Goal: Task Accomplishment & Management: Manage account settings

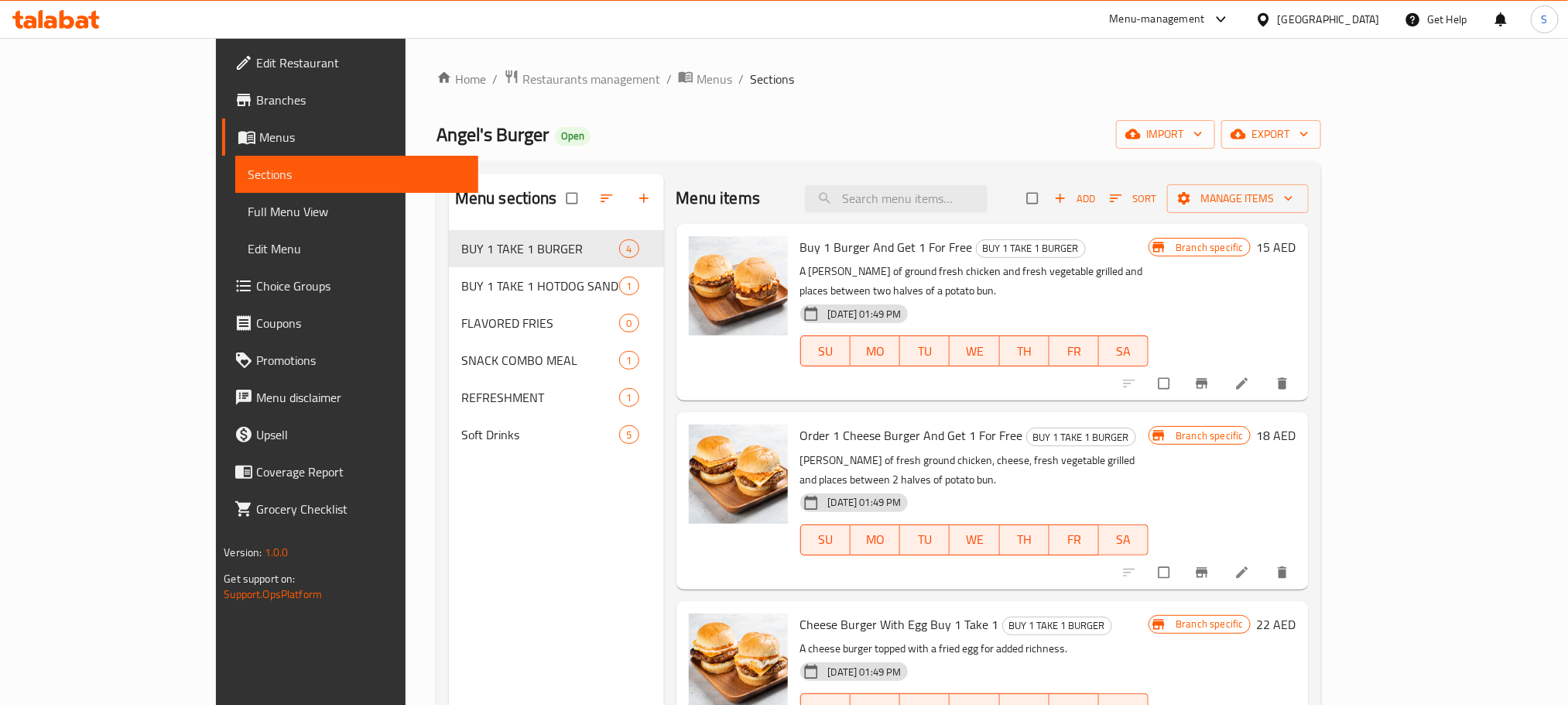
click at [84, 14] on icon at bounding box center [56, 20] width 87 height 19
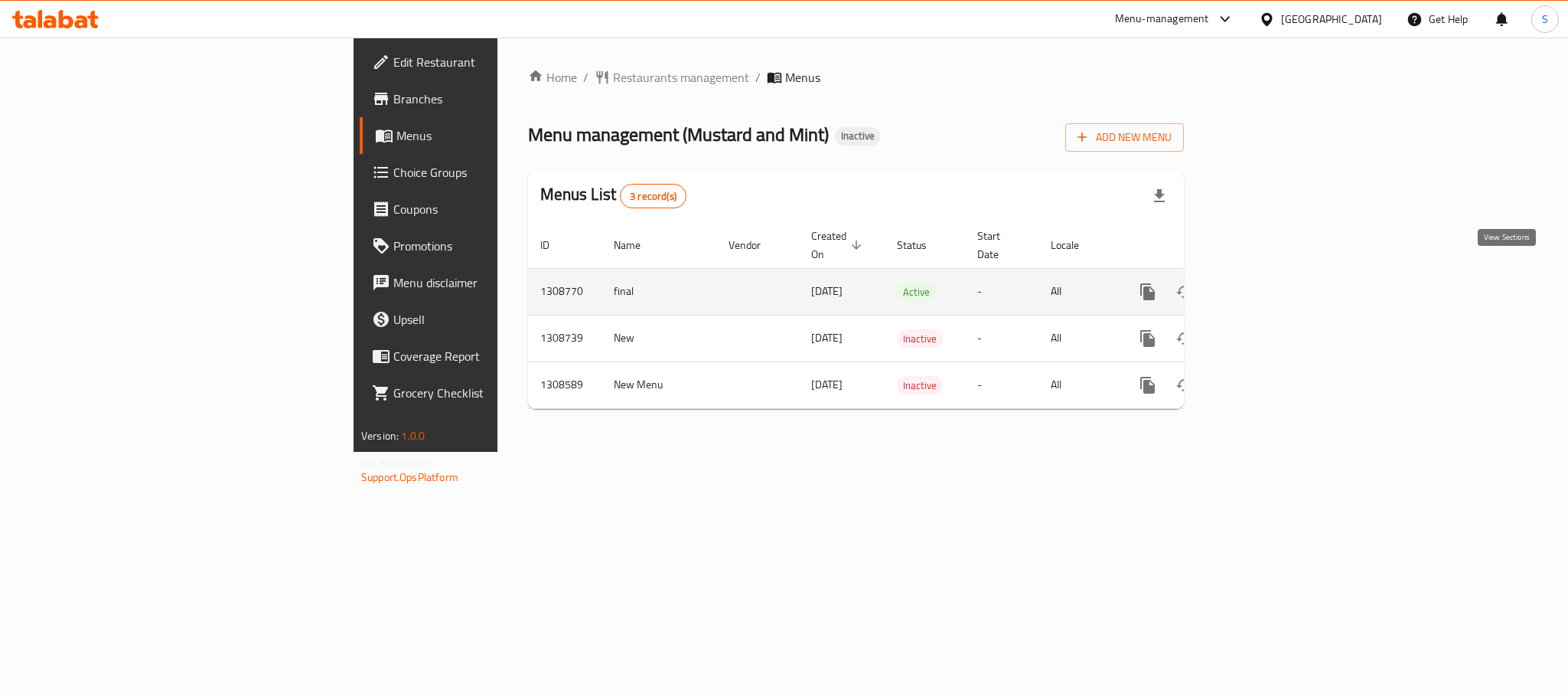
click at [1265, 285] on icon "enhanced table" at bounding box center [1257, 291] width 14 height 14
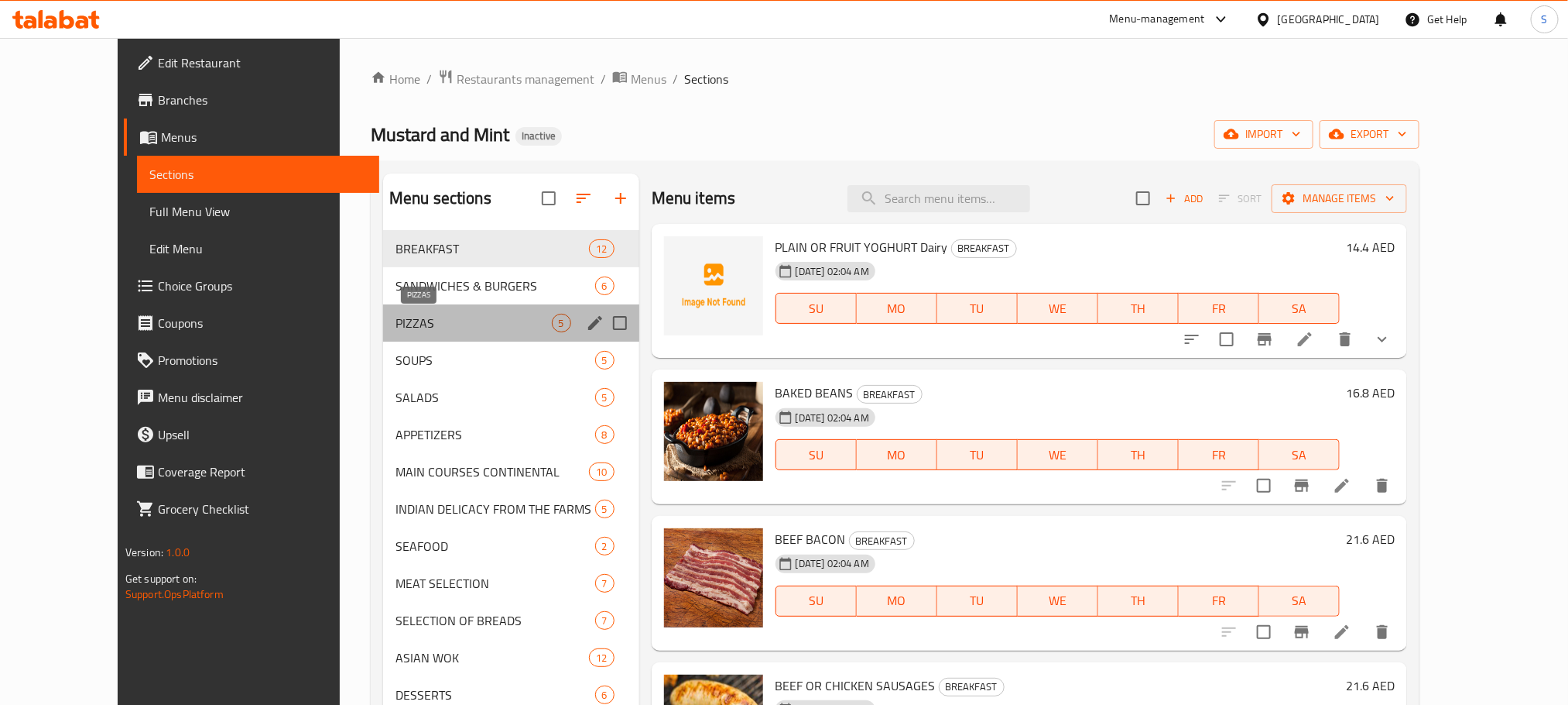
click at [463, 324] on span "PIZZAS" at bounding box center [473, 323] width 157 height 19
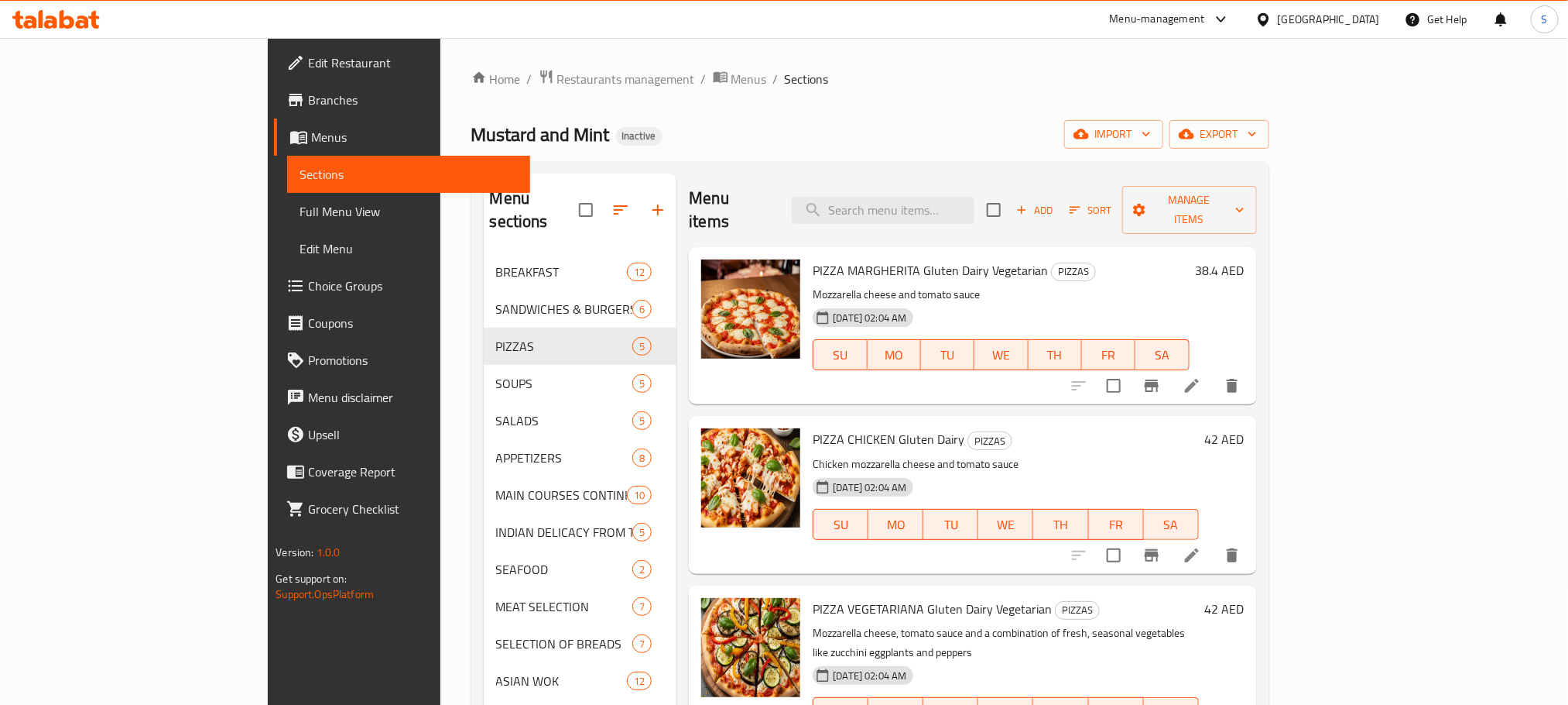
click at [1020, 153] on div "Home / Restaurants management / Menus / Sections Mustard and Mint Inactive impo…" at bounding box center [870, 480] width 798 height 822
click at [308, 109] on span "Branches" at bounding box center [412, 100] width 209 height 19
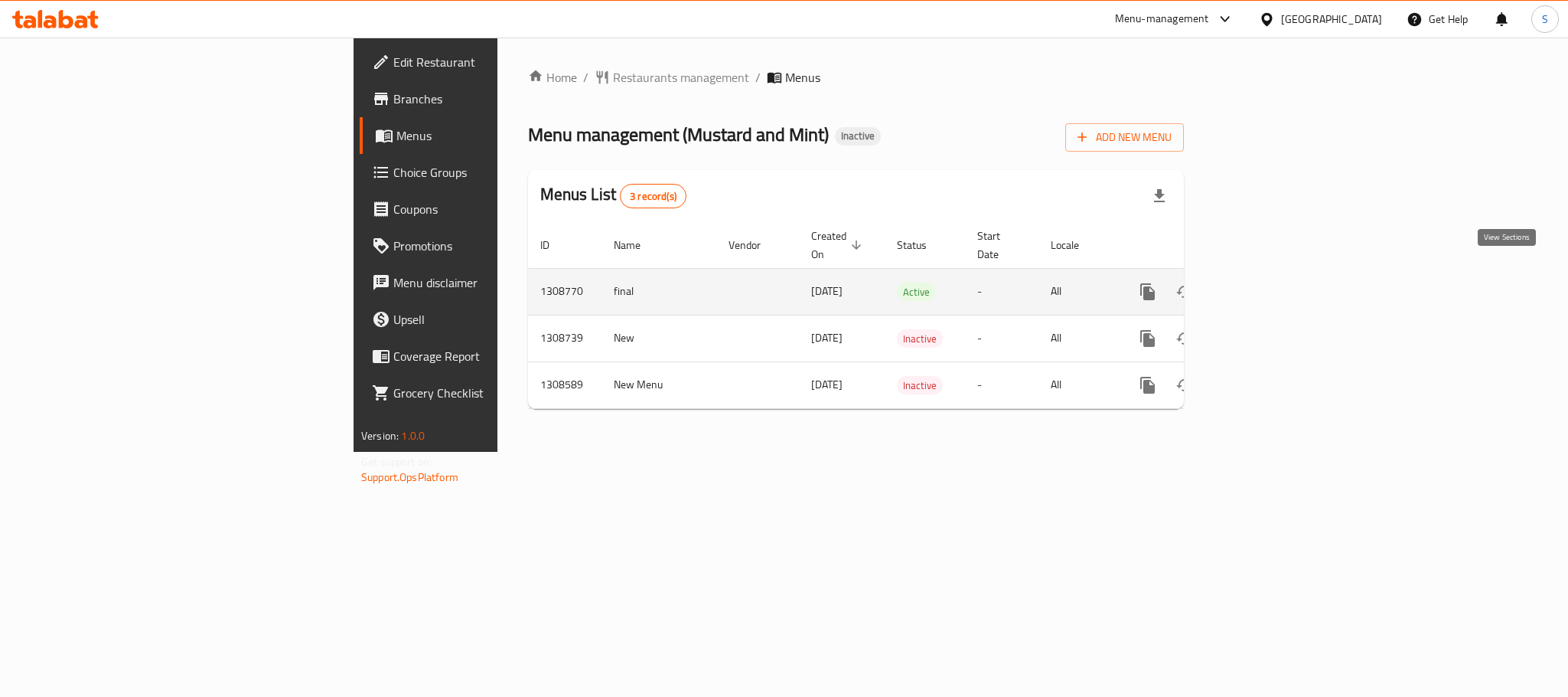
click at [1265, 285] on icon "enhanced table" at bounding box center [1257, 291] width 14 height 14
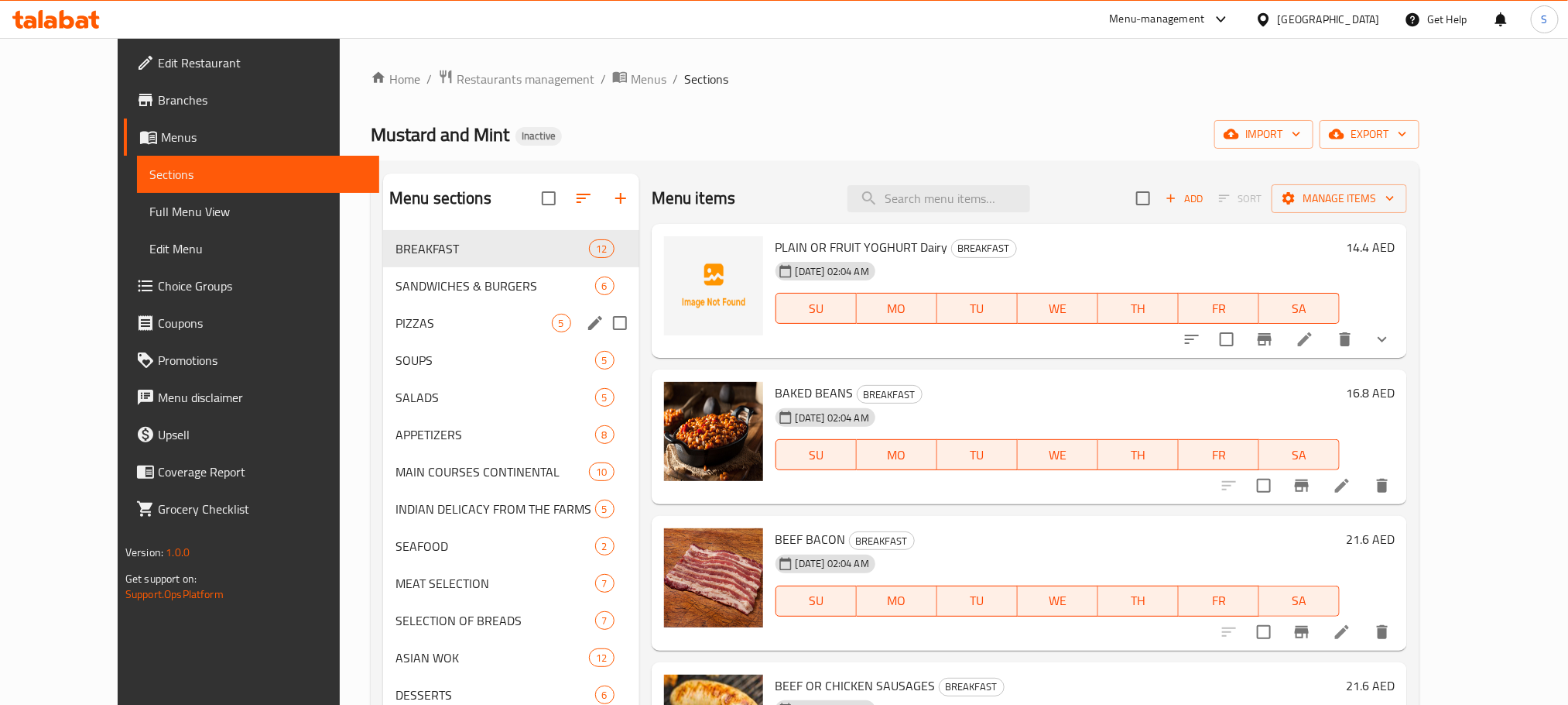
click at [446, 333] on div "PIZZAS 5" at bounding box center [511, 322] width 256 height 37
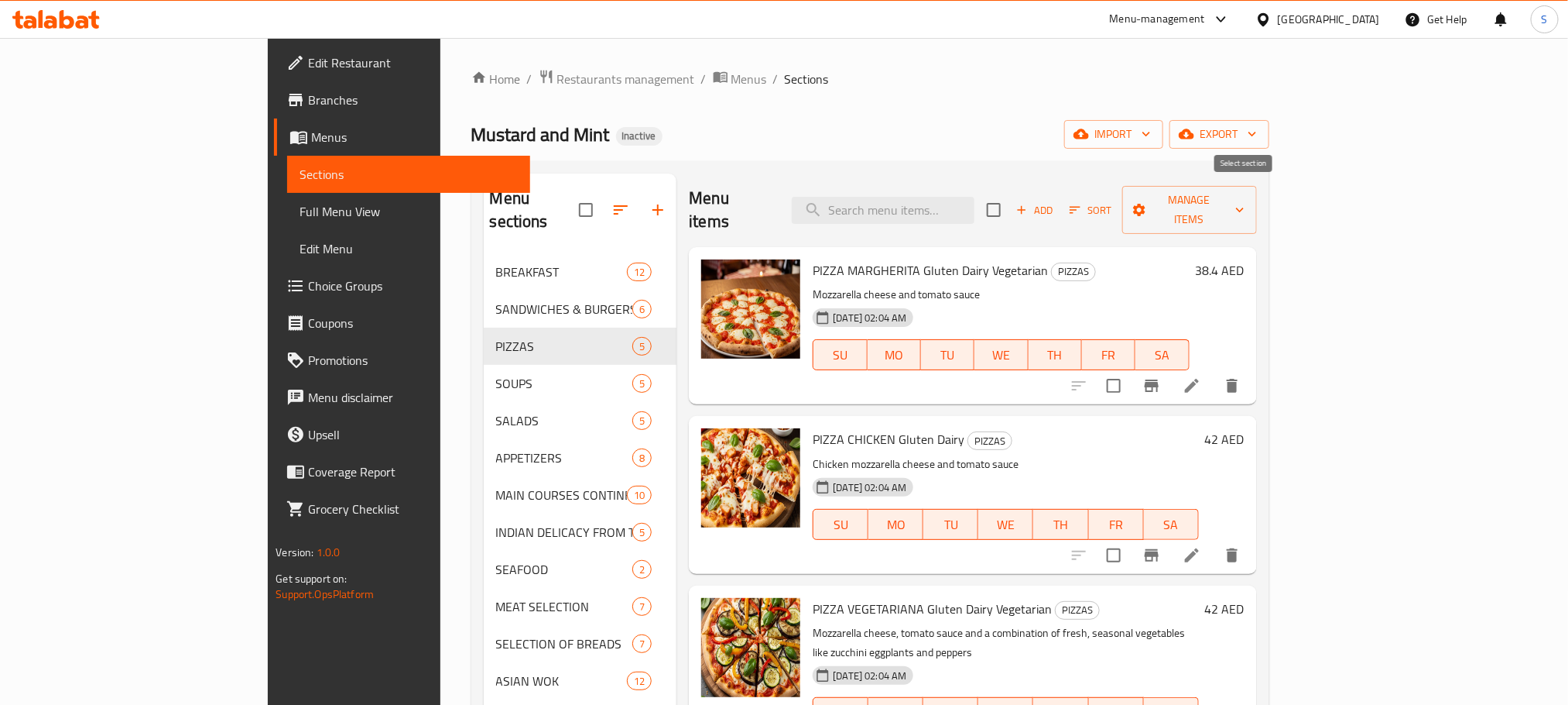
click at [1011, 202] on input "checkbox" at bounding box center [993, 210] width 32 height 32
checkbox input "true"
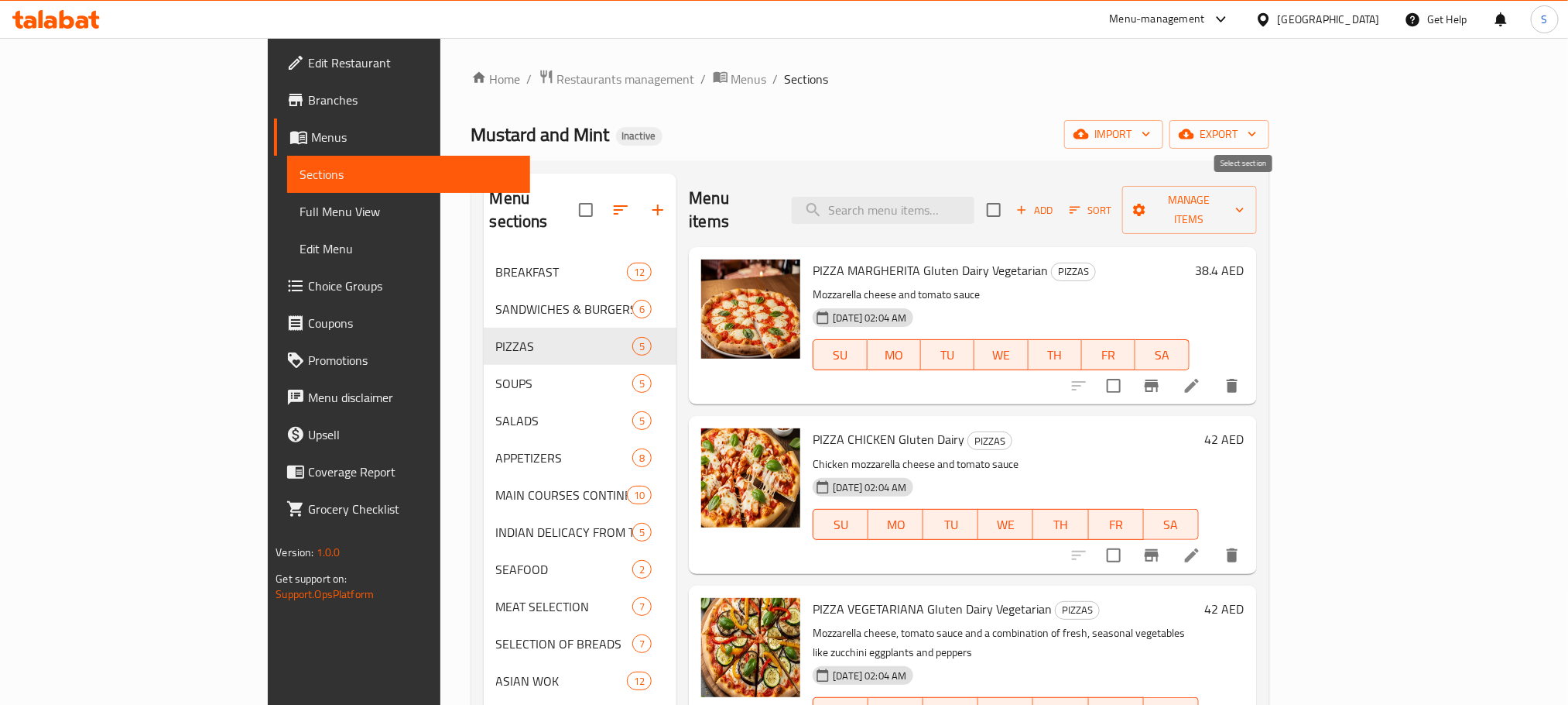
checkbox input "true"
click at [1244, 202] on span "Manage items" at bounding box center [1190, 209] width 110 height 39
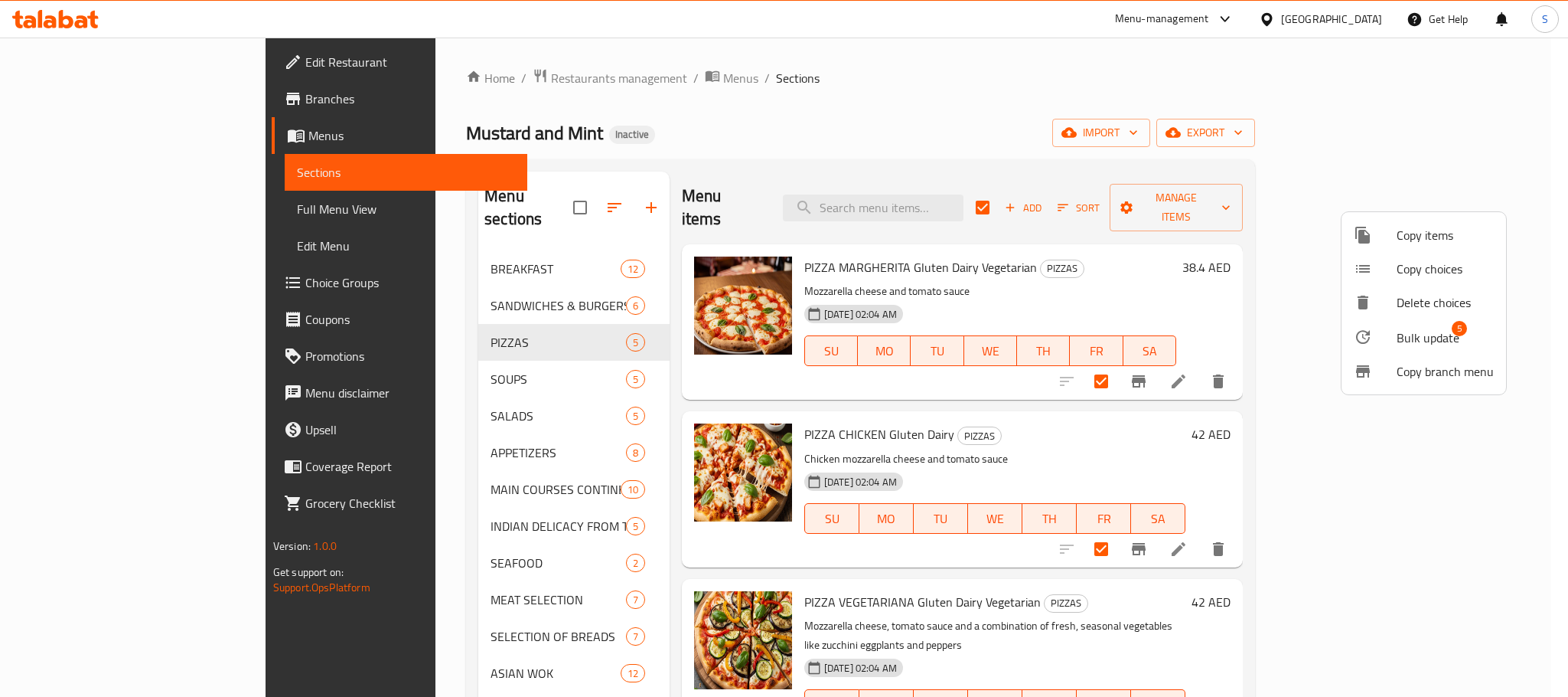
click at [1412, 342] on span "Bulk update" at bounding box center [1427, 338] width 63 height 19
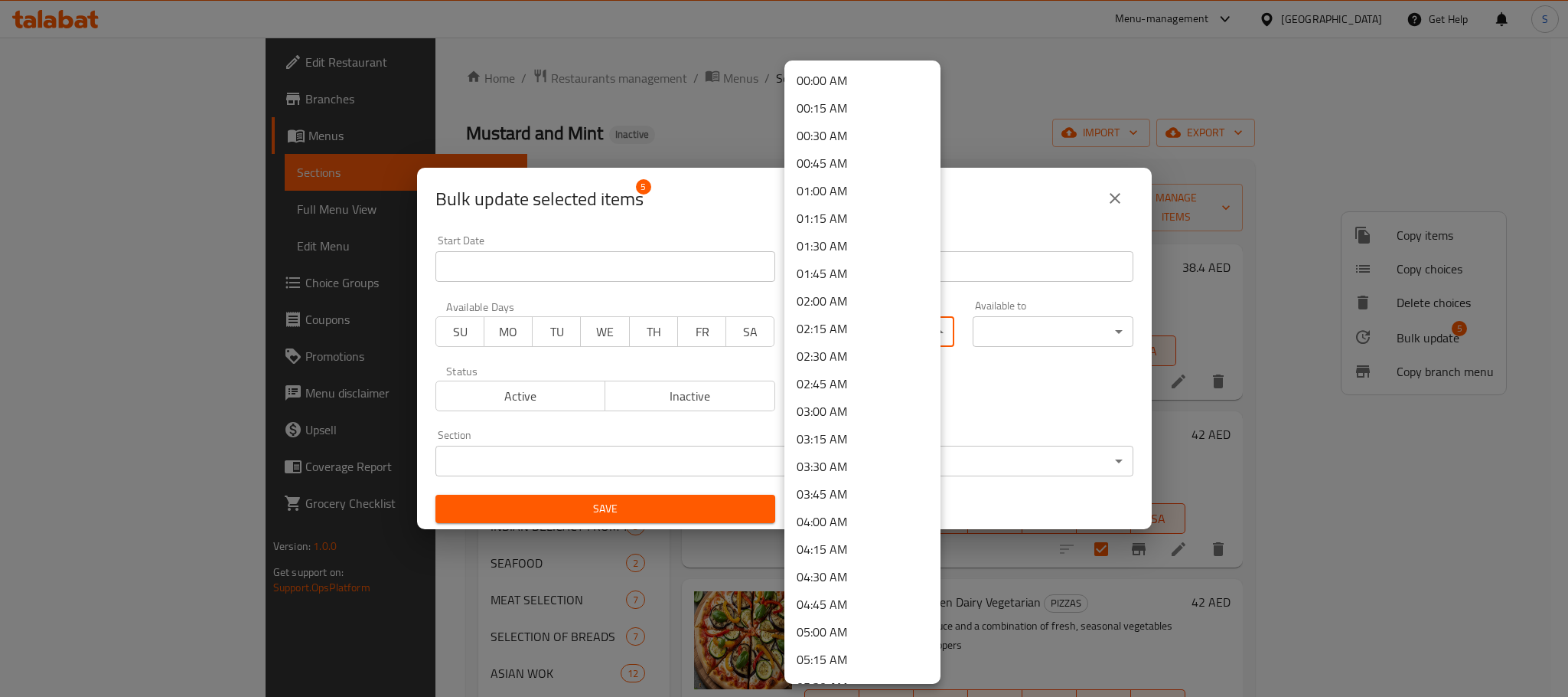
click at [820, 336] on body "​ Menu-management United Arab Emirates Get Help S Edit Restaurant Branches Menu…" at bounding box center [784, 367] width 1568 height 659
click at [837, 253] on li "13:00 PM" at bounding box center [862, 250] width 156 height 27
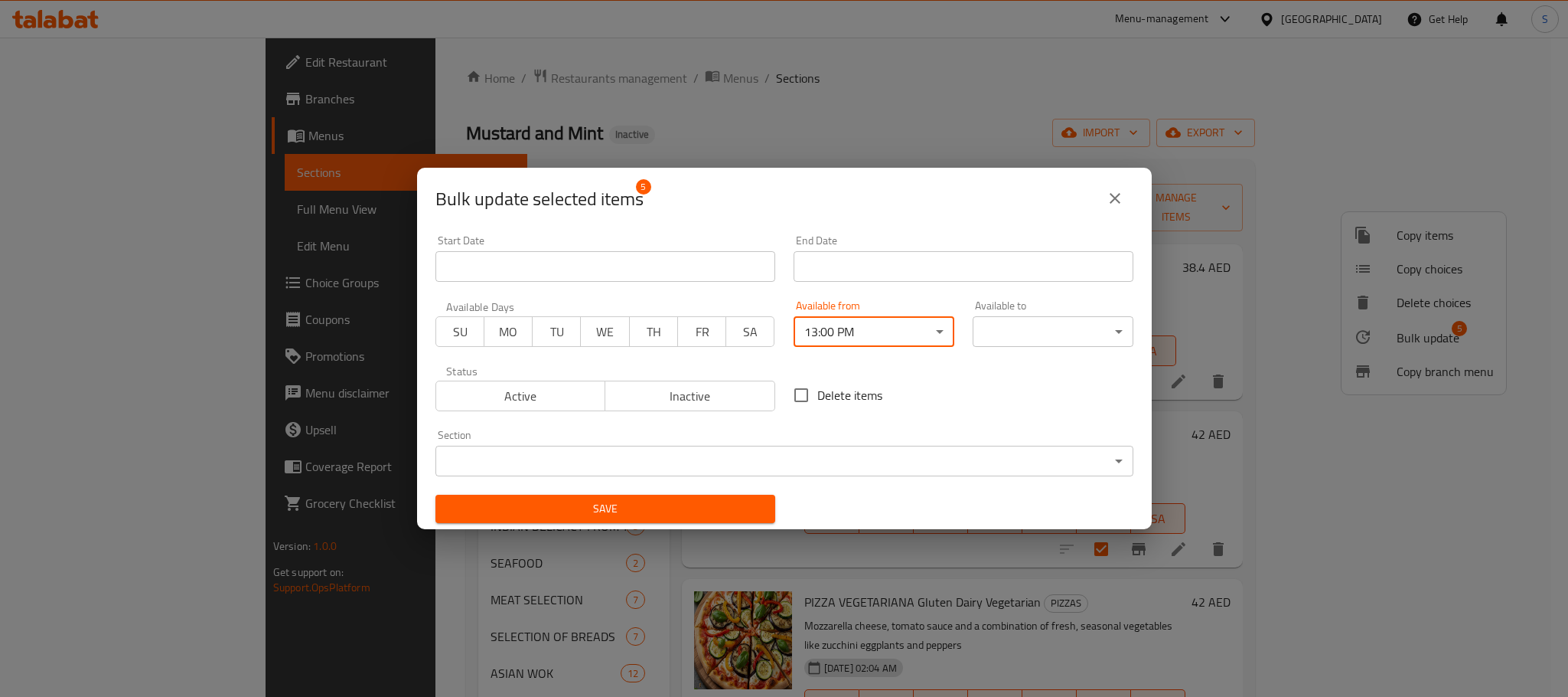
click at [1007, 331] on body "​ Menu-management United Arab Emirates Get Help S Edit Restaurant Branches Menu…" at bounding box center [784, 367] width 1568 height 659
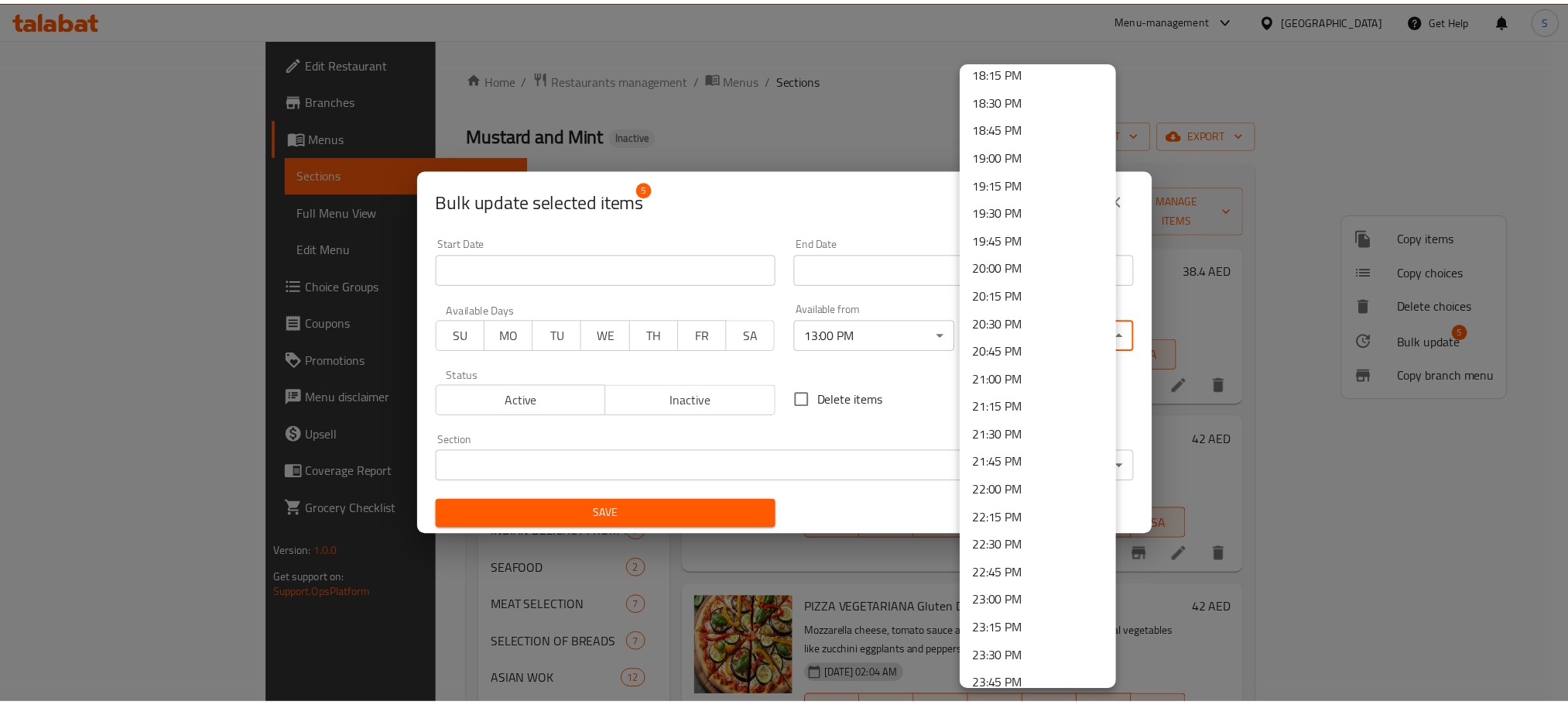
scroll to position [2085, 0]
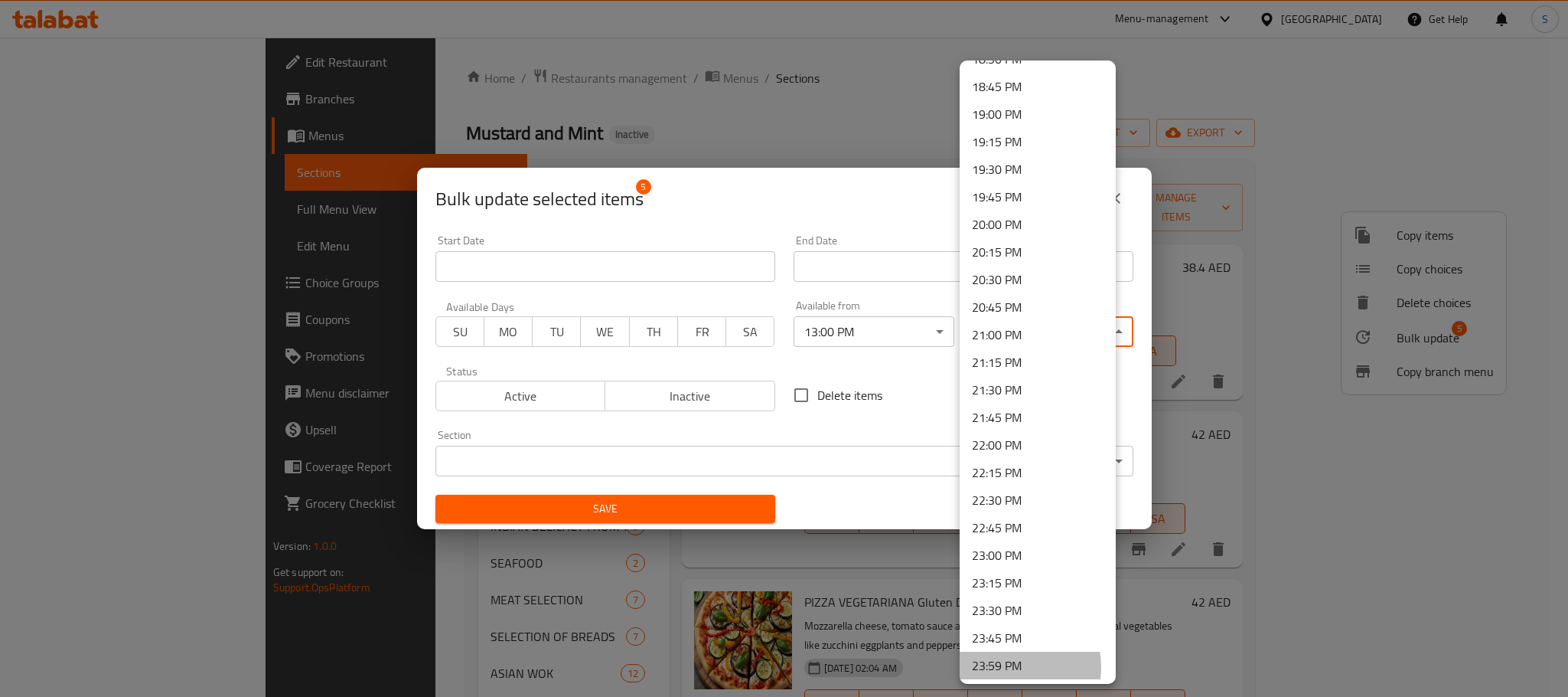
click at [1013, 666] on li "23:59 PM" at bounding box center [1038, 665] width 156 height 27
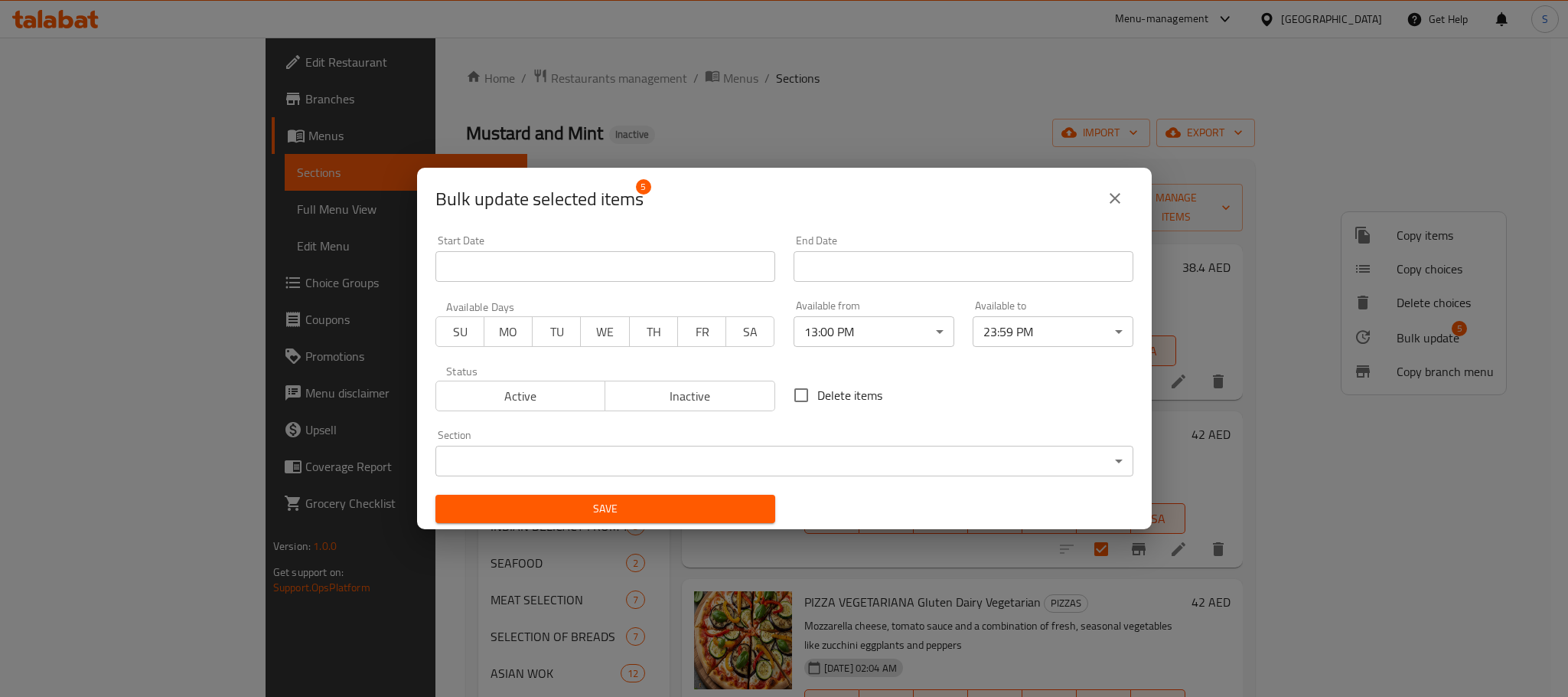
click at [873, 187] on div "Bulk update selected items 5" at bounding box center [784, 198] width 698 height 37
click at [623, 511] on span "Save" at bounding box center [606, 508] width 315 height 19
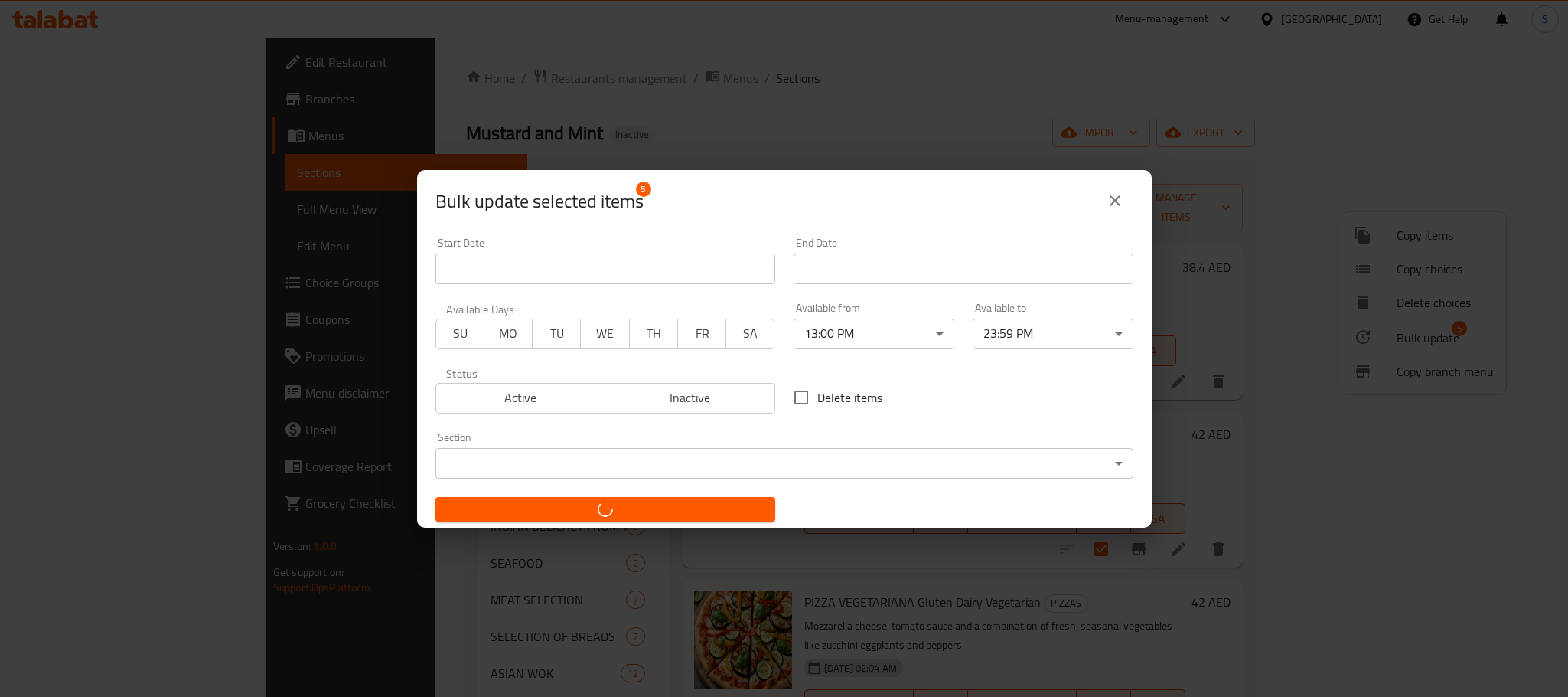
checkbox input "false"
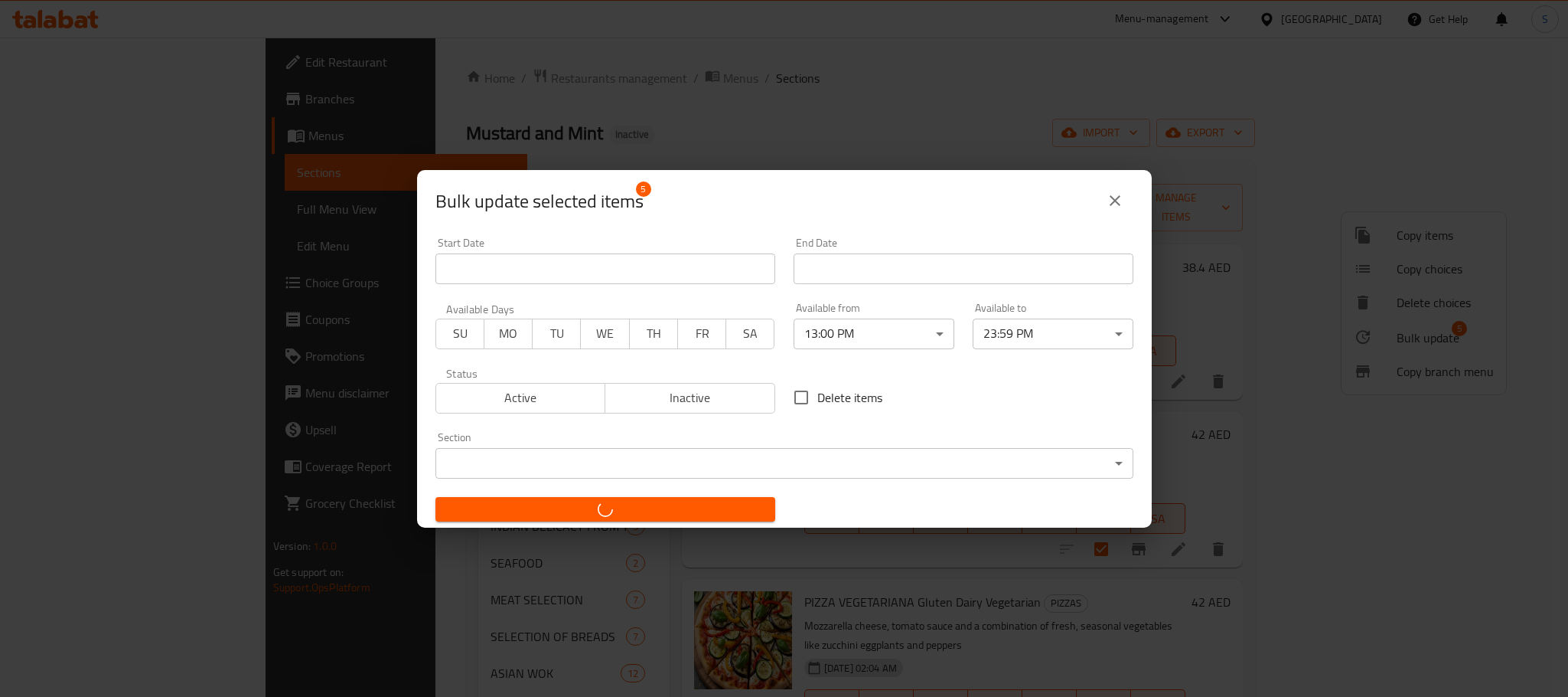
checkbox input "false"
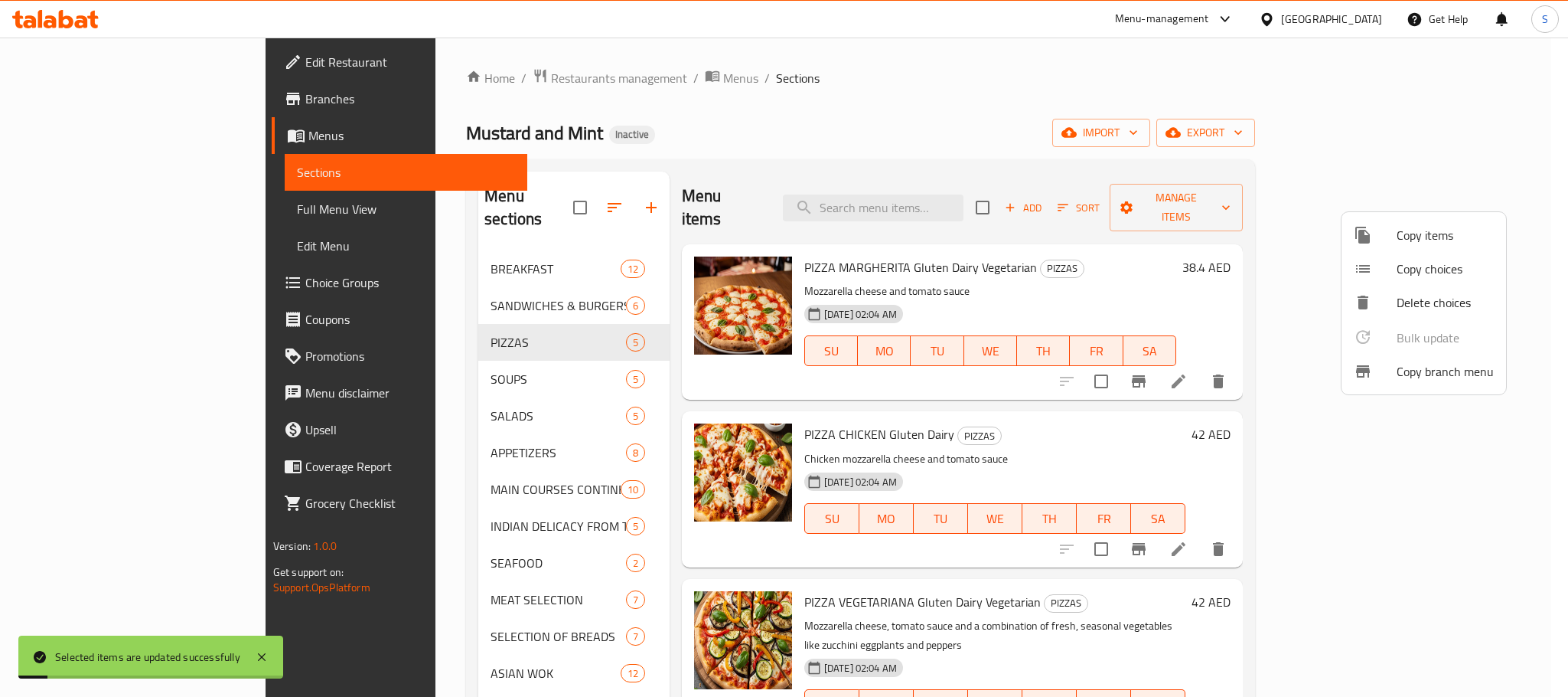
click at [985, 79] on div at bounding box center [784, 348] width 1568 height 697
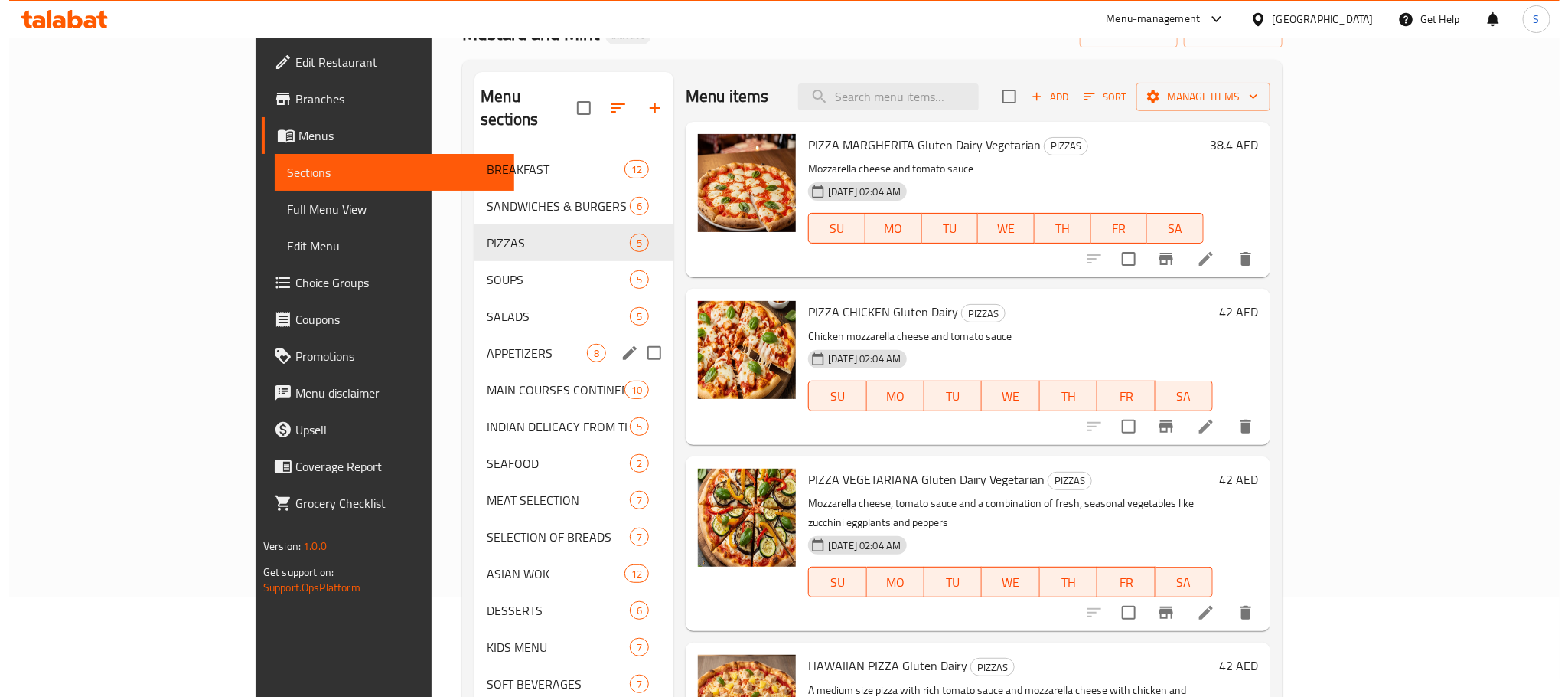
scroll to position [0, 0]
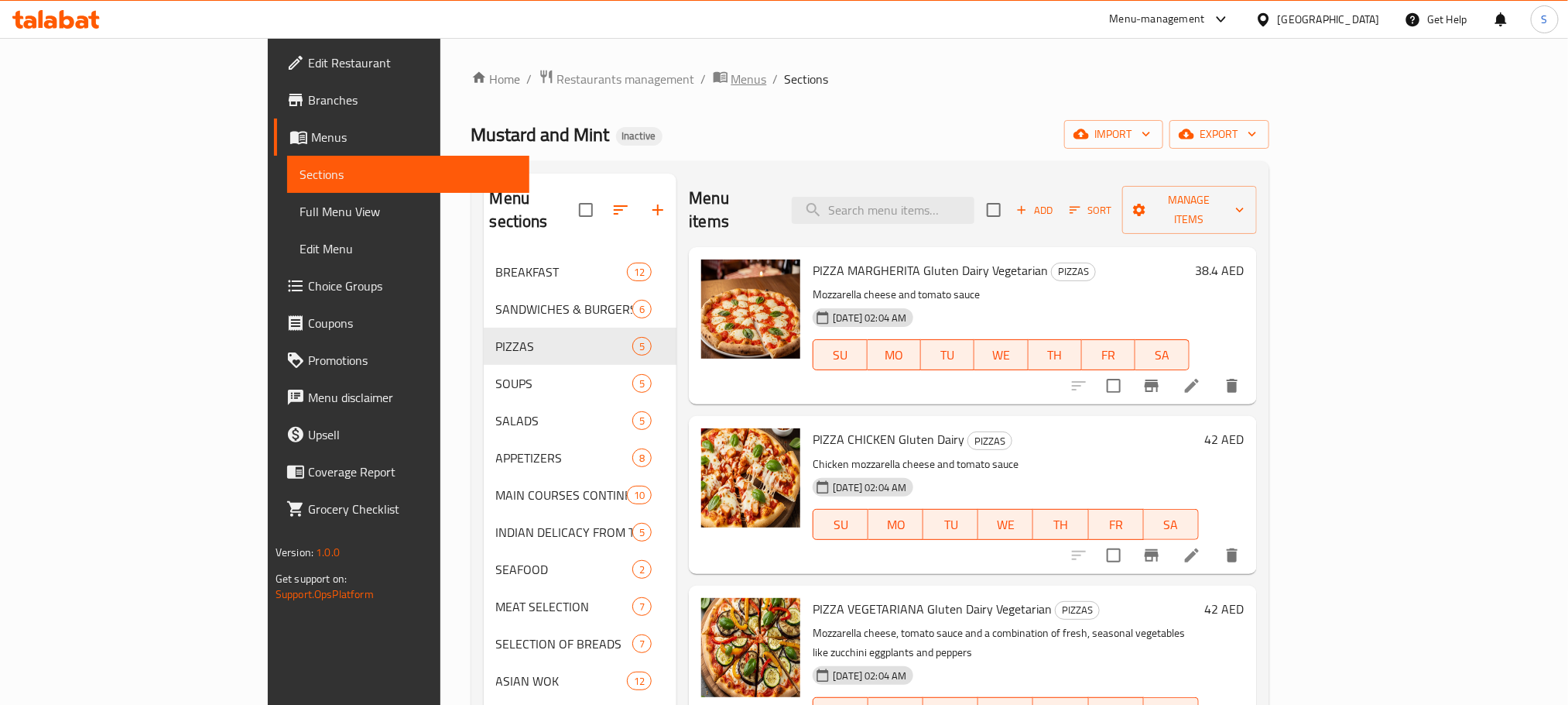
click at [731, 80] on span "Menus" at bounding box center [748, 79] width 35 height 19
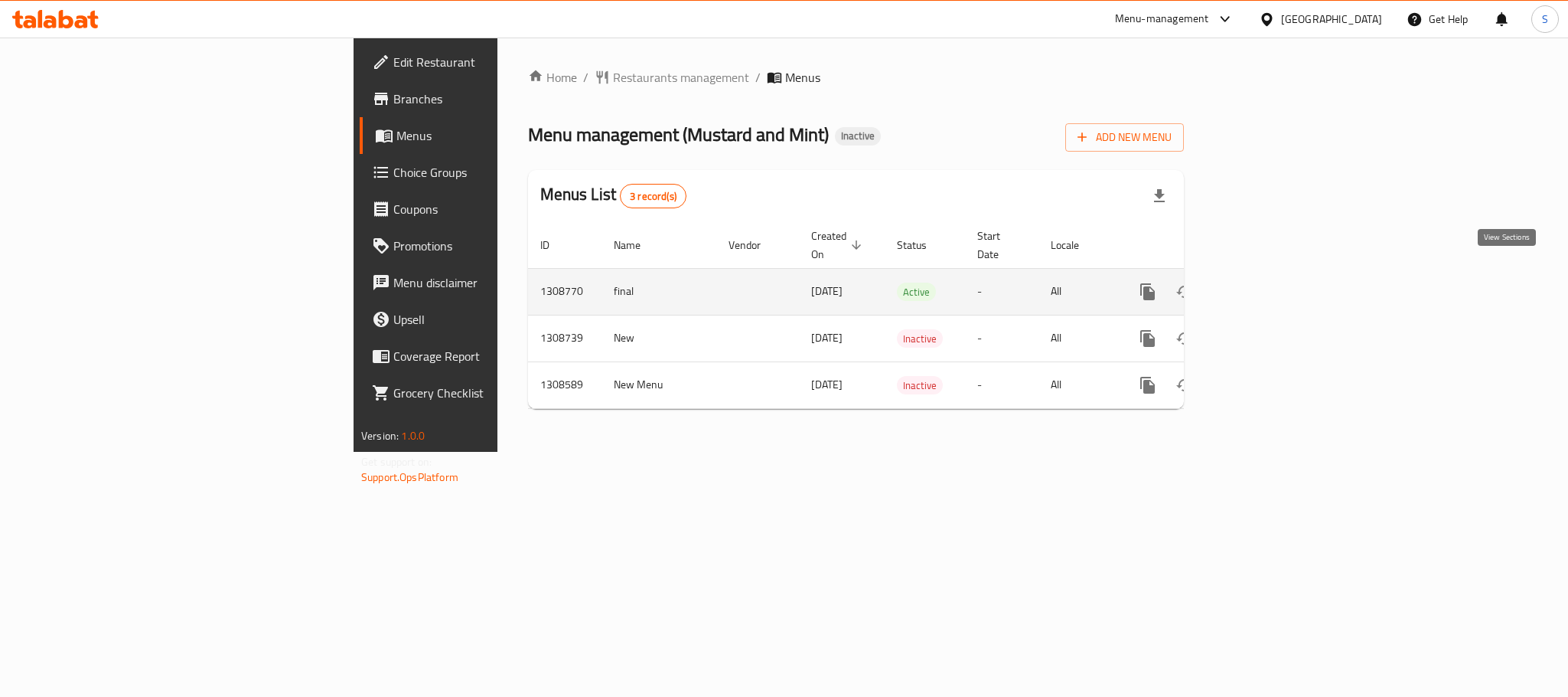
click at [1268, 283] on icon "enhanced table" at bounding box center [1258, 292] width 19 height 19
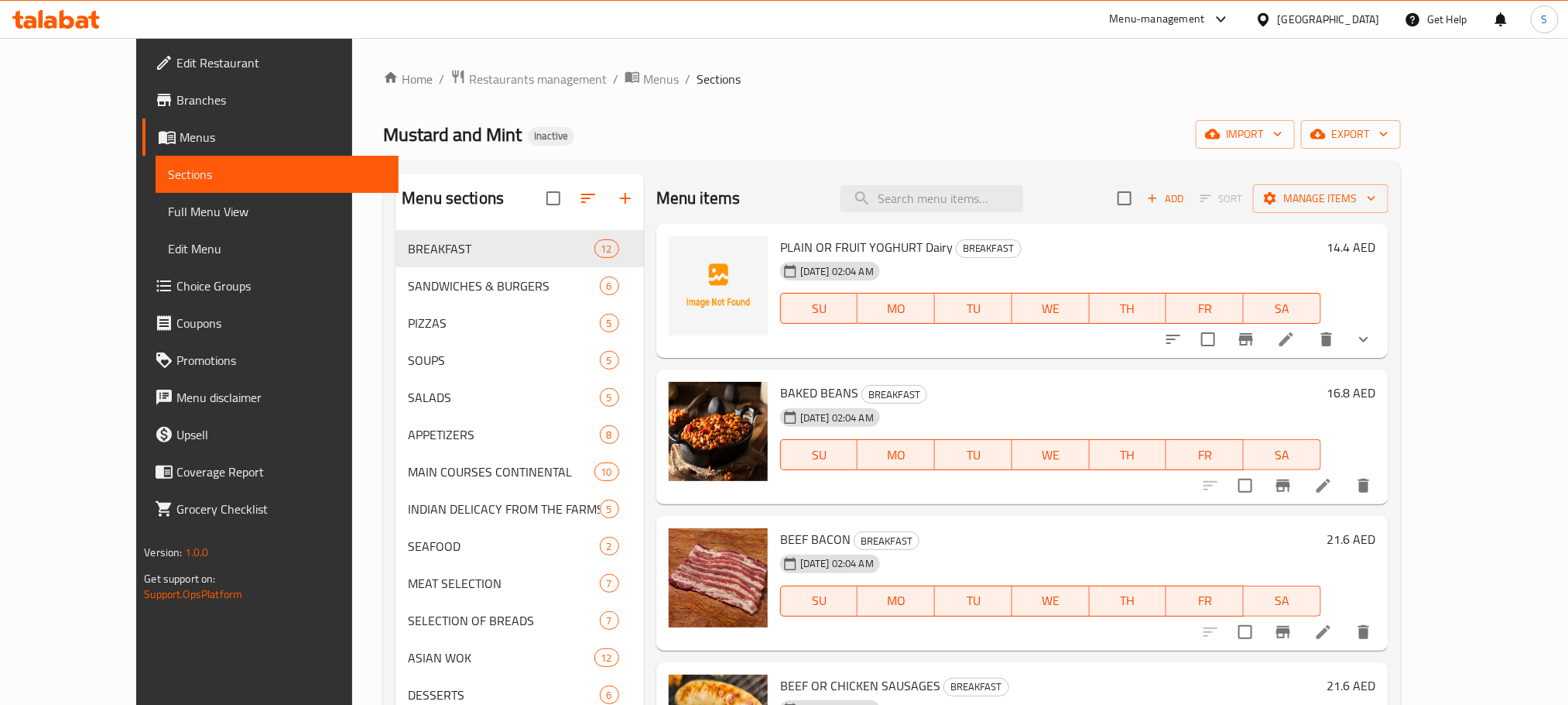
click at [168, 217] on span "Full Menu View" at bounding box center [276, 212] width 217 height 19
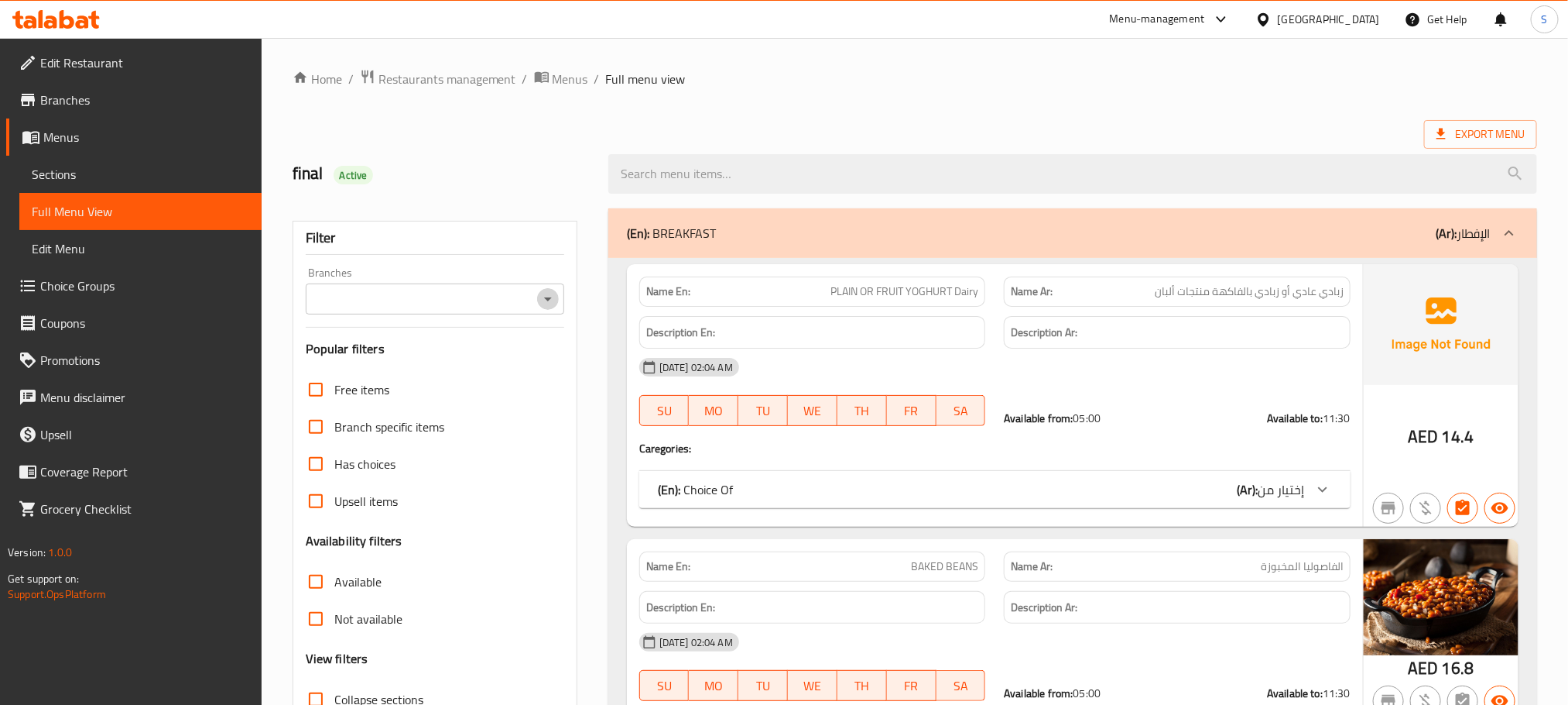
click at [550, 295] on icon "Open" at bounding box center [548, 299] width 19 height 19
click at [541, 189] on div "final Active" at bounding box center [441, 174] width 316 height 69
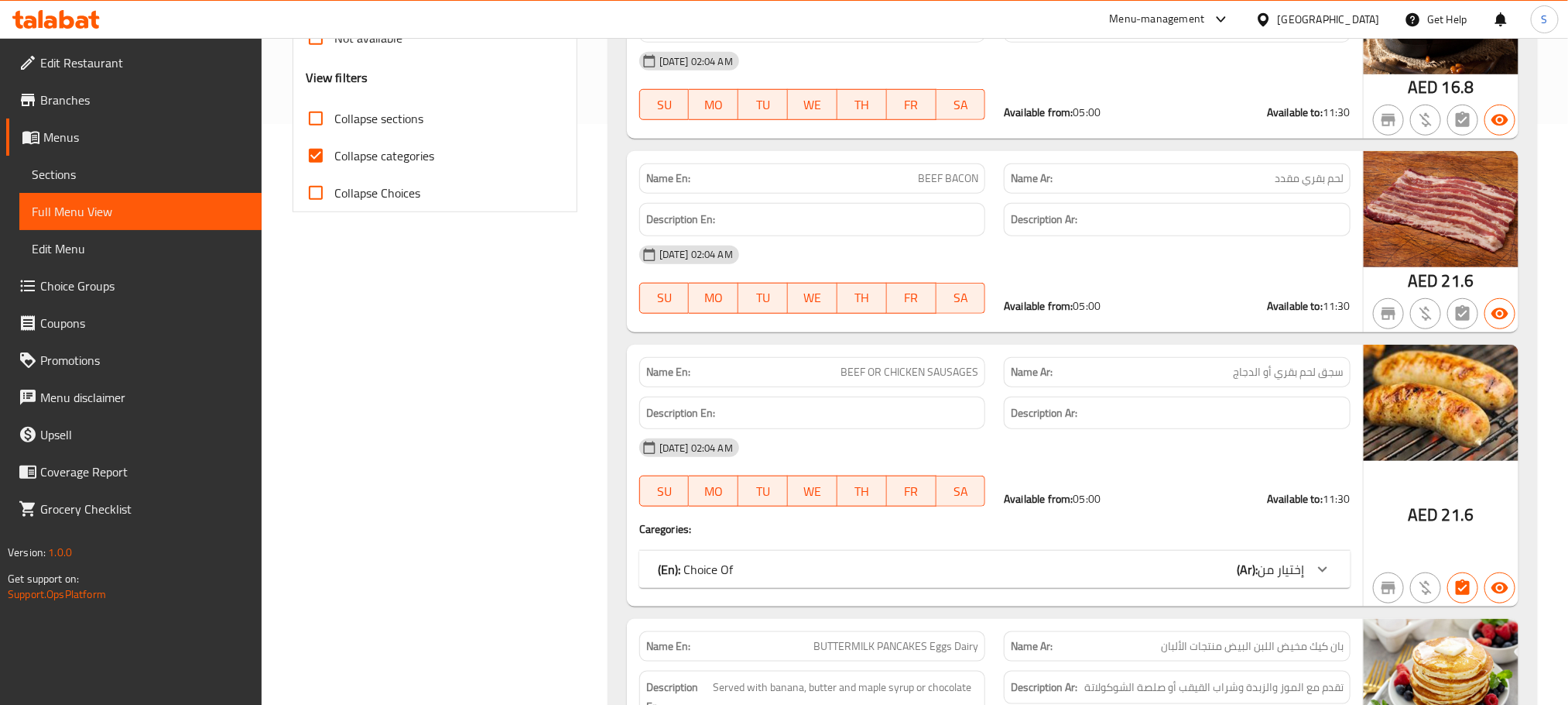
scroll to position [349, 0]
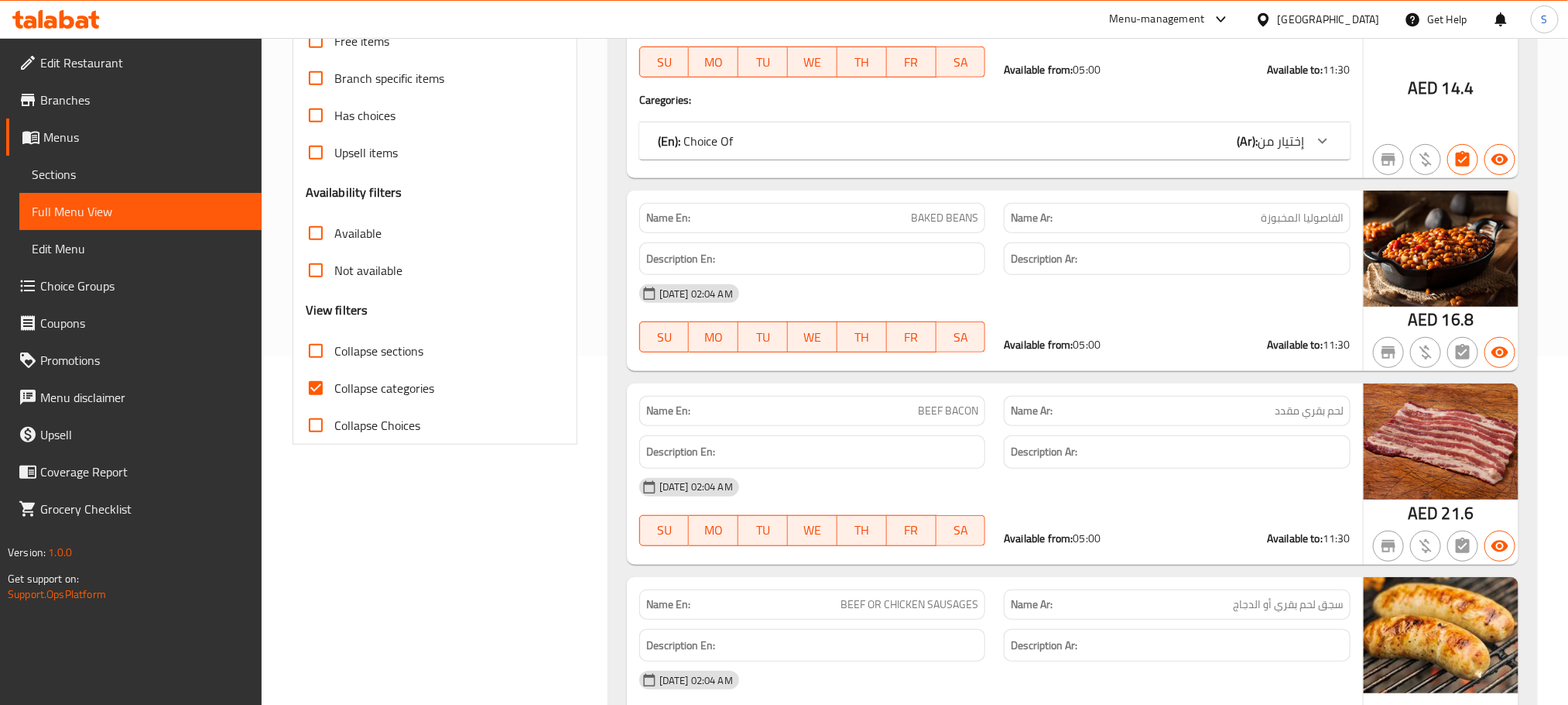
click at [319, 341] on input "Collapse sections" at bounding box center [315, 351] width 37 height 37
checkbox input "true"
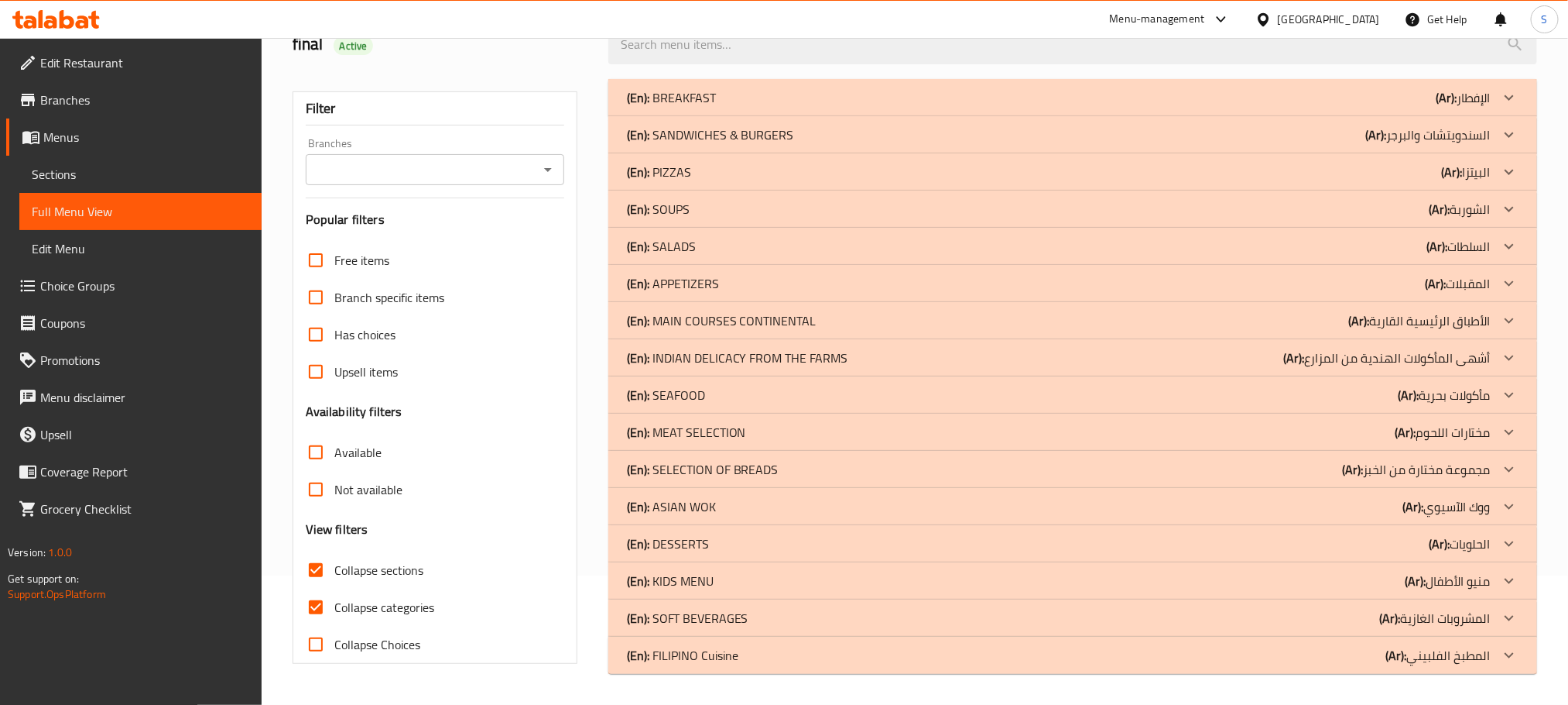
scroll to position [128, 0]
click at [324, 600] on input "Collapse categories" at bounding box center [315, 607] width 37 height 37
checkbox input "false"
click at [855, 159] on div "(En): PIZZAS (Ar): البيتزا" at bounding box center [1073, 172] width 929 height 37
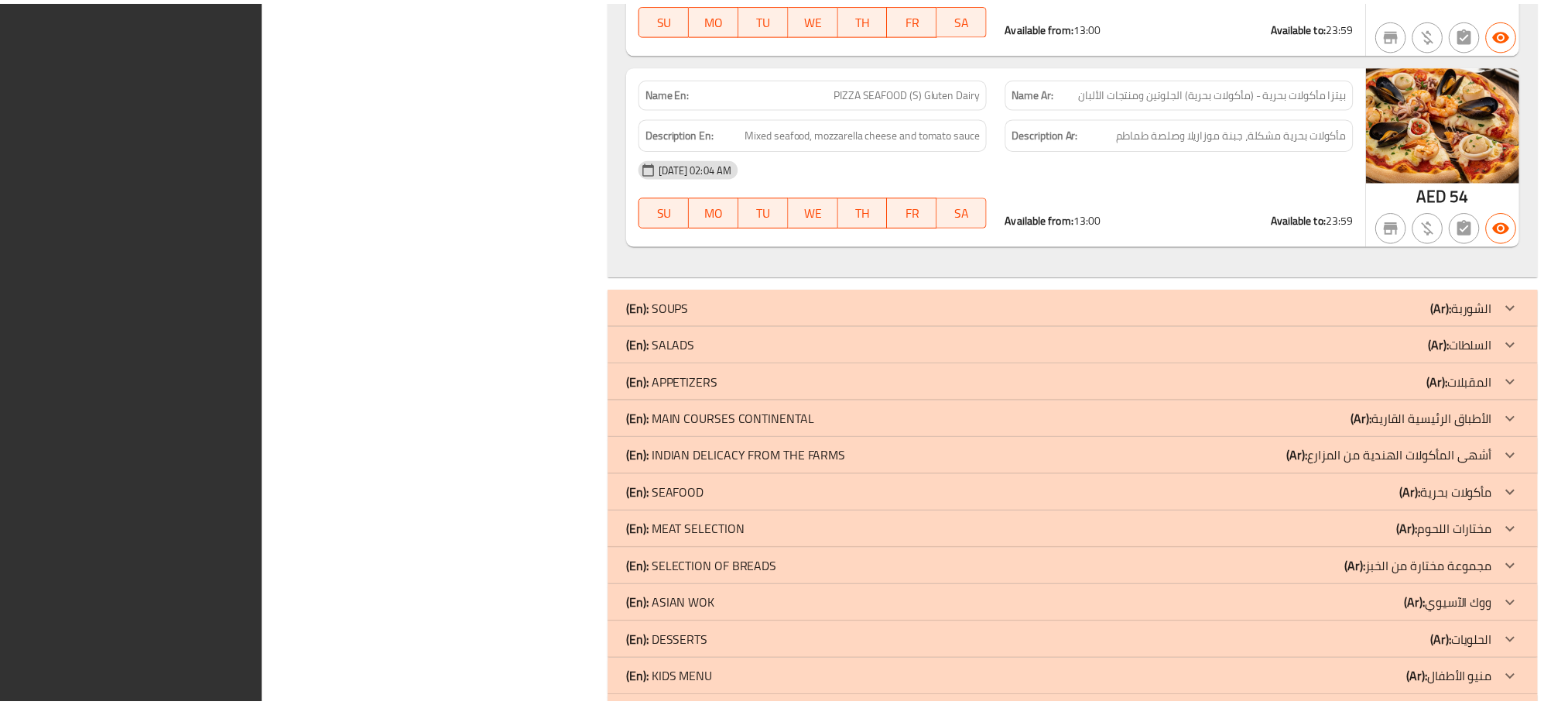
scroll to position [1202, 0]
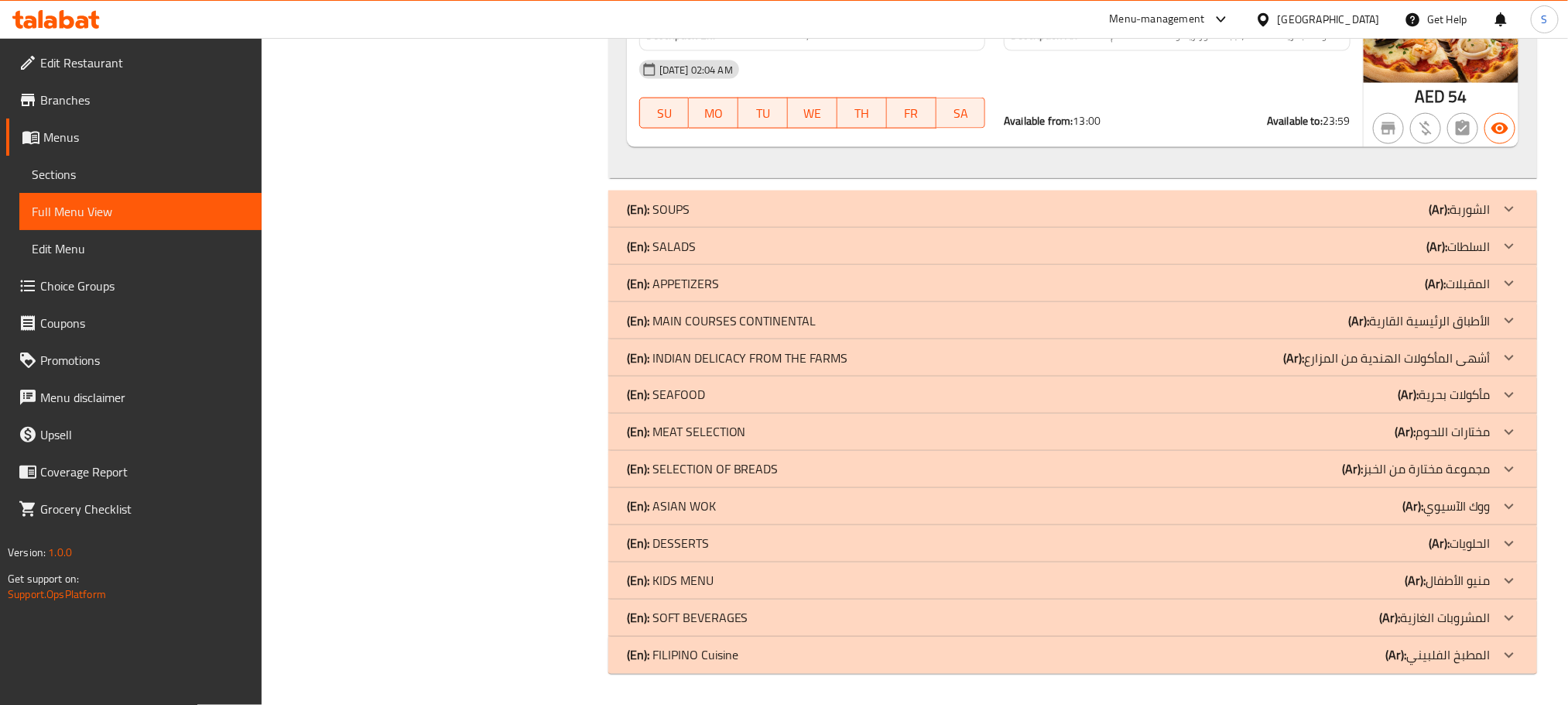
click at [61, 144] on span "Menus" at bounding box center [146, 137] width 206 height 19
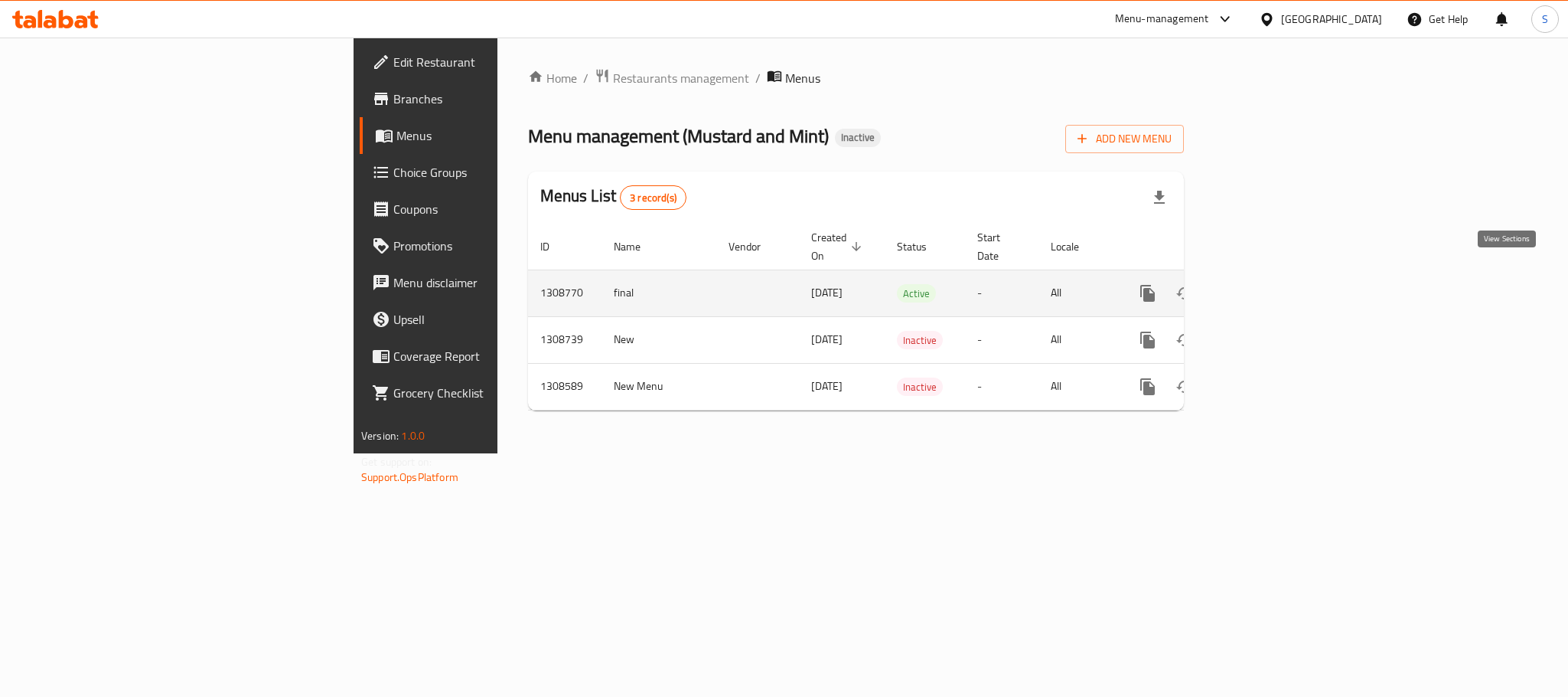
click at [1276, 278] on link "enhanced table" at bounding box center [1257, 293] width 37 height 37
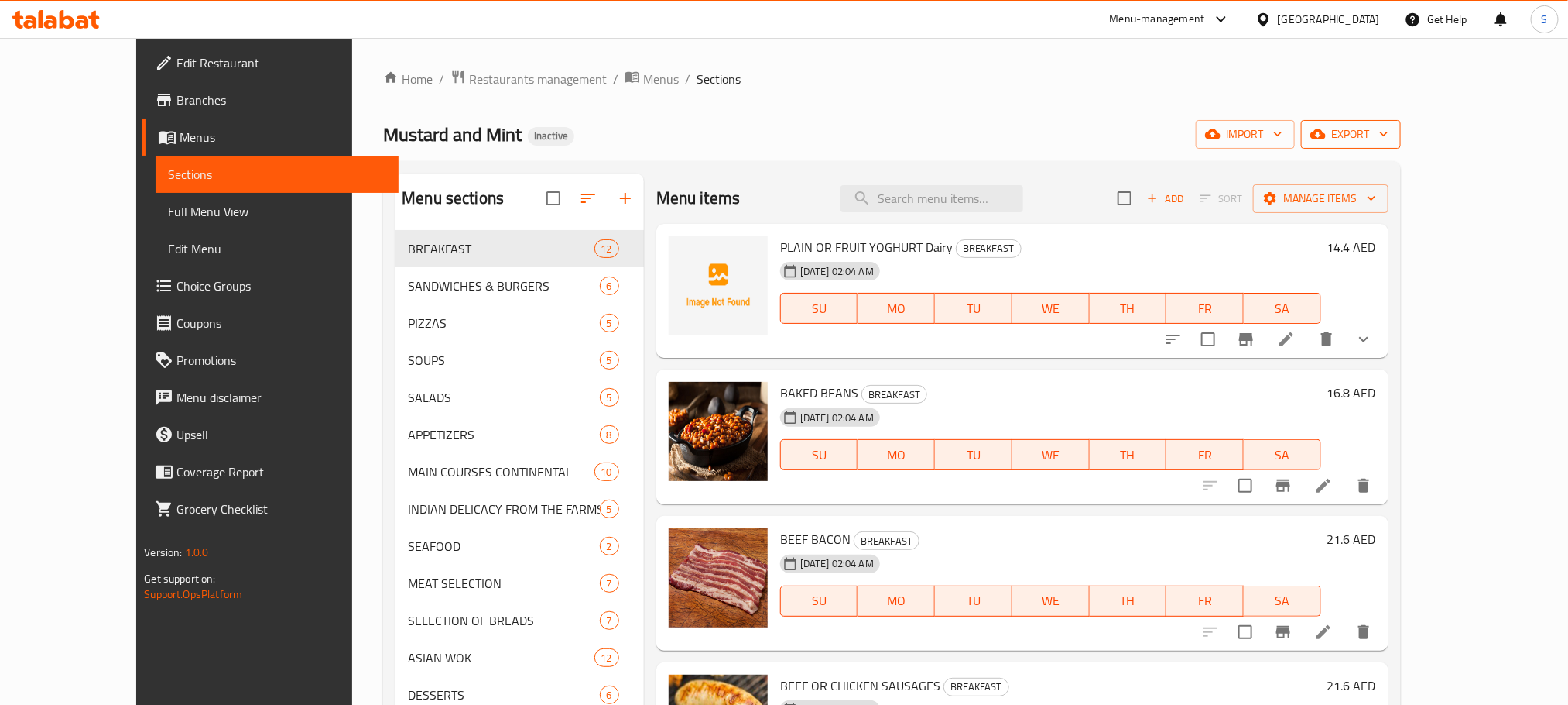
click at [1389, 141] on span "export" at bounding box center [1351, 134] width 75 height 19
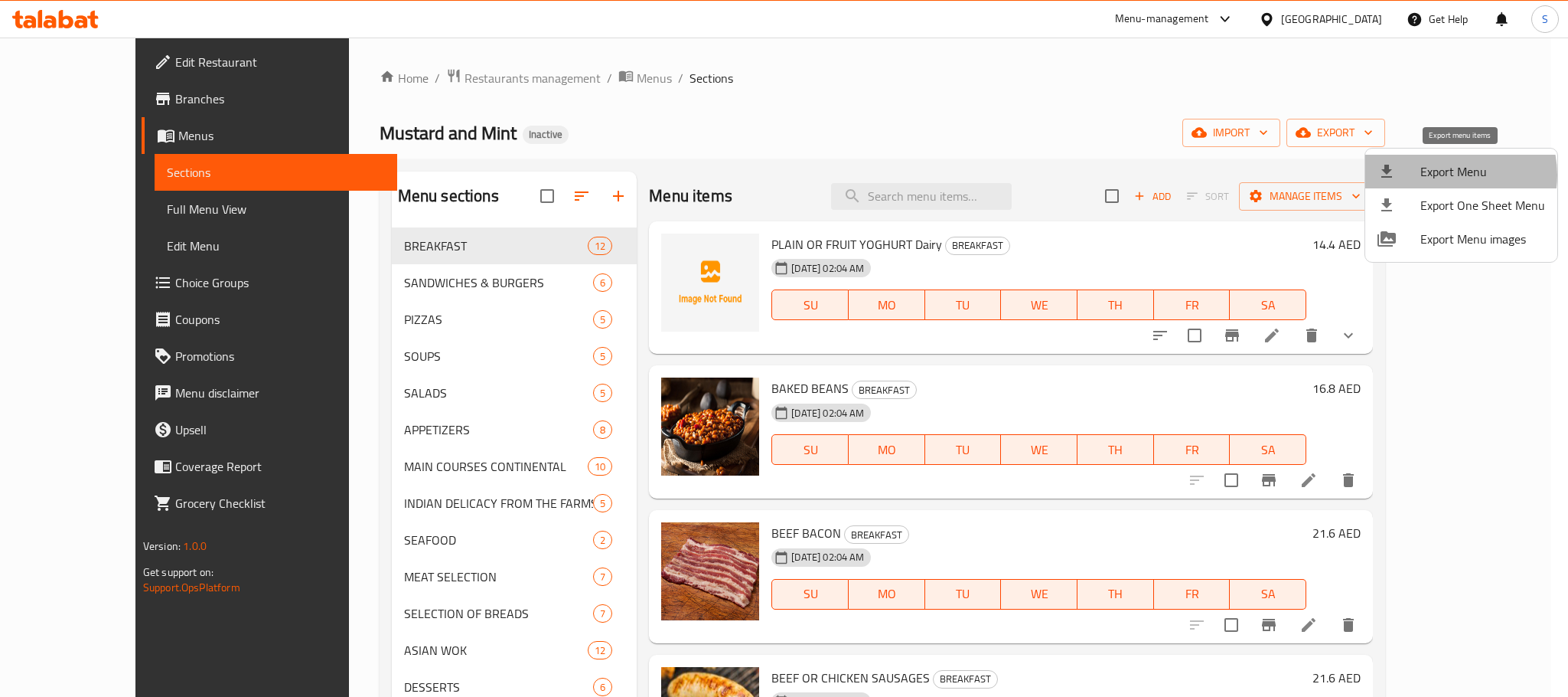
click at [1445, 175] on span "Export Menu" at bounding box center [1483, 172] width 125 height 19
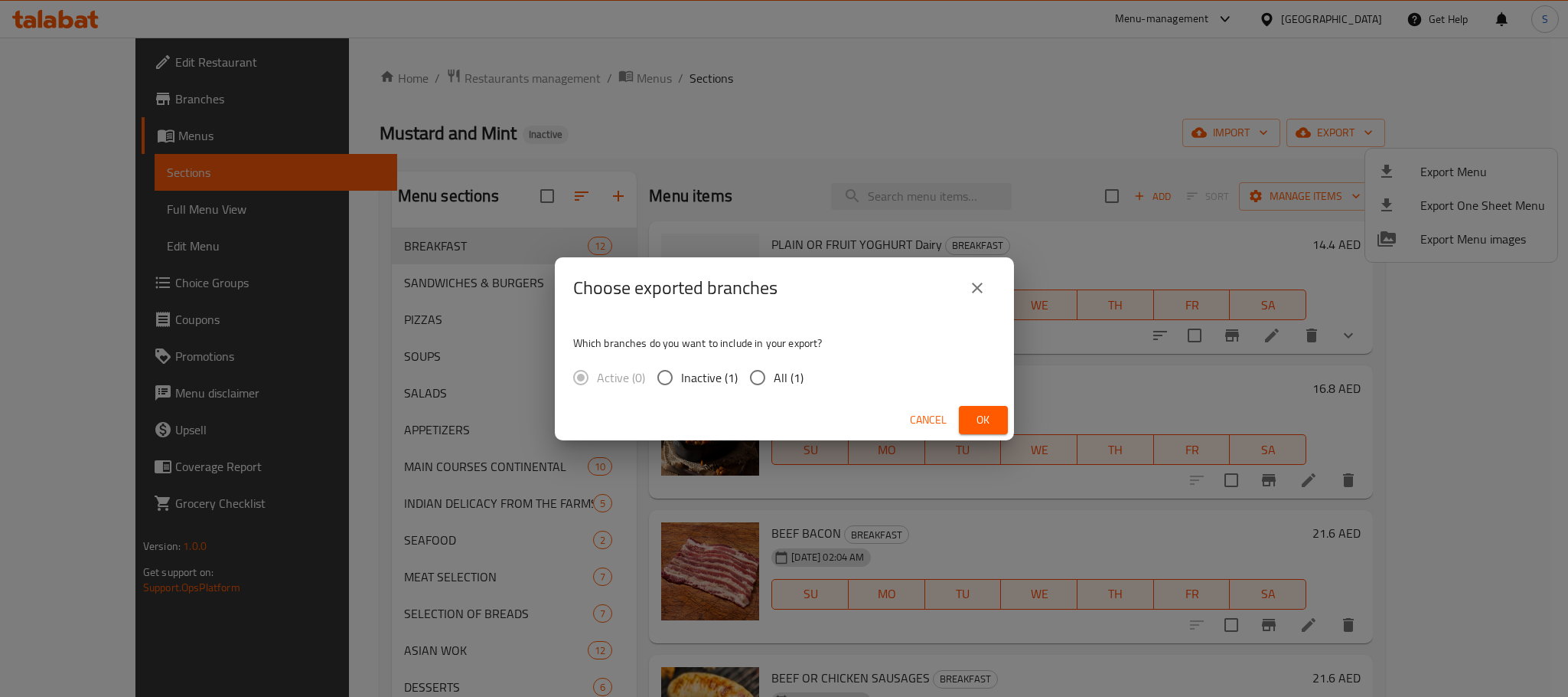
click at [783, 378] on span "All (1)" at bounding box center [789, 378] width 30 height 19
click at [774, 378] on input "All (1)" at bounding box center [758, 378] width 32 height 32
radio input "true"
click at [982, 414] on span "Ok" at bounding box center [983, 420] width 24 height 19
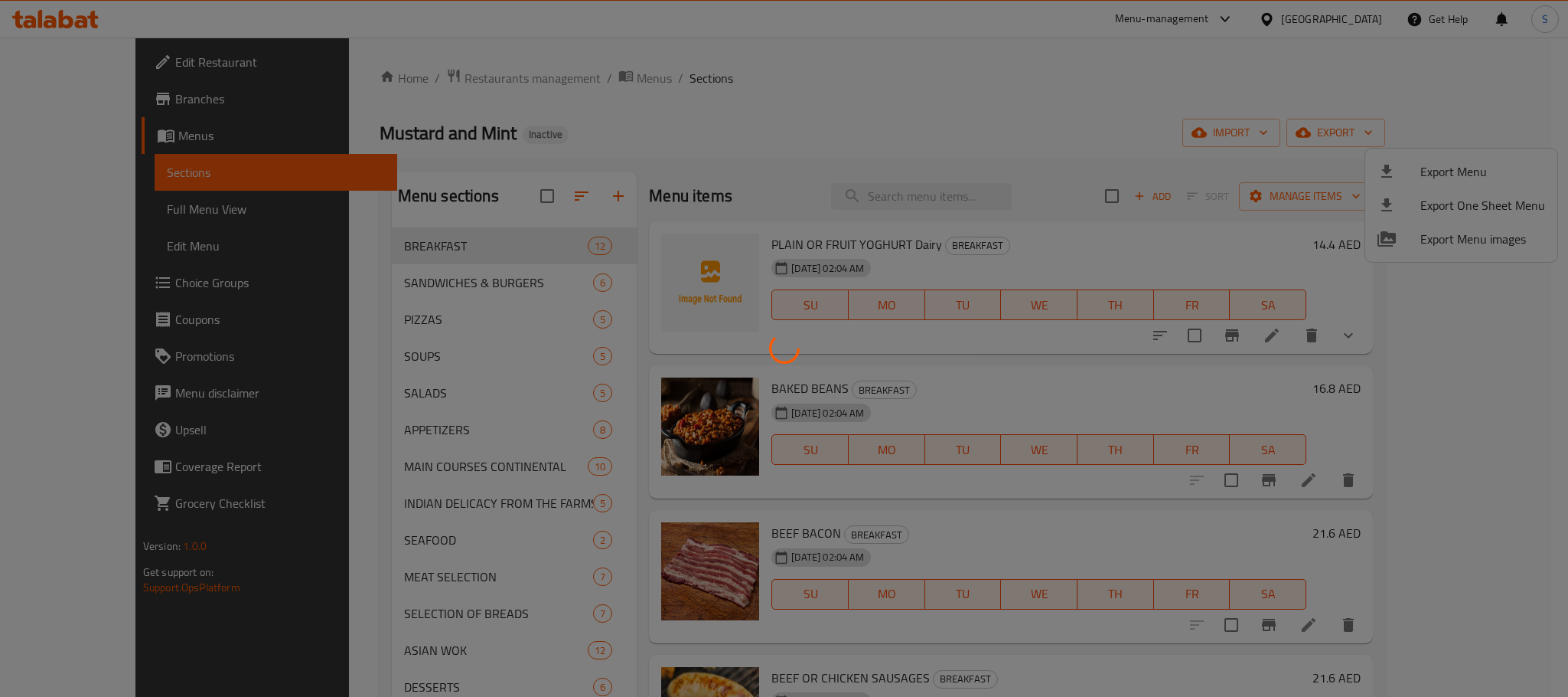
click at [986, 100] on div at bounding box center [784, 348] width 1568 height 697
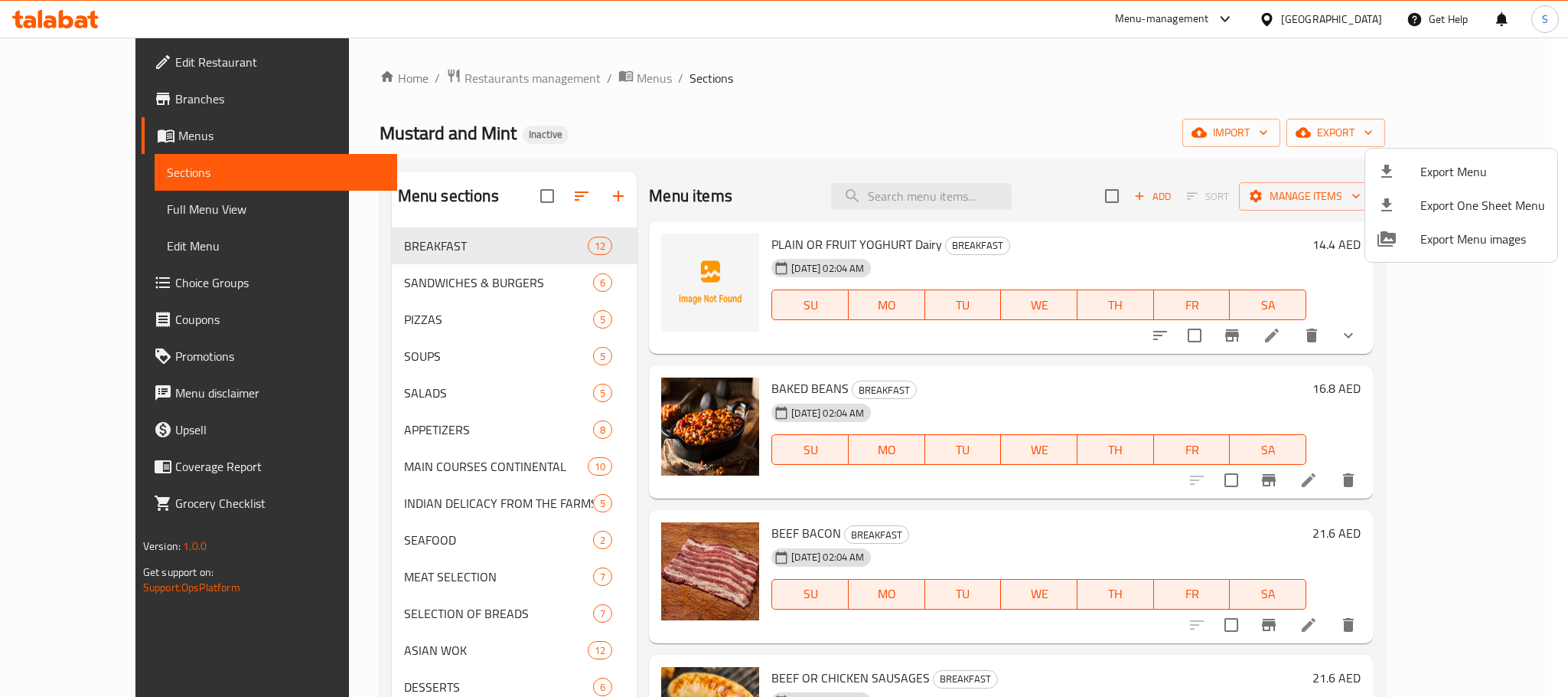
click at [1213, 155] on div at bounding box center [784, 348] width 1568 height 697
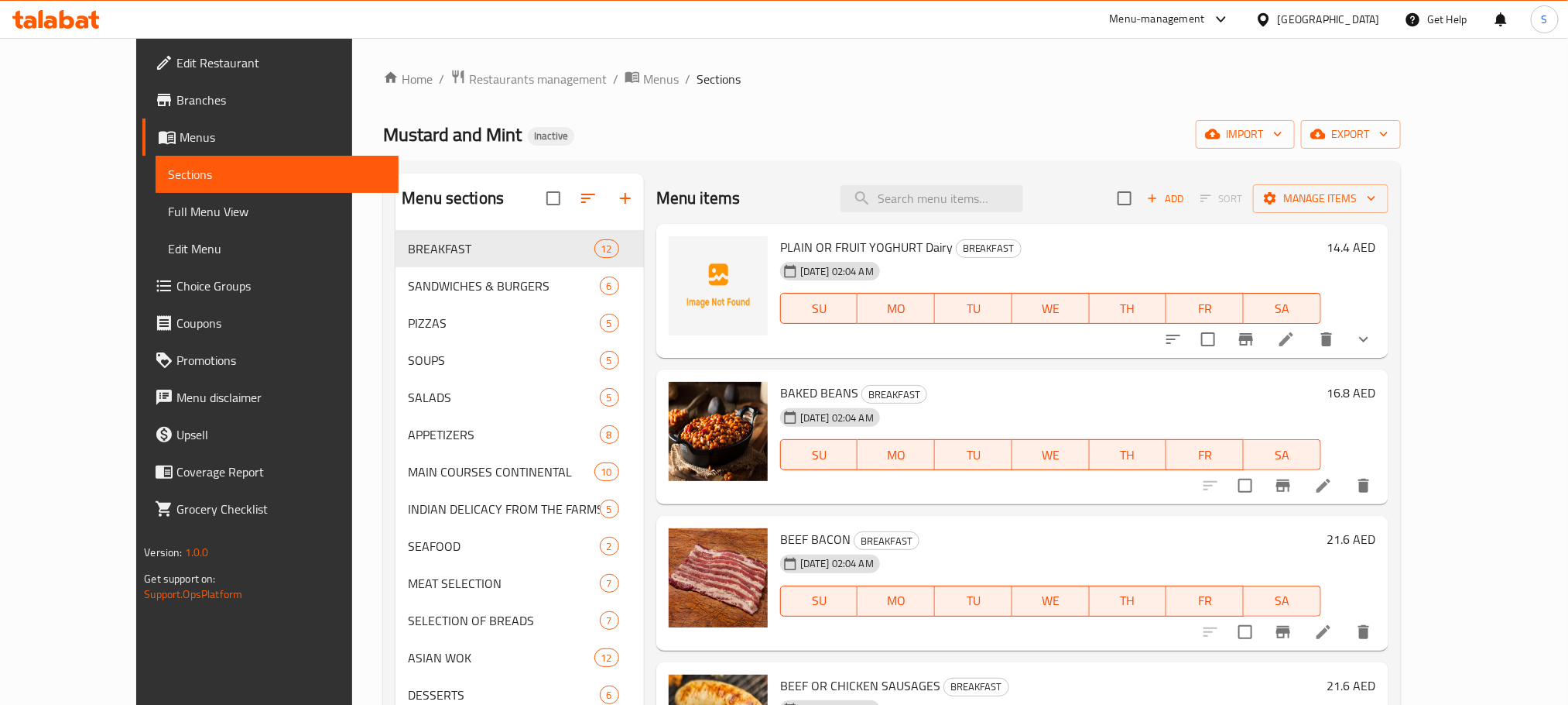
click at [1376, 241] on h6 "14.4 AED" at bounding box center [1351, 247] width 48 height 22
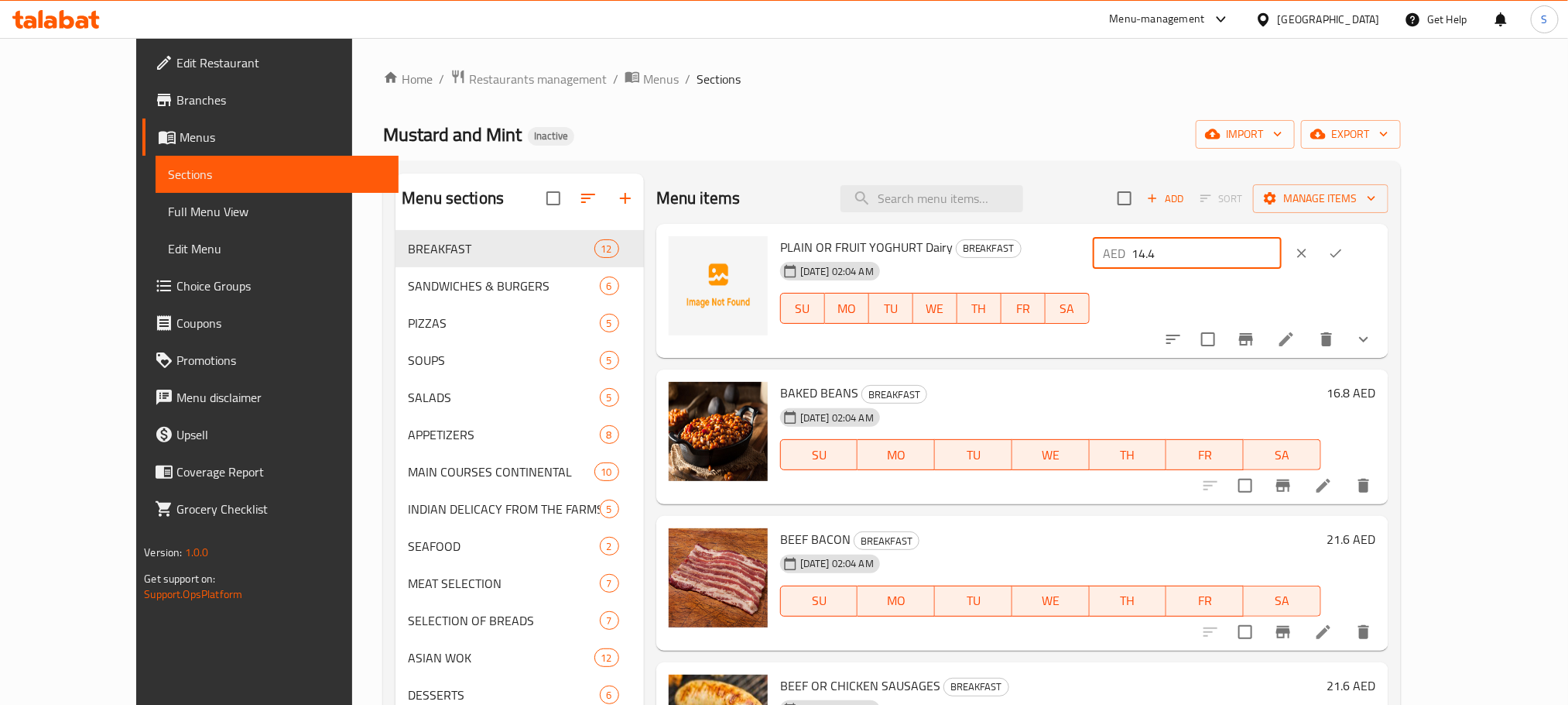
drag, startPoint x: 1292, startPoint y: 252, endPoint x: 1316, endPoint y: 256, distance: 24.3
click at [1282, 256] on input "14.4" at bounding box center [1206, 253] width 149 height 31
type input "14"
click at [1344, 257] on icon "ok" at bounding box center [1336, 253] width 15 height 15
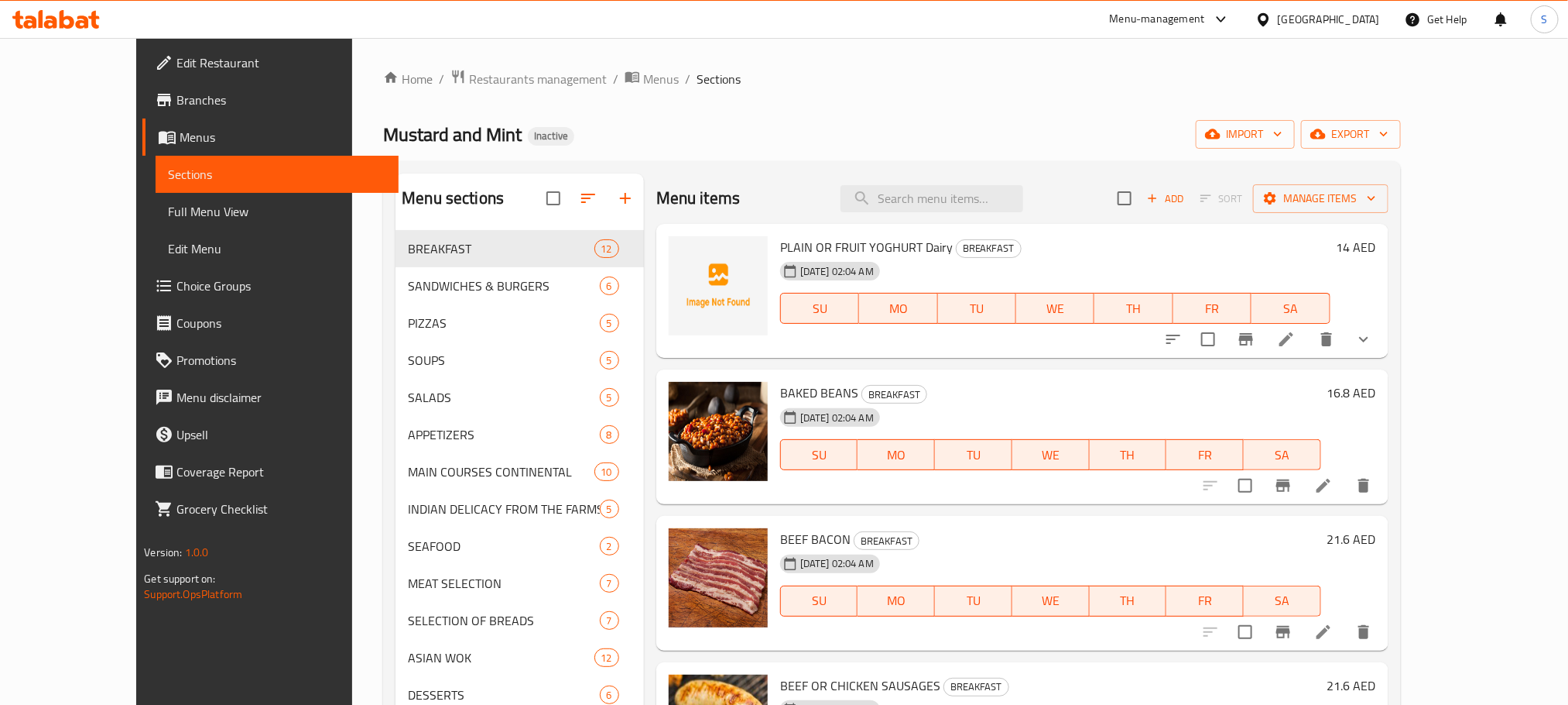
click at [1376, 387] on h6 "16.8 AED" at bounding box center [1351, 392] width 48 height 22
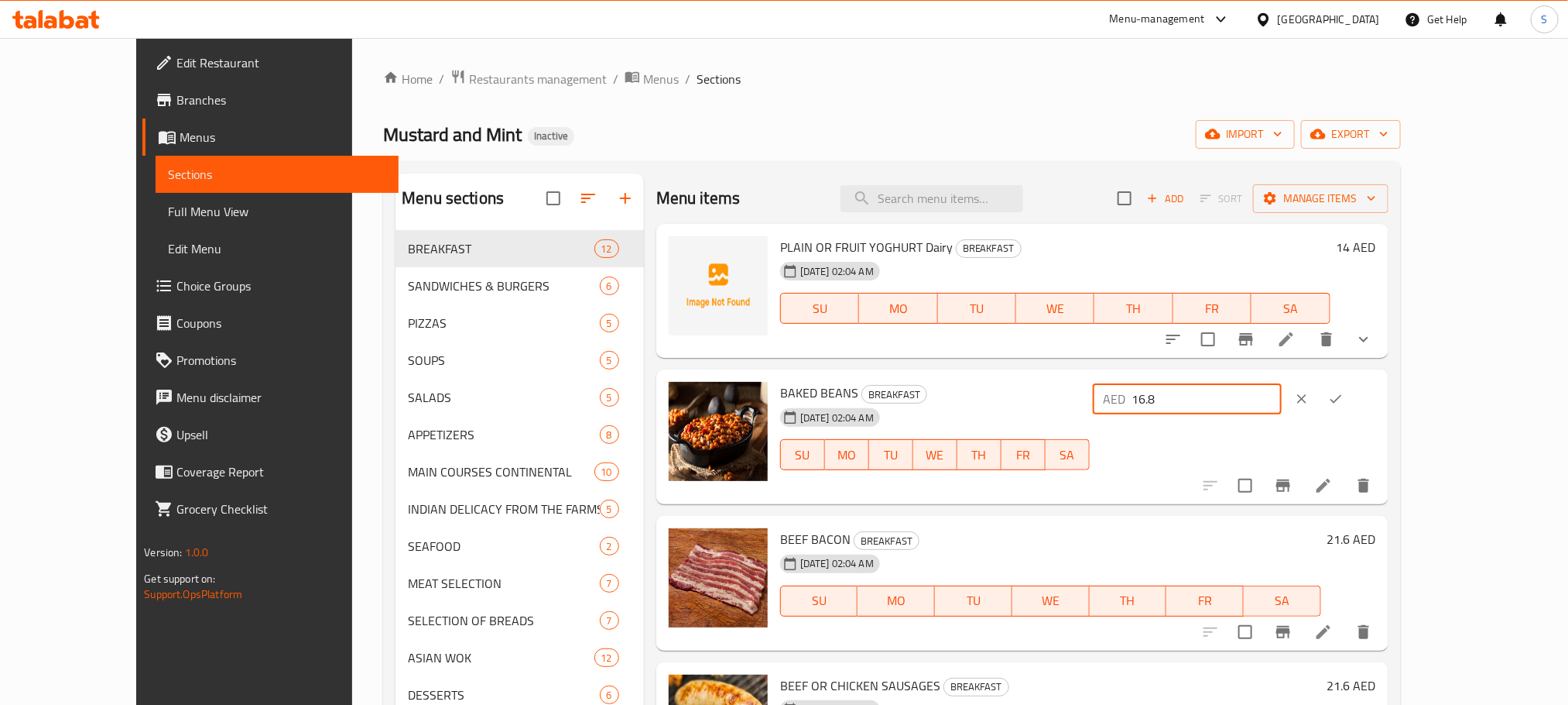
drag, startPoint x: 1287, startPoint y: 398, endPoint x: 1306, endPoint y: 395, distance: 19.2
click at [1282, 395] on input "16.8" at bounding box center [1206, 398] width 149 height 31
type input "17"
click at [1344, 398] on icon "ok" at bounding box center [1336, 399] width 15 height 15
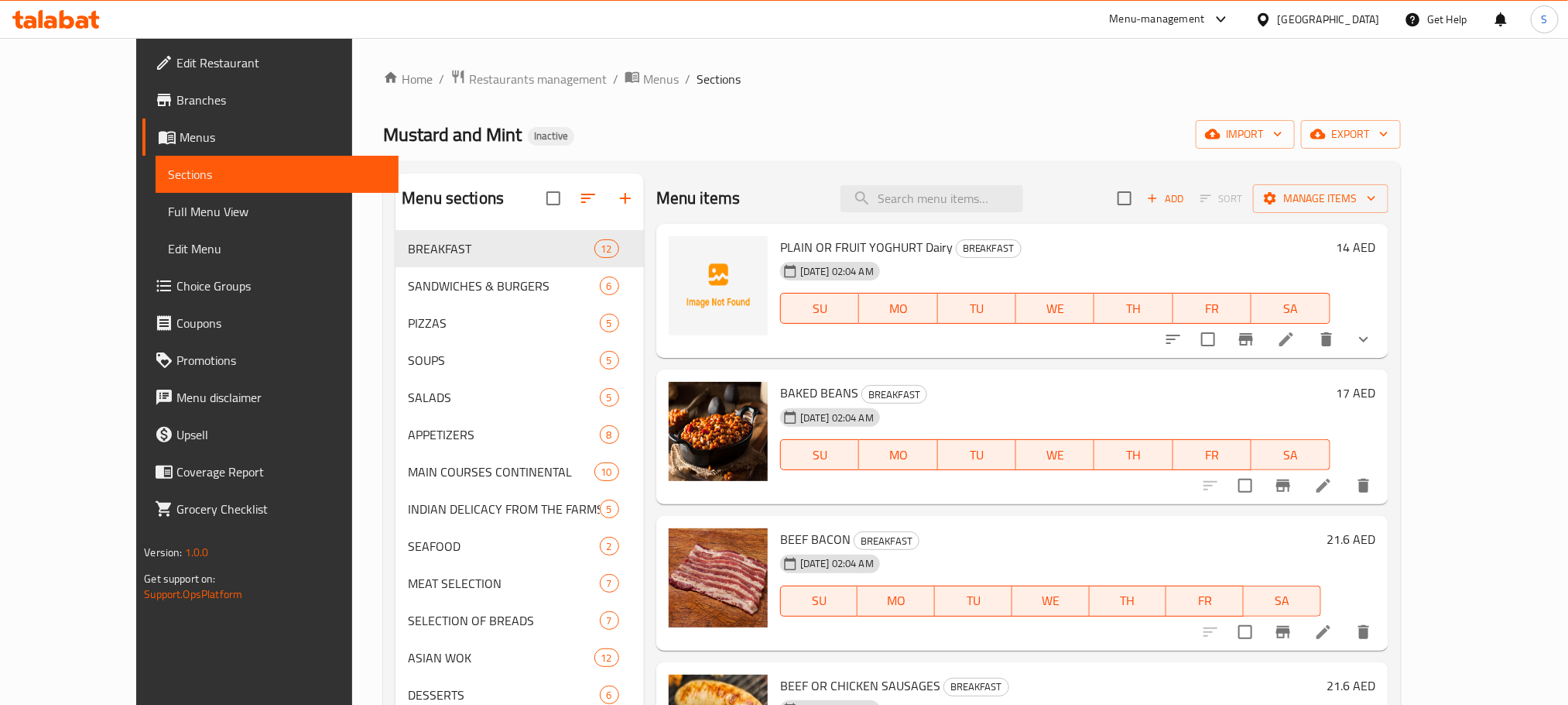
click at [1376, 540] on h6 "21.6 AED" at bounding box center [1351, 539] width 48 height 22
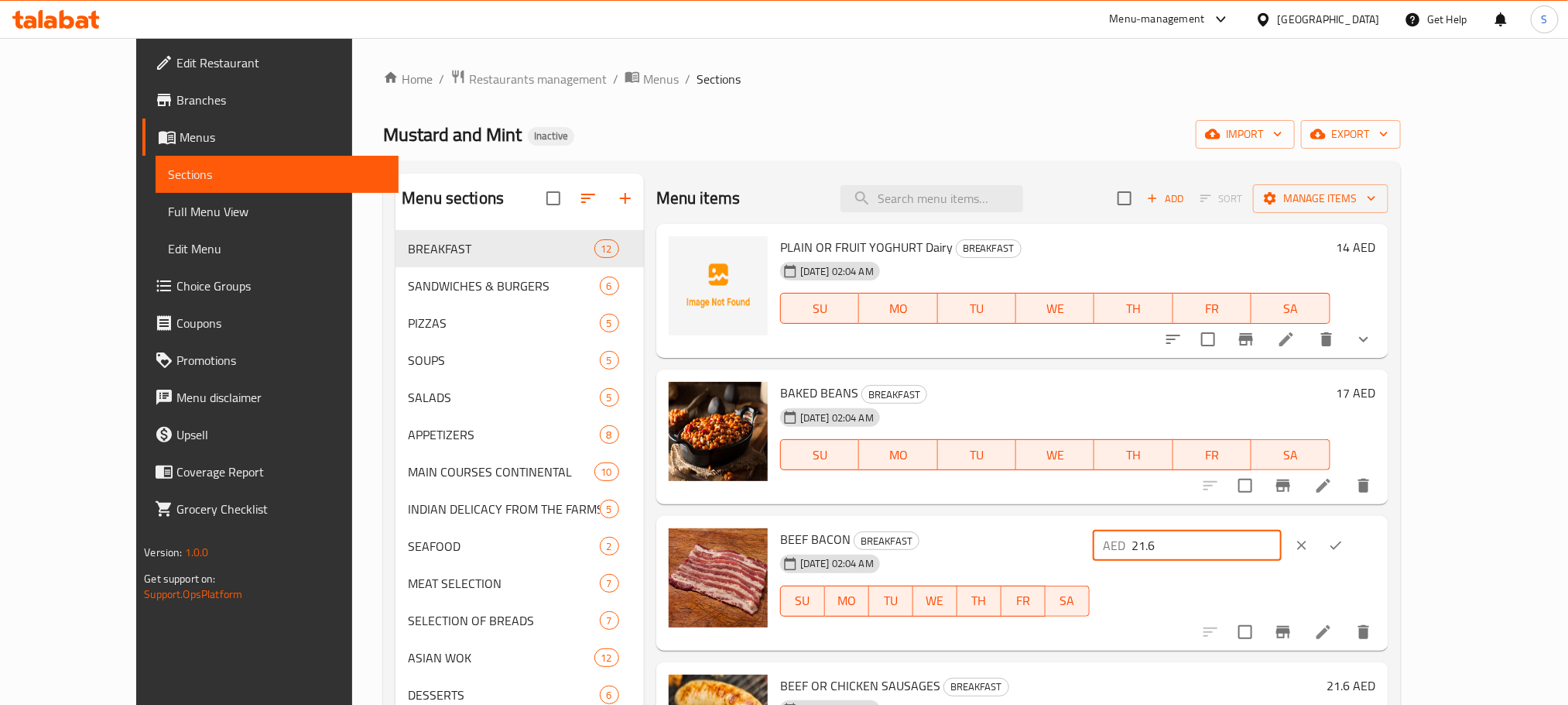
drag, startPoint x: 1289, startPoint y: 544, endPoint x: 1305, endPoint y: 542, distance: 16.1
click at [1282, 542] on input "21.6" at bounding box center [1206, 544] width 149 height 31
type input "22"
click at [1344, 548] on icon "ok" at bounding box center [1336, 545] width 15 height 15
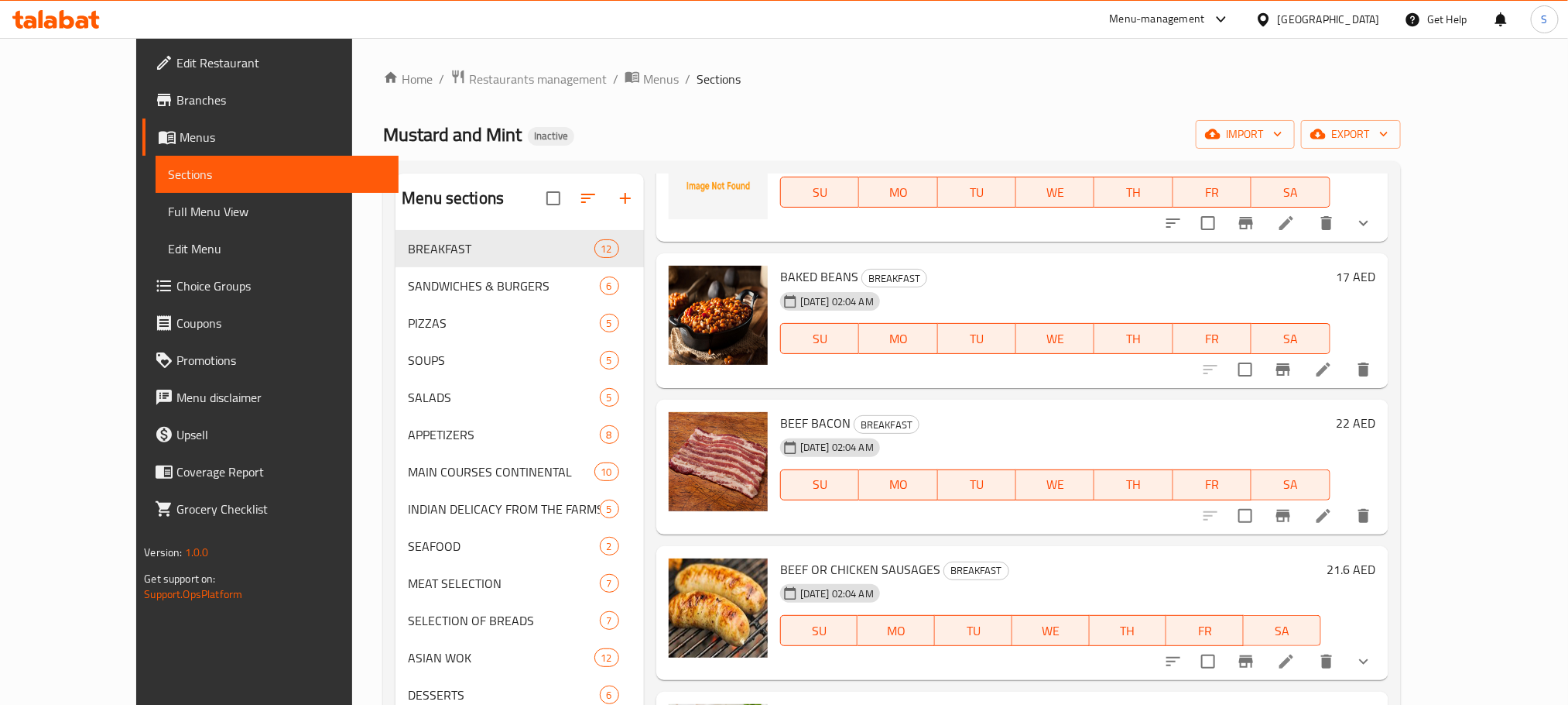
scroll to position [349, 0]
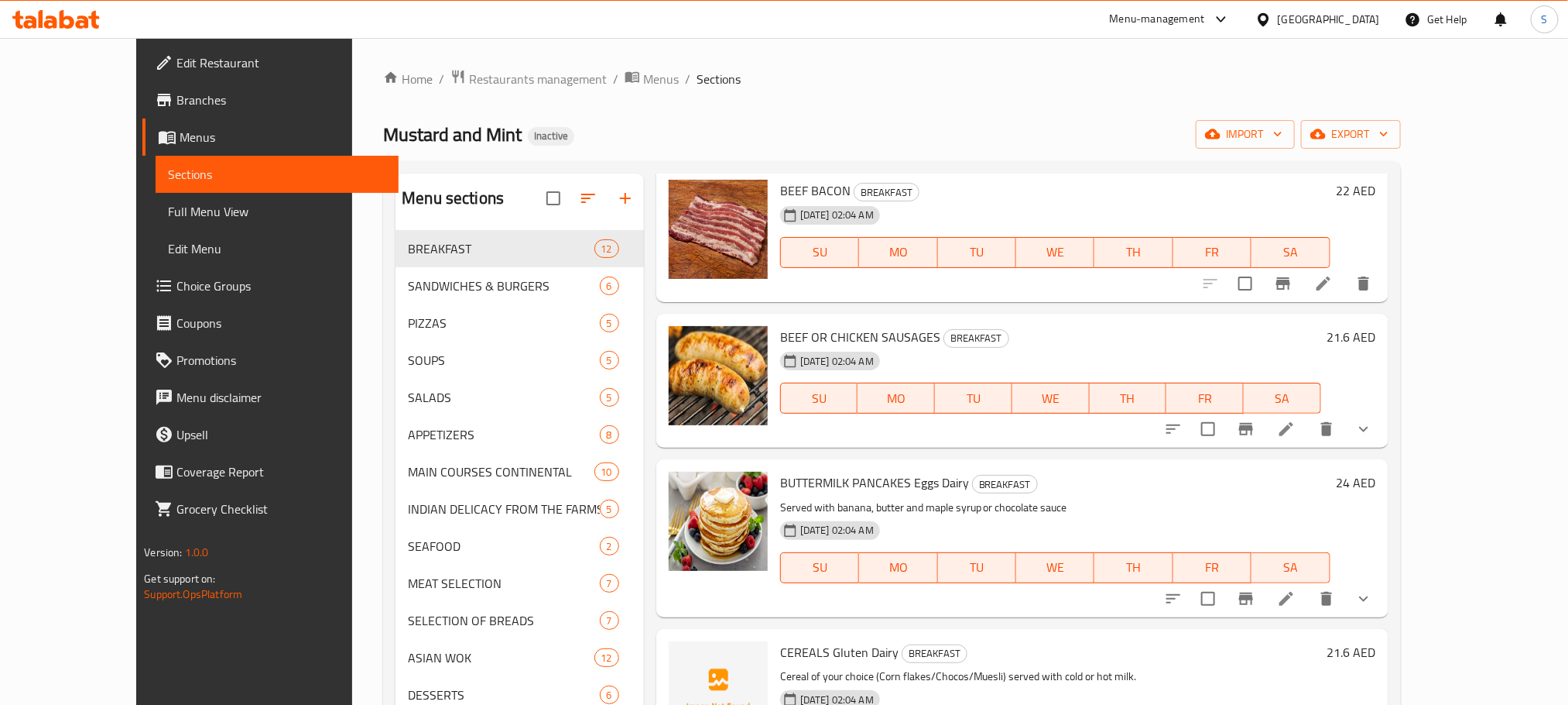
click at [1376, 330] on h6 "21.6 AED" at bounding box center [1351, 336] width 48 height 22
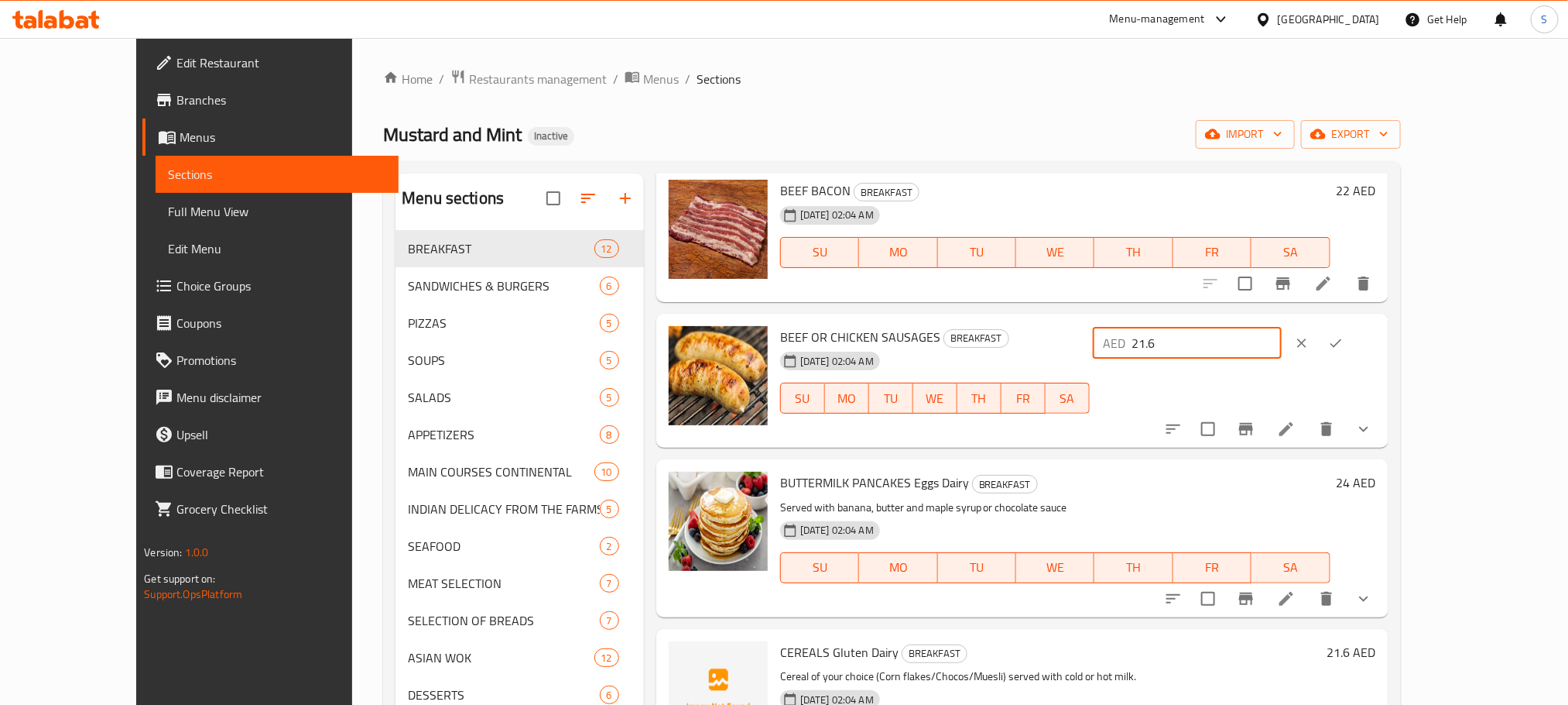
drag, startPoint x: 1303, startPoint y: 340, endPoint x: 1312, endPoint y: 340, distance: 9.0
click at [1282, 340] on input "21.6" at bounding box center [1206, 343] width 149 height 31
type input "22"
click at [1344, 337] on icon "ok" at bounding box center [1336, 343] width 15 height 15
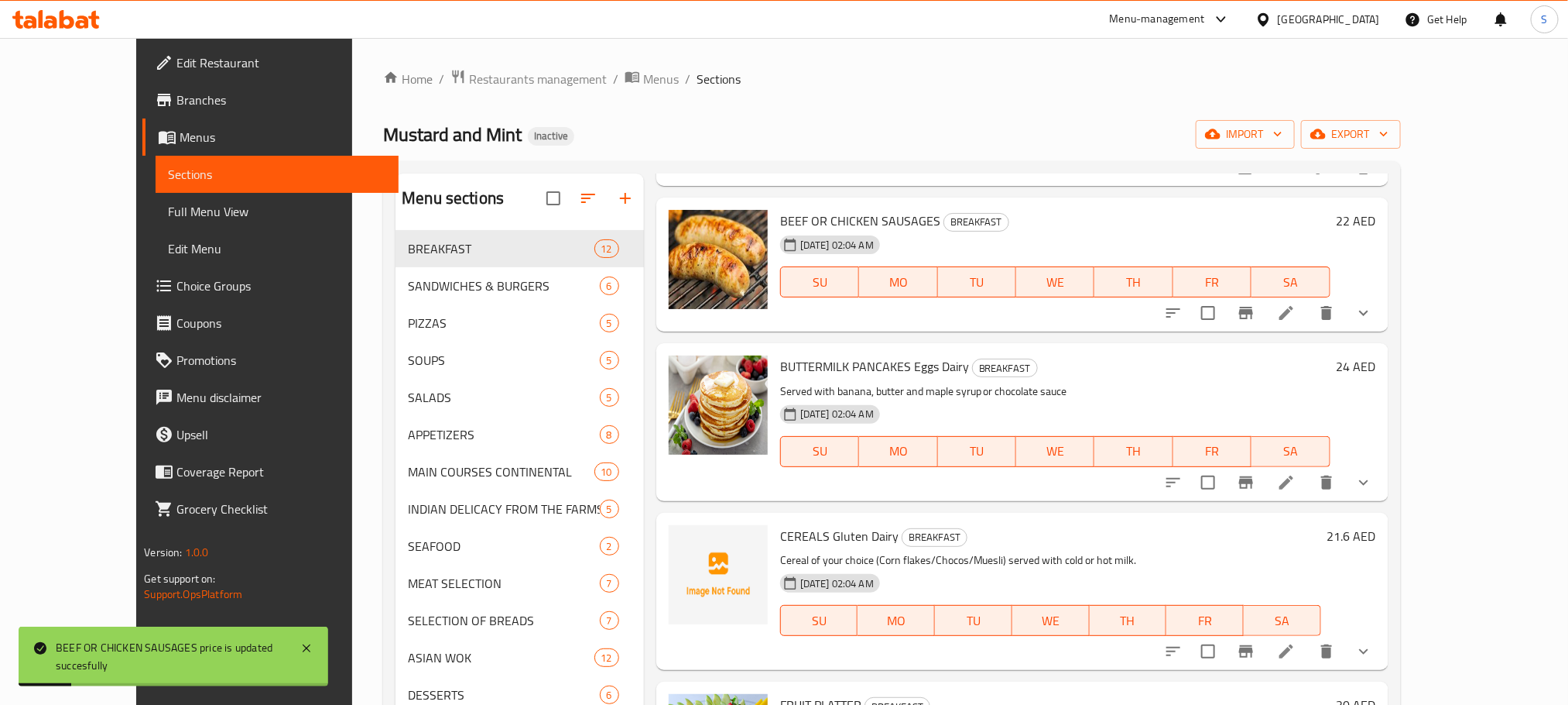
scroll to position [581, 0]
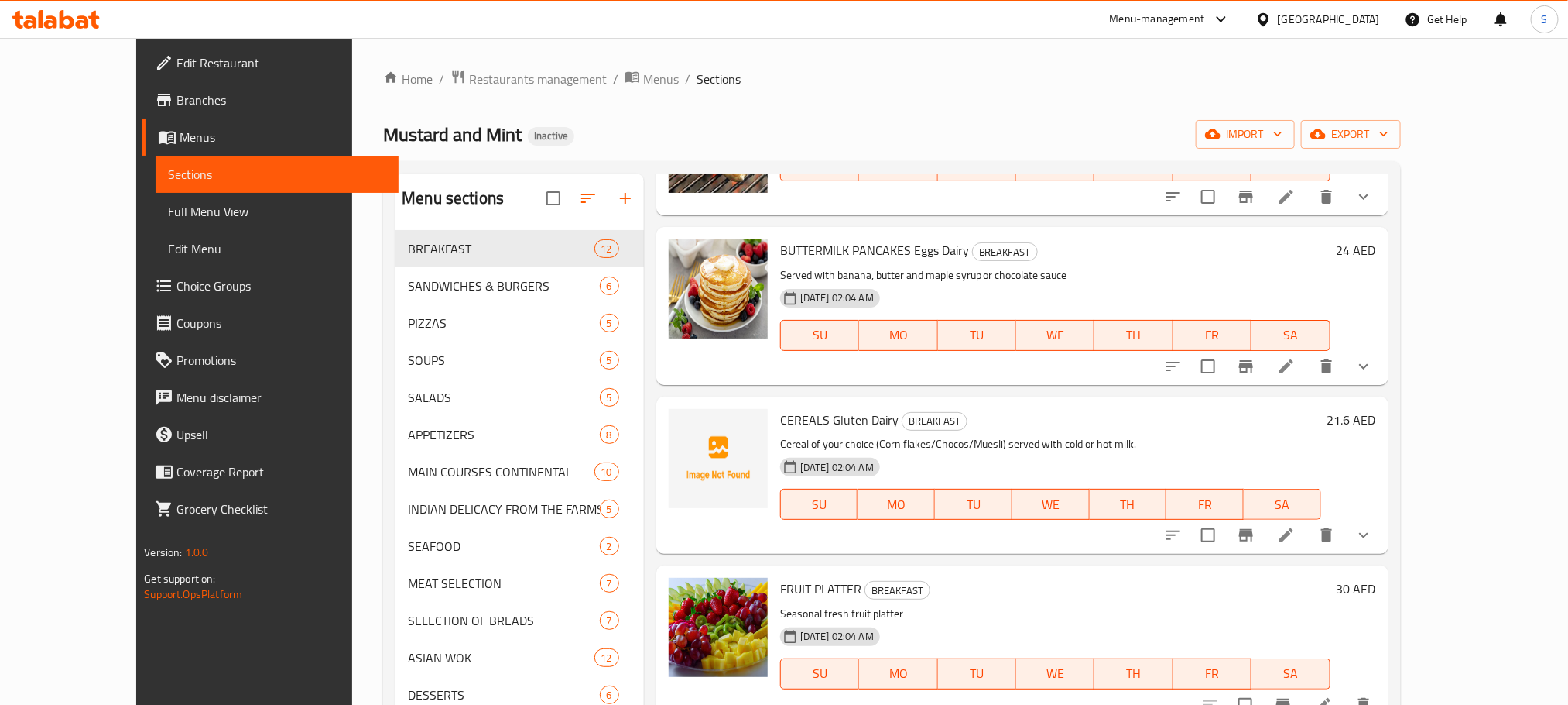
click at [1376, 411] on h6 "21.6 AED" at bounding box center [1351, 419] width 48 height 22
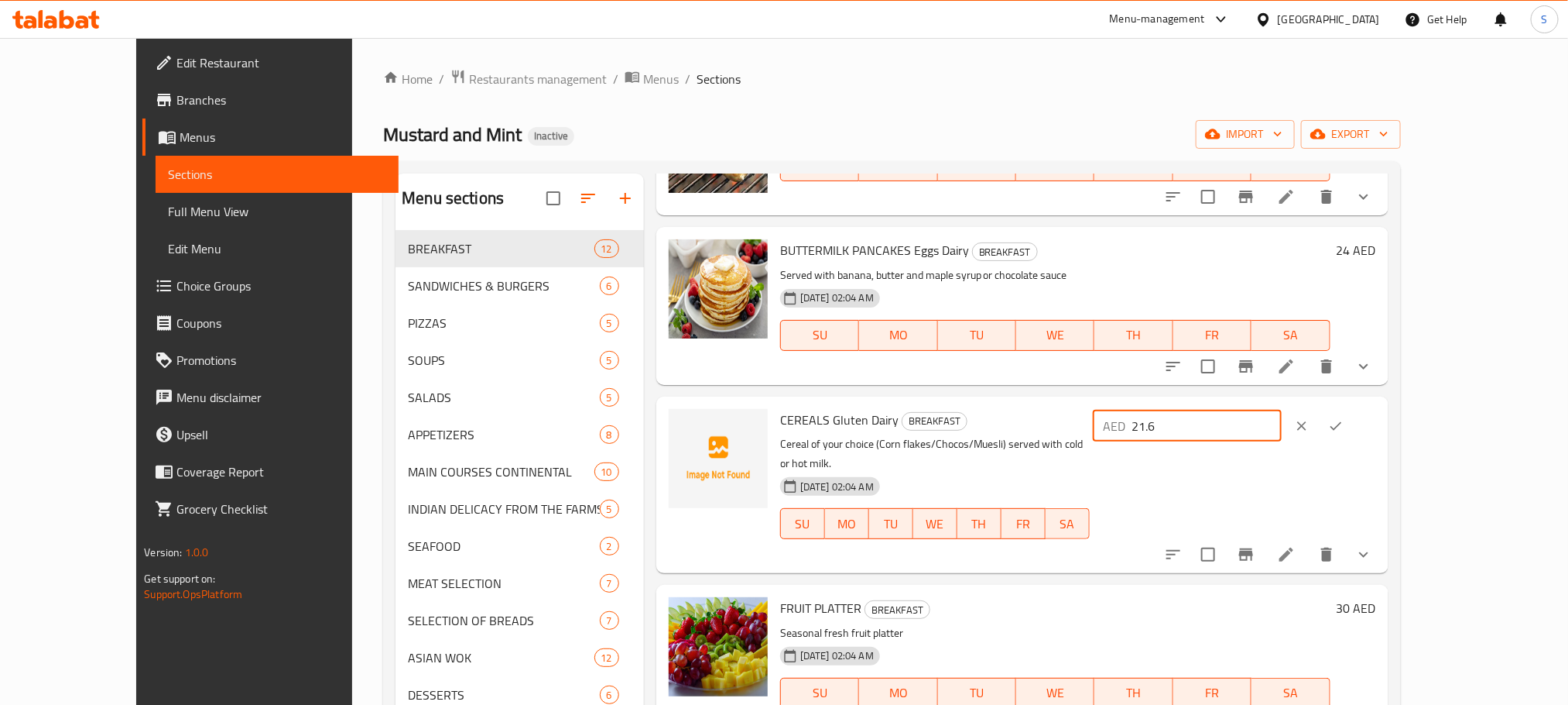
drag, startPoint x: 1287, startPoint y: 423, endPoint x: 1314, endPoint y: 428, distance: 27.5
click at [1282, 428] on input "21.6" at bounding box center [1206, 426] width 149 height 31
type input "22"
click at [1353, 421] on button "ok" at bounding box center [1336, 426] width 34 height 34
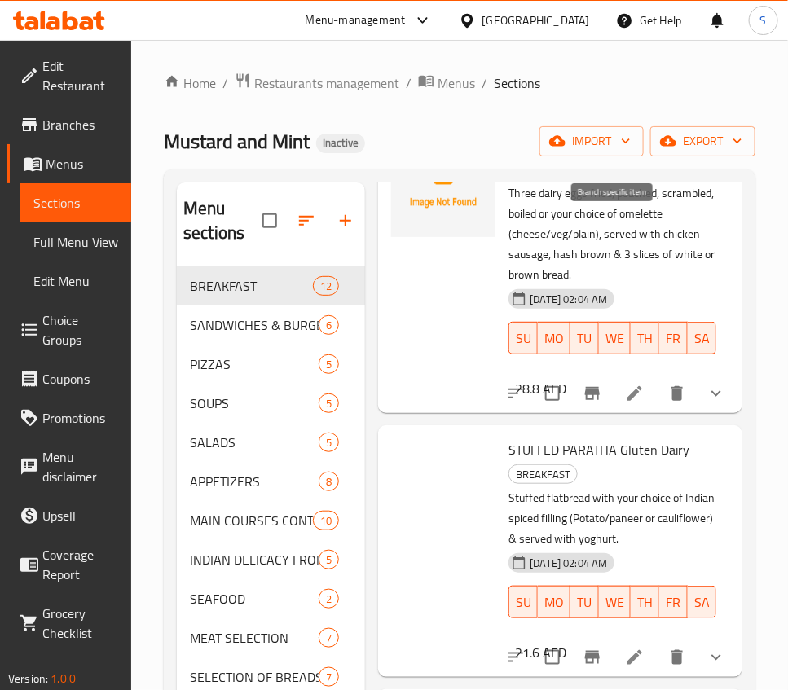
scroll to position [2323, 0]
click at [566, 95] on h6 "28.8 AED" at bounding box center [540, 83] width 51 height 23
drag, startPoint x: 443, startPoint y: 567, endPoint x: 467, endPoint y: 563, distance: 24.0
click at [553, 75] on input "28.8" at bounding box center [604, 58] width 102 height 33
type input "29"
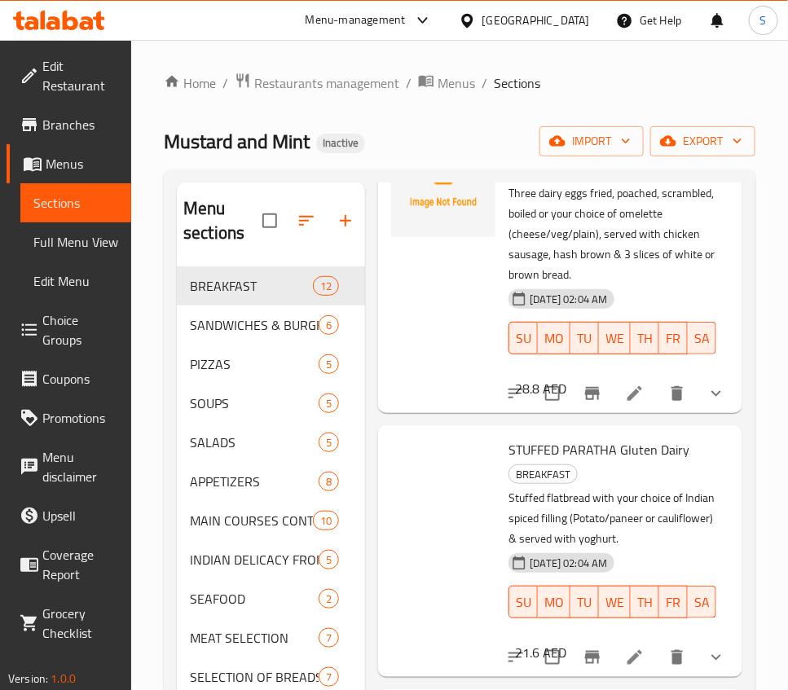
click at [671, 81] on icon "ok" at bounding box center [677, 77] width 12 height 9
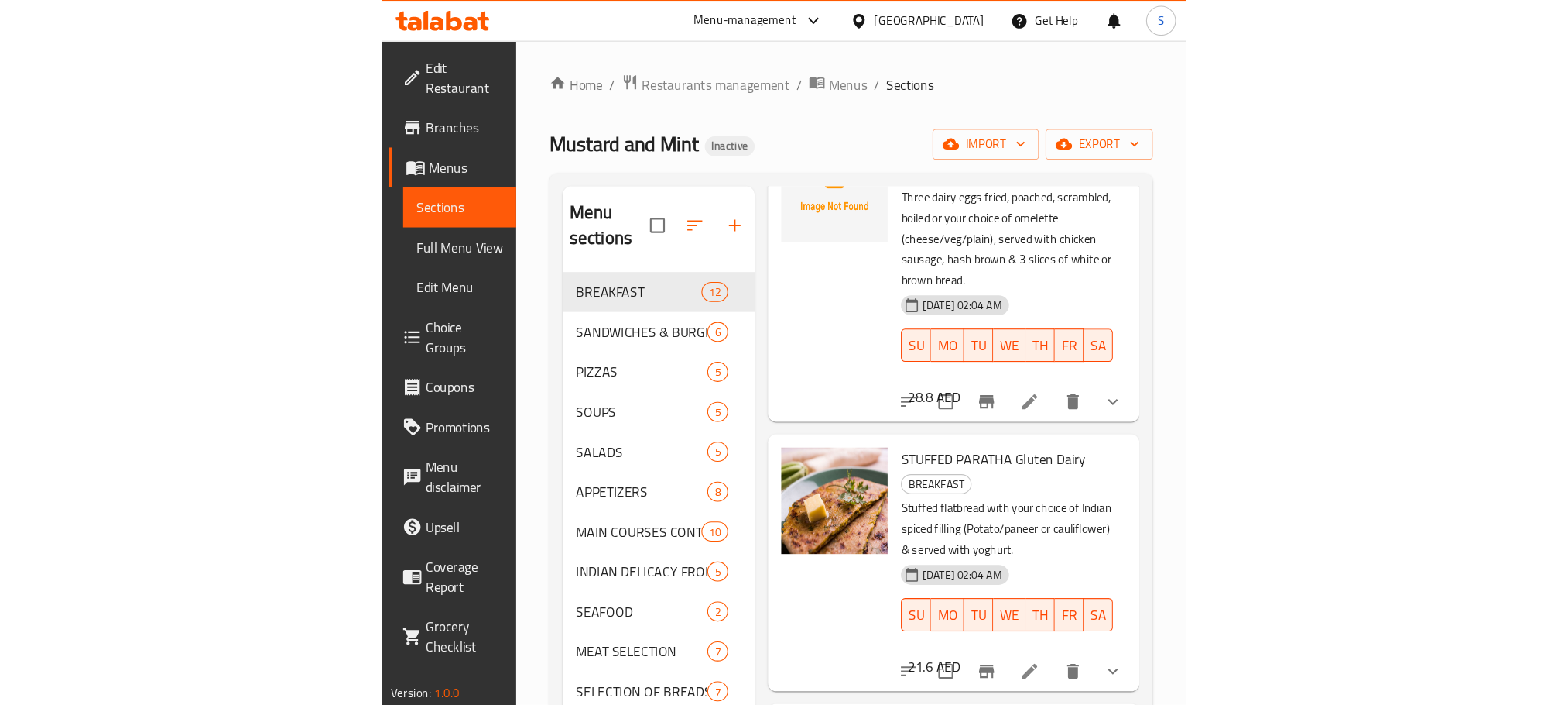
scroll to position [2672, 0]
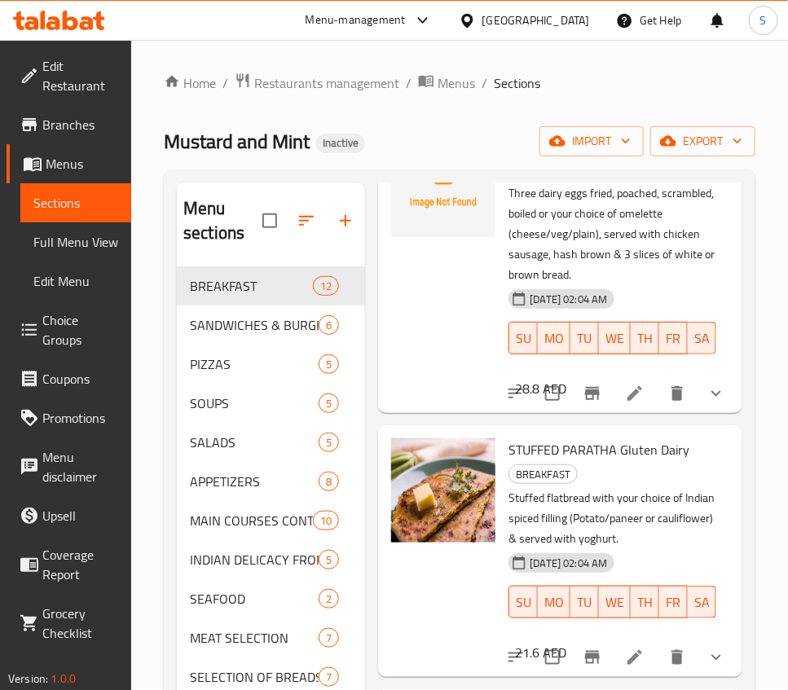
click at [566, 377] on h6 "28.8 AED" at bounding box center [540, 388] width 51 height 23
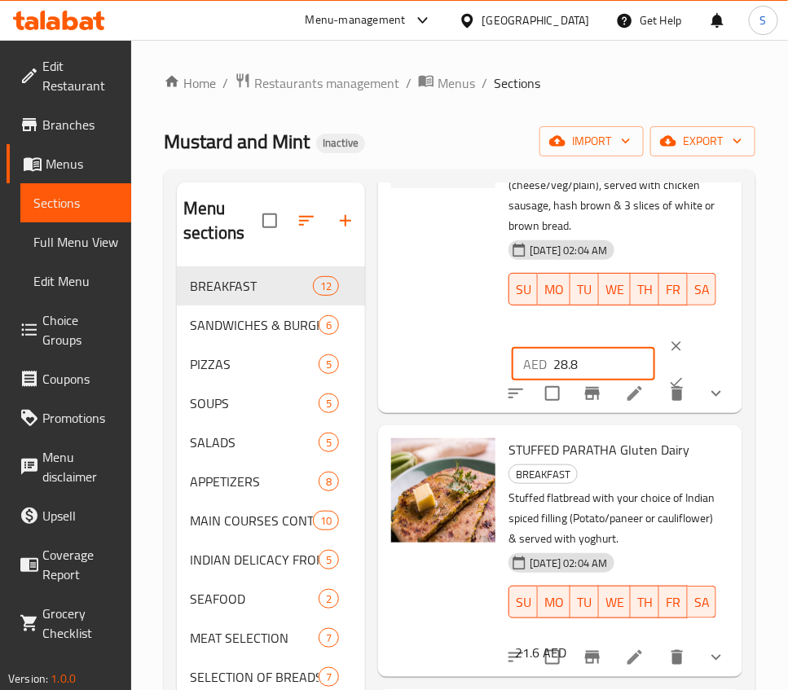
click at [553, 381] on input "28.8" at bounding box center [604, 364] width 102 height 33
drag, startPoint x: 443, startPoint y: 412, endPoint x: 469, endPoint y: 414, distance: 26.2
click at [553, 381] on input "28.8" at bounding box center [604, 364] width 102 height 33
type input "29"
click at [668, 390] on icon "ok" at bounding box center [676, 382] width 16 height 16
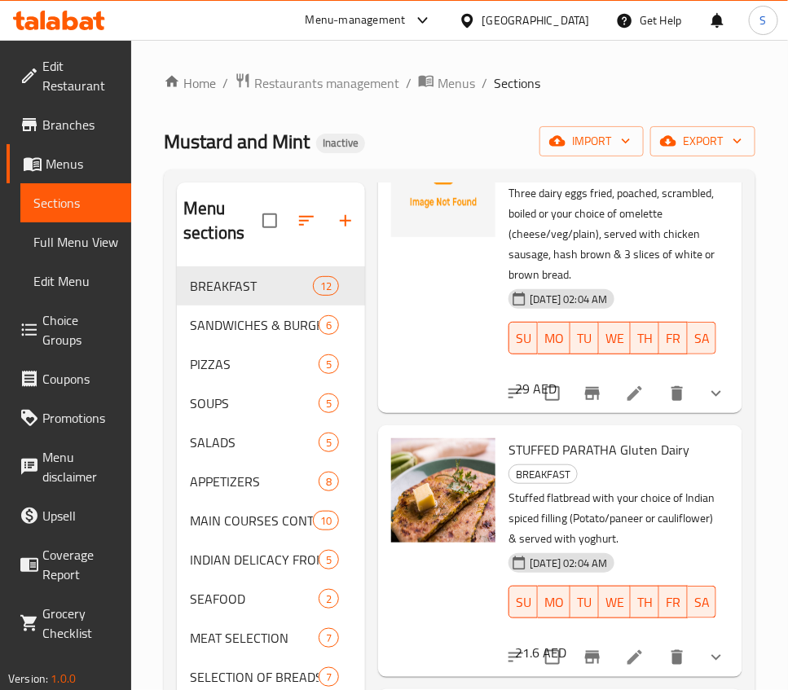
click at [165, 103] on div "Home / Restaurants management / Menus / Sections Mustard and Mint Inactive impo…" at bounding box center [460, 492] width 592 height 839
click at [139, 156] on div "Home / Restaurants management / Menus / Sections Mustard and Mint Inactive impo…" at bounding box center [459, 492] width 657 height 905
click at [165, 165] on div "Home / Restaurants management / Menus / Sections Mustard and Mint Inactive impo…" at bounding box center [460, 492] width 592 height 839
click at [147, 390] on div "Home / Restaurants management / Menus / Sections Mustard and Mint Inactive impo…" at bounding box center [459, 492] width 657 height 905
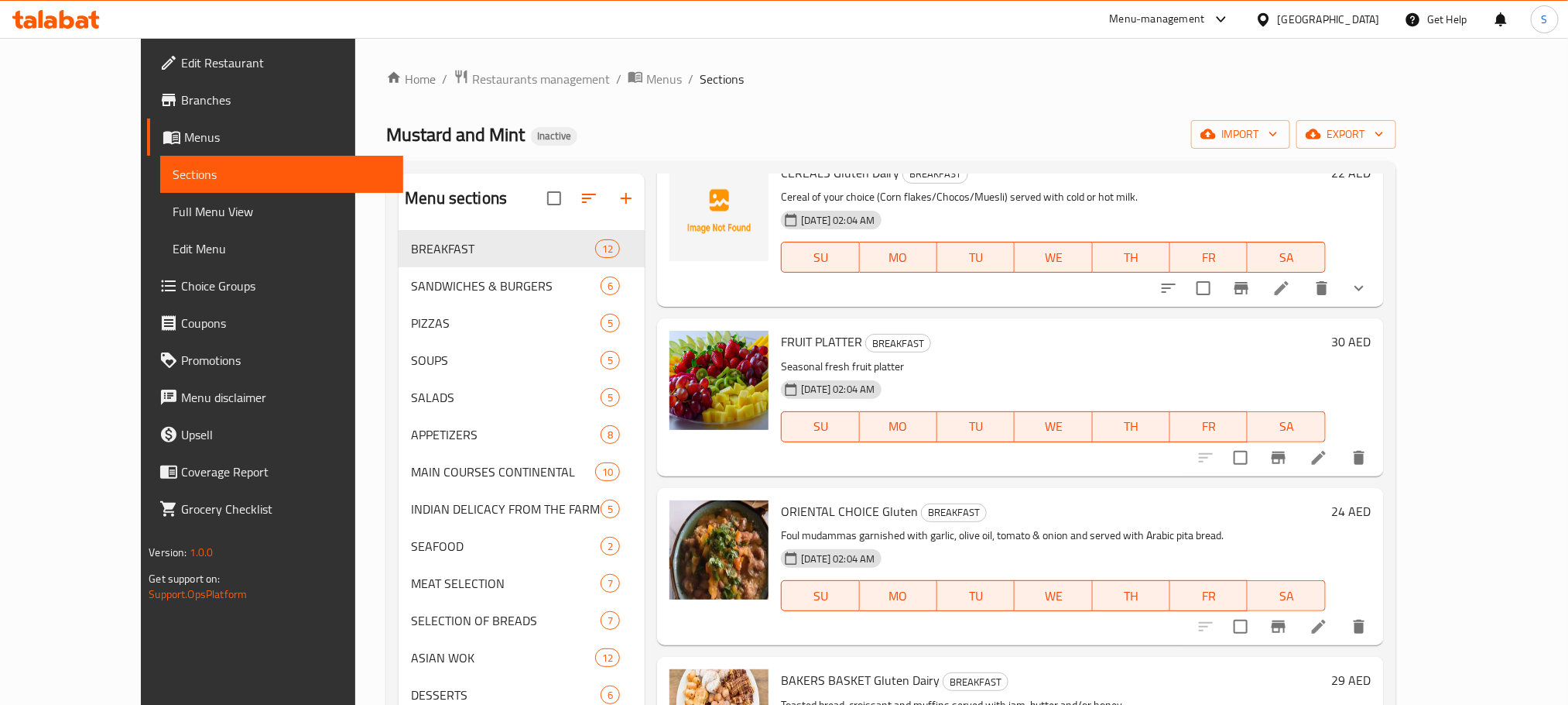
scroll to position [825, 0]
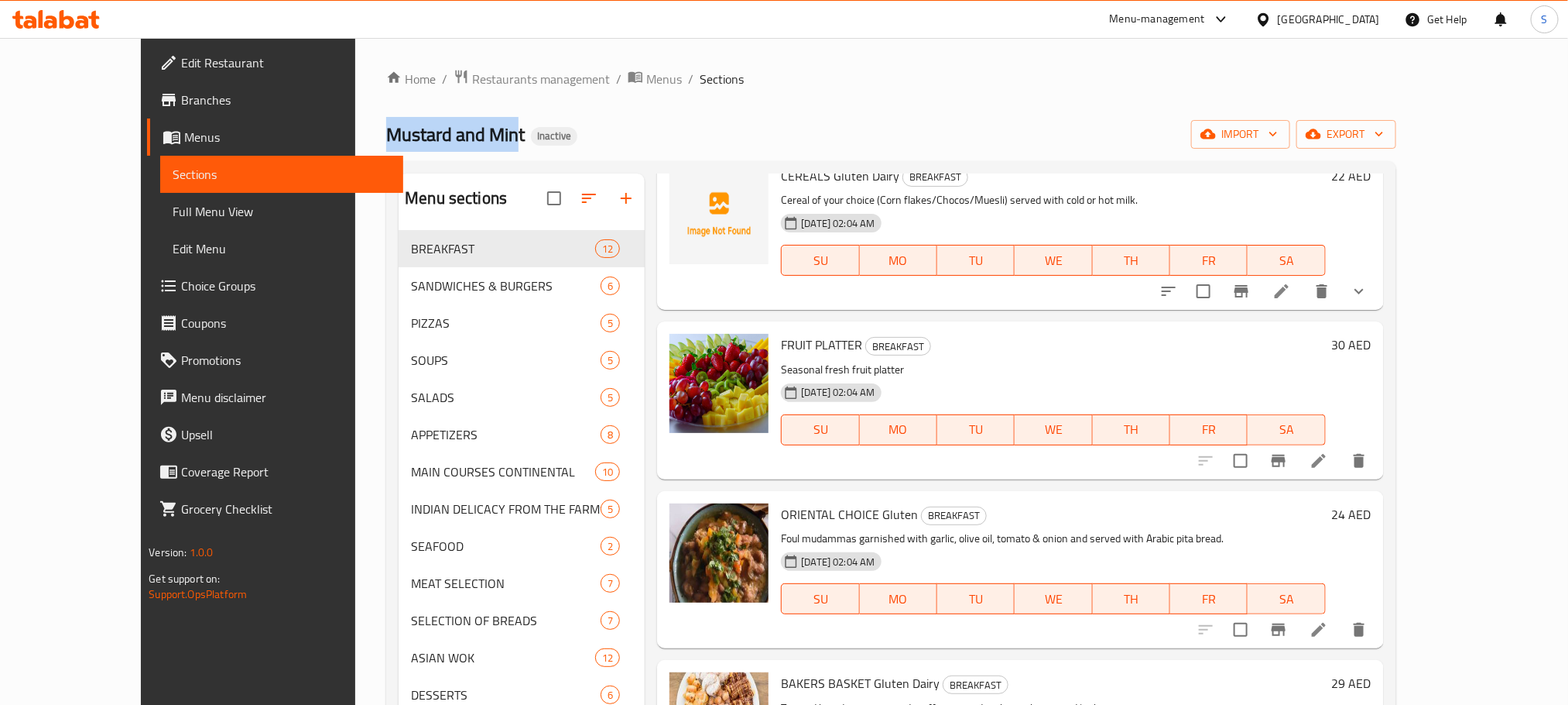
drag, startPoint x: 297, startPoint y: 126, endPoint x: 428, endPoint y: 133, distance: 131.2
click at [428, 133] on span "Mustard and Mint" at bounding box center [456, 134] width 139 height 35
copy span "Mustard and Min"
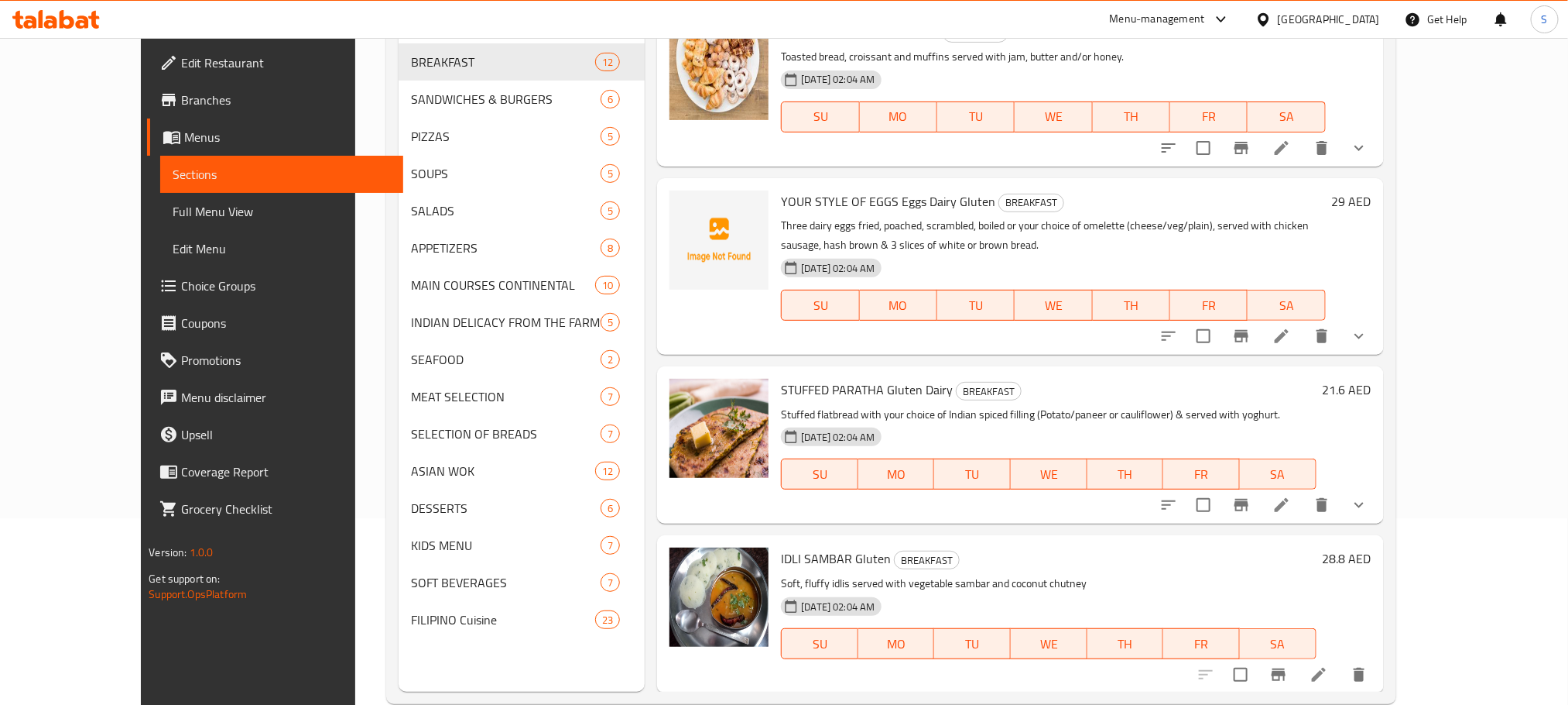
scroll to position [217, 0]
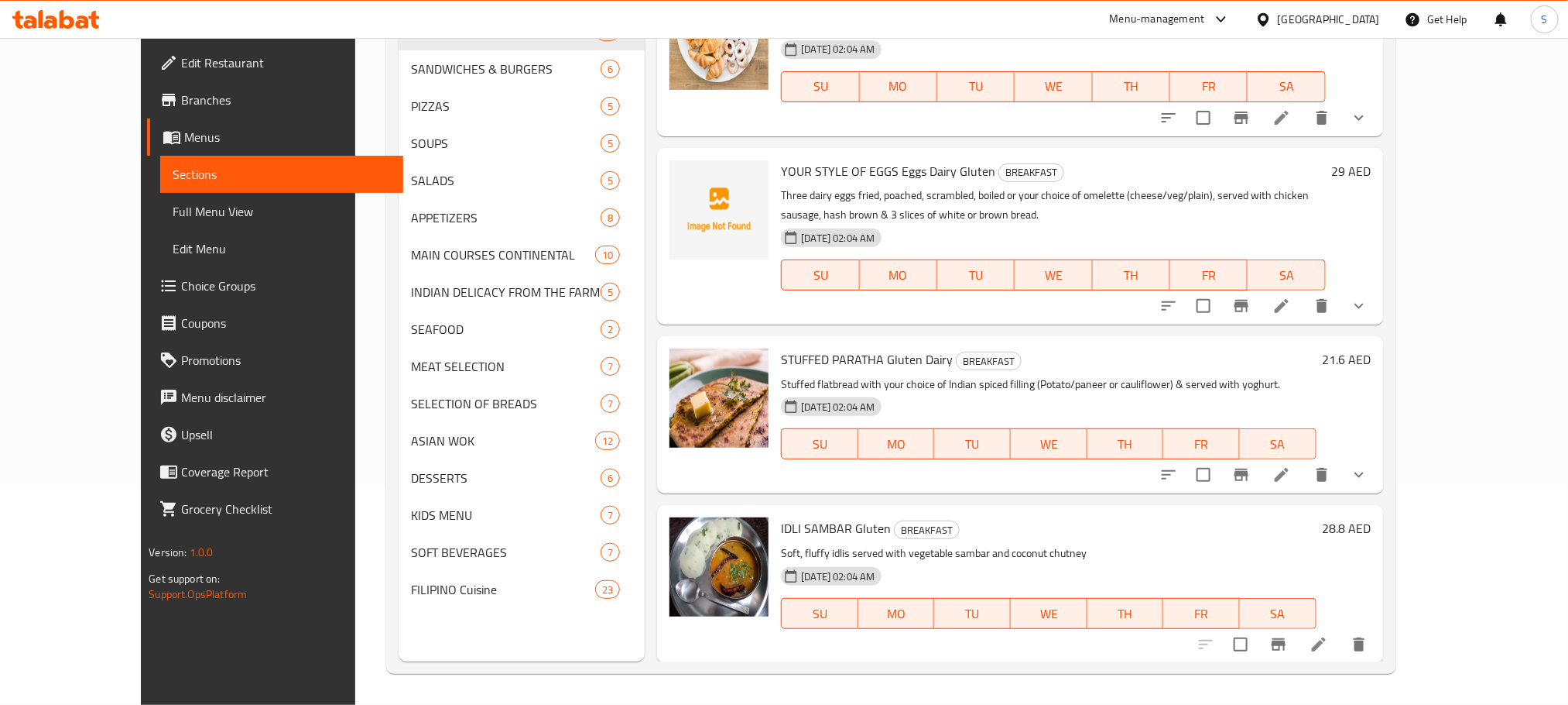
click at [1315, 353] on h6 "STUFFED PARATHA Gluten Dairy BREAKFAST" at bounding box center [1048, 359] width 535 height 22
click at [1371, 353] on h6 "21.6 AED" at bounding box center [1347, 359] width 48 height 22
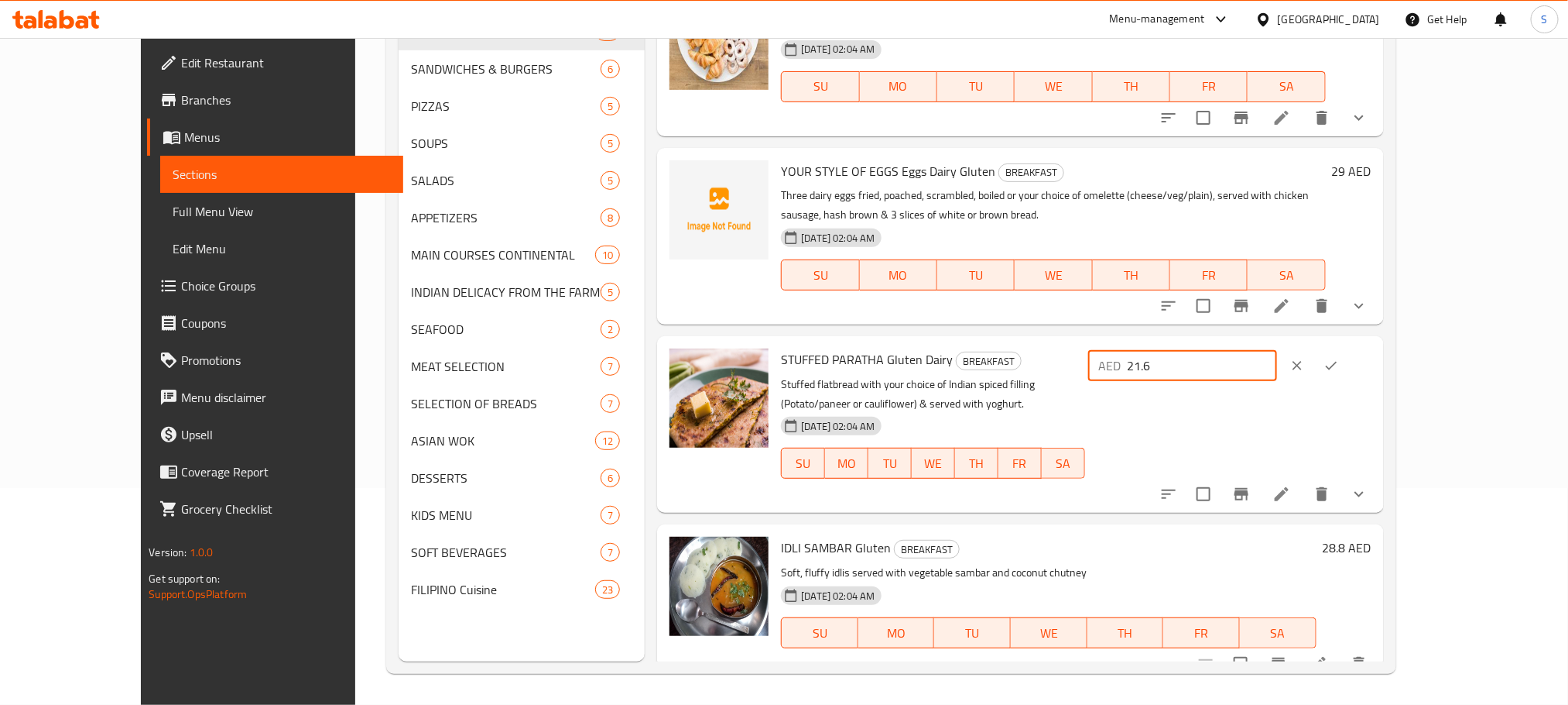
drag, startPoint x: 1287, startPoint y: 361, endPoint x: 1313, endPoint y: 358, distance: 26.2
click at [1277, 358] on input "21.6" at bounding box center [1201, 365] width 149 height 31
type input "22"
click at [1339, 361] on icon "ok" at bounding box center [1332, 366] width 15 height 15
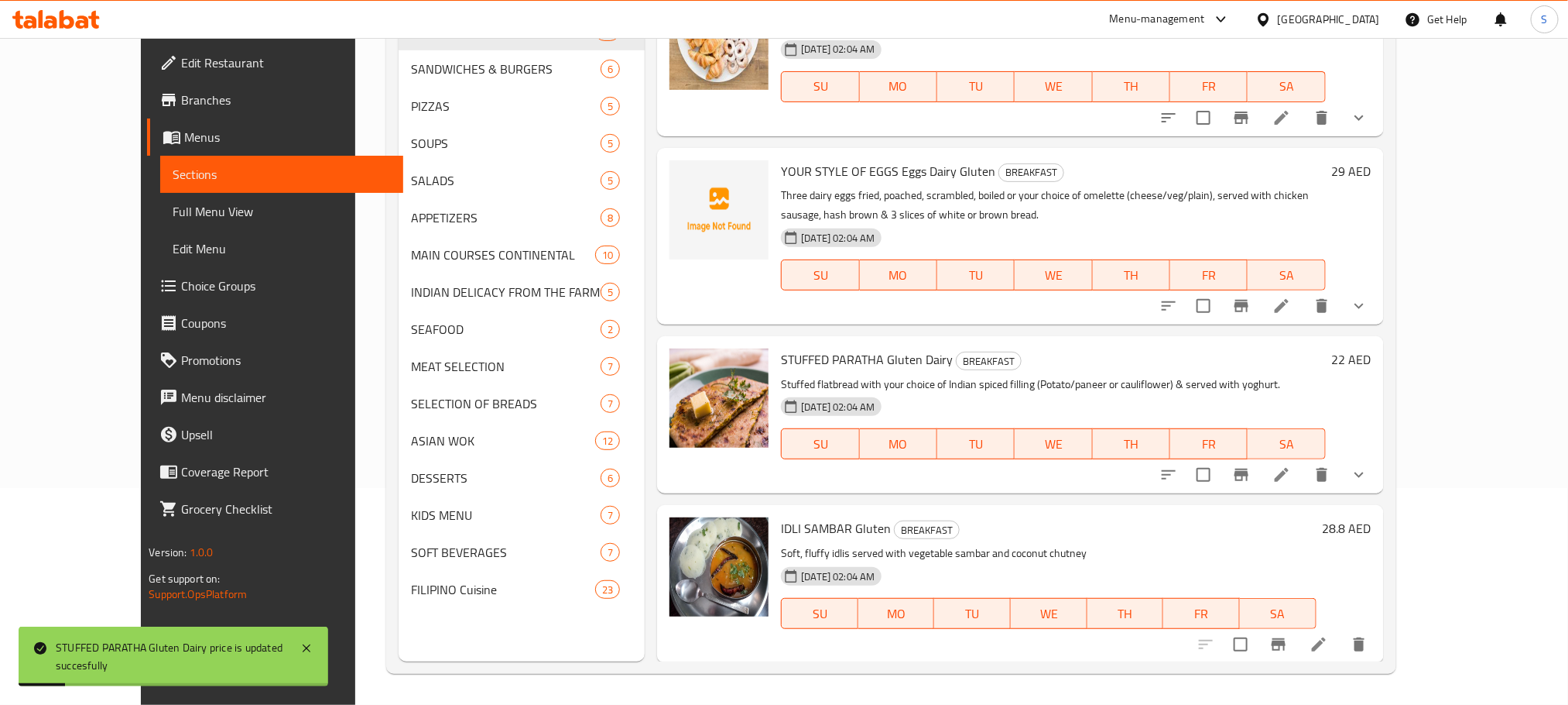
click at [1371, 532] on h6 "28.8 AED" at bounding box center [1347, 527] width 48 height 22
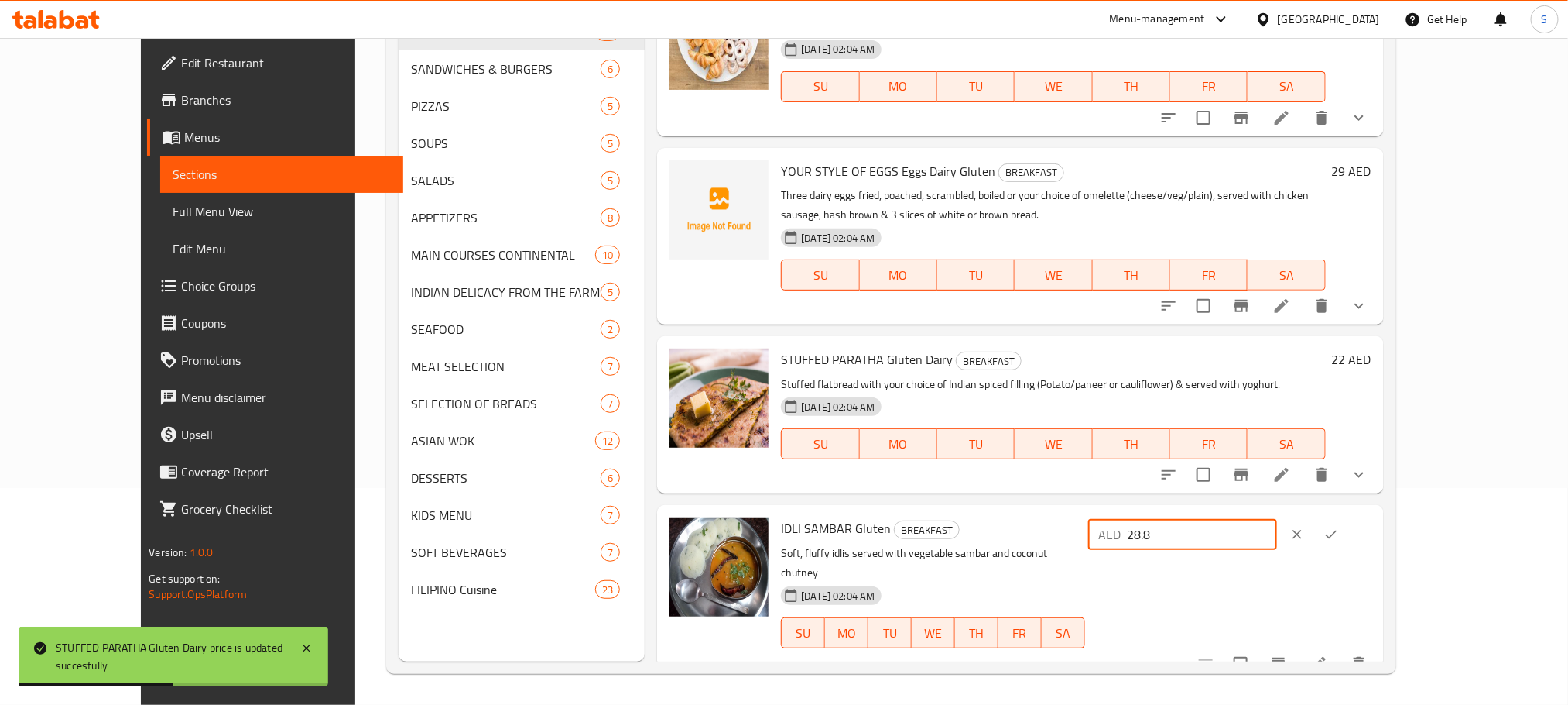
drag, startPoint x: 1290, startPoint y: 535, endPoint x: 1313, endPoint y: 533, distance: 23.1
click at [1277, 533] on input "28.8" at bounding box center [1201, 534] width 149 height 31
type input "29"
click at [1349, 527] on button "ok" at bounding box center [1332, 534] width 34 height 34
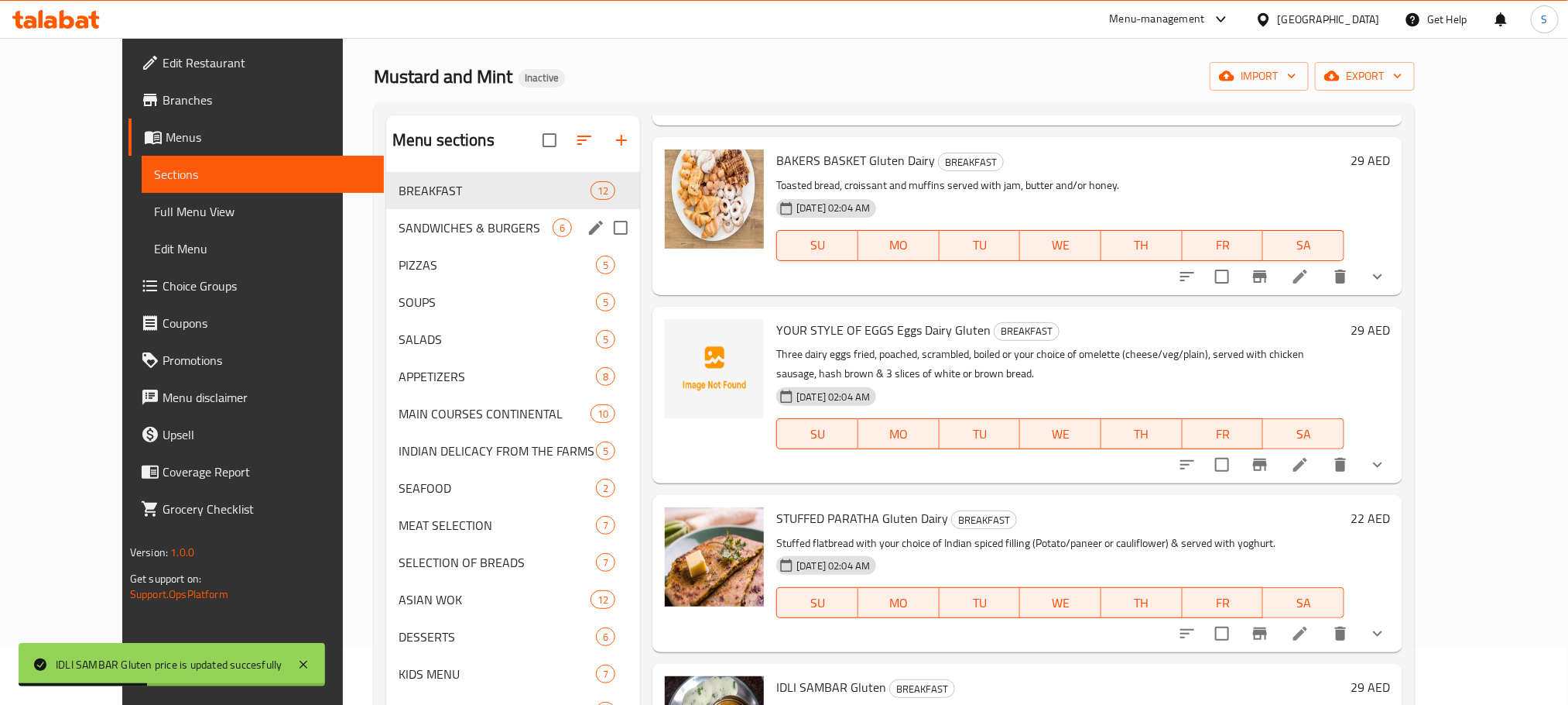
scroll to position [0, 0]
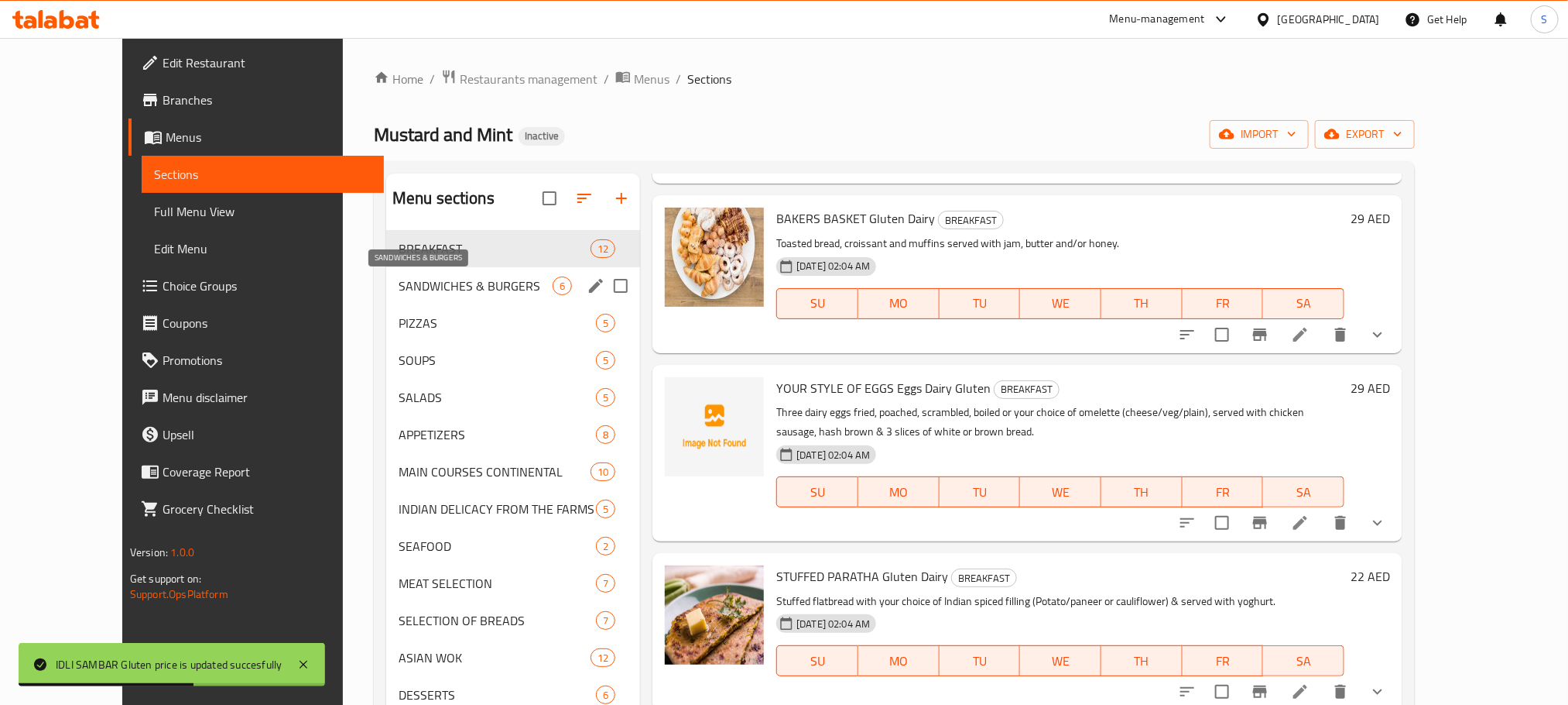
click at [453, 291] on span "SANDWICHES & BURGERS" at bounding box center [476, 286] width 154 height 19
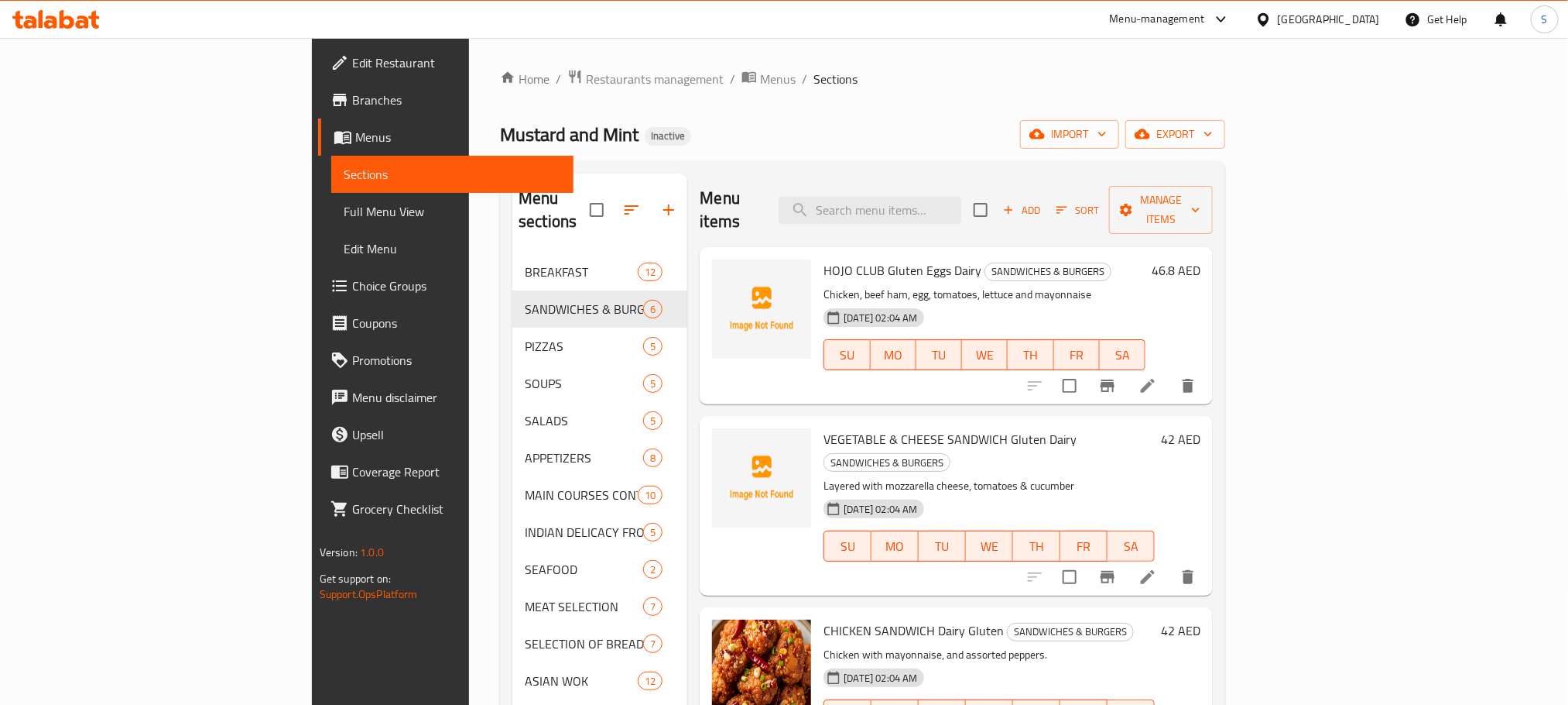
click at [1200, 259] on h6 "46.8 AED" at bounding box center [1176, 270] width 48 height 22
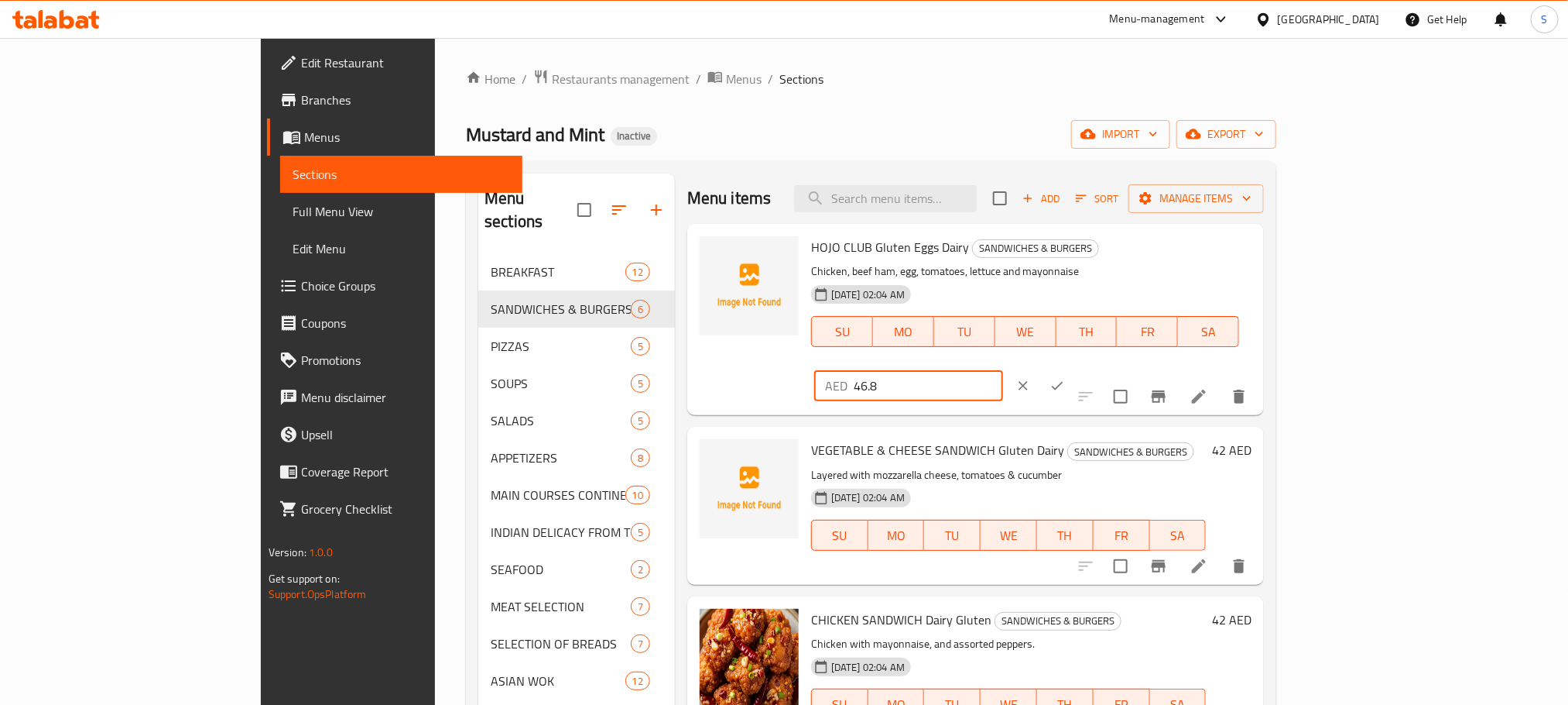
drag, startPoint x: 1284, startPoint y: 251, endPoint x: 1316, endPoint y: 249, distance: 32.1
click at [1003, 371] on input "46.8" at bounding box center [928, 386] width 149 height 31
type input "47"
click at [1074, 369] on button "ok" at bounding box center [1057, 386] width 34 height 34
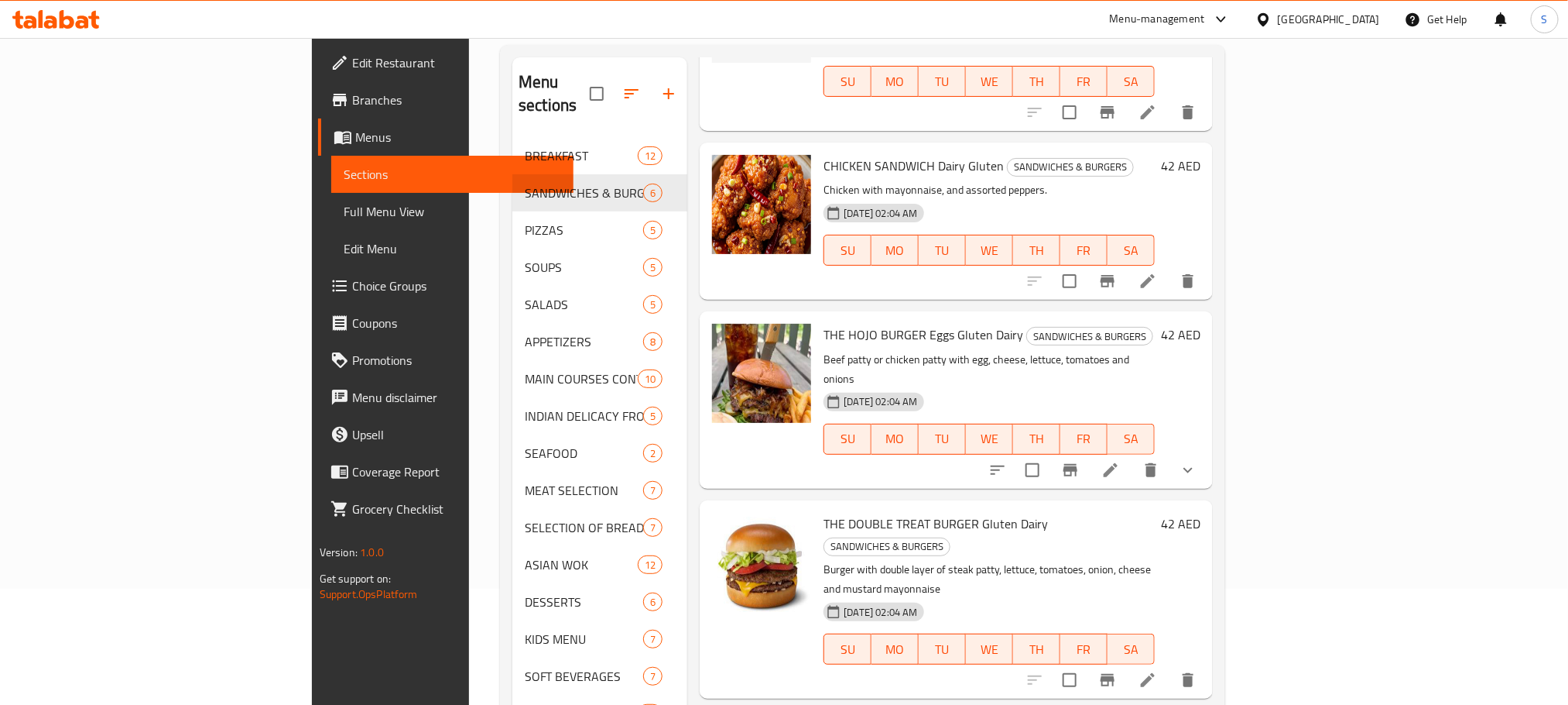
scroll to position [217, 0]
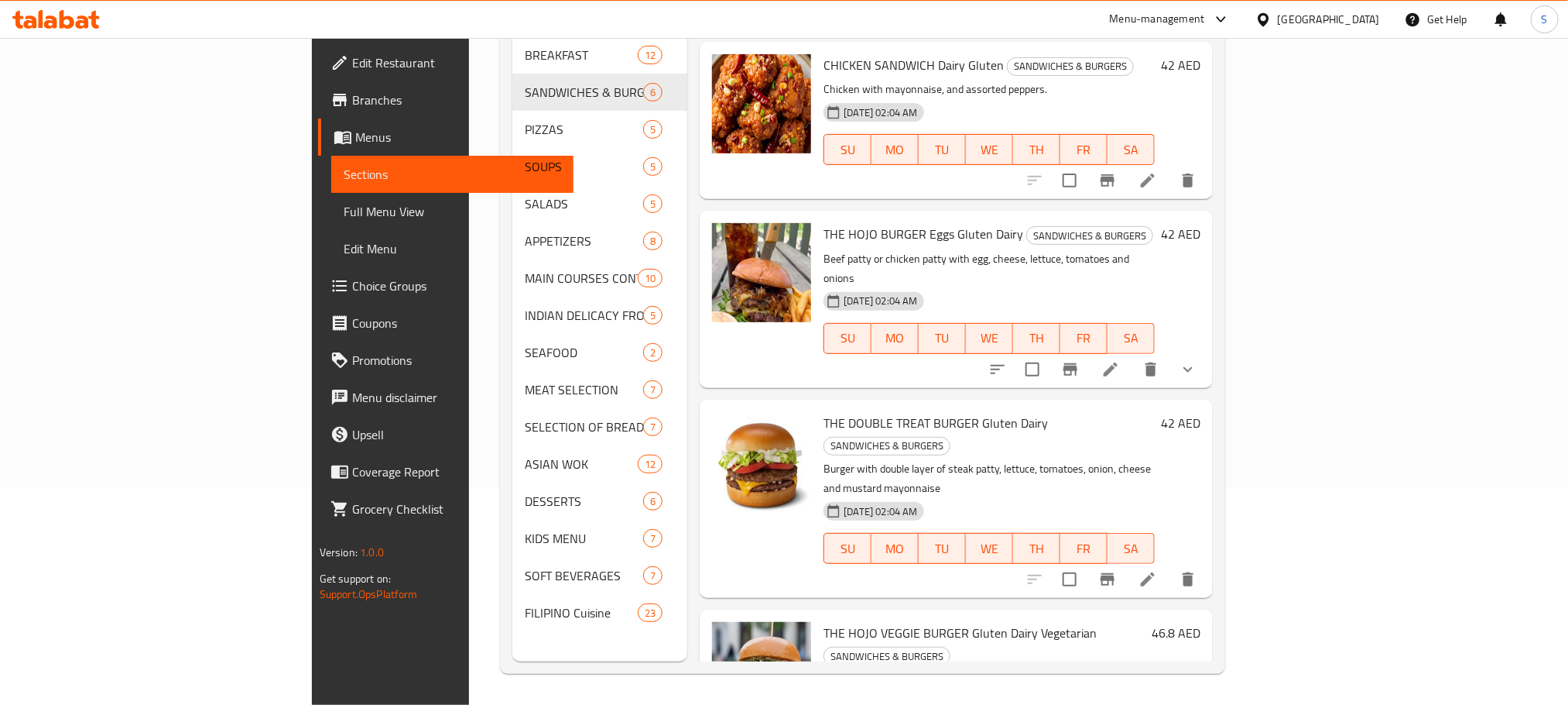
click at [1200, 621] on h6 "46.8 AED" at bounding box center [1176, 632] width 48 height 22
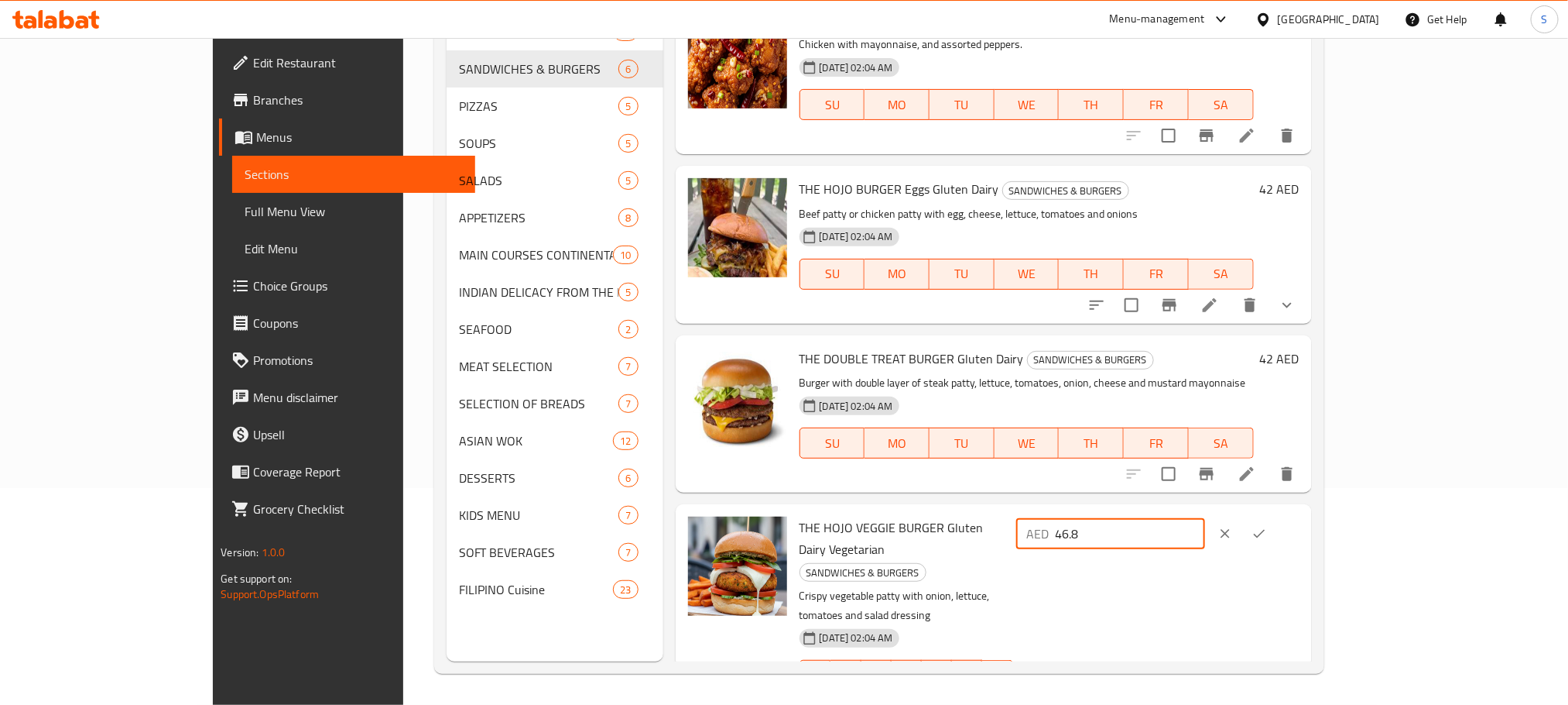
drag, startPoint x: 1292, startPoint y: 529, endPoint x: 1311, endPoint y: 532, distance: 19.2
click at [1205, 532] on input "46.8" at bounding box center [1130, 533] width 149 height 31
type input "47"
click at [1276, 530] on button "ok" at bounding box center [1259, 534] width 34 height 34
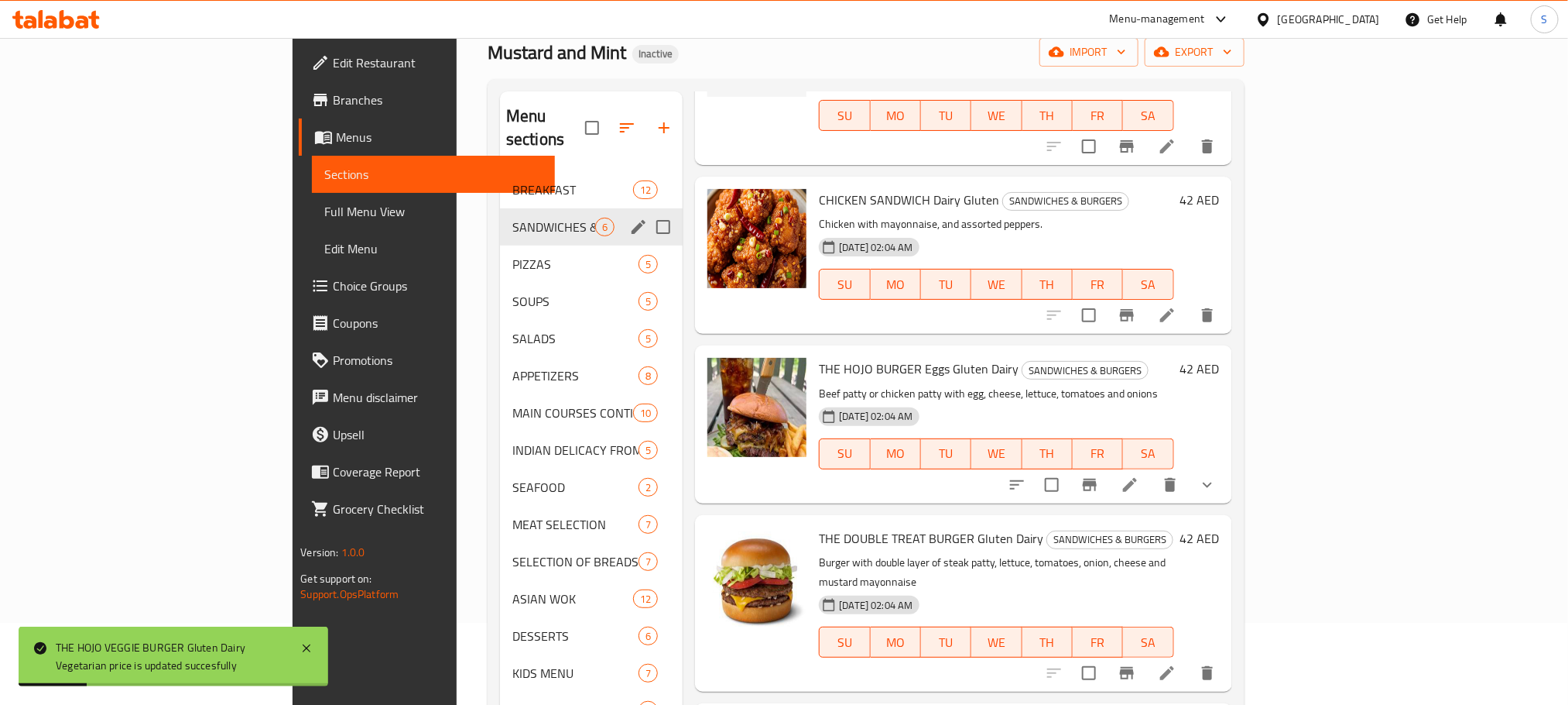
scroll to position [0, 0]
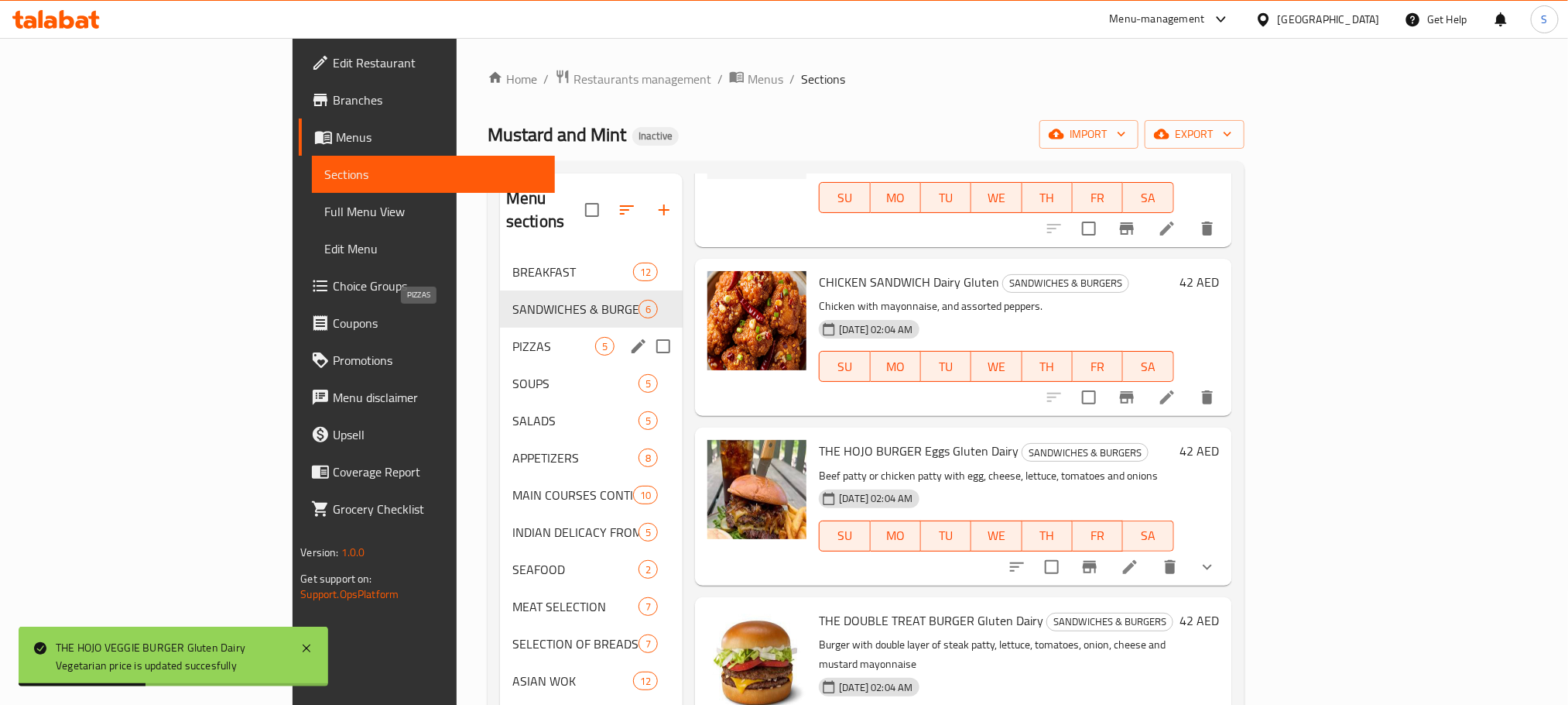
click at [513, 337] on span "PIZZAS" at bounding box center [554, 347] width 83 height 19
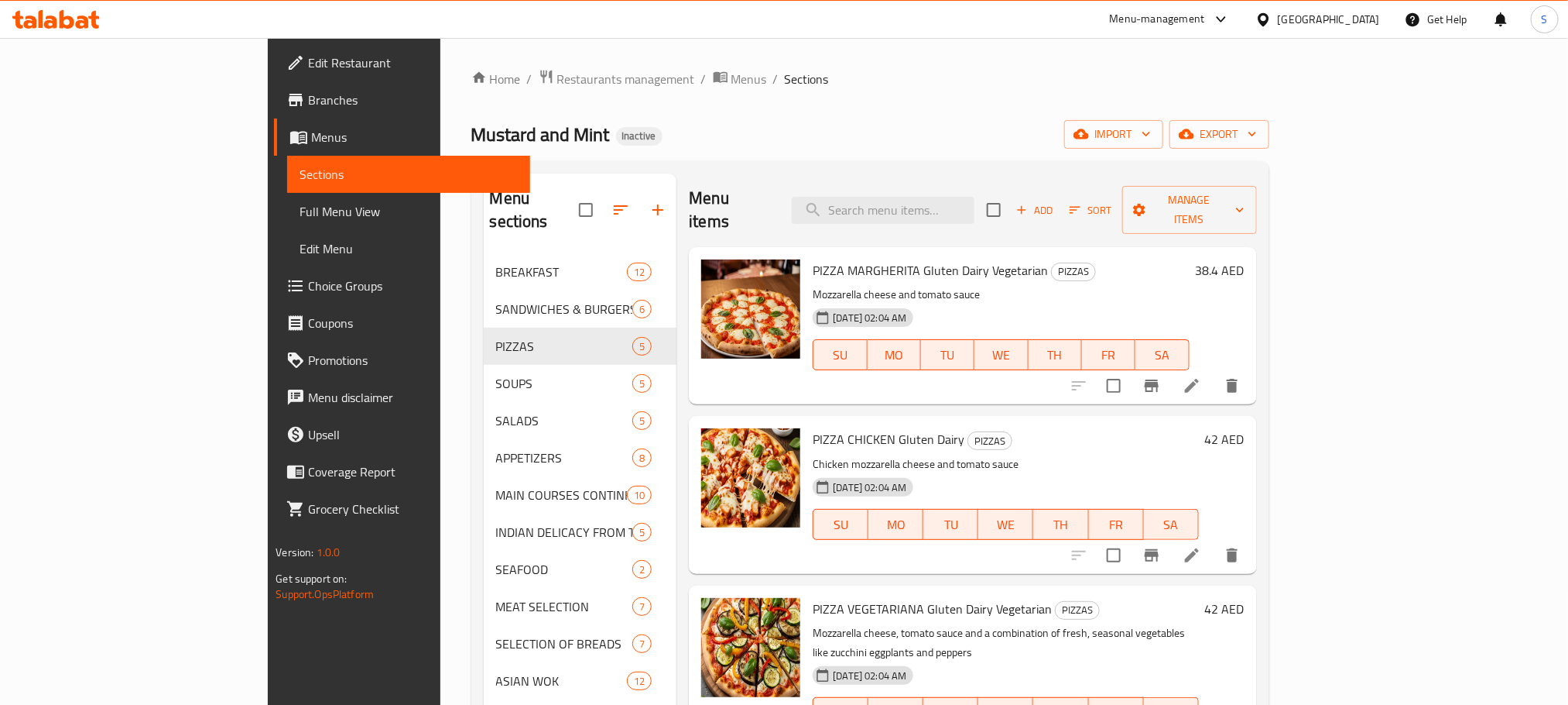
click at [950, 121] on div "Mustard and Mint Inactive import export" at bounding box center [870, 134] width 798 height 29
click at [1244, 259] on h6 "38.4 AED" at bounding box center [1219, 270] width 48 height 22
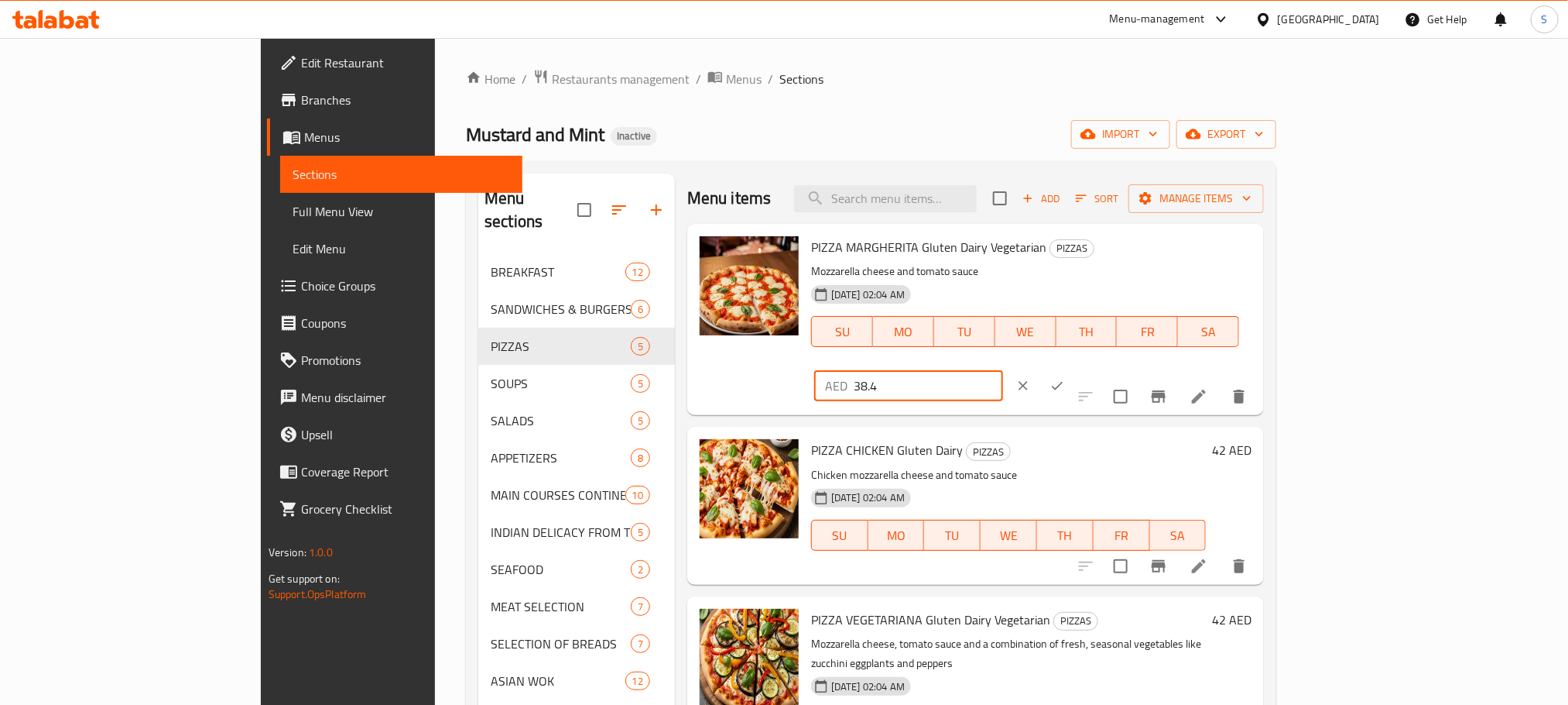
drag, startPoint x: 1291, startPoint y: 252, endPoint x: 1311, endPoint y: 251, distance: 20.0
click at [1003, 371] on input "38.4" at bounding box center [928, 386] width 149 height 31
type input "38"
click at [1065, 378] on icon "ok" at bounding box center [1057, 386] width 15 height 15
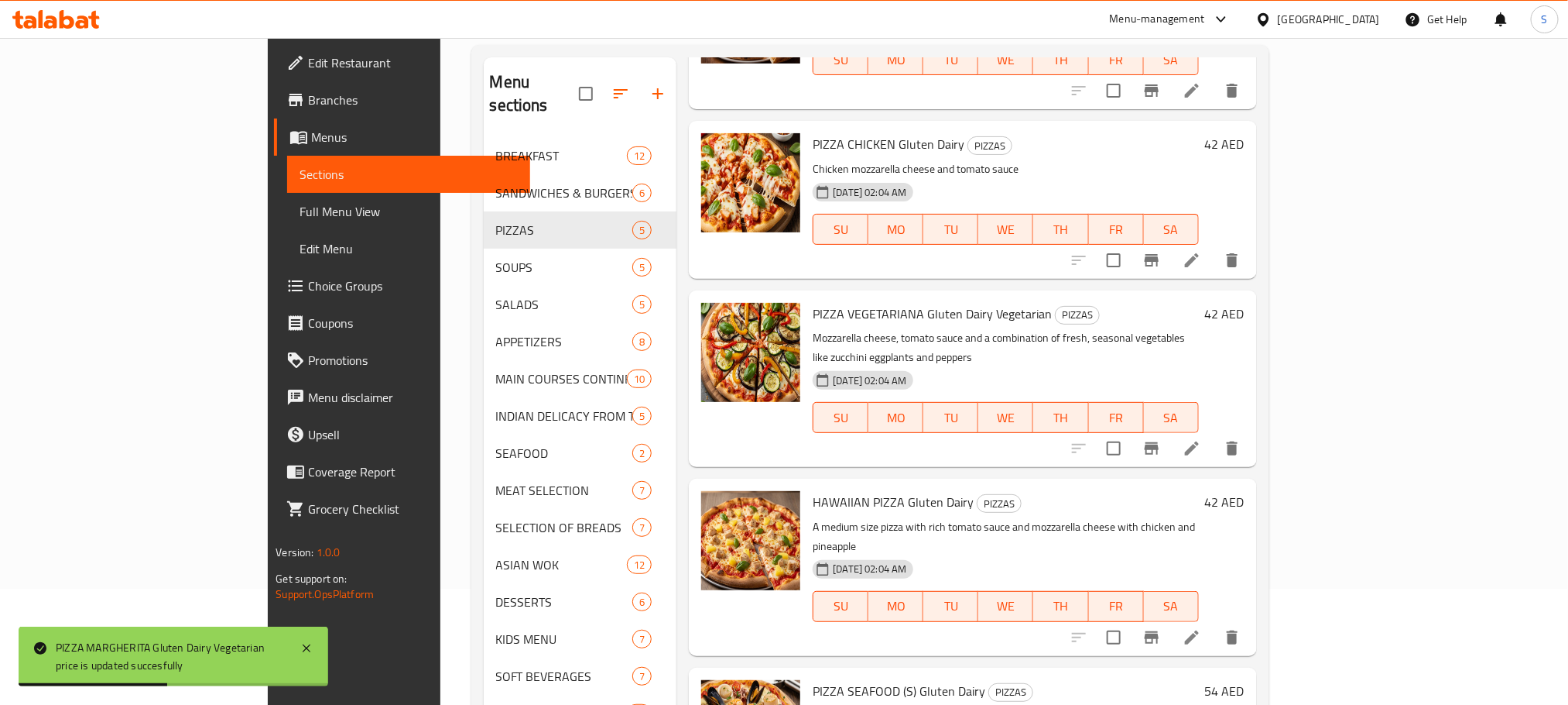
scroll to position [217, 0]
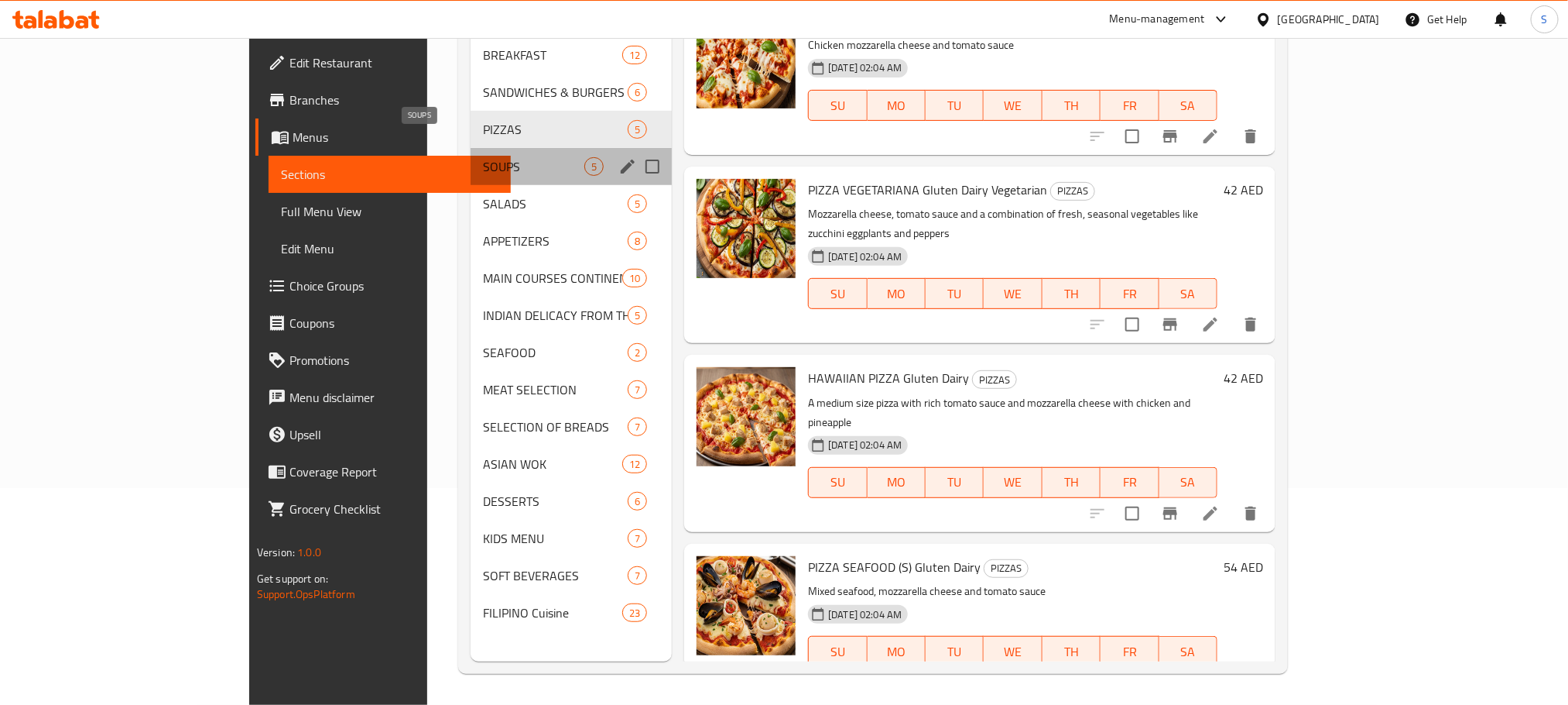
click at [483, 157] on span "SOUPS" at bounding box center [534, 166] width 102 height 19
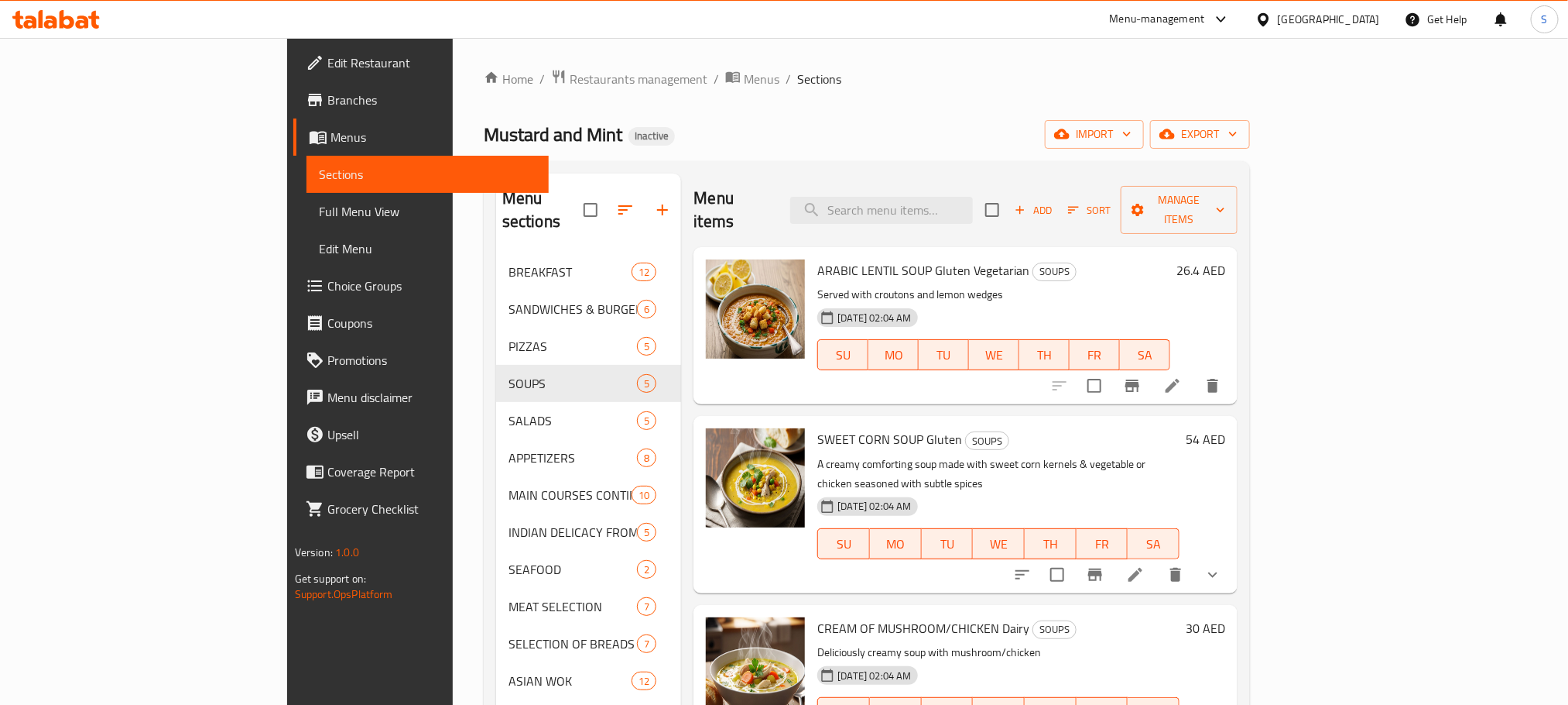
click at [1225, 259] on h6 "26.4 AED" at bounding box center [1200, 270] width 48 height 22
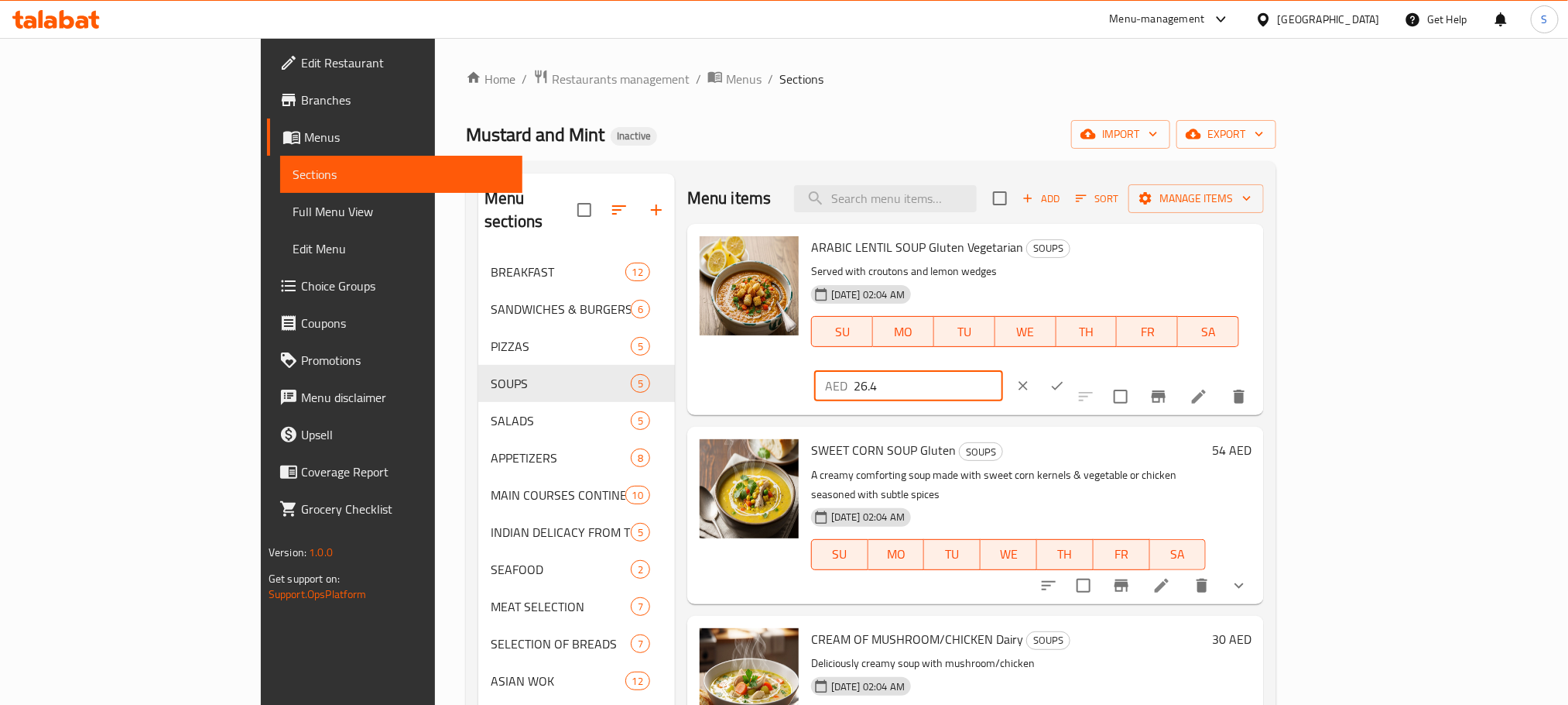
drag, startPoint x: 1294, startPoint y: 256, endPoint x: 1316, endPoint y: 256, distance: 22.0
click at [1003, 371] on input "26.4" at bounding box center [928, 386] width 149 height 31
type input "26"
click at [1176, 130] on div "Mustard and Mint Inactive import export" at bounding box center [871, 134] width 810 height 29
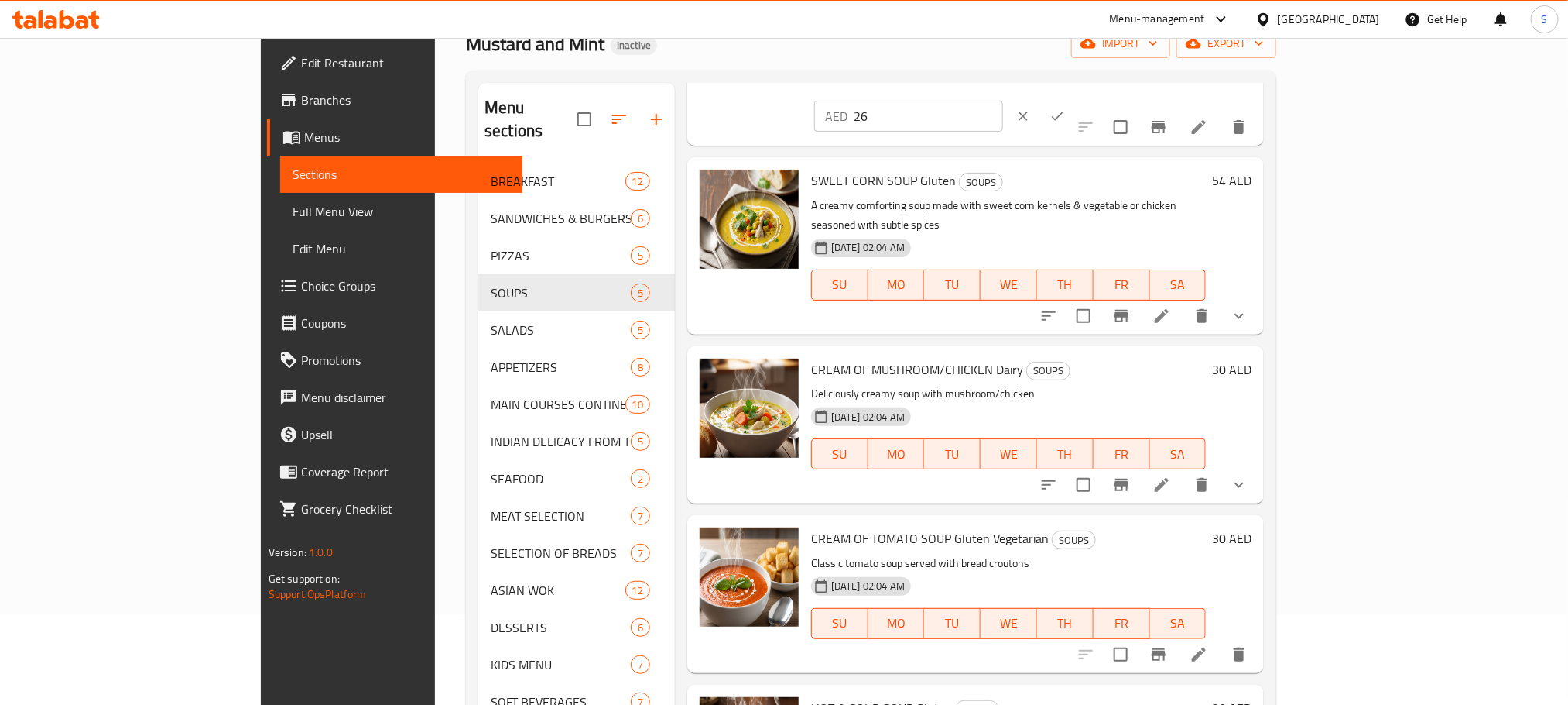
scroll to position [217, 0]
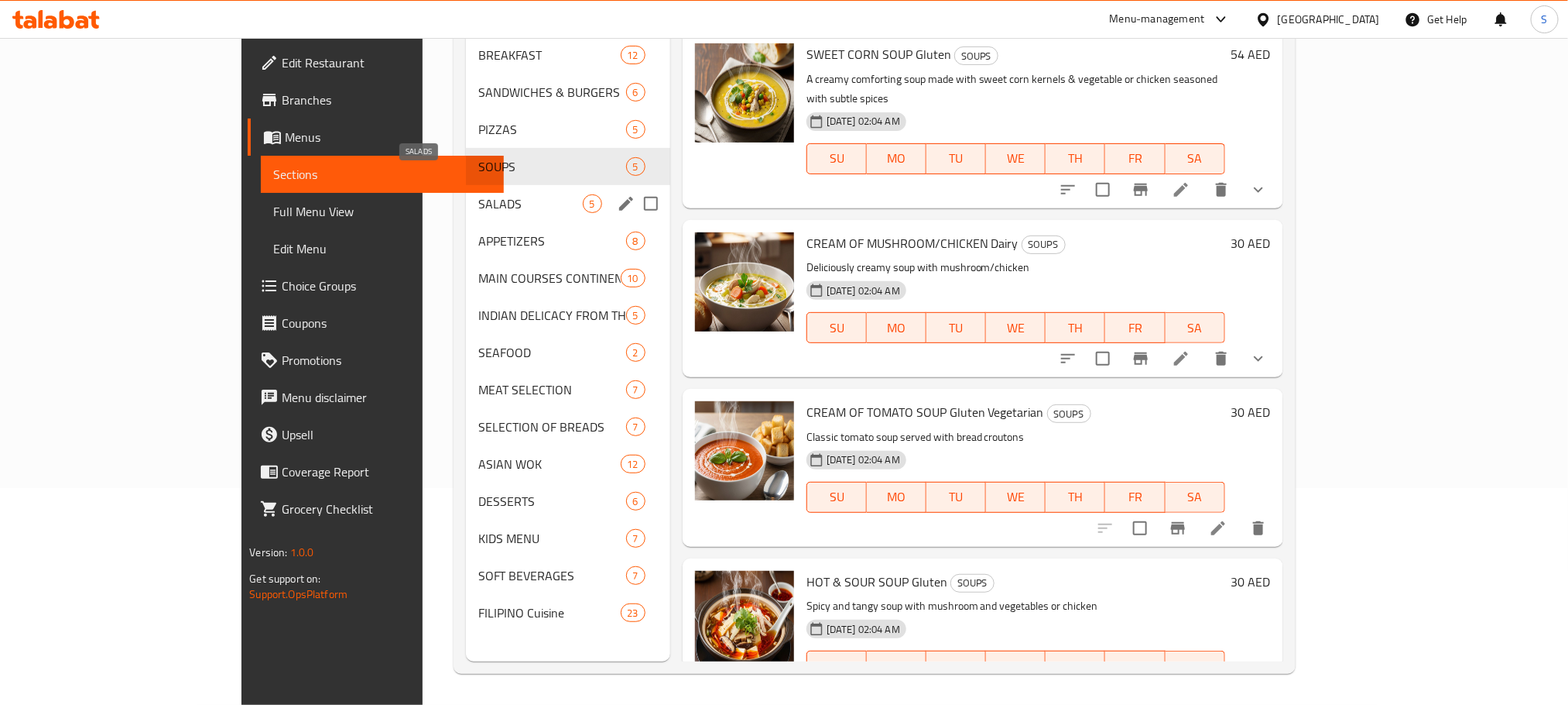
click at [479, 195] on span "SALADS" at bounding box center [531, 204] width 104 height 19
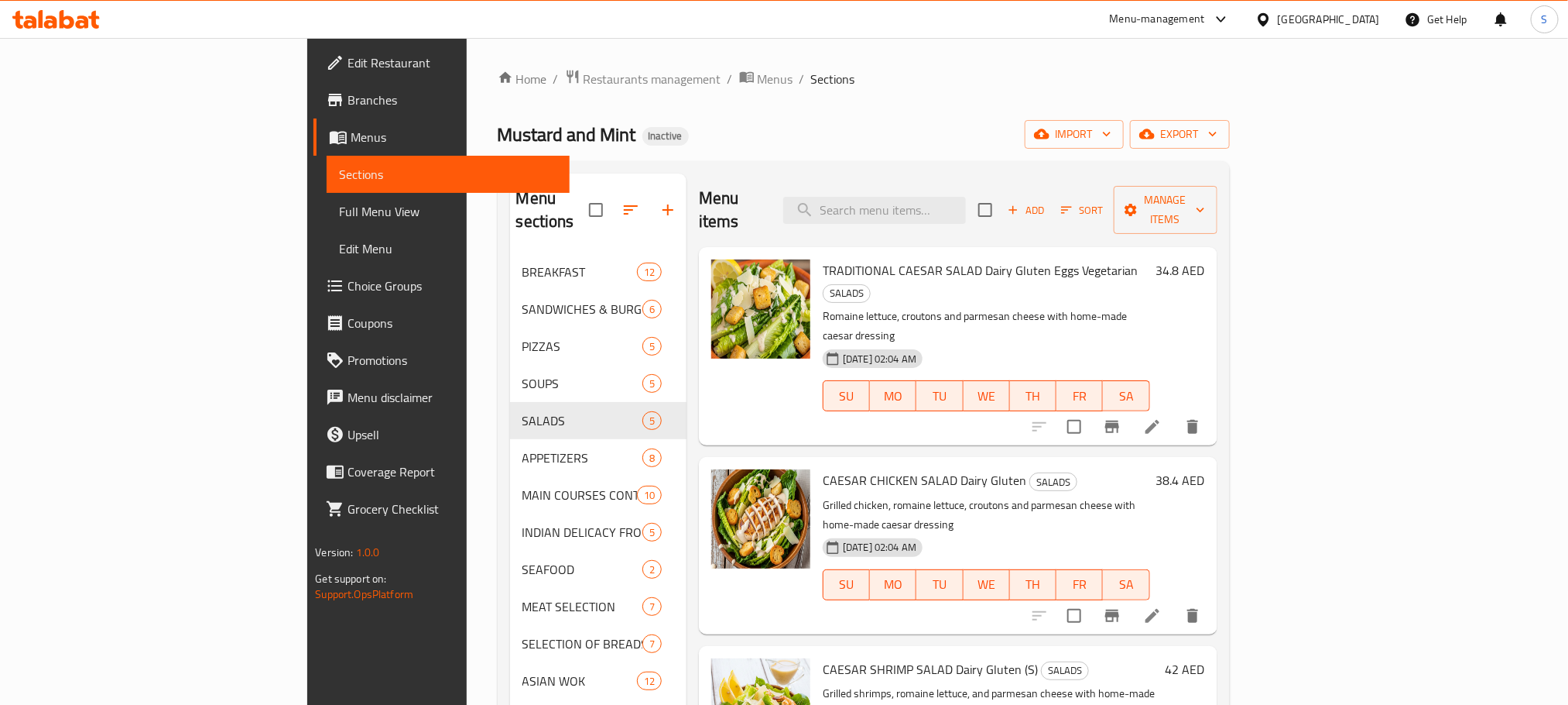
click at [1205, 259] on h6 "34.8 AED" at bounding box center [1181, 270] width 48 height 22
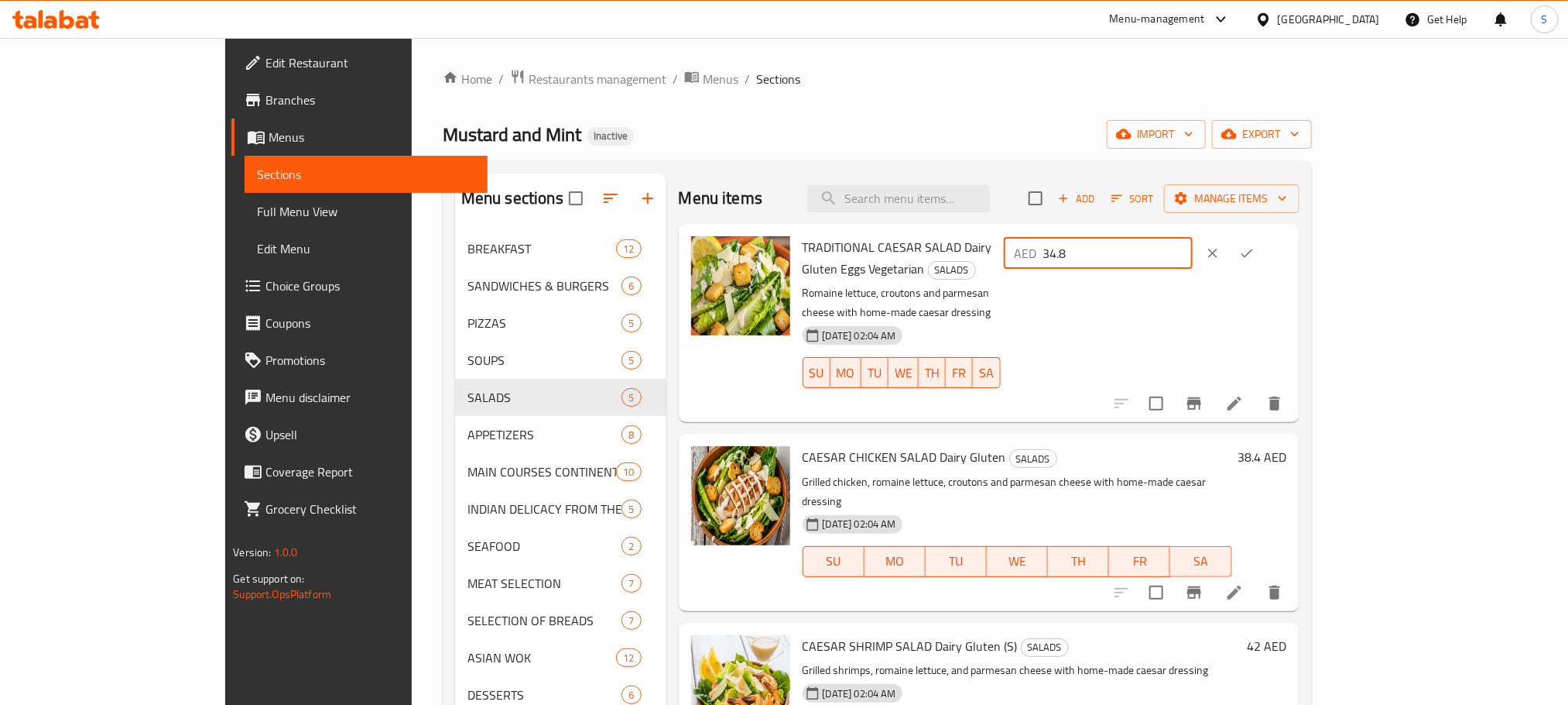
drag, startPoint x: 1286, startPoint y: 247, endPoint x: 1305, endPoint y: 239, distance: 20.6
click at [1193, 239] on input "34.8" at bounding box center [1118, 253] width 149 height 31
type input "35"
click at [1108, 103] on div "Home / Restaurants management / Menus / Sections Mustard and Mint Inactive impo…" at bounding box center [877, 480] width 869 height 822
click at [1264, 251] on button "ok" at bounding box center [1247, 254] width 34 height 34
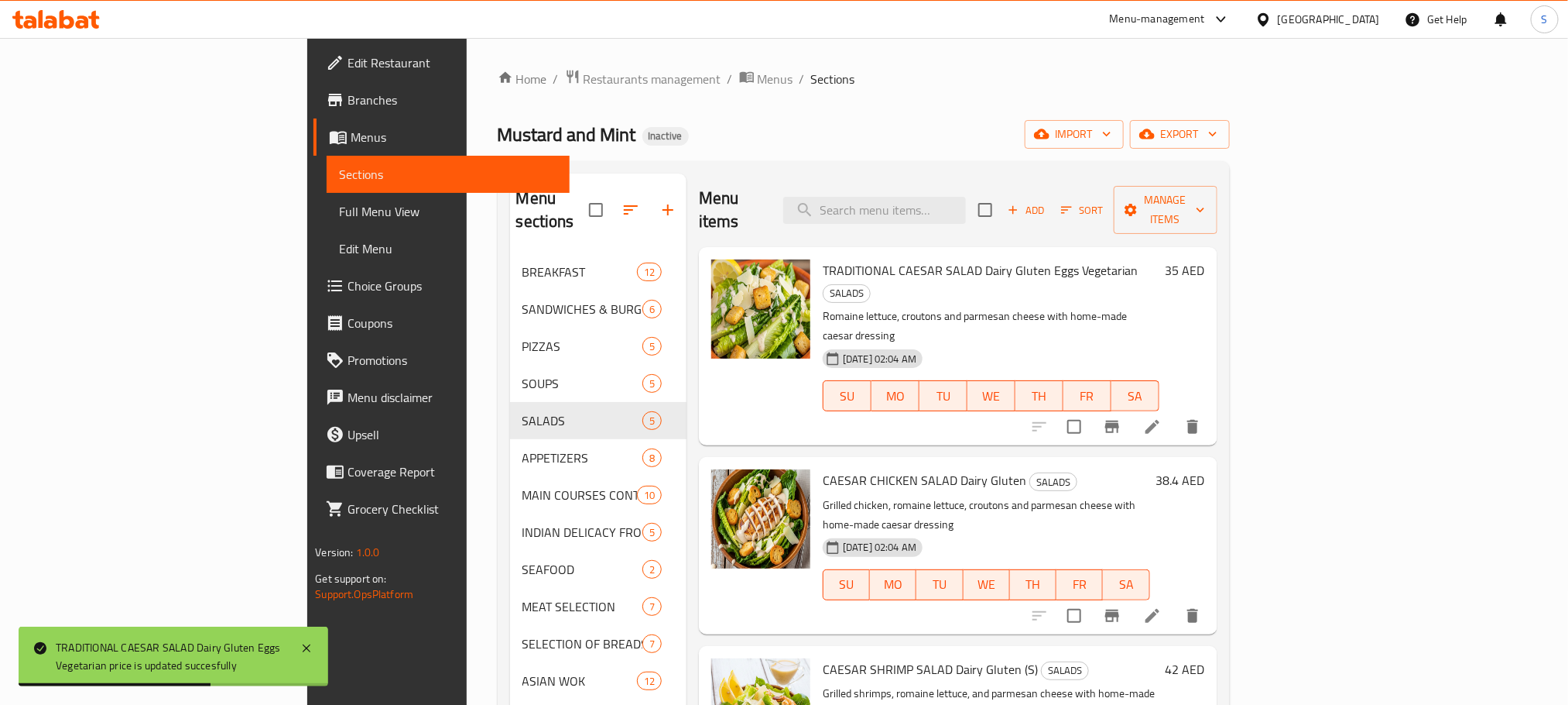
click at [1205, 469] on h6 "38.4 AED" at bounding box center [1181, 480] width 48 height 22
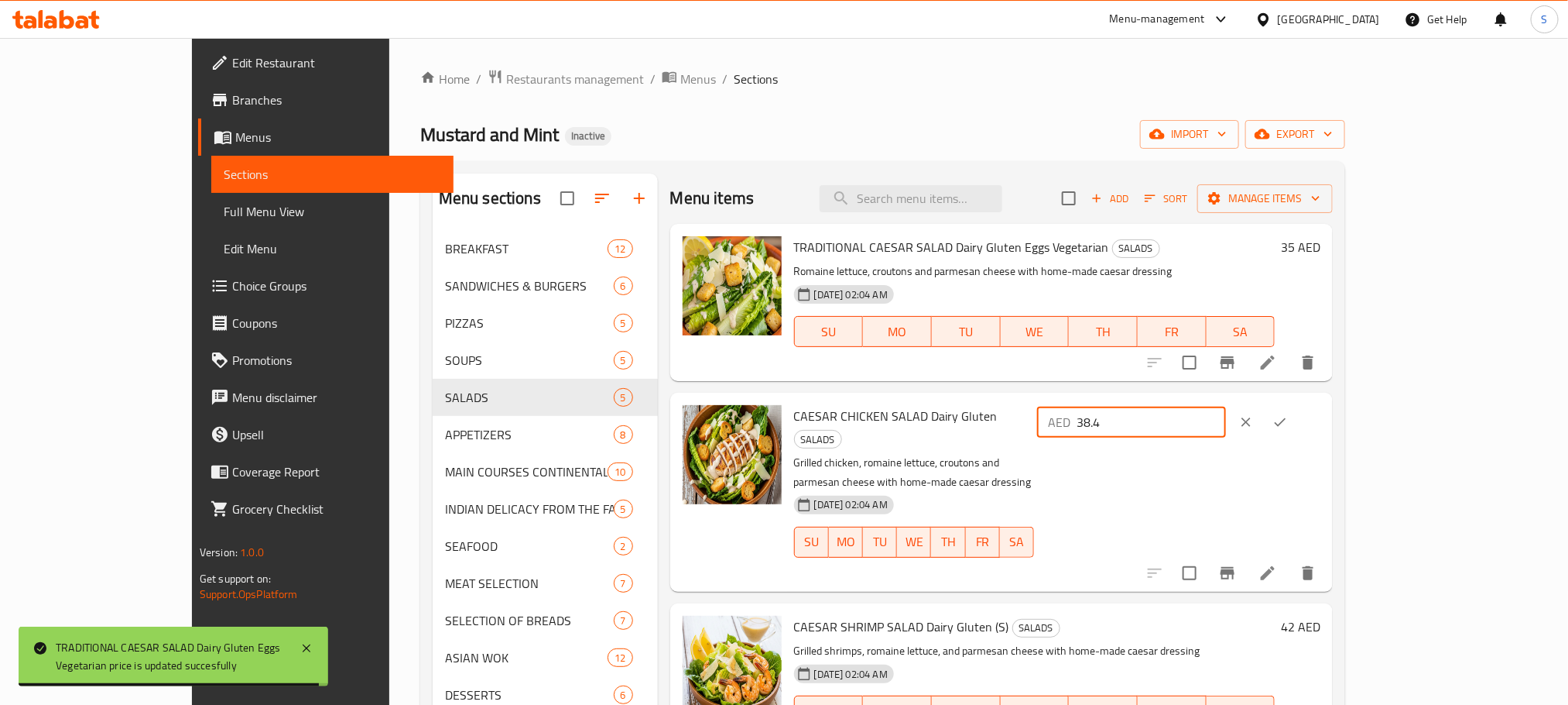
drag, startPoint x: 1292, startPoint y: 419, endPoint x: 1332, endPoint y: 416, distance: 40.1
click at [1226, 416] on input "38.4" at bounding box center [1151, 422] width 149 height 31
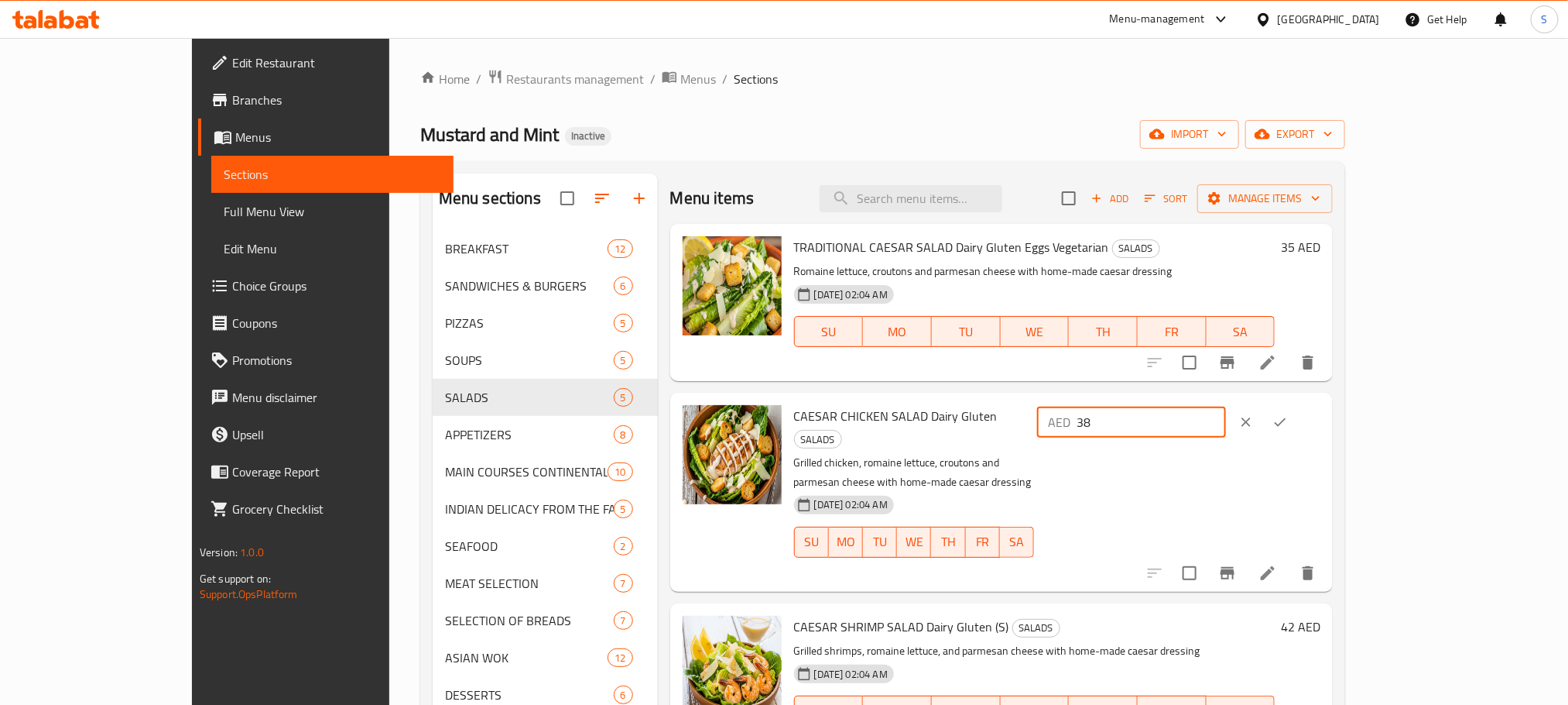
type input "38"
click at [1297, 419] on button "ok" at bounding box center [1280, 422] width 34 height 34
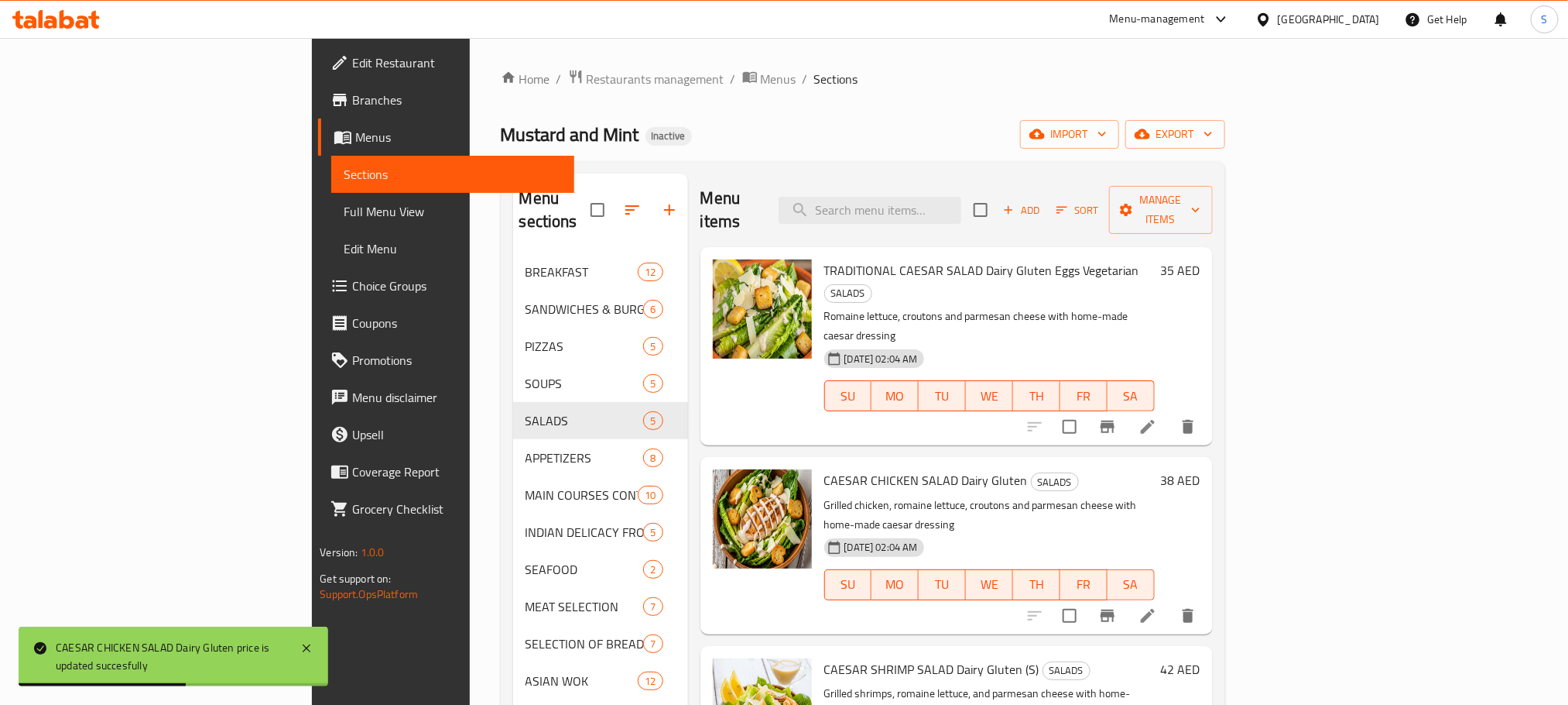
click at [1155, 658] on h6 "CAESAR SHRIMP SALAD Dairy Gluten (S) SALADS" at bounding box center [990, 669] width 331 height 22
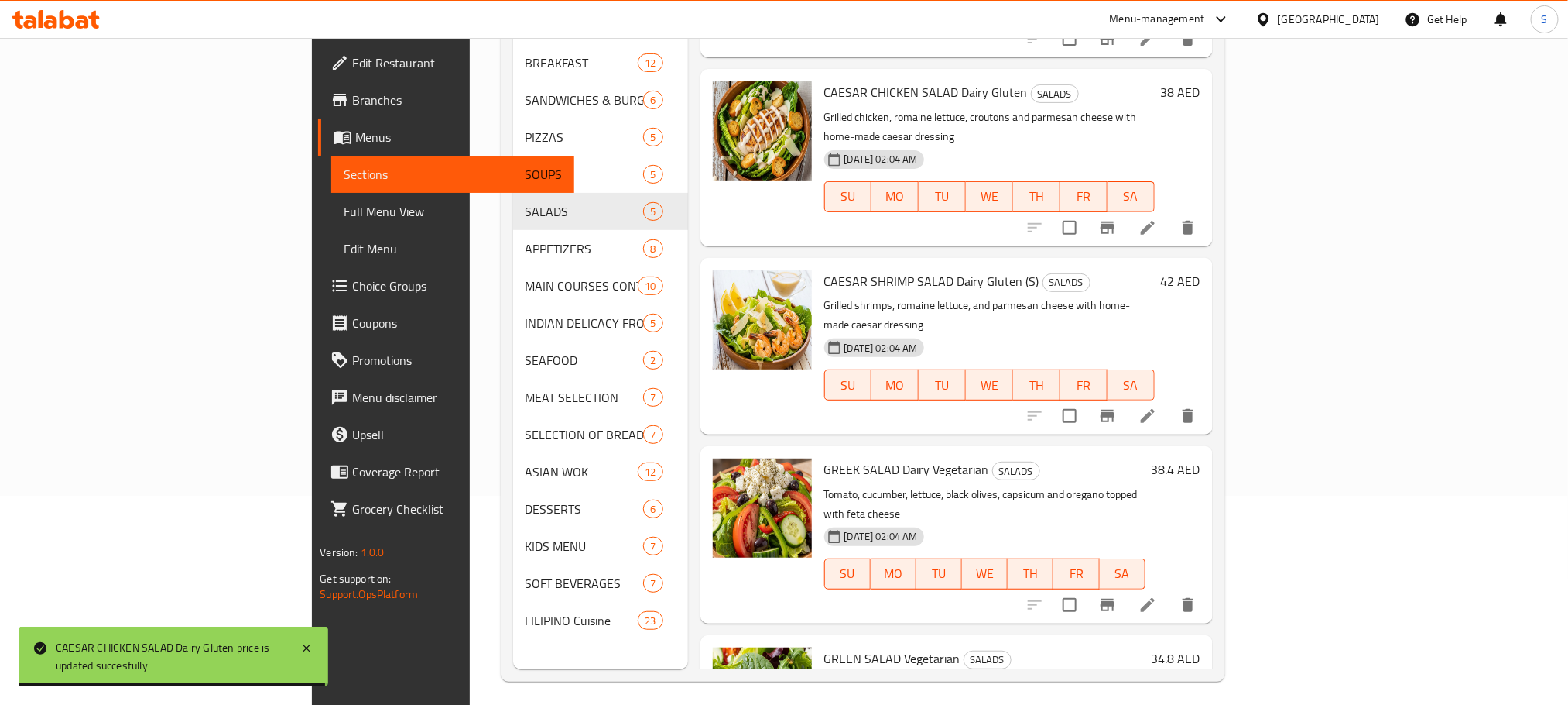
scroll to position [217, 0]
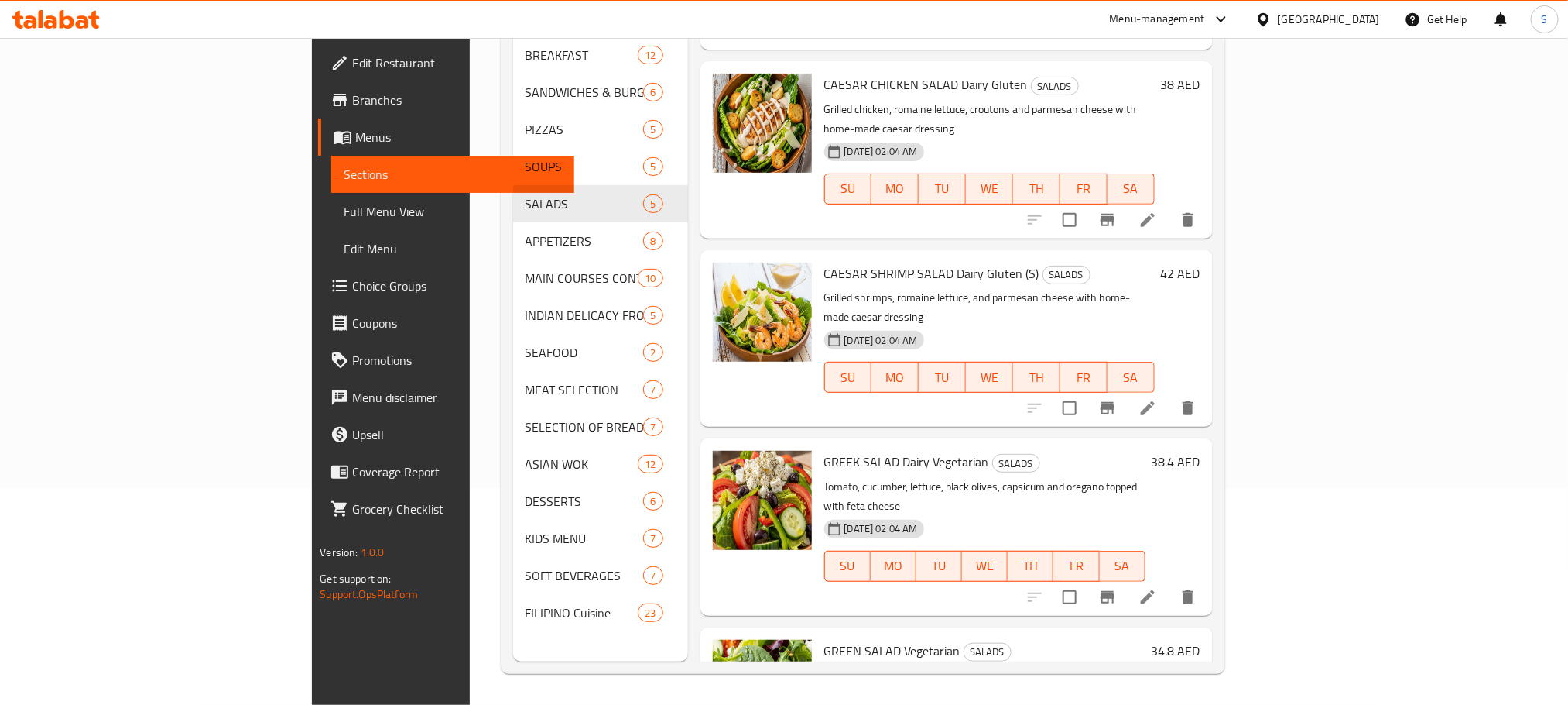
click at [1200, 450] on div "38.4 AED" at bounding box center [1173, 461] width 55 height 22
click at [1200, 450] on h6 "38.4 AED" at bounding box center [1176, 461] width 48 height 22
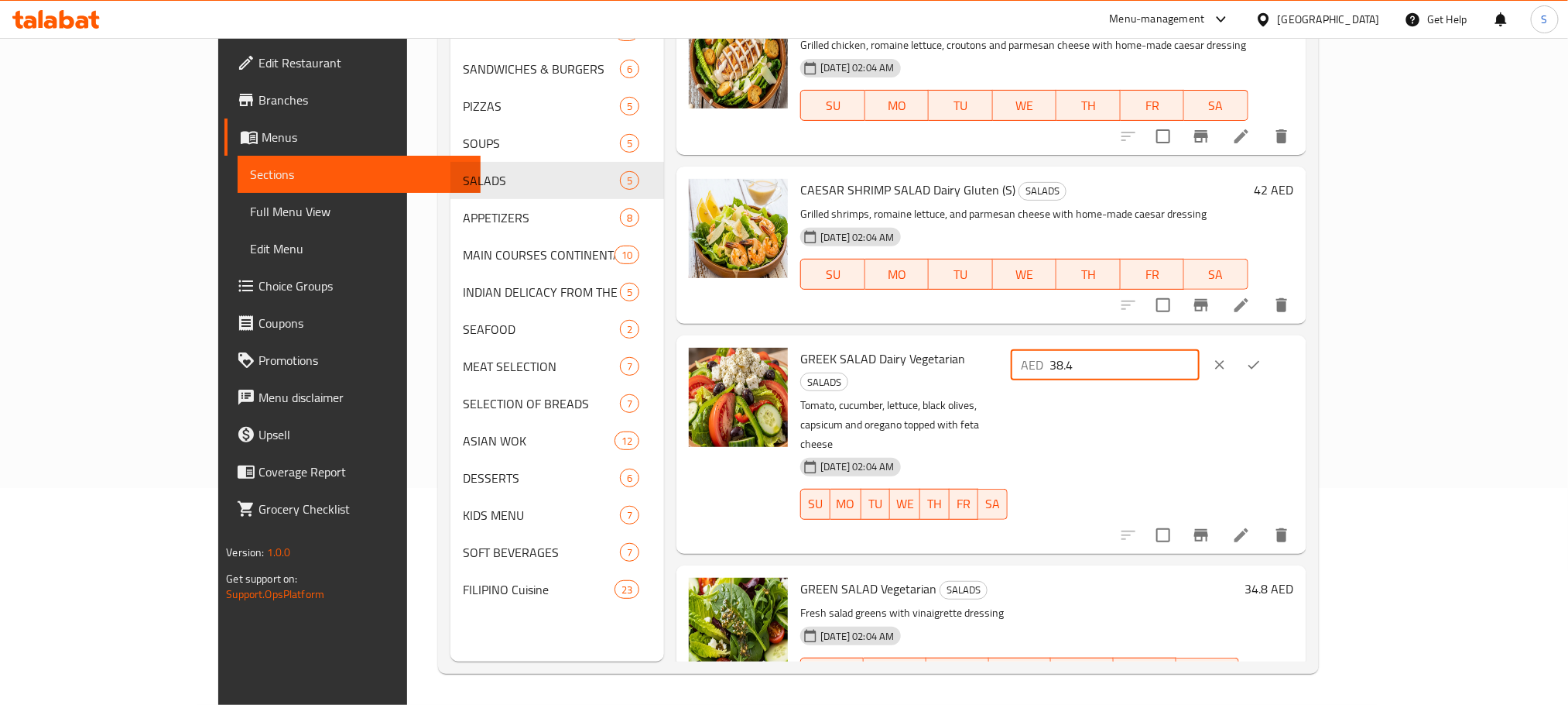
drag, startPoint x: 1294, startPoint y: 358, endPoint x: 1333, endPoint y: 362, distance: 39.2
click at [1200, 362] on input "38.4" at bounding box center [1124, 365] width 149 height 31
type input "38"
drag, startPoint x: 1480, startPoint y: 370, endPoint x: 1466, endPoint y: 368, distance: 14.1
click at [1271, 370] on button "ok" at bounding box center [1254, 365] width 34 height 34
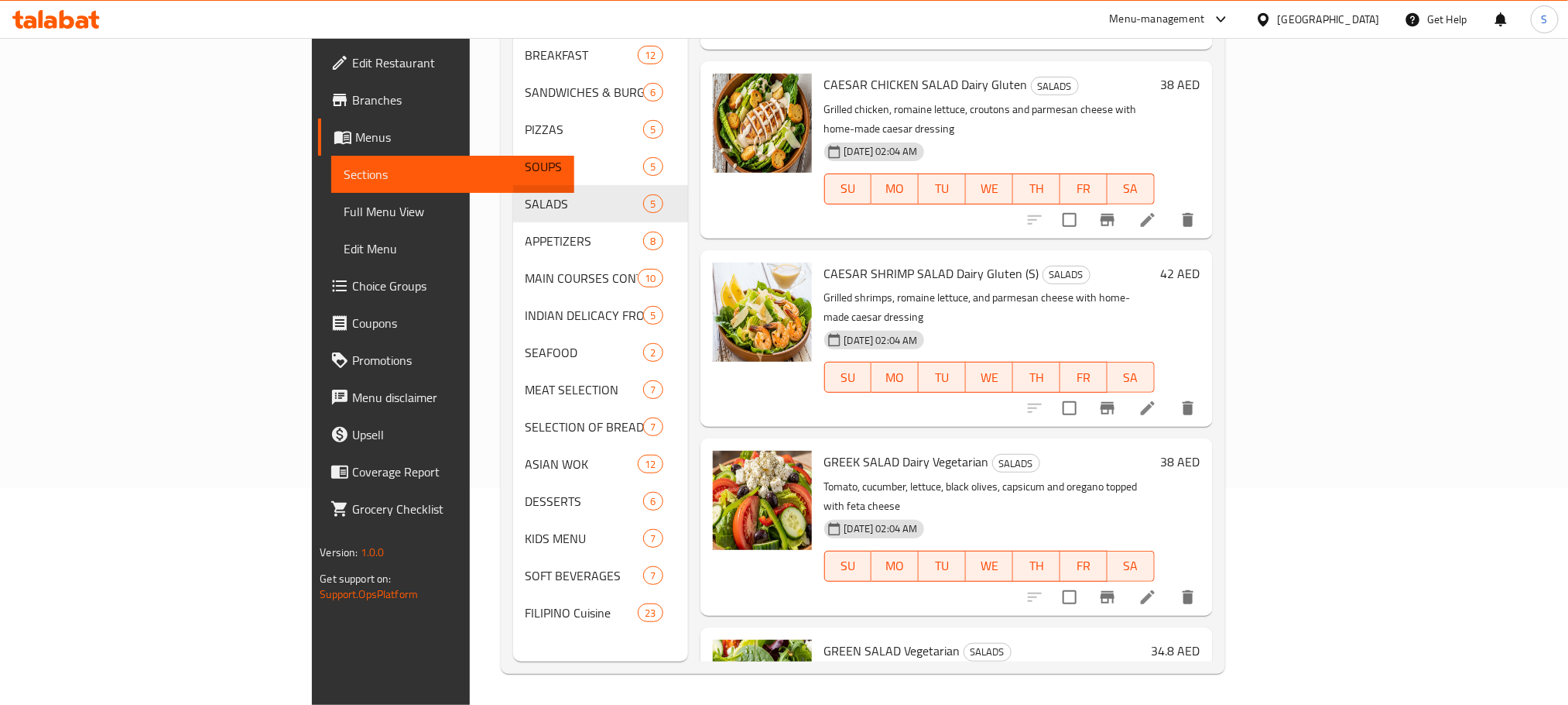
click at [1200, 639] on h6 "34.8 AED" at bounding box center [1176, 650] width 48 height 22
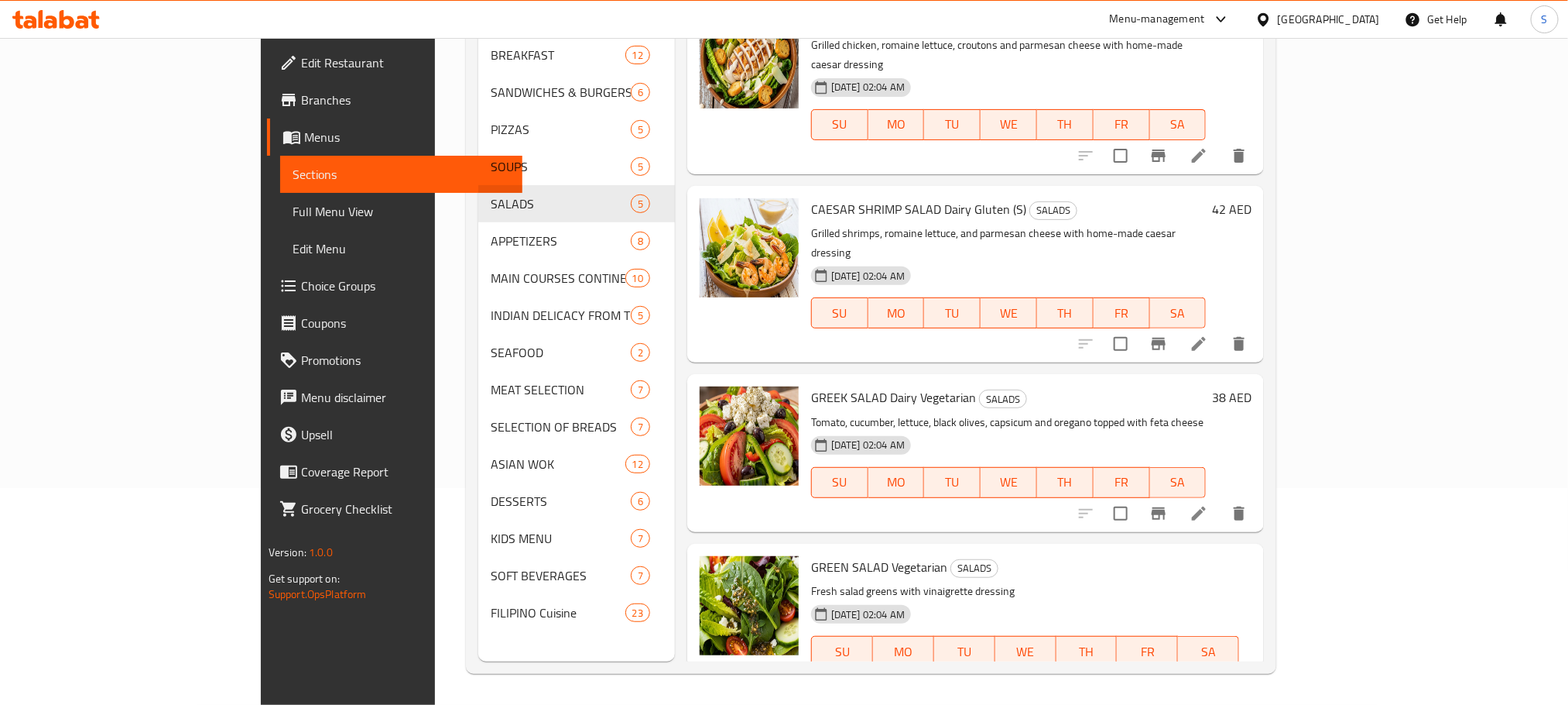
drag, startPoint x: 1289, startPoint y: 532, endPoint x: 1316, endPoint y: 527, distance: 27.5
click at [1003, 690] on input "34.8" at bounding box center [928, 705] width 149 height 31
type input "35"
click at [1065, 697] on icon "ok" at bounding box center [1057, 705] width 15 height 15
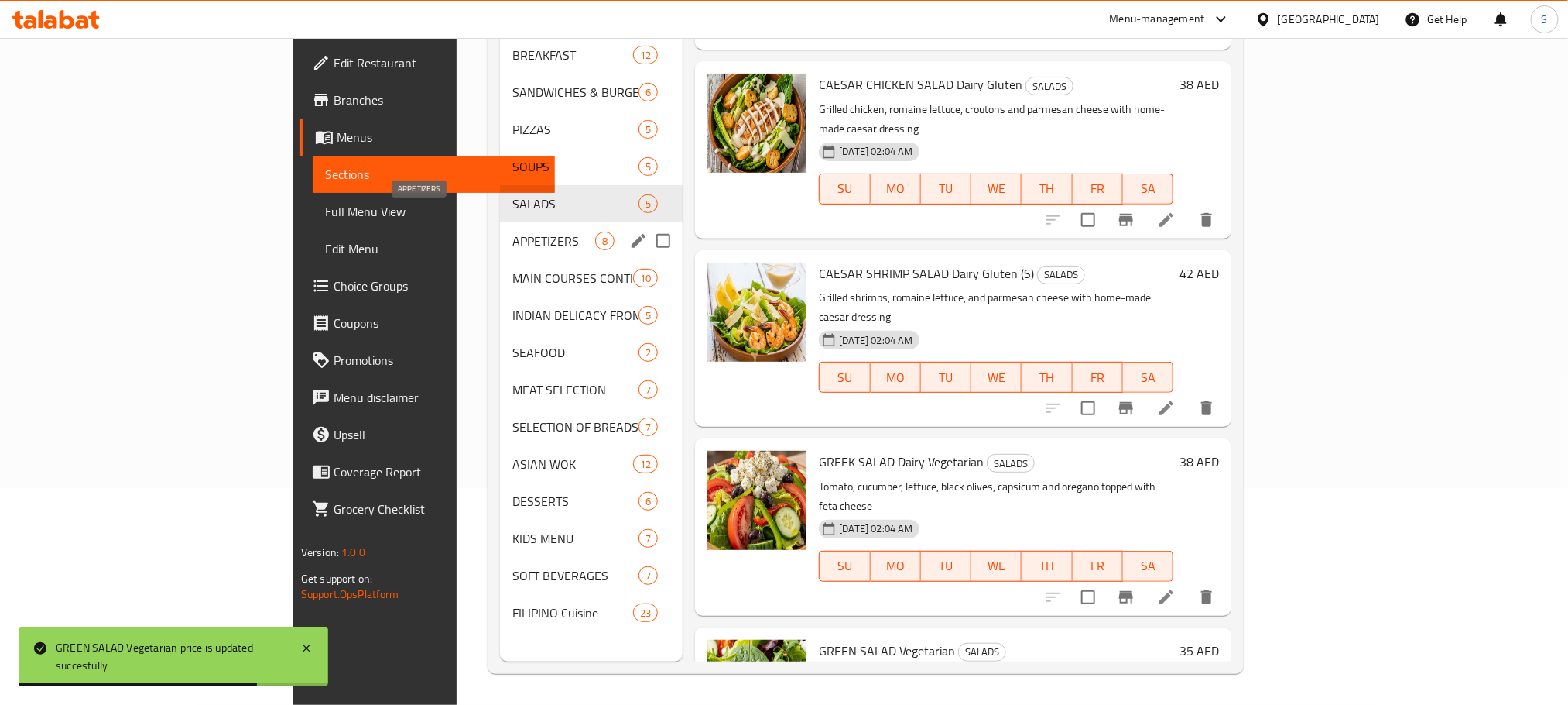
click at [513, 232] on span "APPETIZERS" at bounding box center [554, 241] width 83 height 19
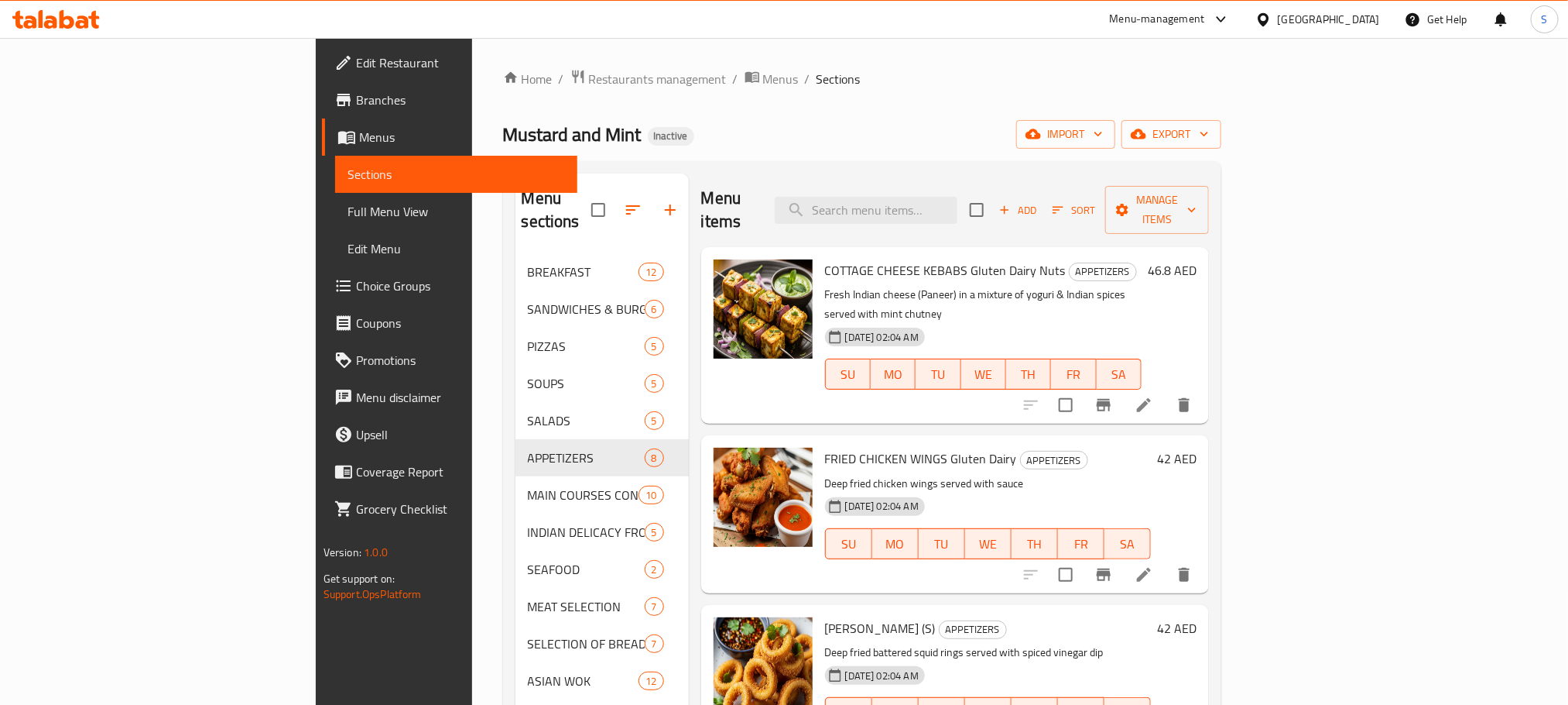
click at [1197, 259] on h6 "46.8 AED" at bounding box center [1172, 270] width 48 height 22
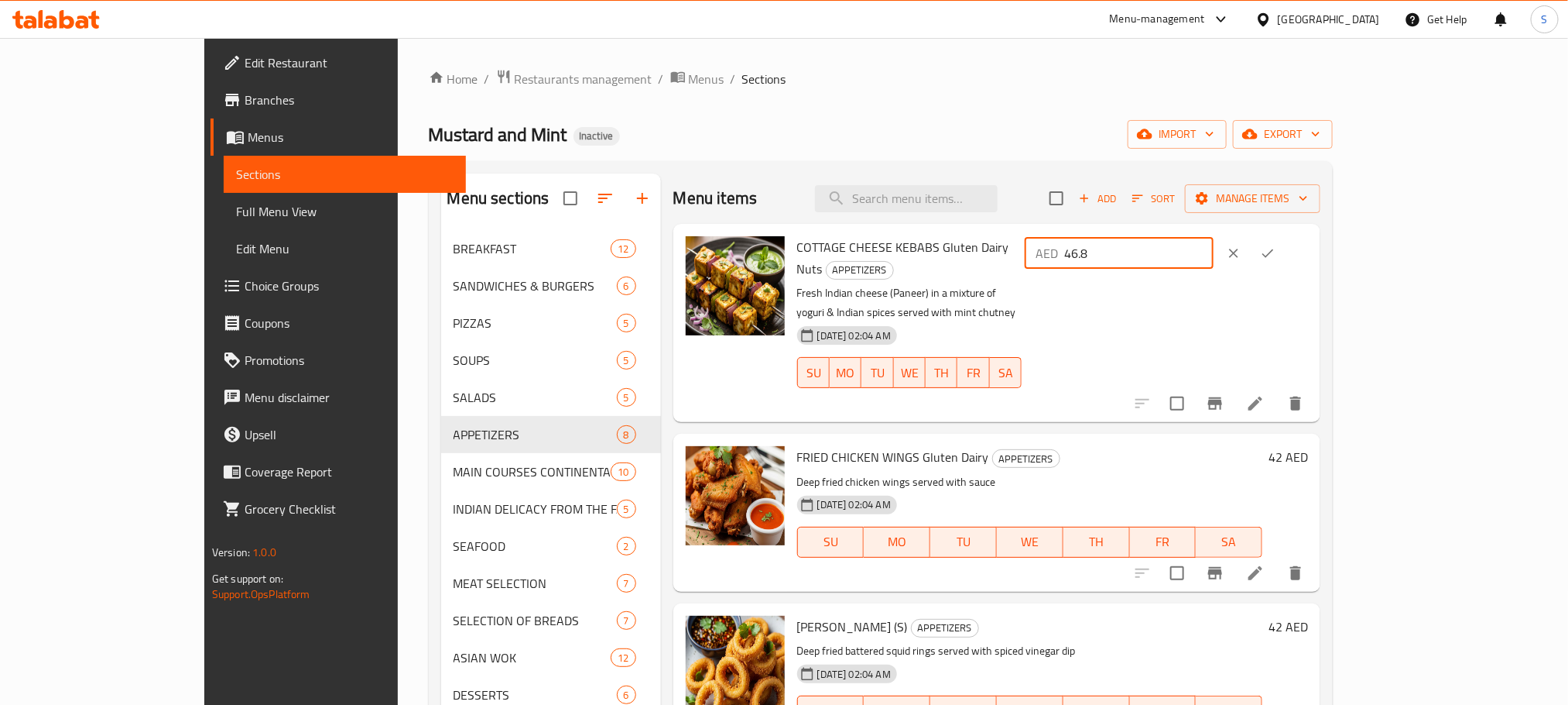
drag, startPoint x: 1291, startPoint y: 249, endPoint x: 1300, endPoint y: 249, distance: 9.0
click at [1214, 249] on input "46.8" at bounding box center [1139, 253] width 149 height 31
drag, startPoint x: 1282, startPoint y: 249, endPoint x: 1313, endPoint y: 244, distance: 31.4
click at [1214, 245] on input "46.8" at bounding box center [1139, 253] width 149 height 31
type input "47"
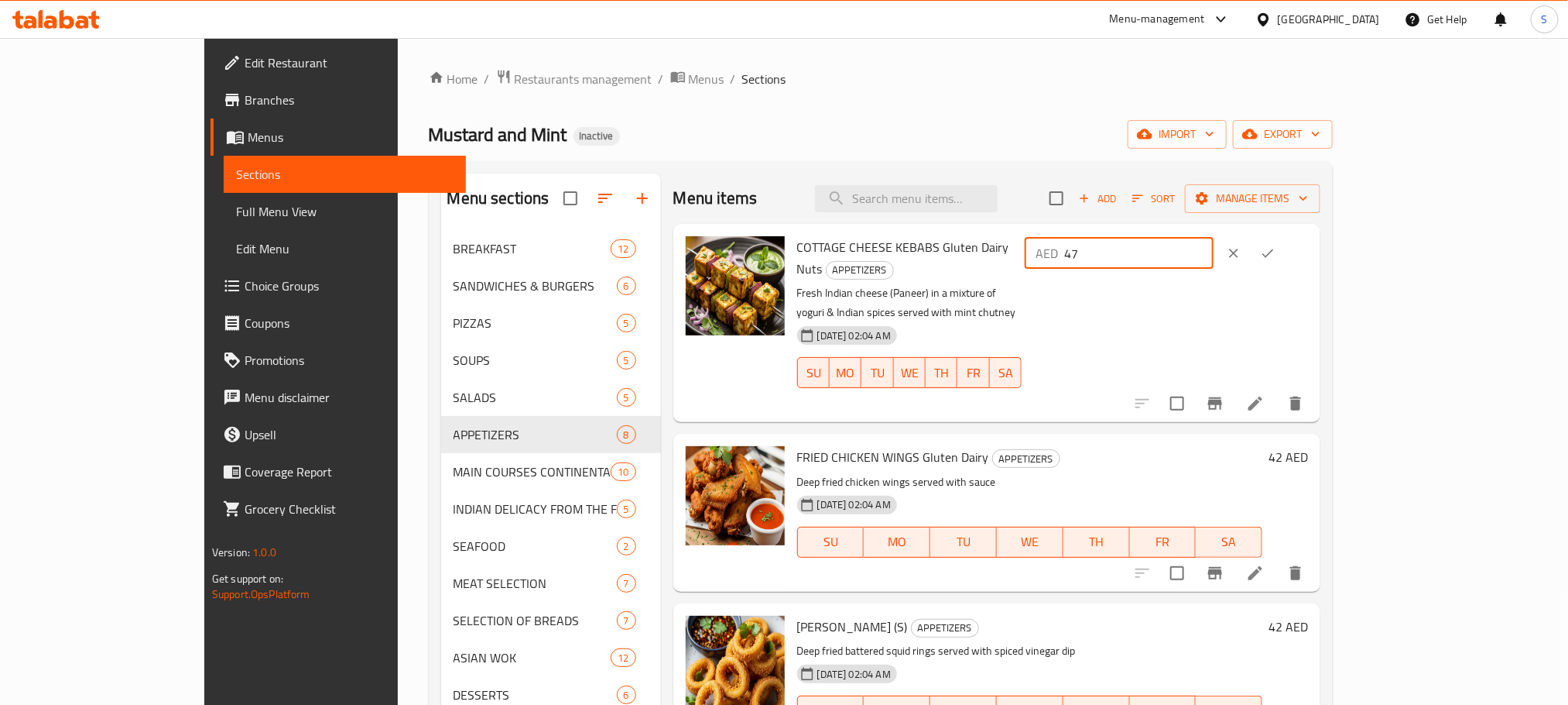
click at [1285, 254] on button "ok" at bounding box center [1268, 254] width 34 height 34
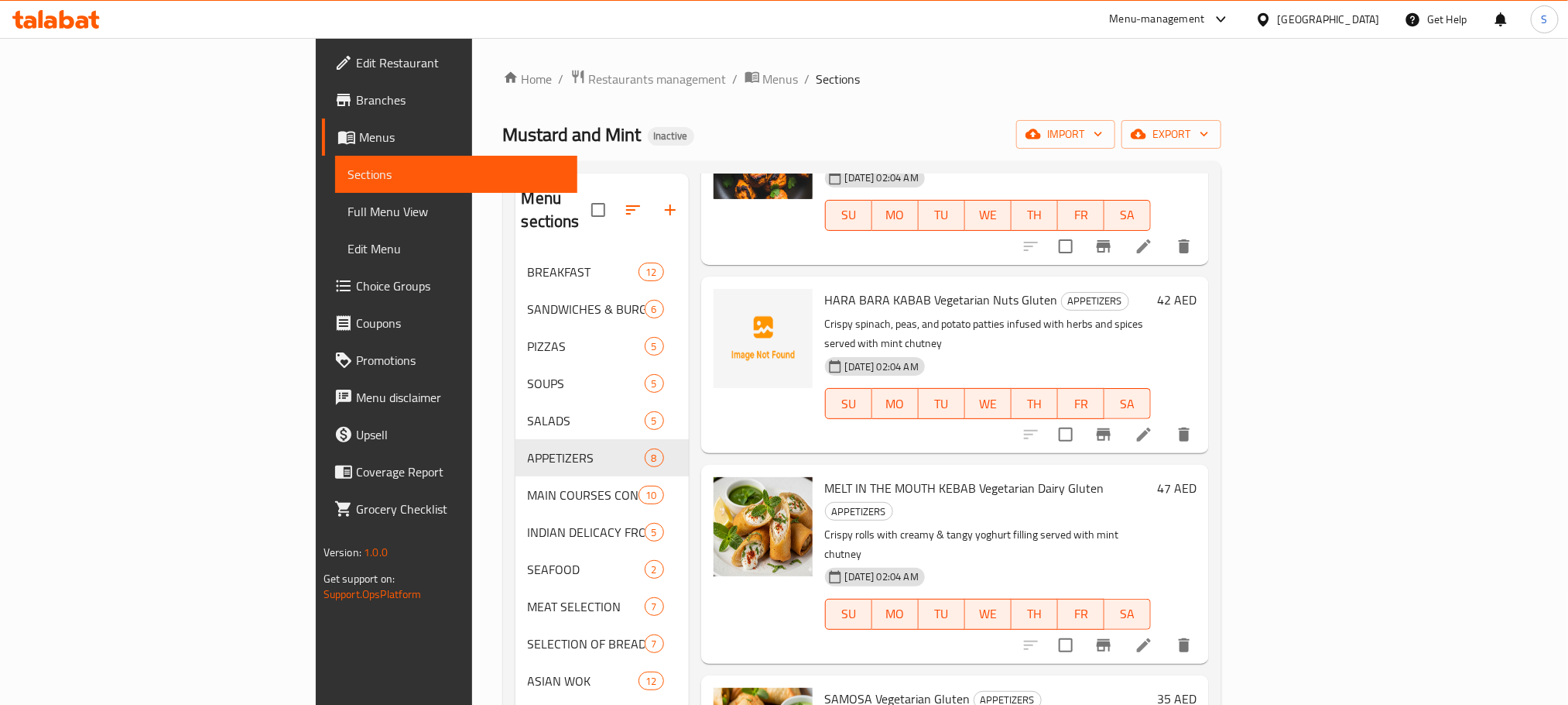
scroll to position [217, 0]
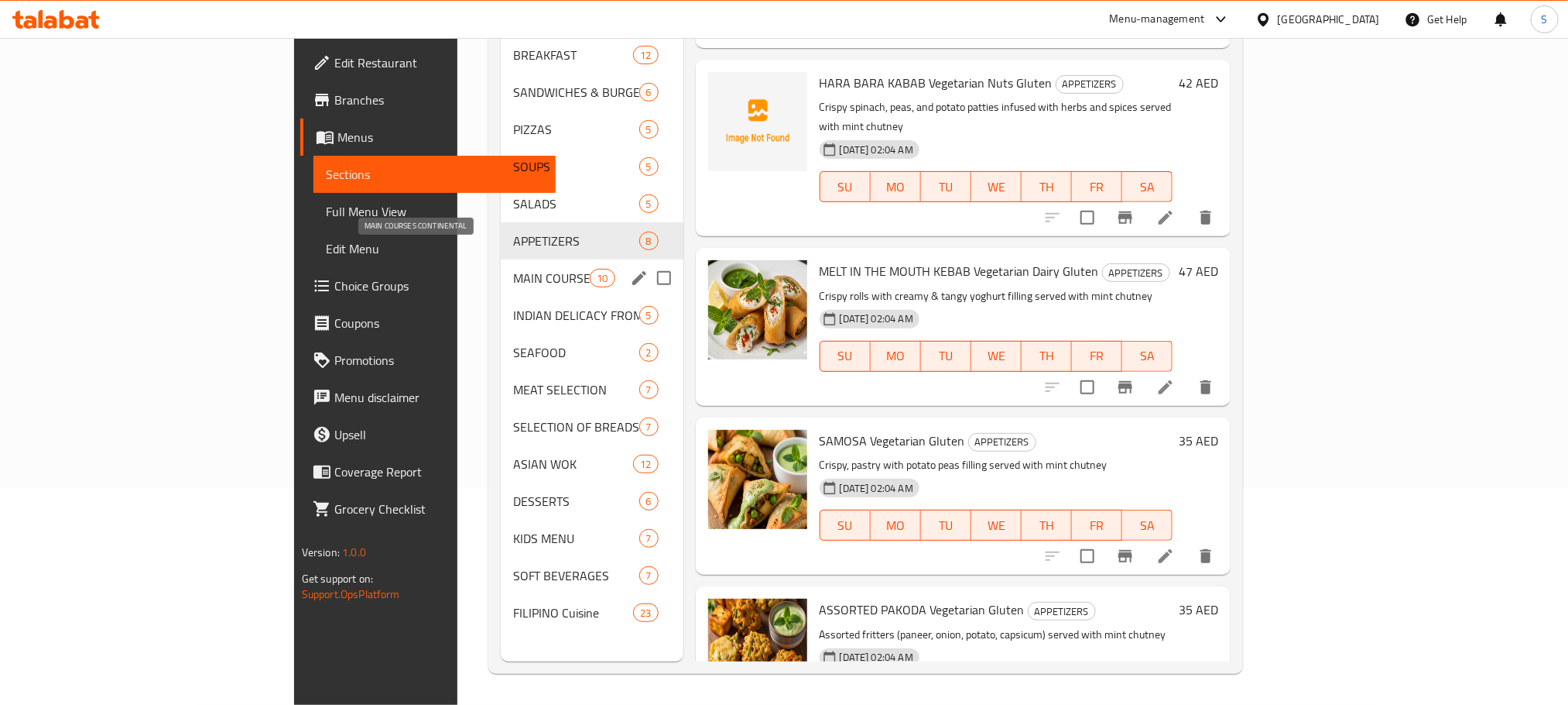
click at [513, 269] on span "MAIN COURSES CONTINENTAL" at bounding box center [551, 278] width 77 height 19
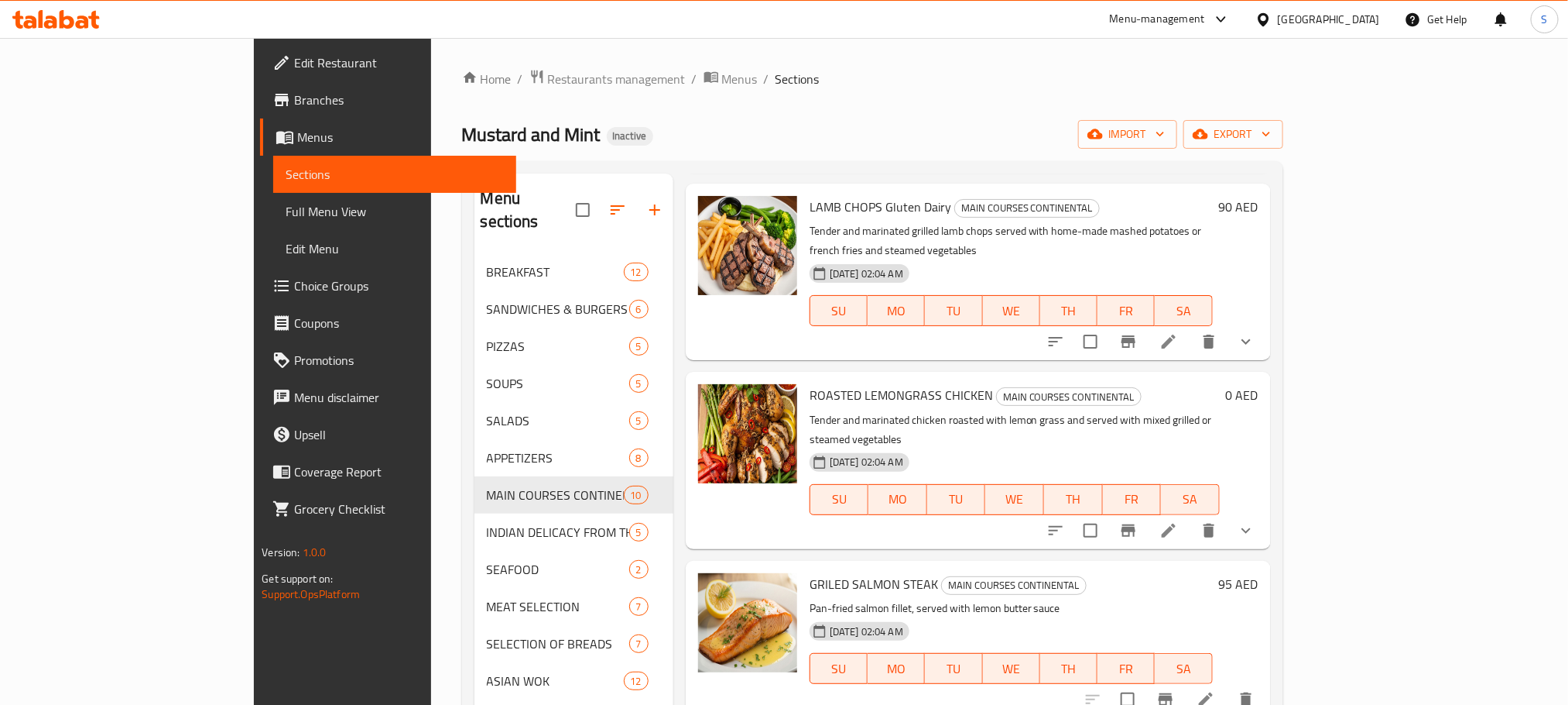
scroll to position [813, 0]
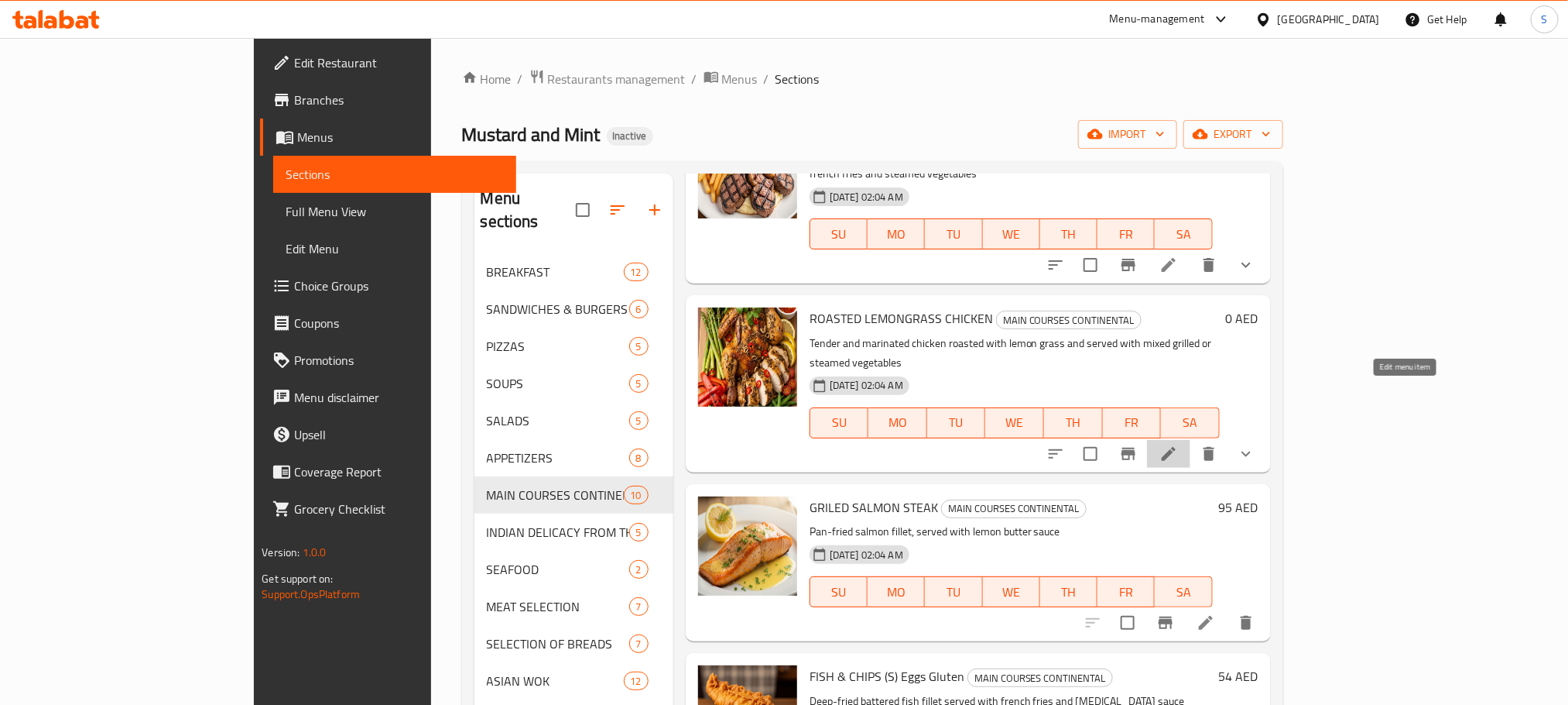
click at [1178, 445] on icon at bounding box center [1169, 454] width 19 height 19
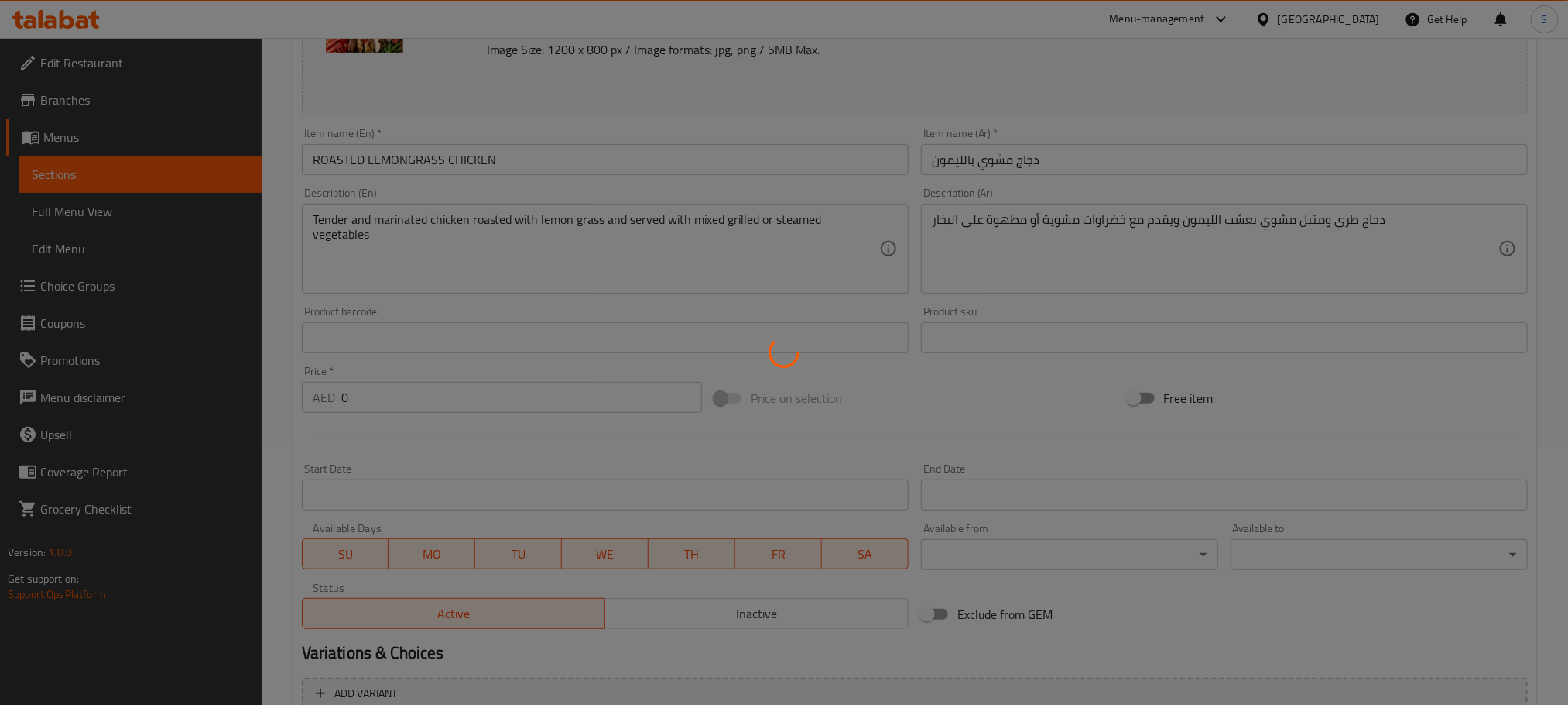
scroll to position [502, 0]
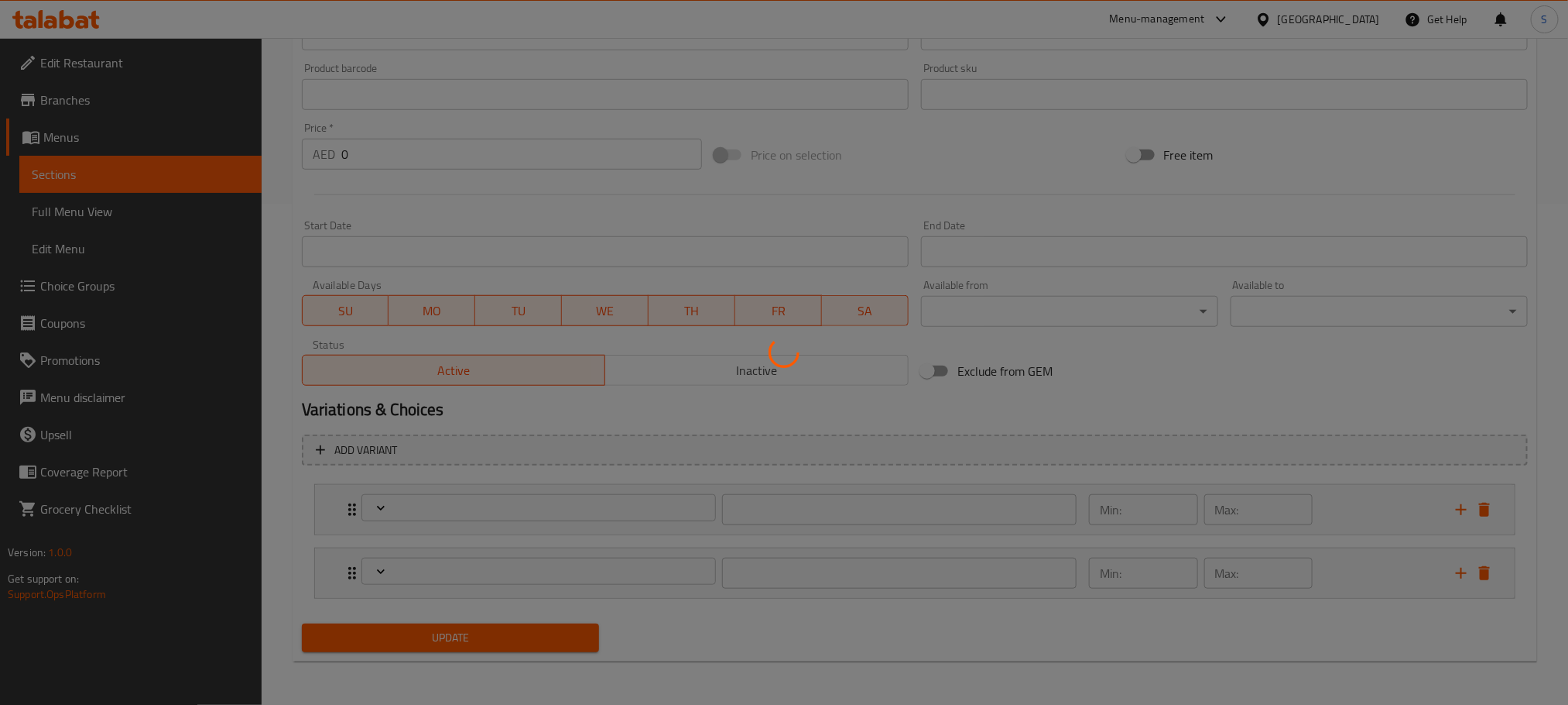
type input "اختر الحجم"
type input "1"
type input "إختيار من"
type input "1"
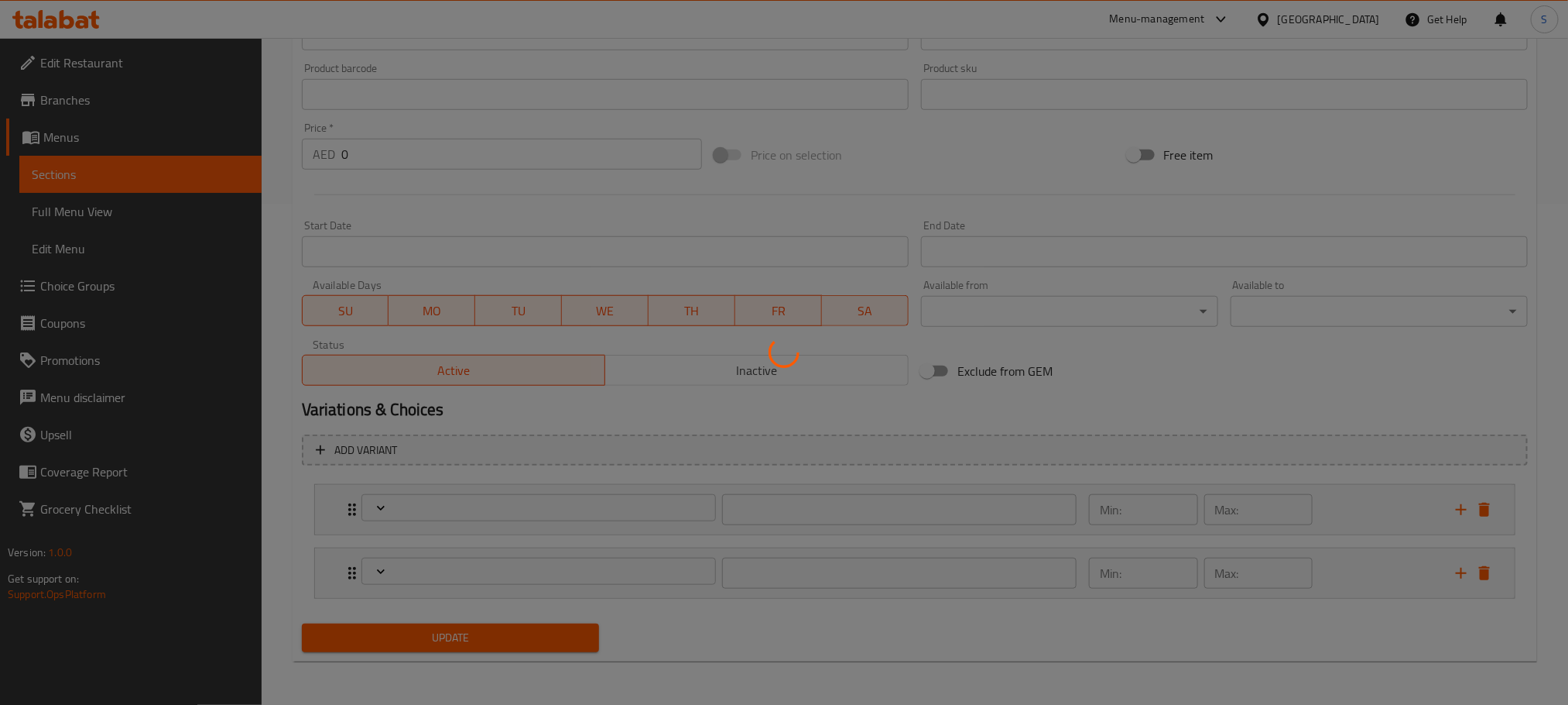
type input "1"
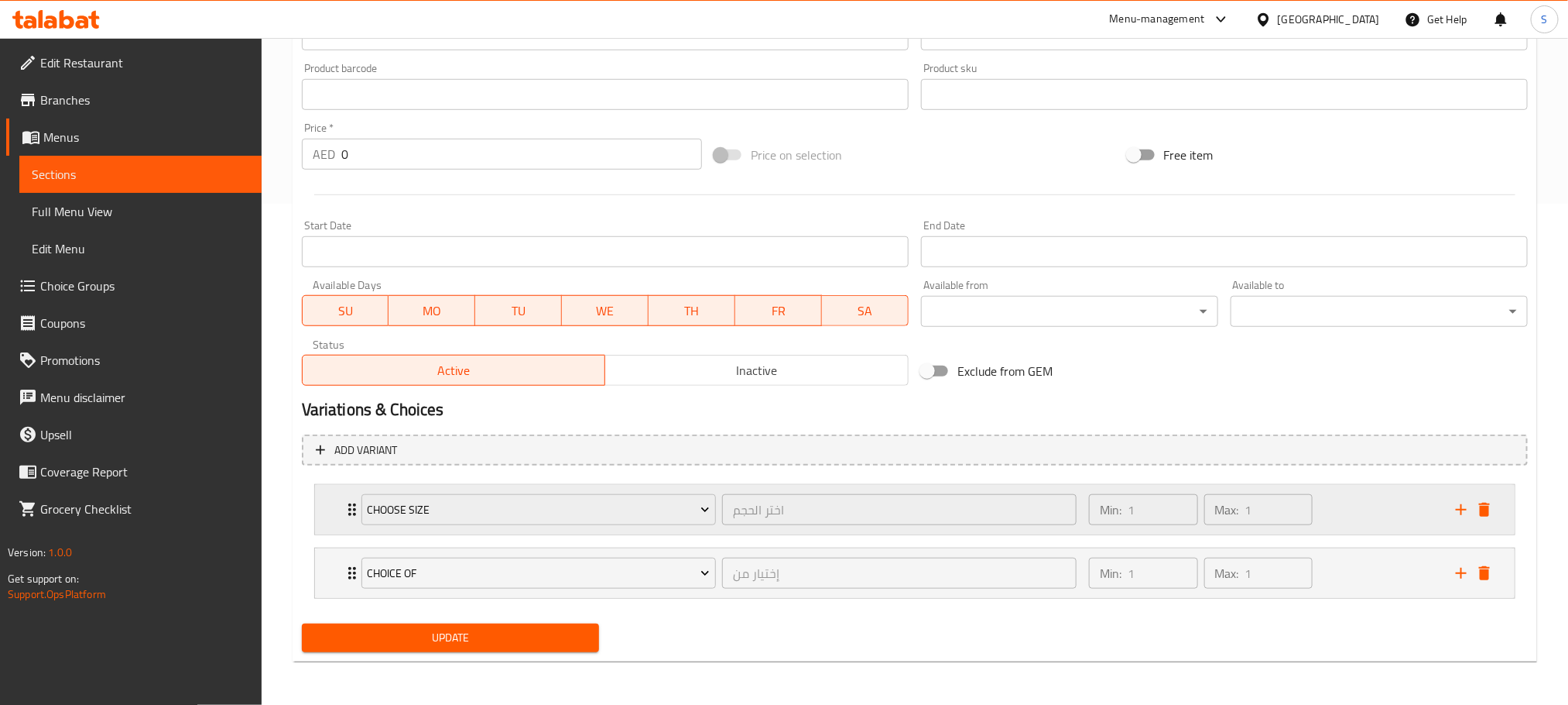
click at [355, 509] on div "Choose Size اختر الحجم ​" at bounding box center [719, 509] width 734 height 49
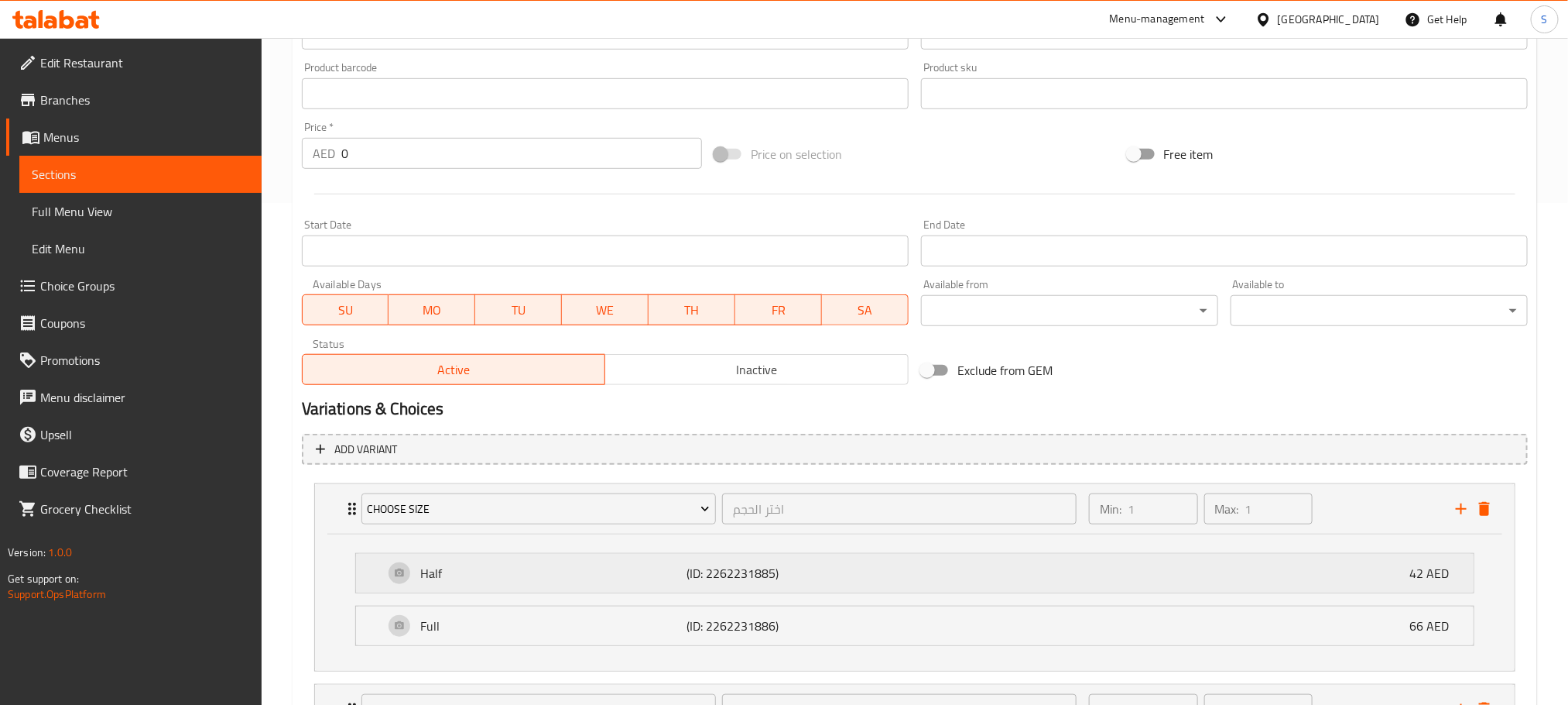
click at [1384, 579] on div "Half (ID: 2262231885) 42 AED" at bounding box center [919, 573] width 1071 height 39
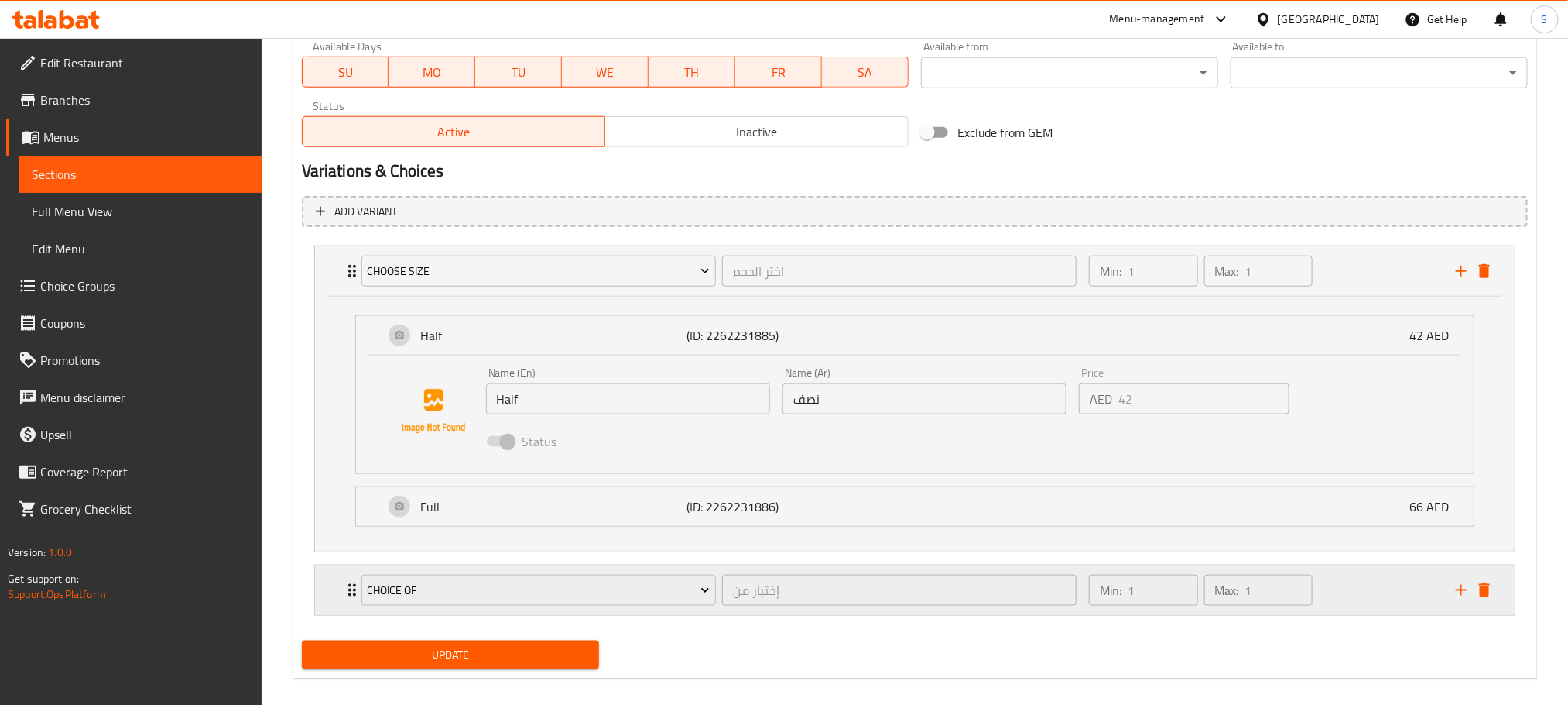
scroll to position [759, 0]
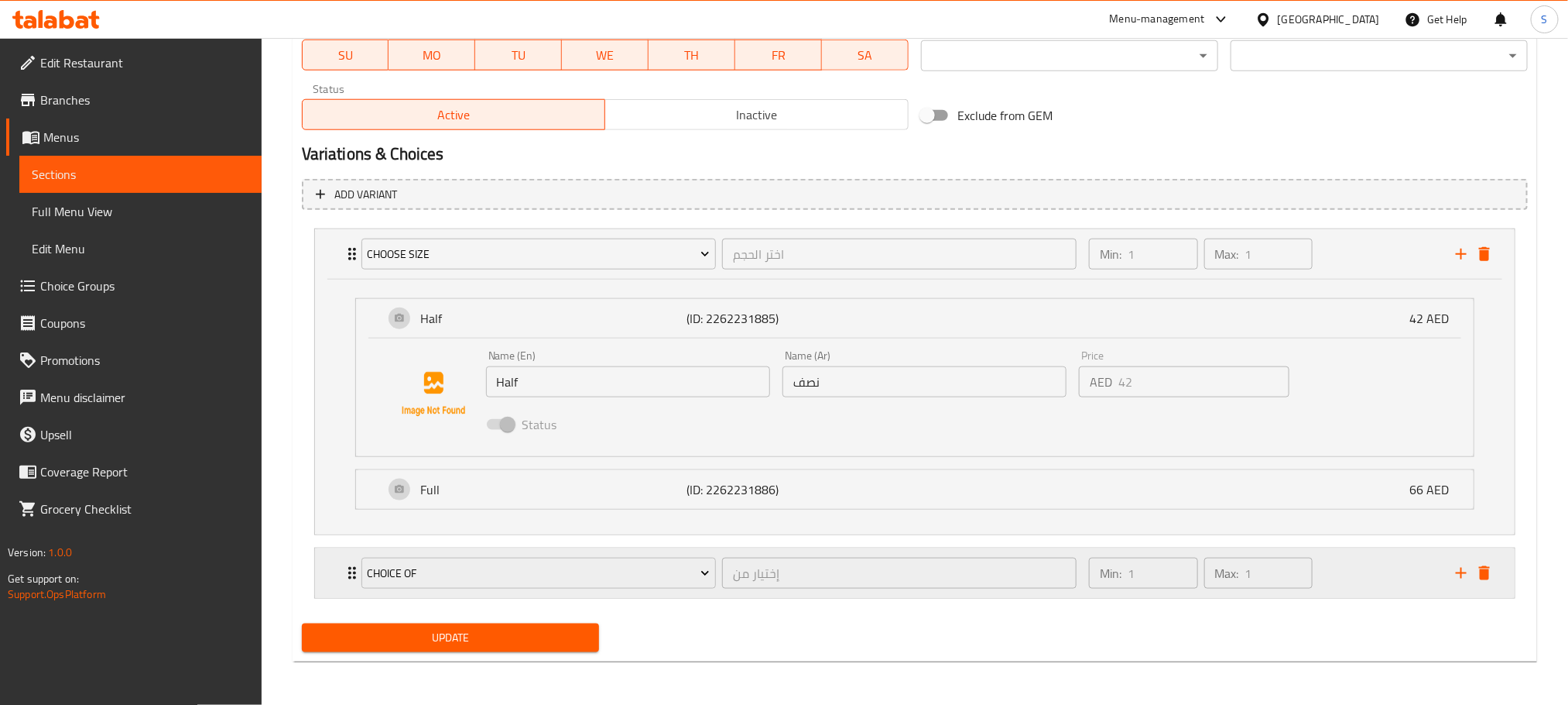
click at [350, 563] on icon "Expand" at bounding box center [352, 573] width 19 height 19
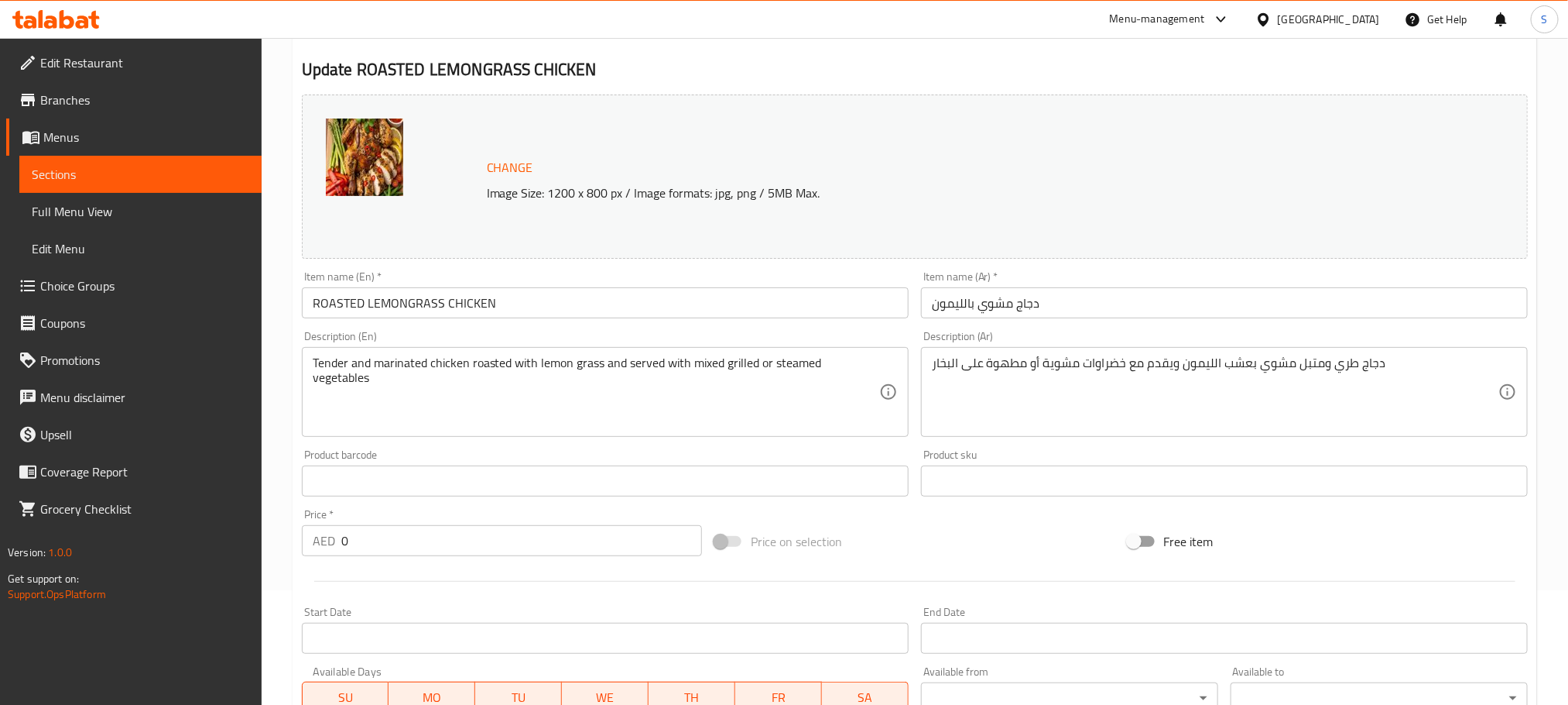
scroll to position [0, 0]
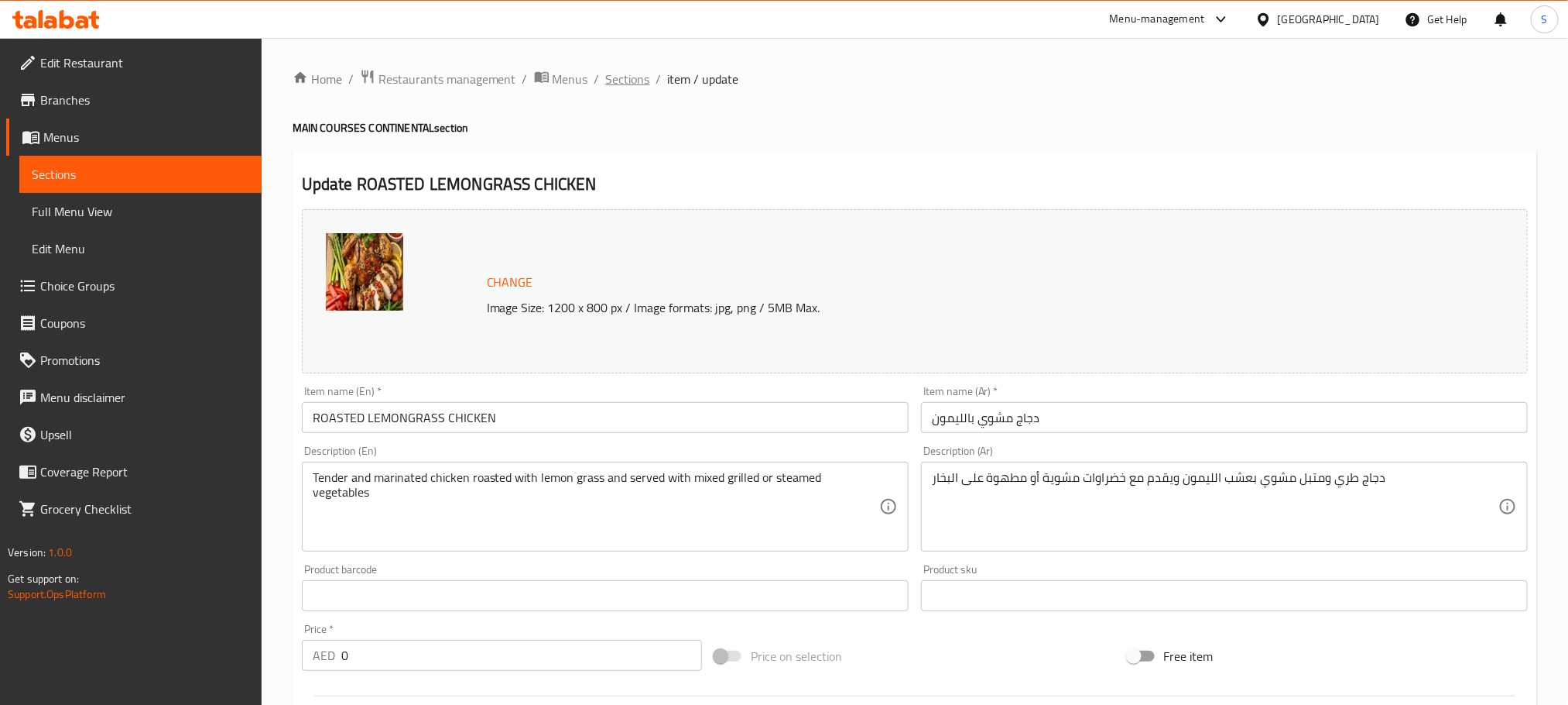
click at [616, 74] on span "Sections" at bounding box center [628, 79] width 44 height 19
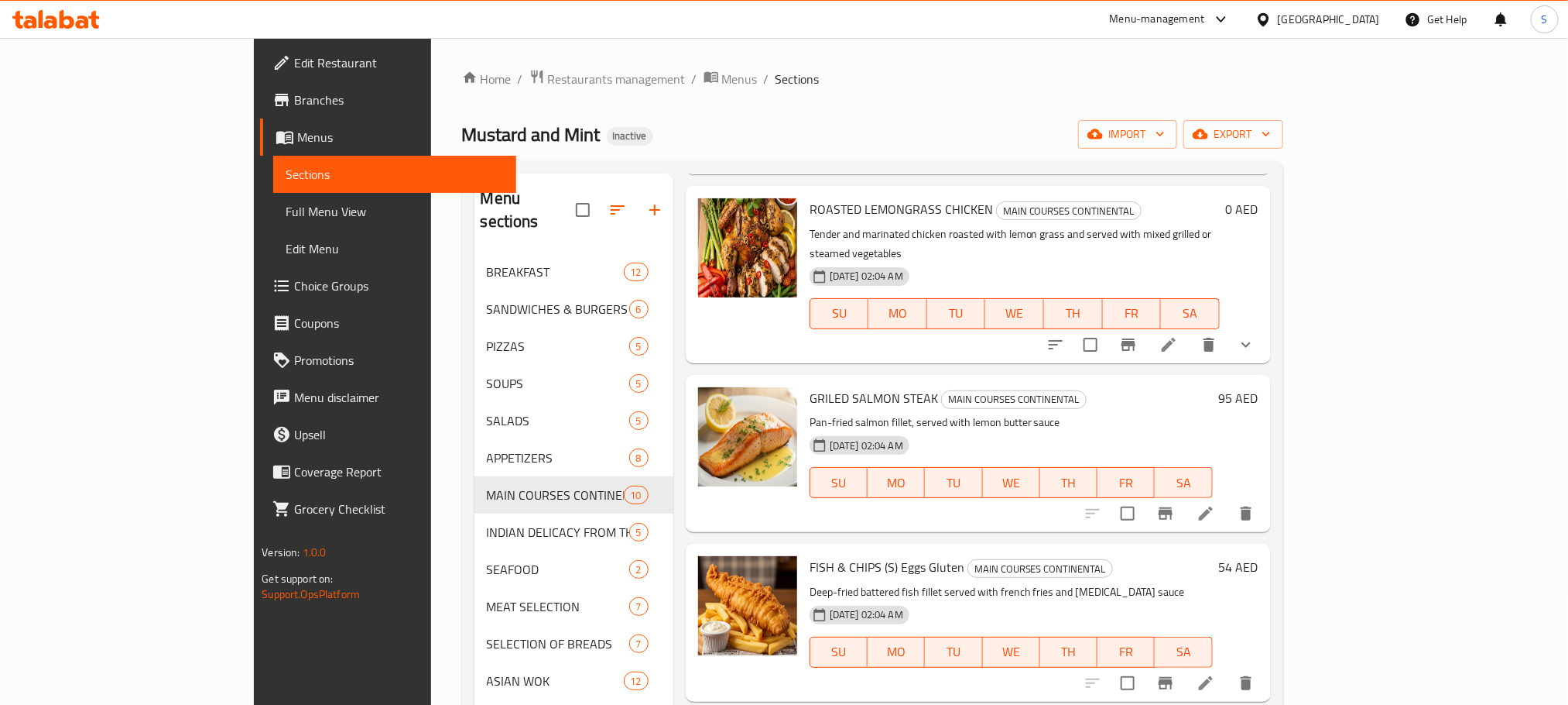
scroll to position [929, 0]
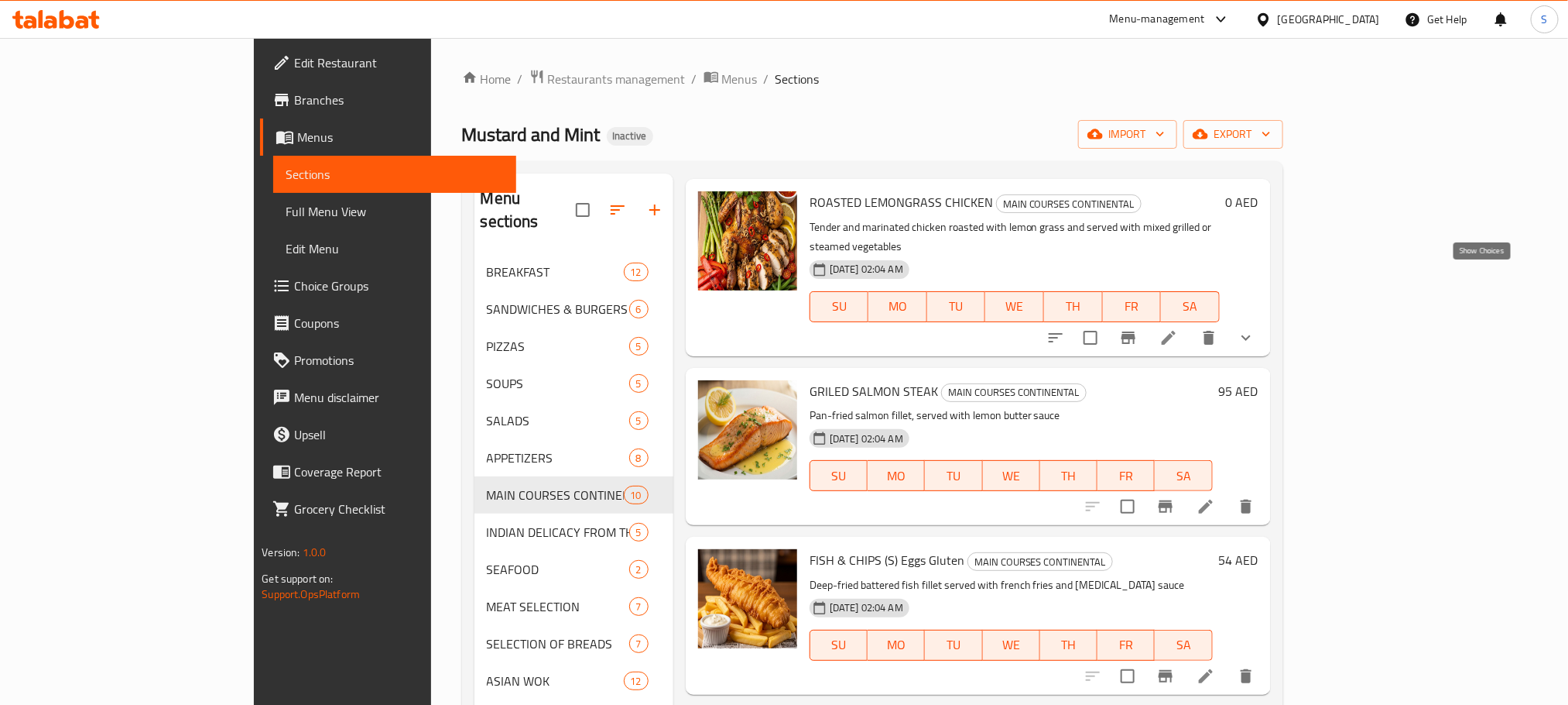
click at [1256, 329] on icon "show more" at bounding box center [1246, 338] width 19 height 19
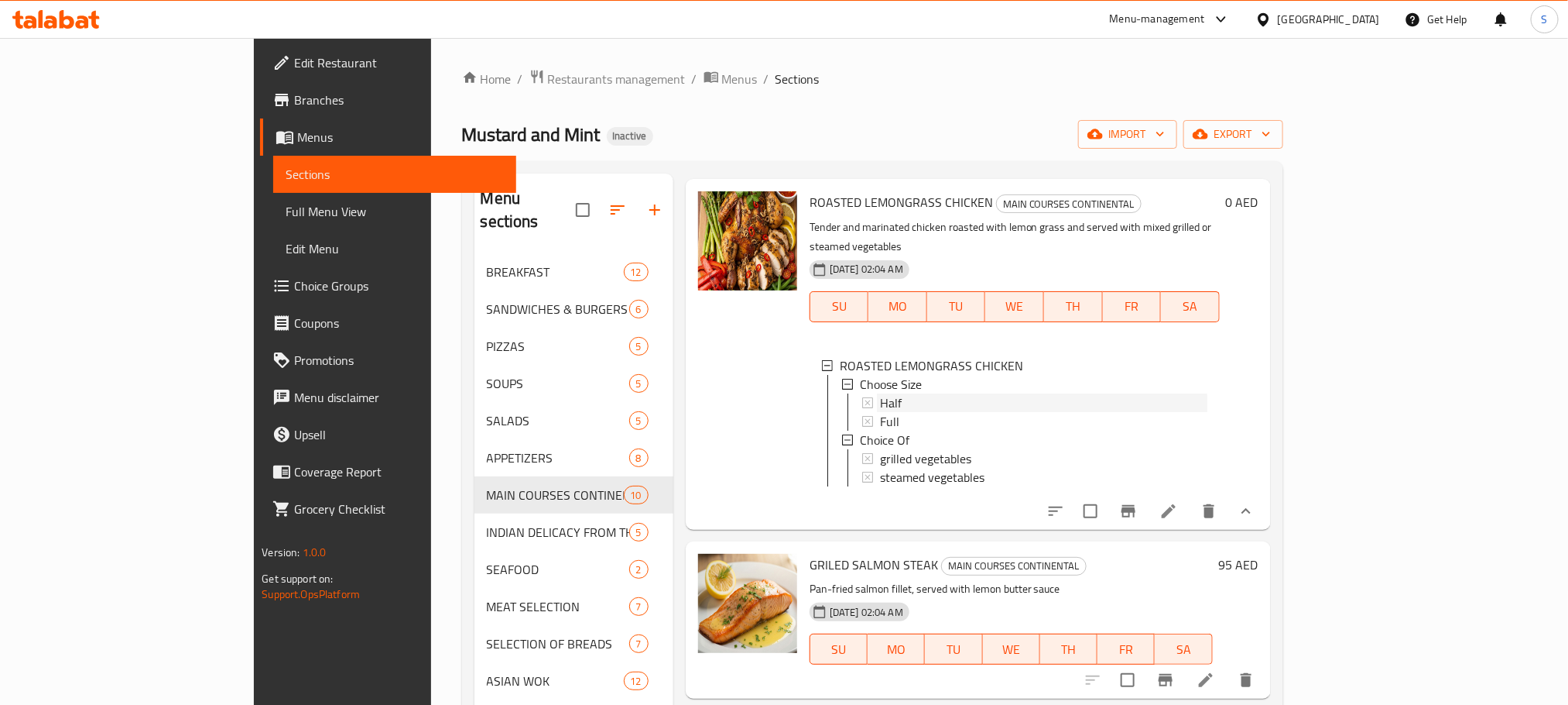
click at [880, 393] on span "Half" at bounding box center [891, 403] width 22 height 19
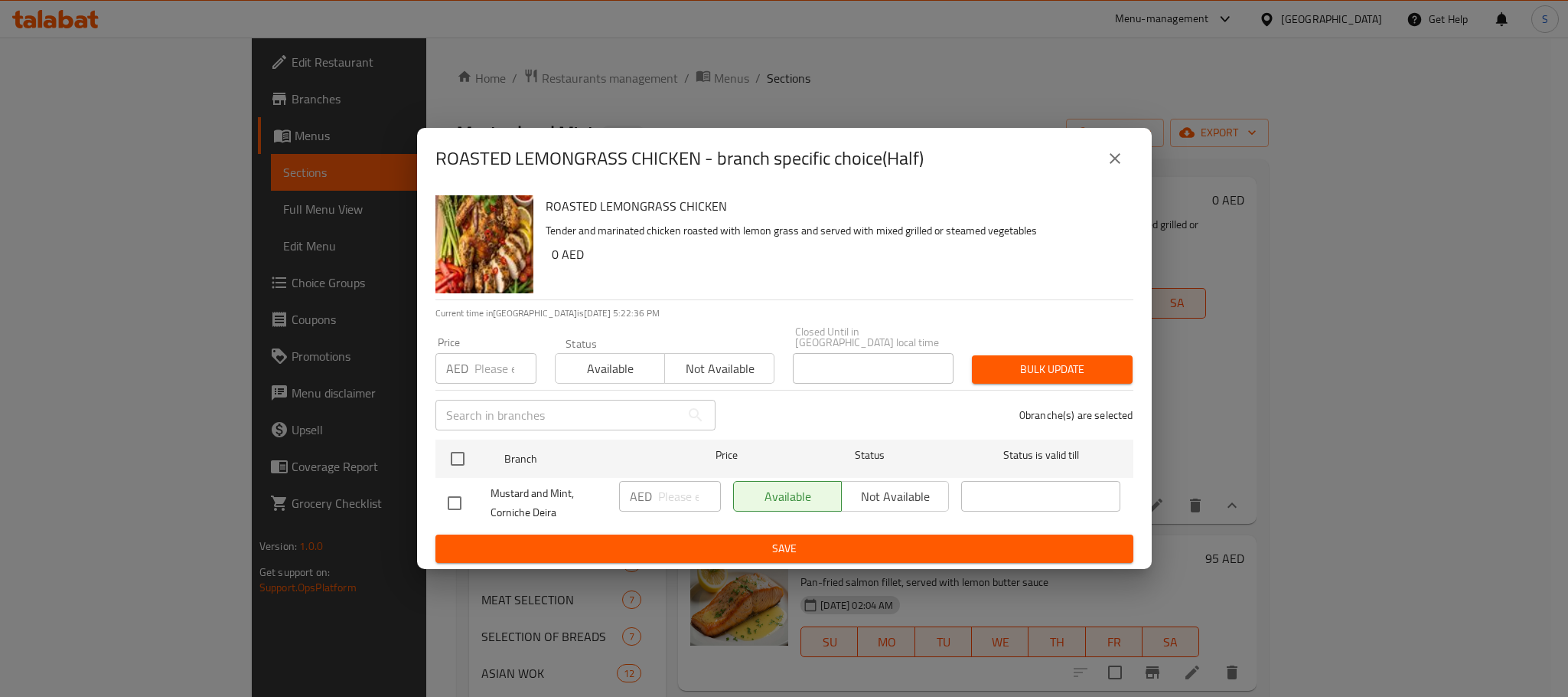
click at [1104, 157] on button "close" at bounding box center [1115, 158] width 37 height 37
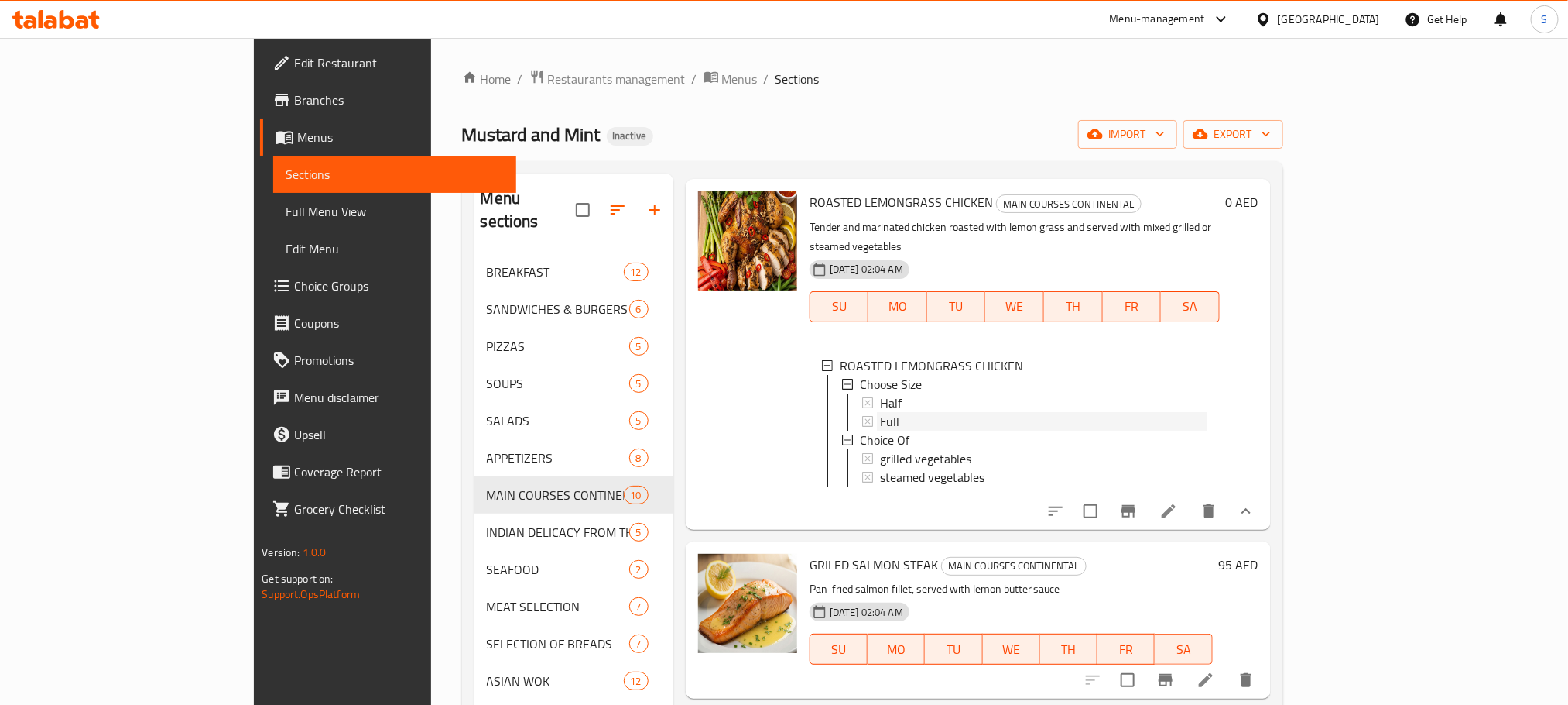
click at [880, 412] on div "Full" at bounding box center [1044, 422] width 328 height 19
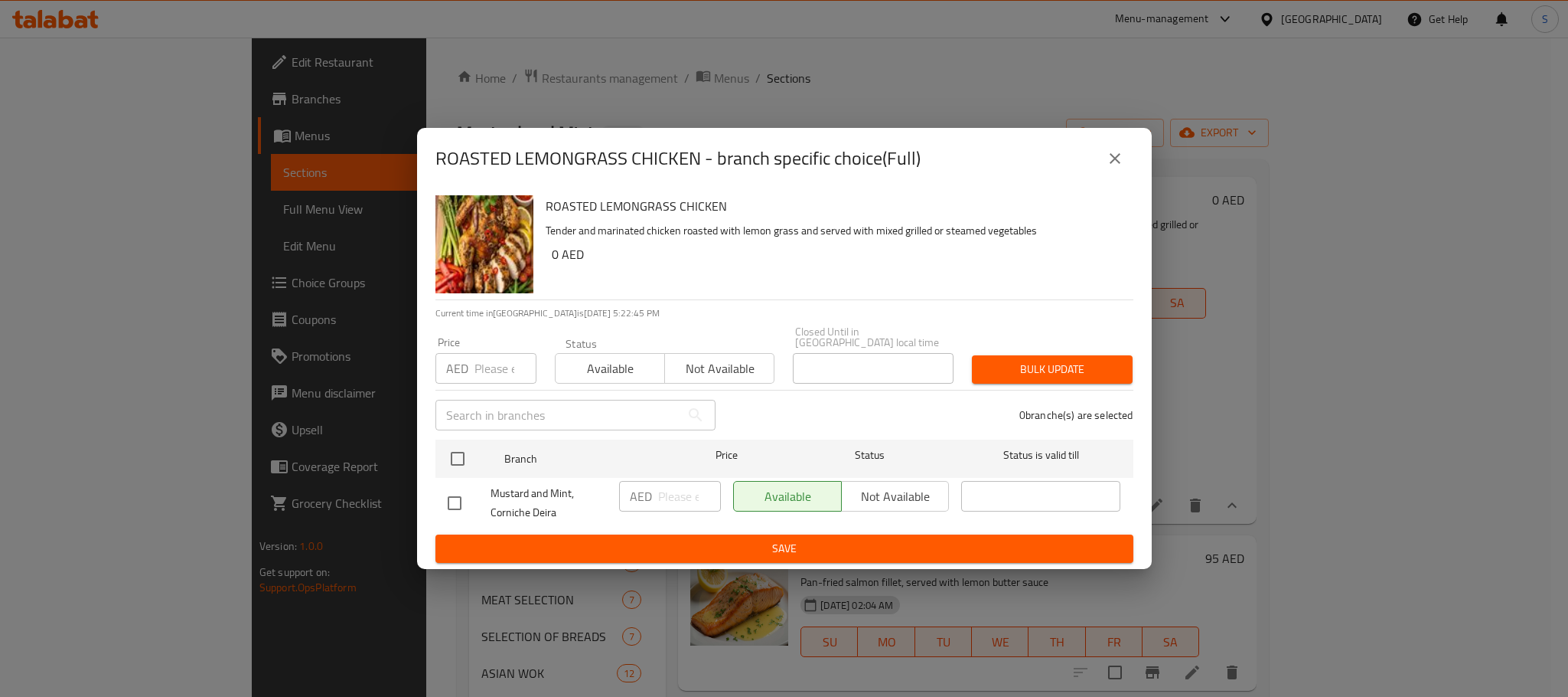
click at [1112, 154] on icon "close" at bounding box center [1115, 159] width 19 height 19
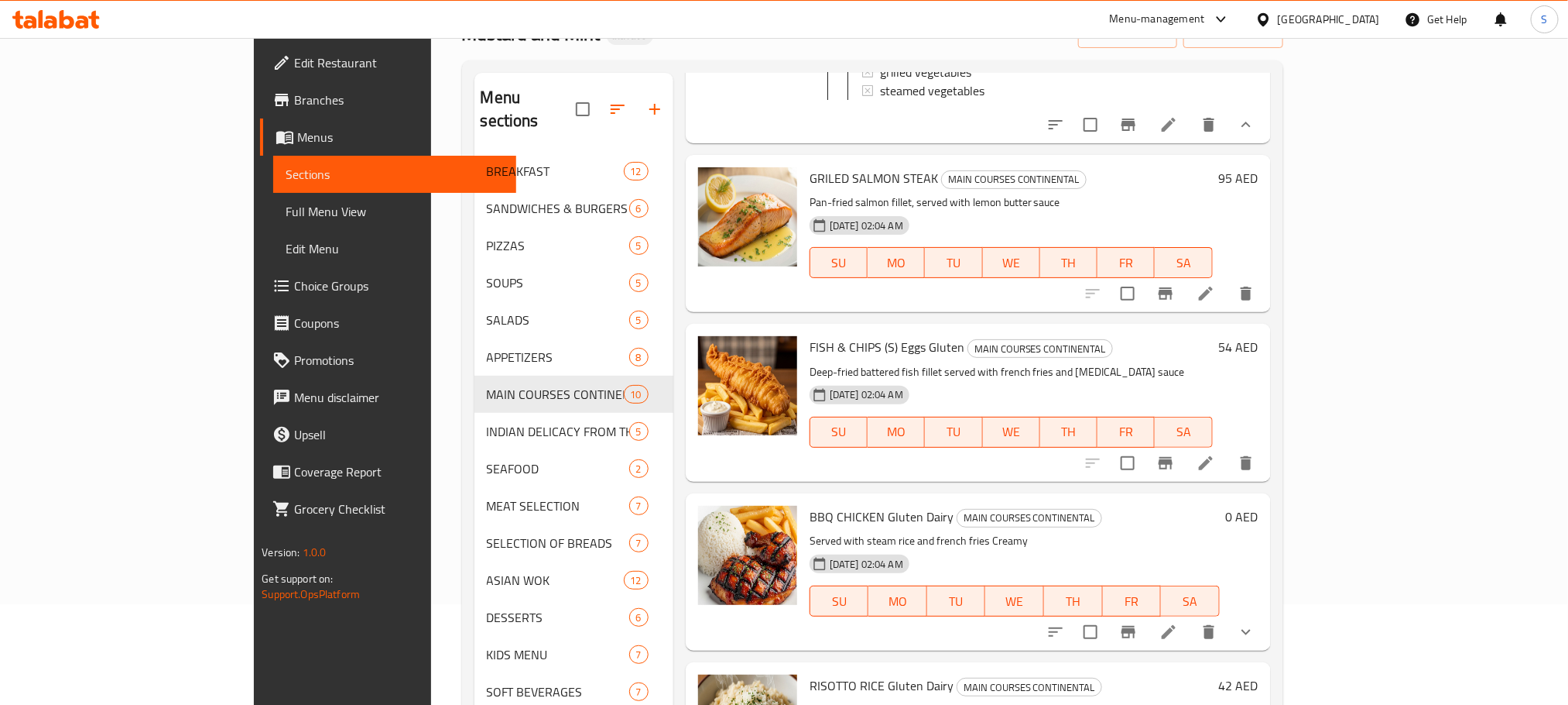
scroll to position [217, 0]
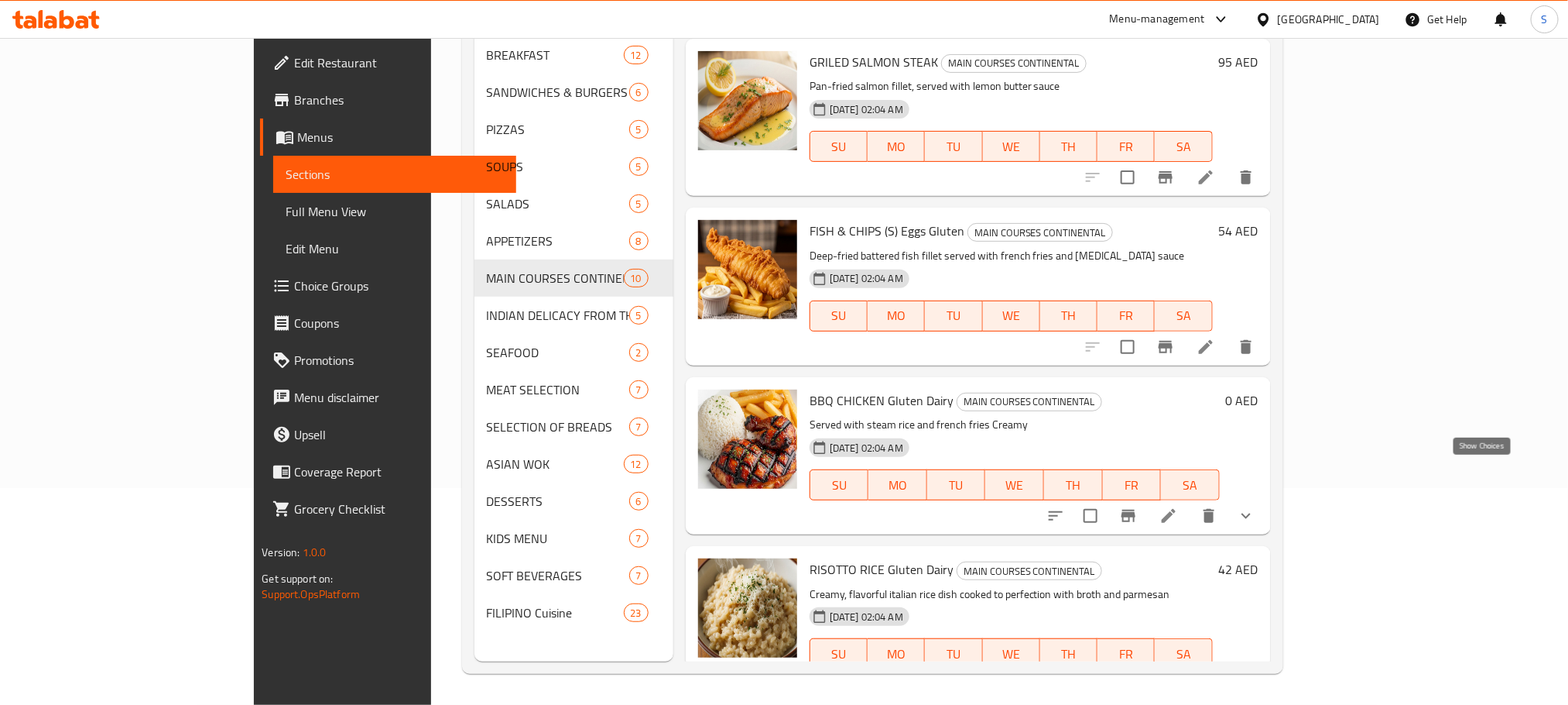
click at [1256, 506] on icon "show more" at bounding box center [1246, 516] width 19 height 19
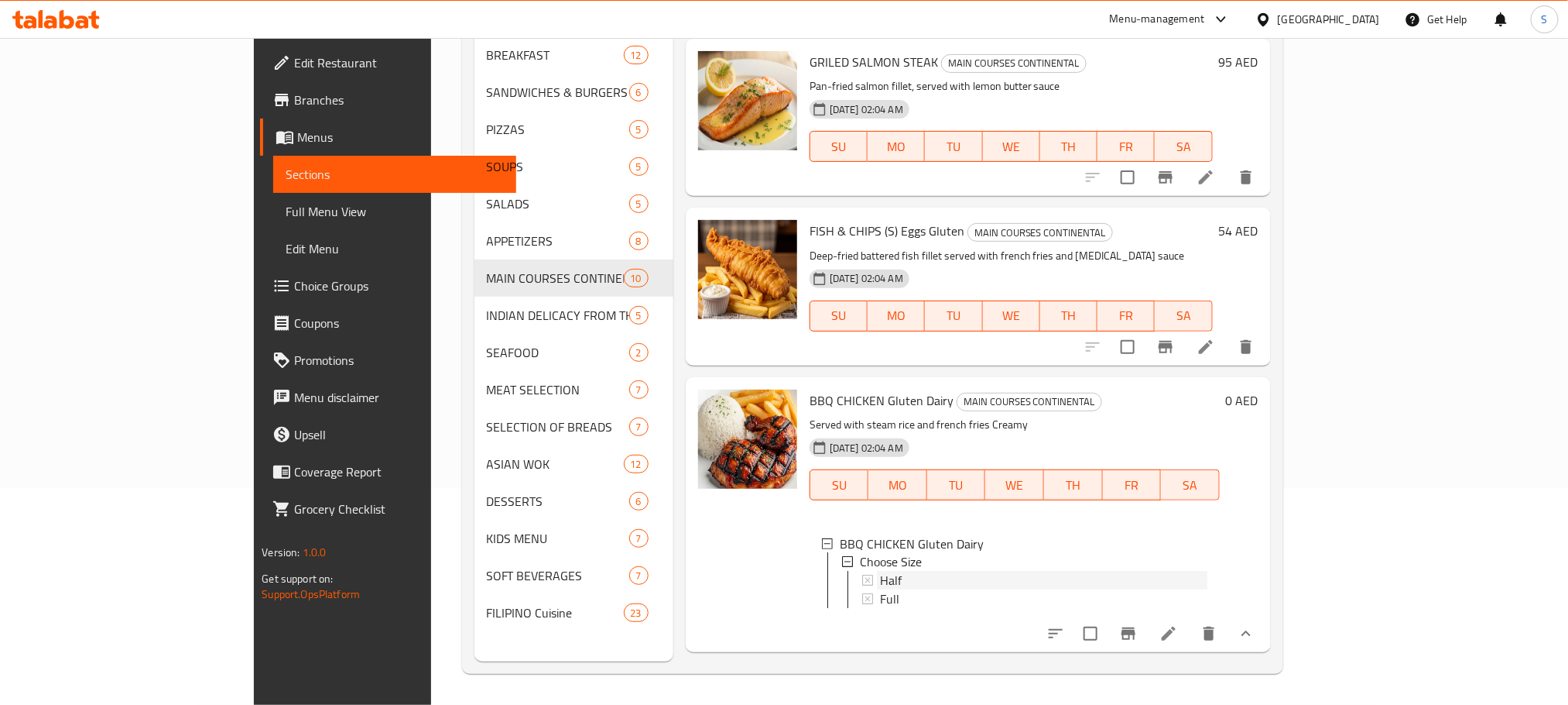
click at [880, 571] on div "Half" at bounding box center [1044, 581] width 328 height 19
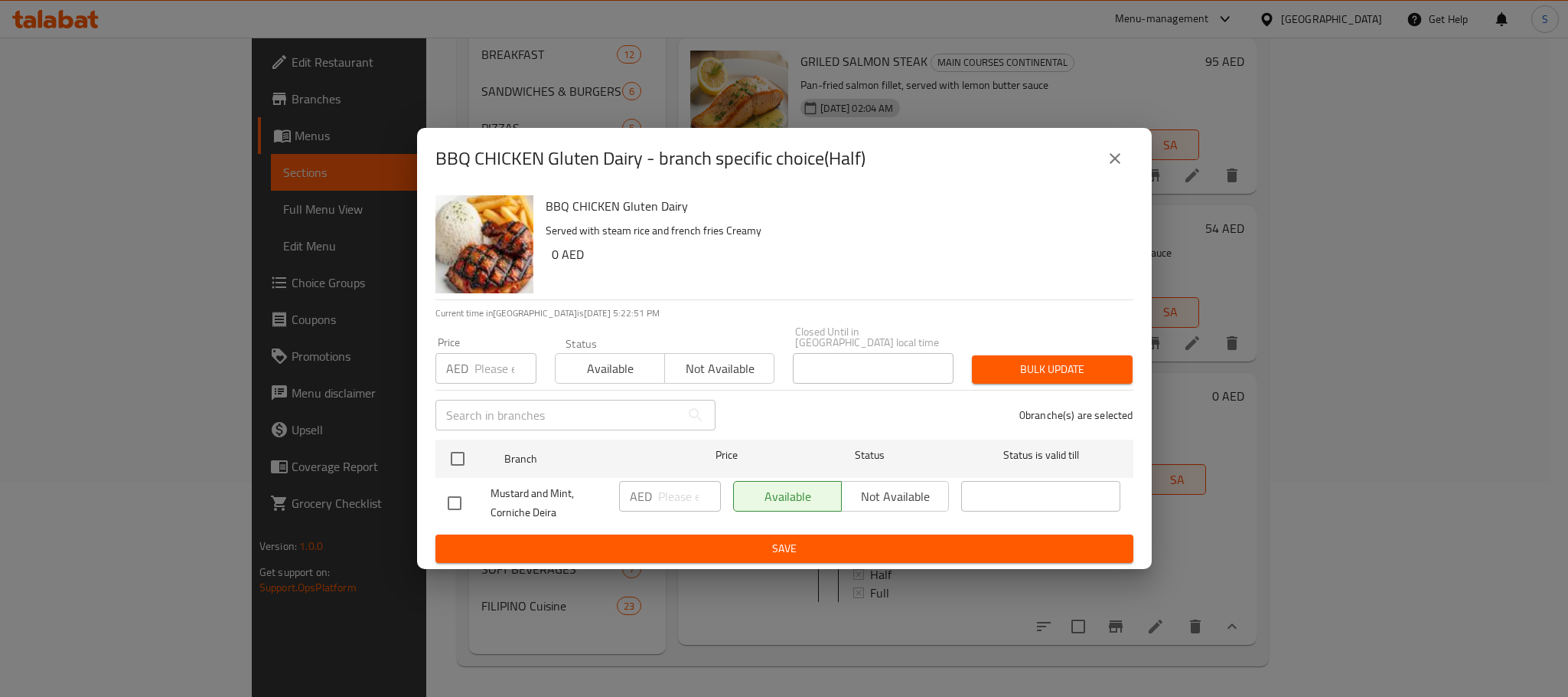
click at [1115, 155] on icon "close" at bounding box center [1115, 159] width 19 height 19
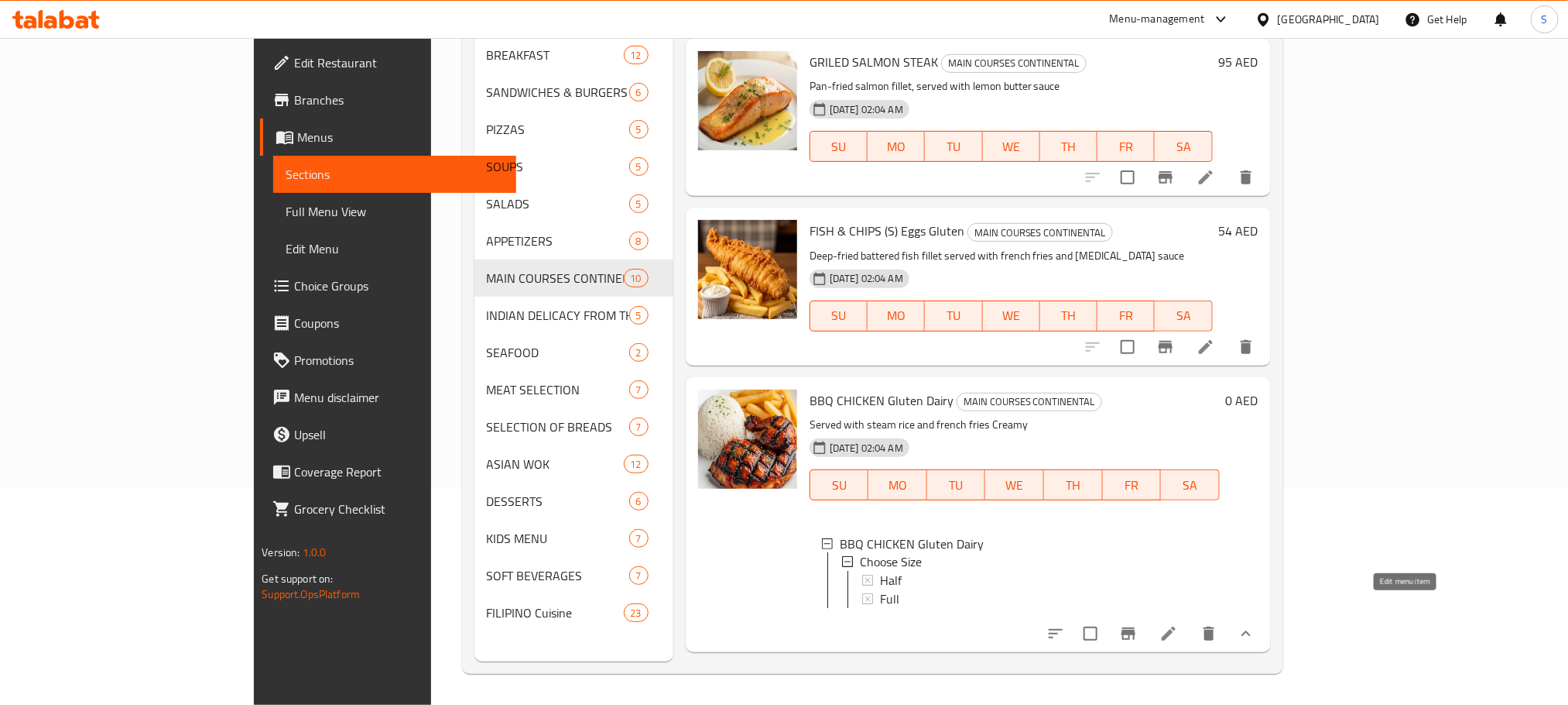
click at [1176, 626] on icon at bounding box center [1168, 633] width 14 height 14
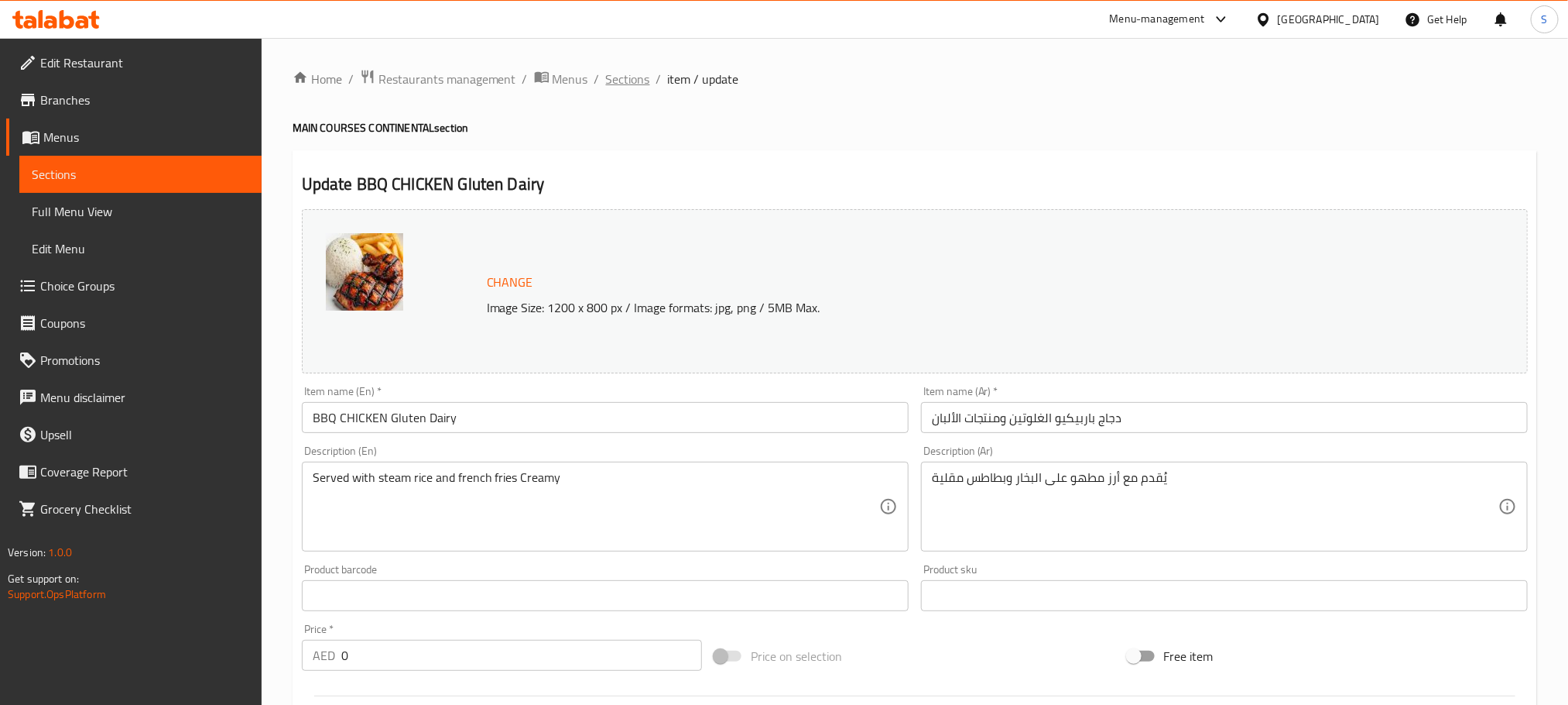
click at [633, 86] on span "Sections" at bounding box center [628, 79] width 44 height 19
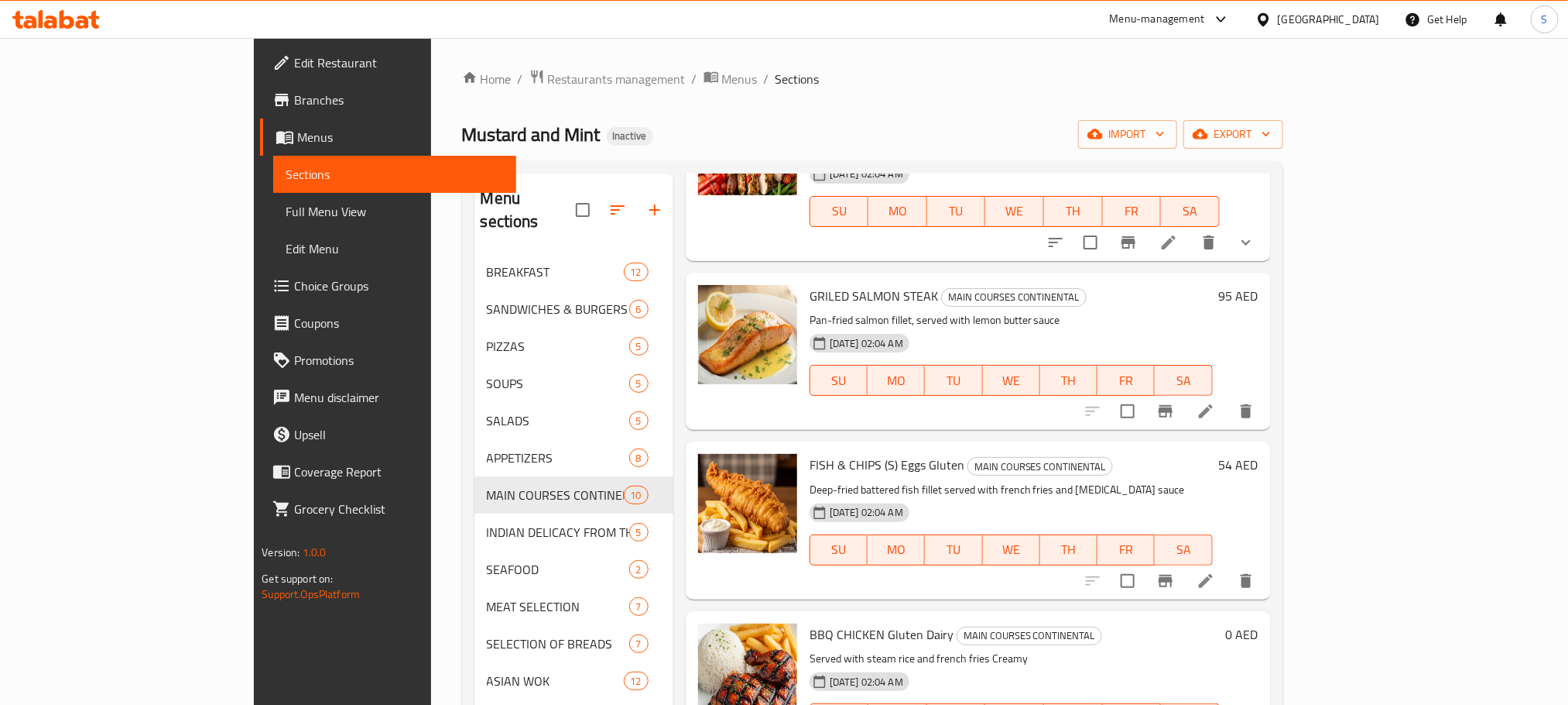
scroll to position [217, 0]
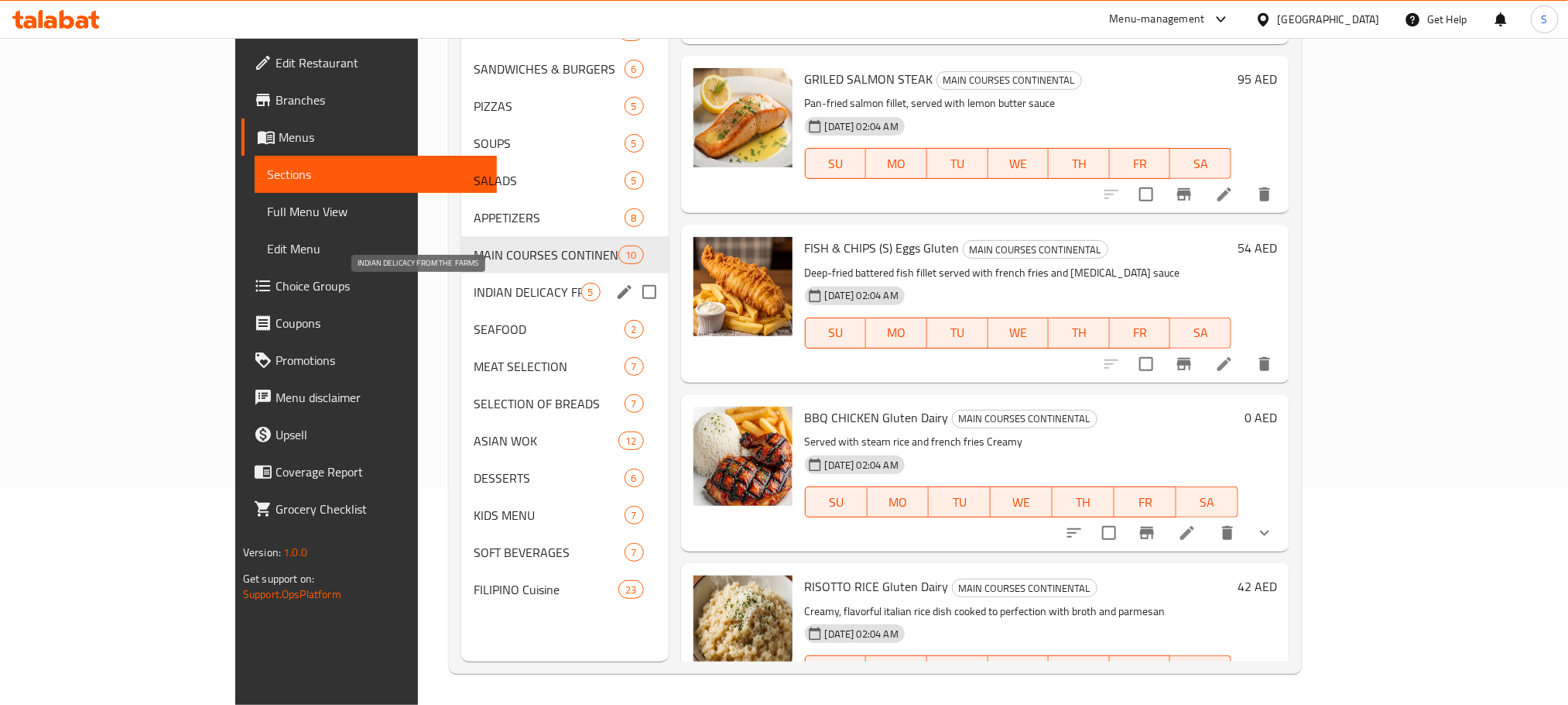
click at [474, 284] on span "INDIAN DELICACY FROM THE FARMS" at bounding box center [527, 292] width 106 height 19
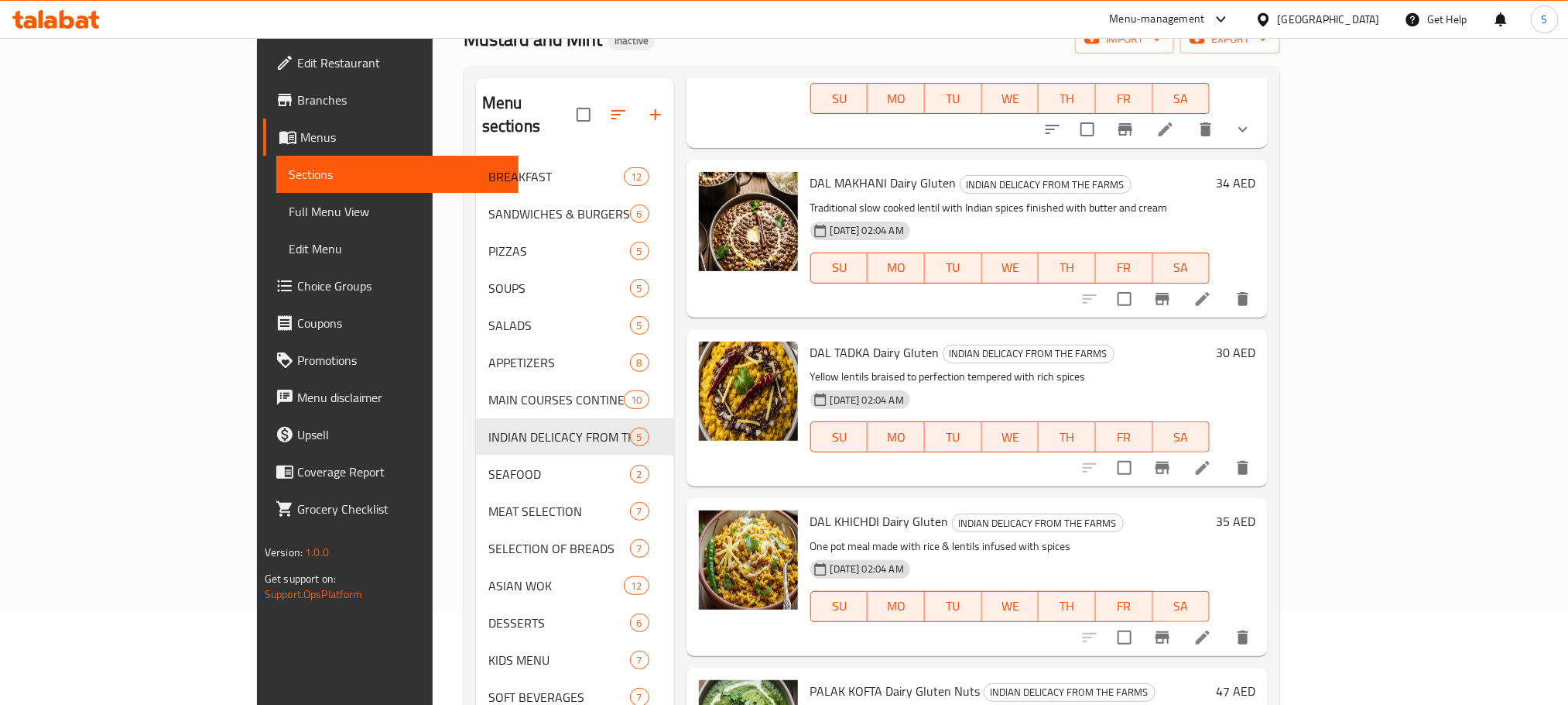
scroll to position [217, 0]
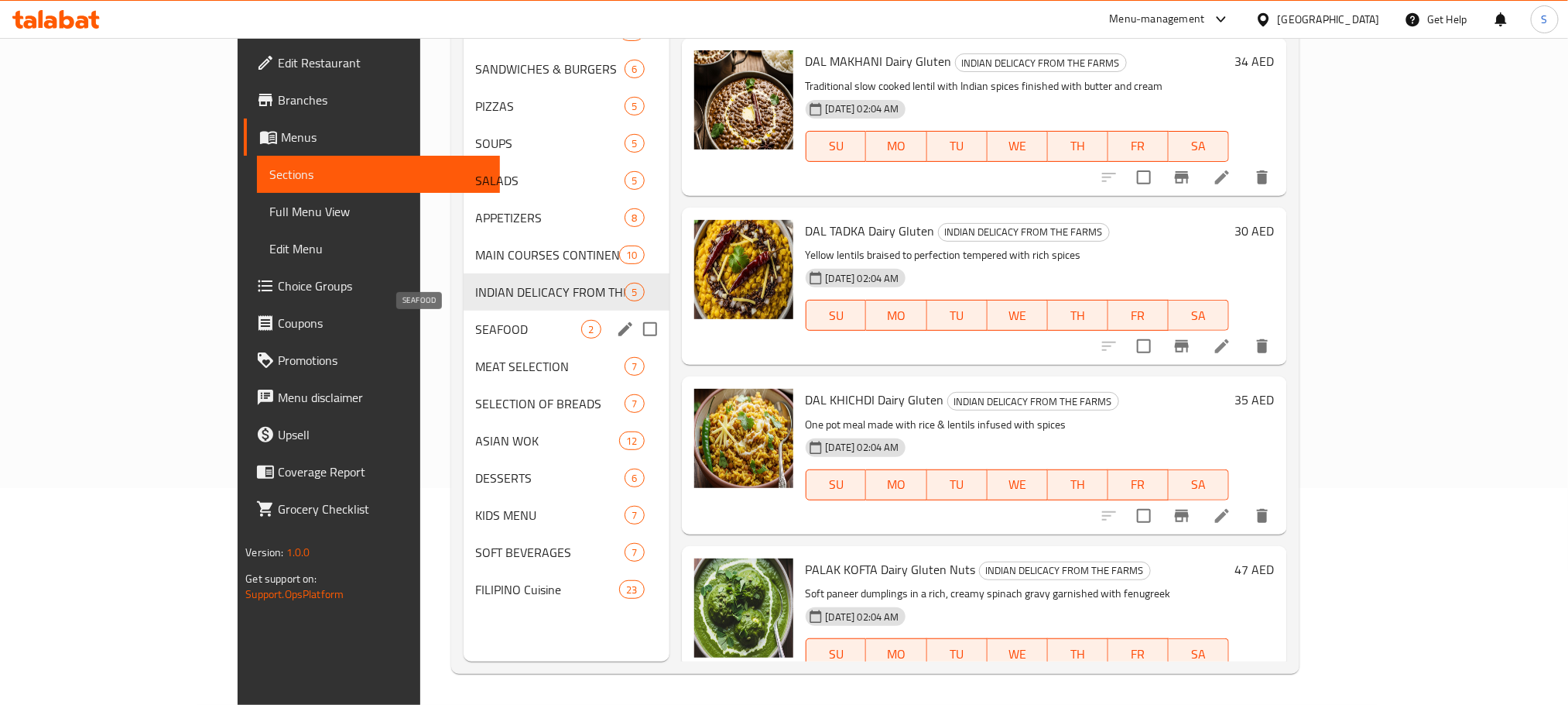
click at [476, 320] on span "SEAFOOD" at bounding box center [529, 330] width 106 height 19
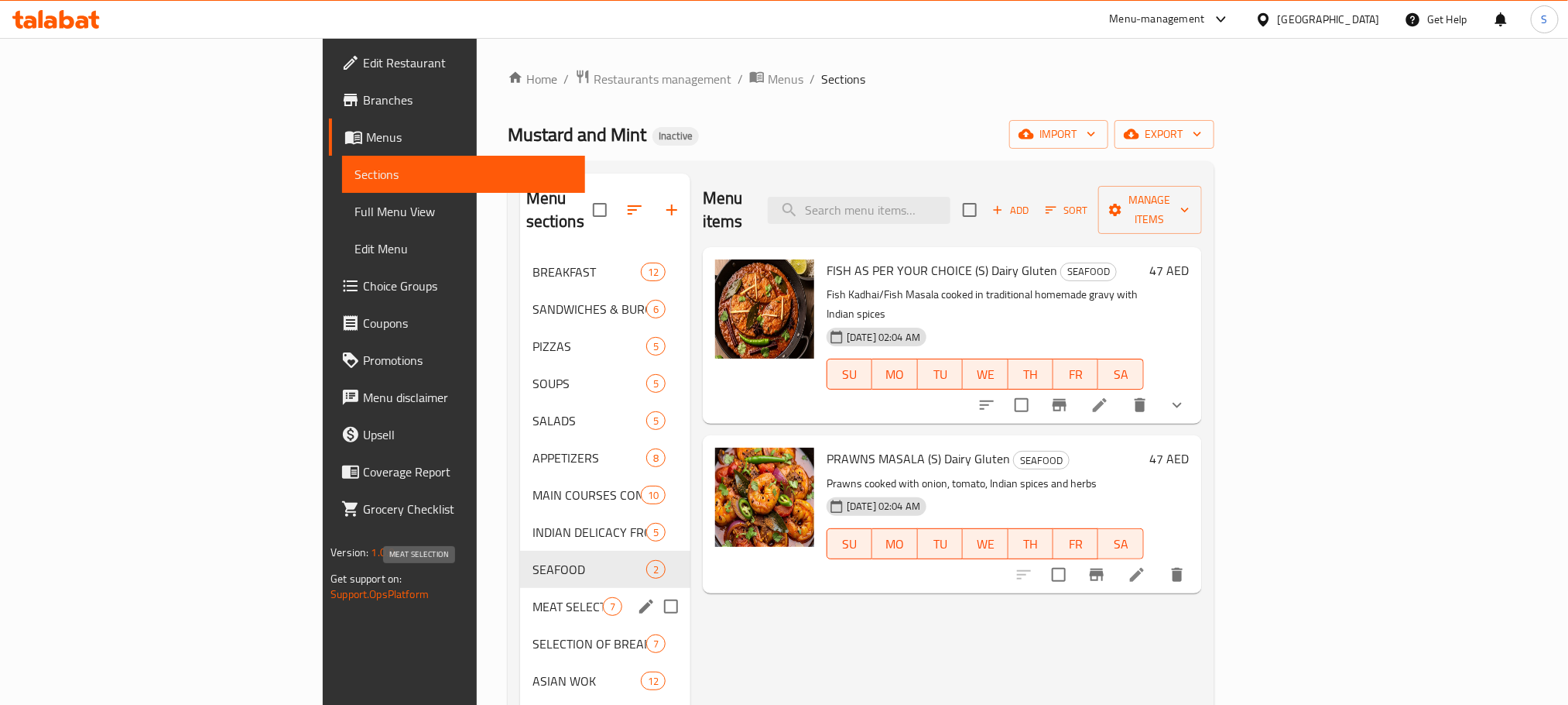
click at [533, 597] on span "MEAT SELECTION" at bounding box center [568, 606] width 70 height 19
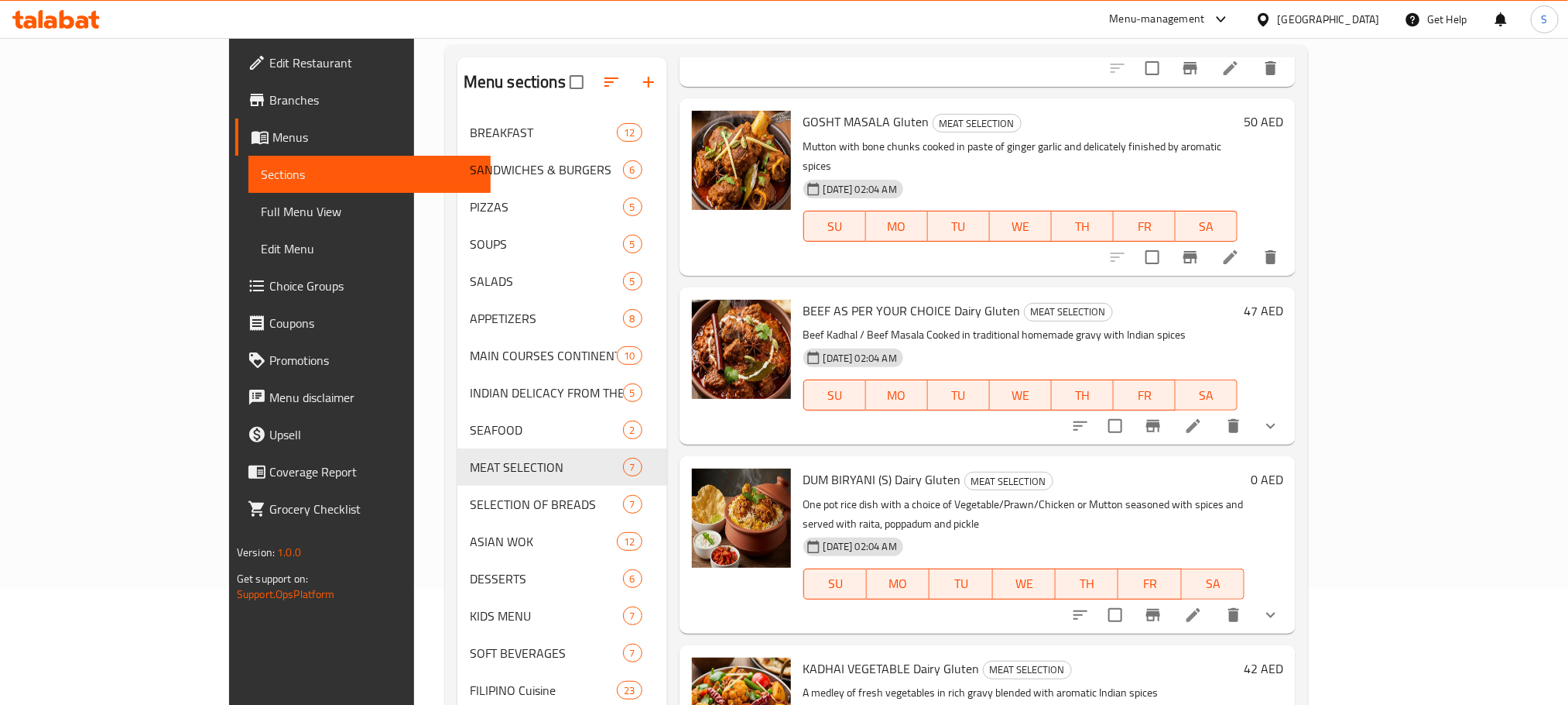
scroll to position [217, 0]
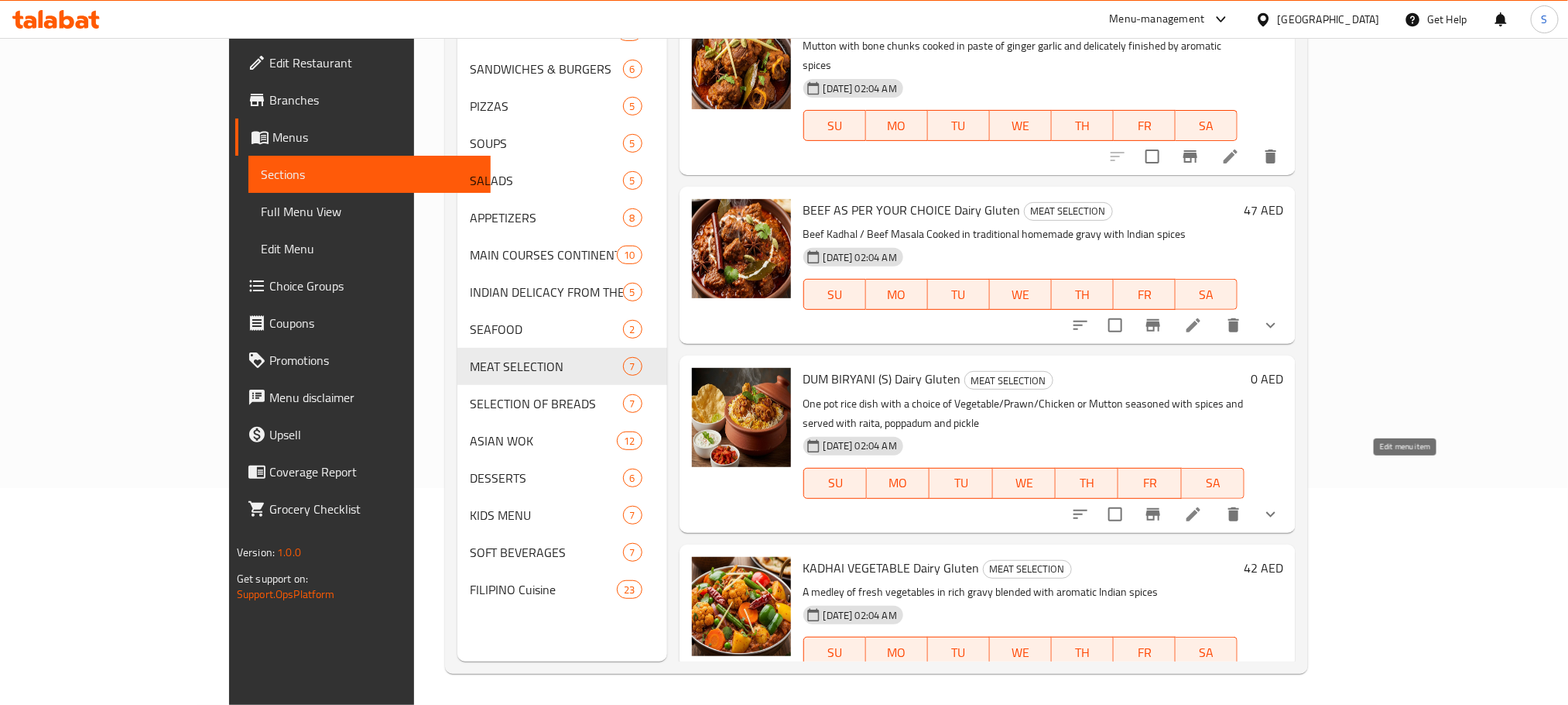
click at [1202, 505] on icon at bounding box center [1194, 514] width 19 height 19
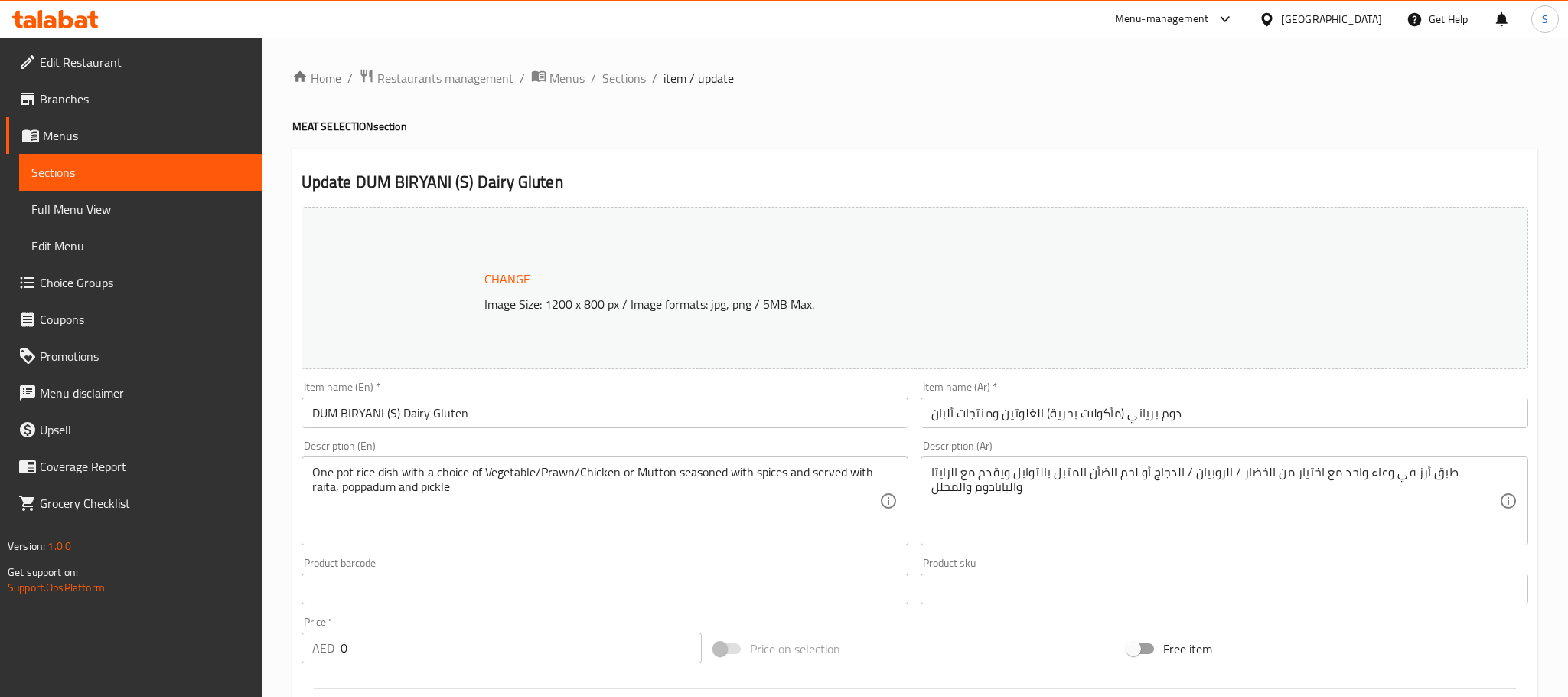
type input "اختر الحجم"
type input "1"
type input "إختيار من"
type input "1"
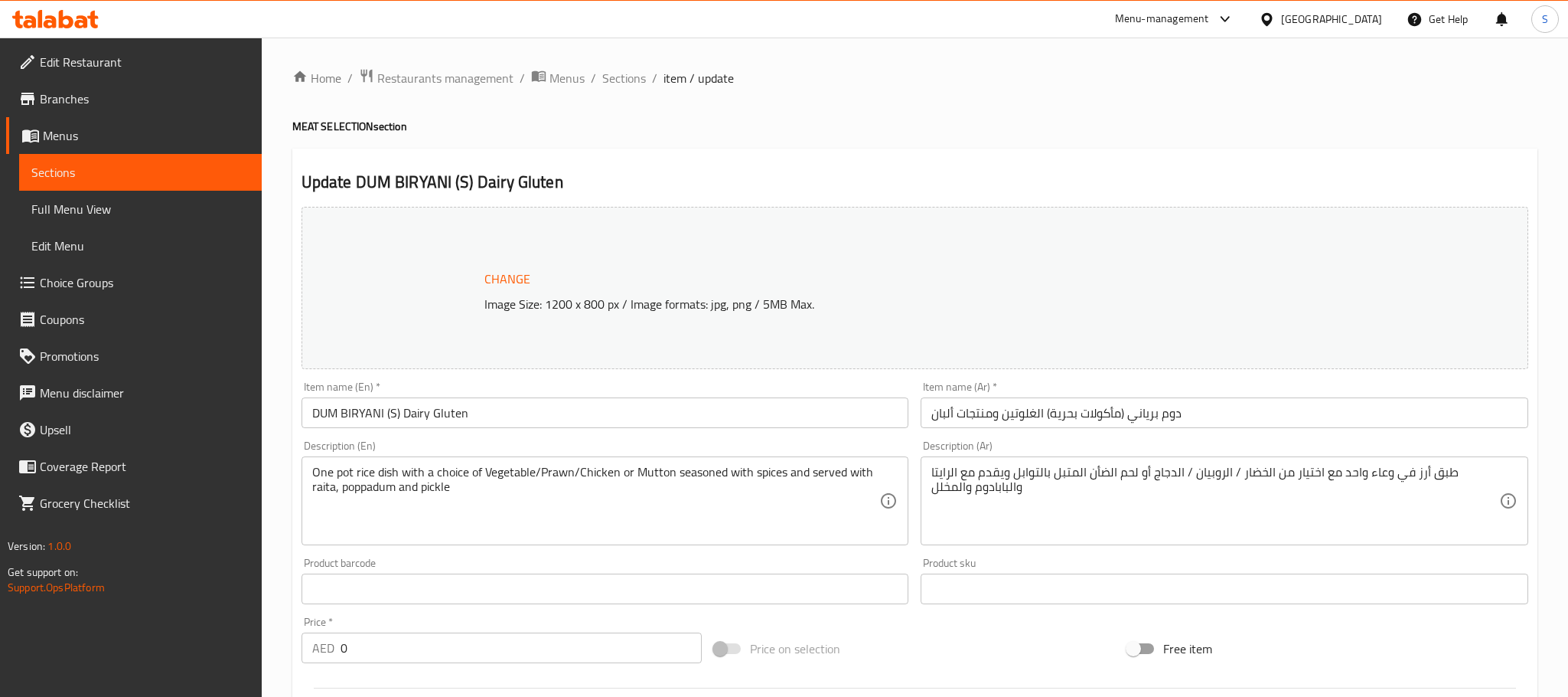
type input "1"
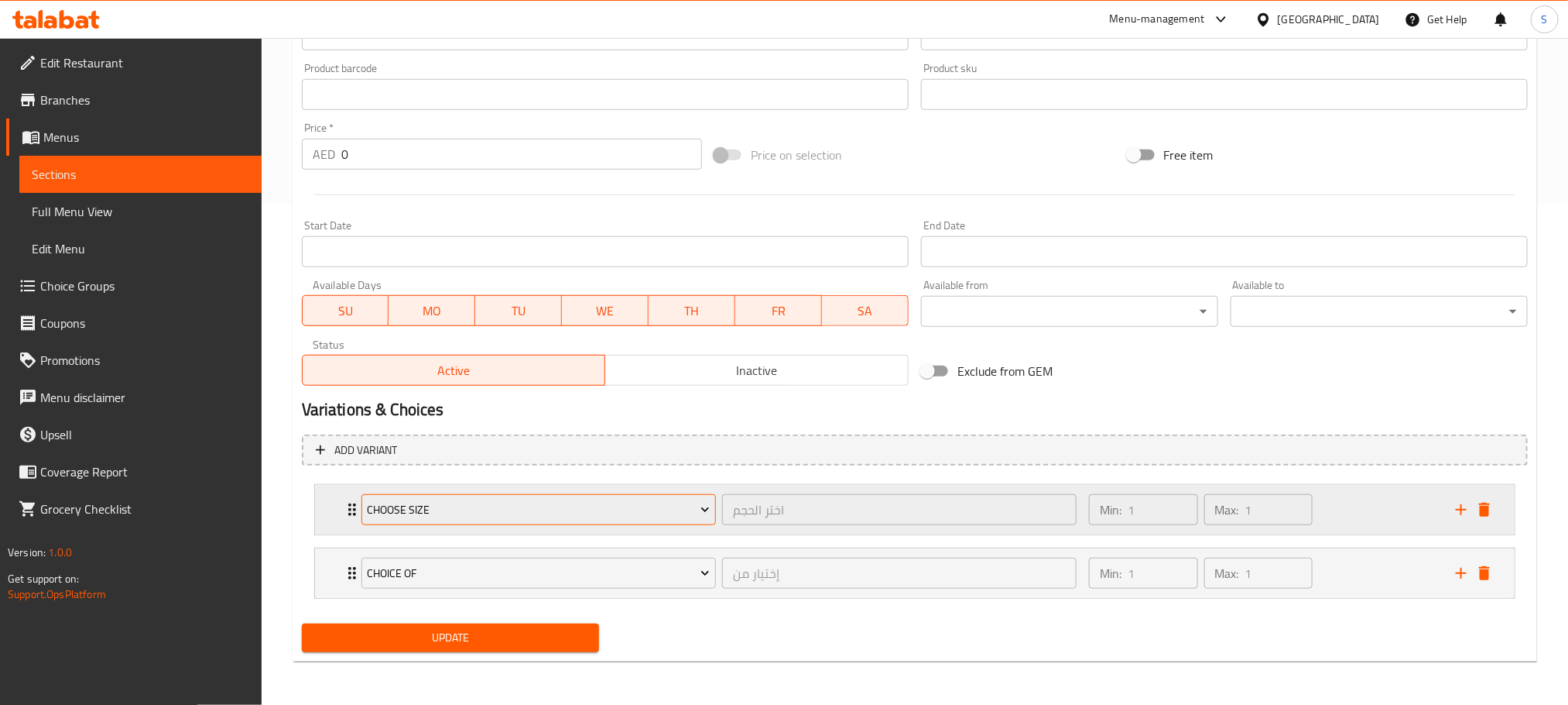
scroll to position [503, 0]
click at [350, 514] on icon "Expand" at bounding box center [352, 509] width 19 height 19
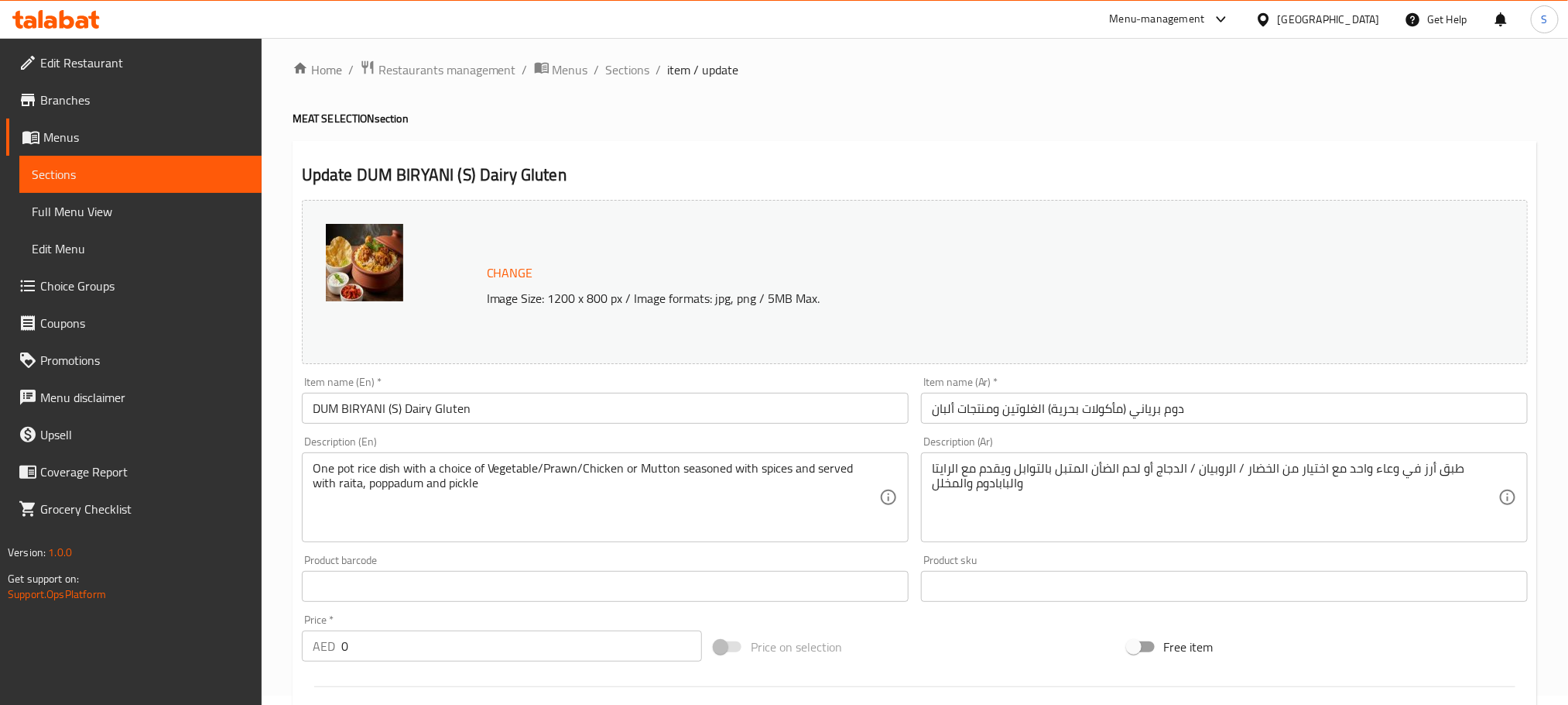
scroll to position [0, 0]
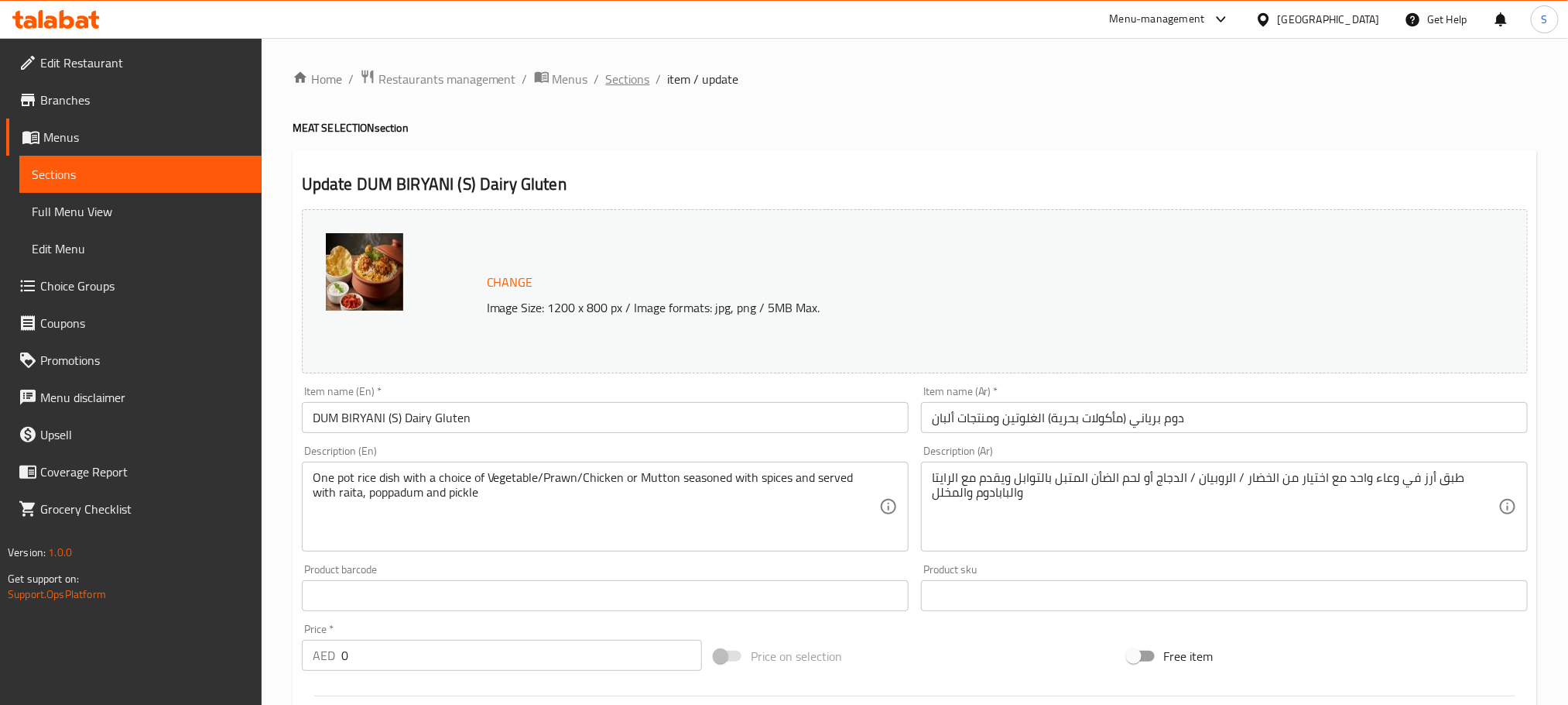
click at [606, 74] on span "Sections" at bounding box center [628, 79] width 44 height 19
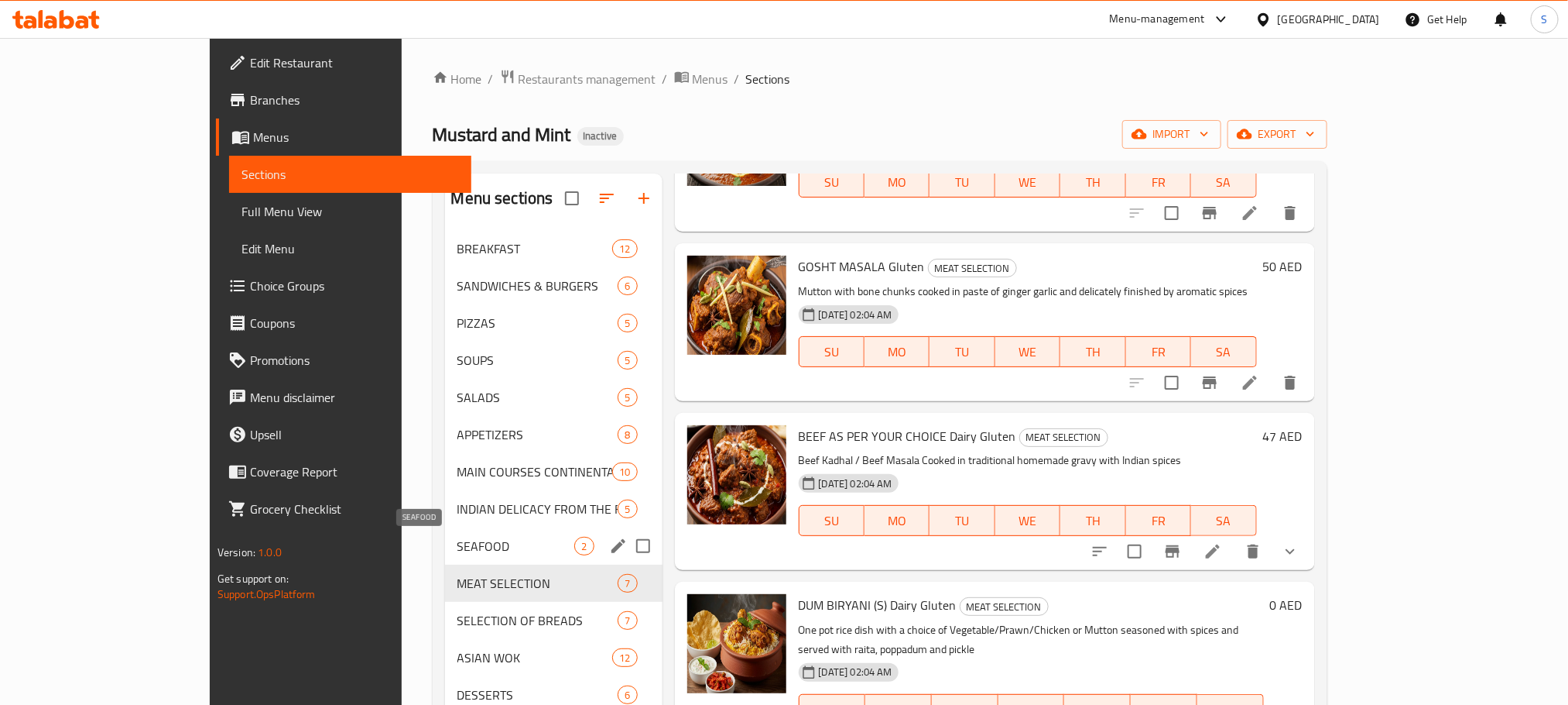
scroll to position [217, 0]
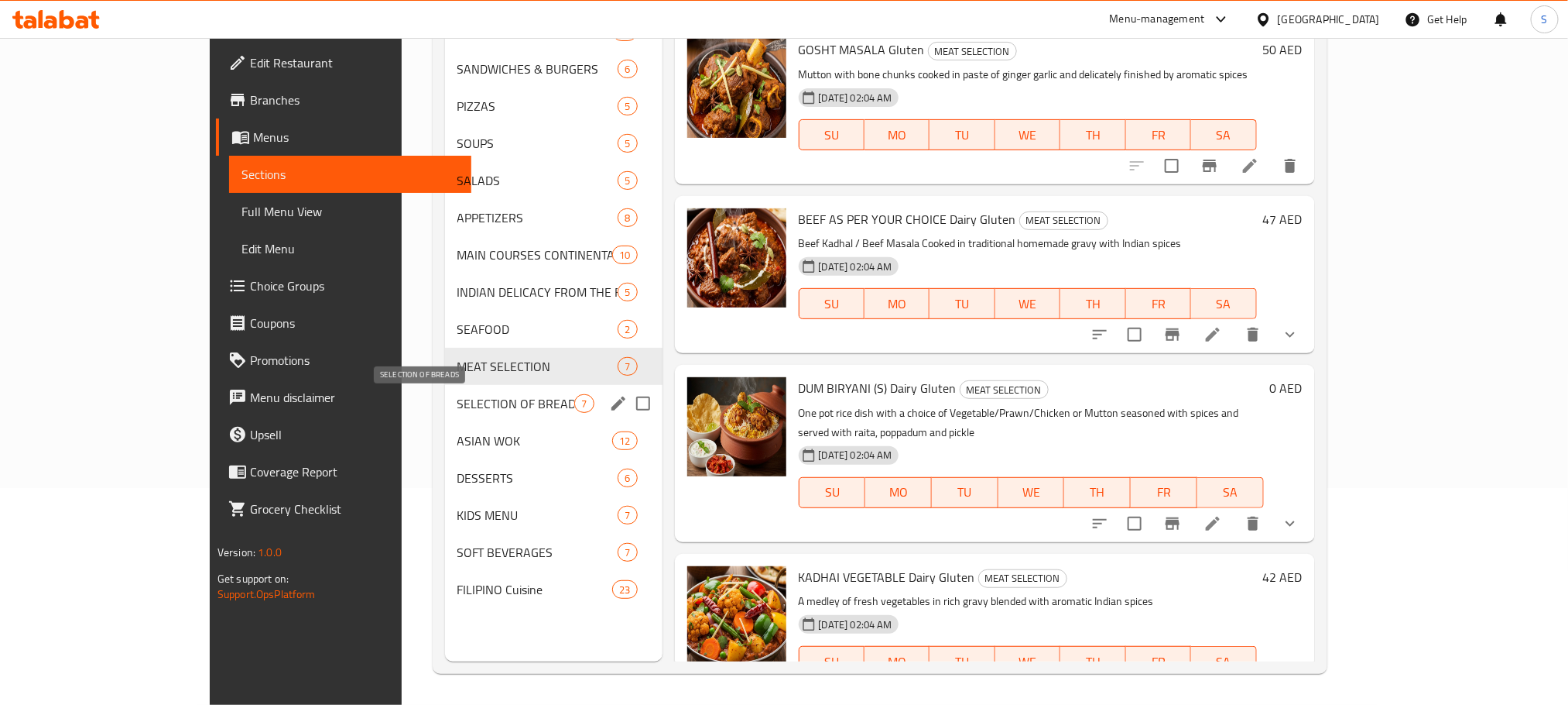
click at [458, 398] on span "SELECTION OF BREADS" at bounding box center [517, 404] width 118 height 19
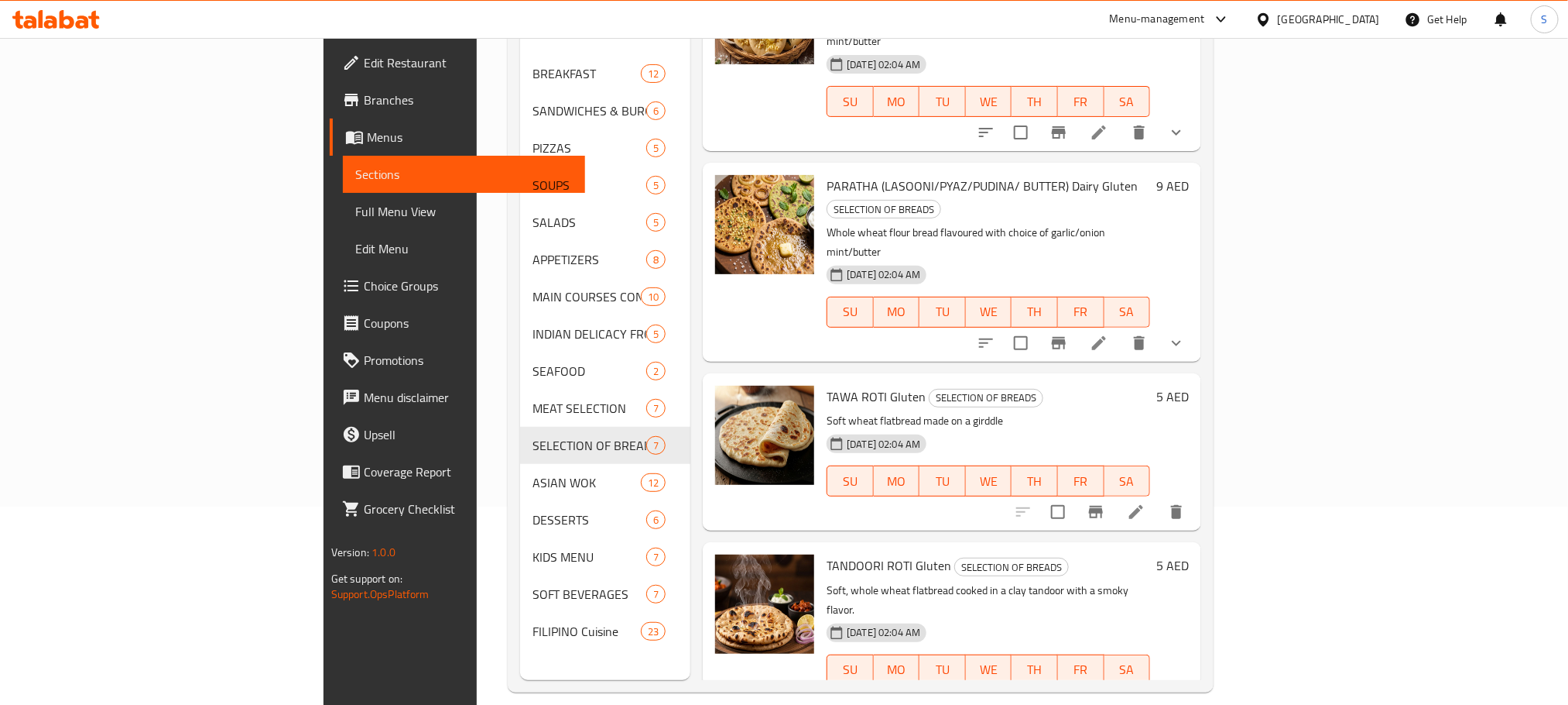
scroll to position [217, 0]
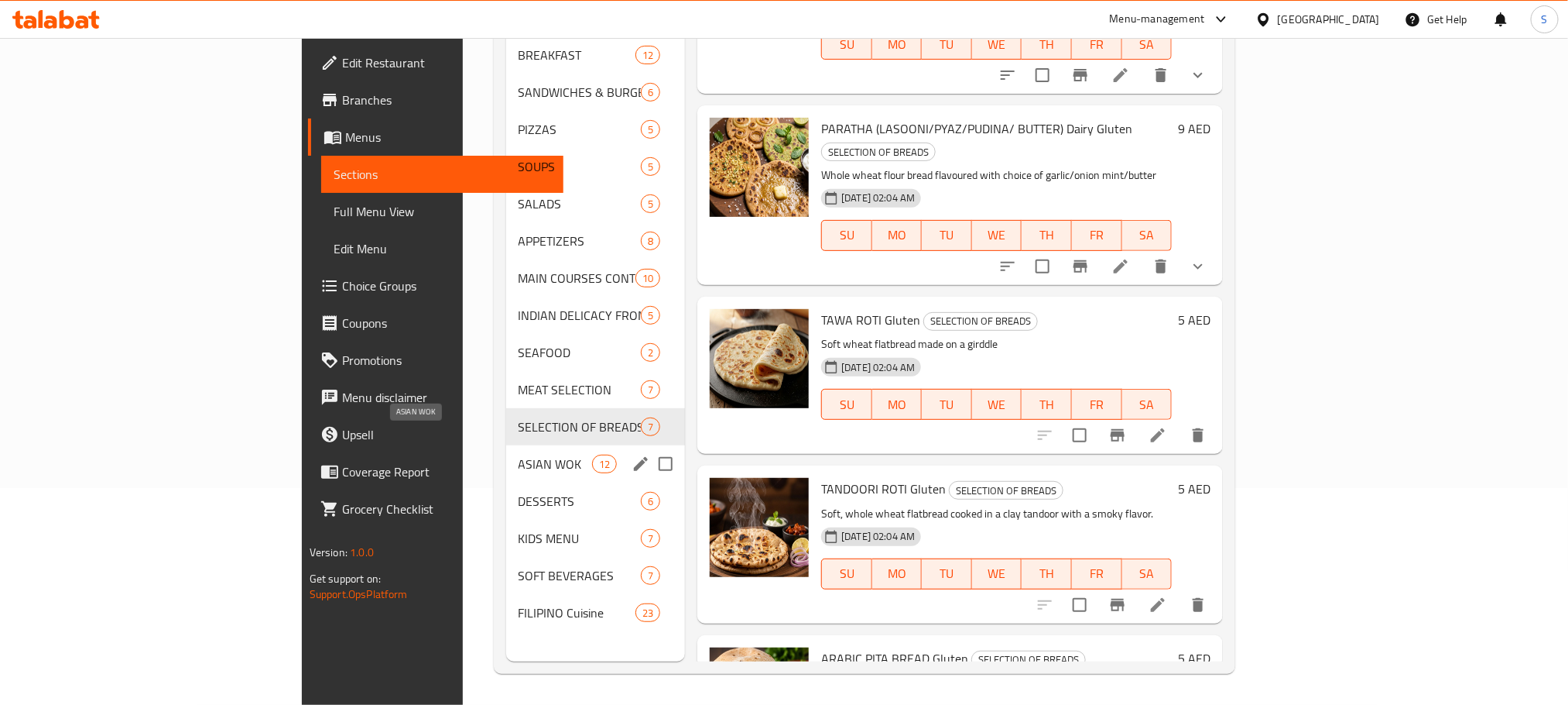
click at [519, 454] on span "ASIAN WOK" at bounding box center [555, 464] width 73 height 19
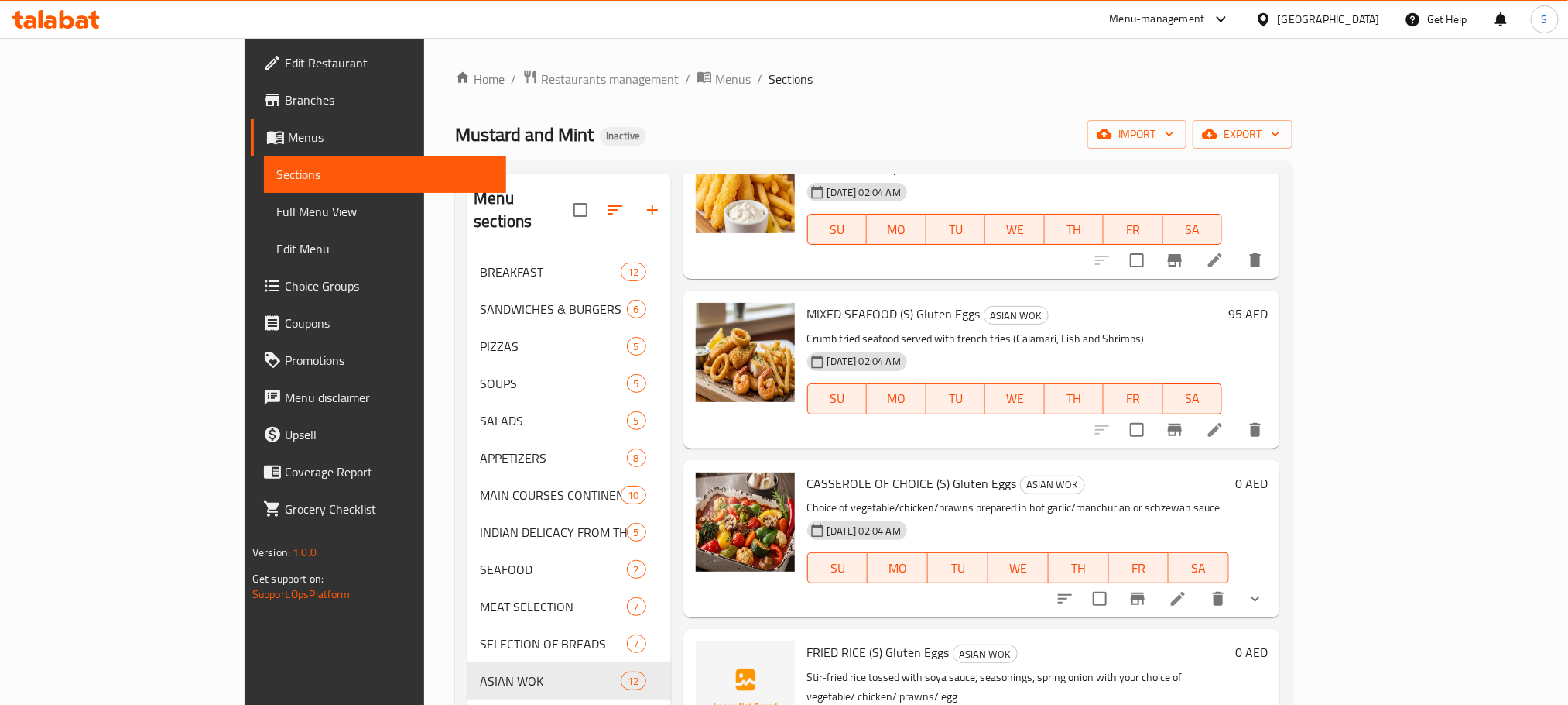
scroll to position [813, 0]
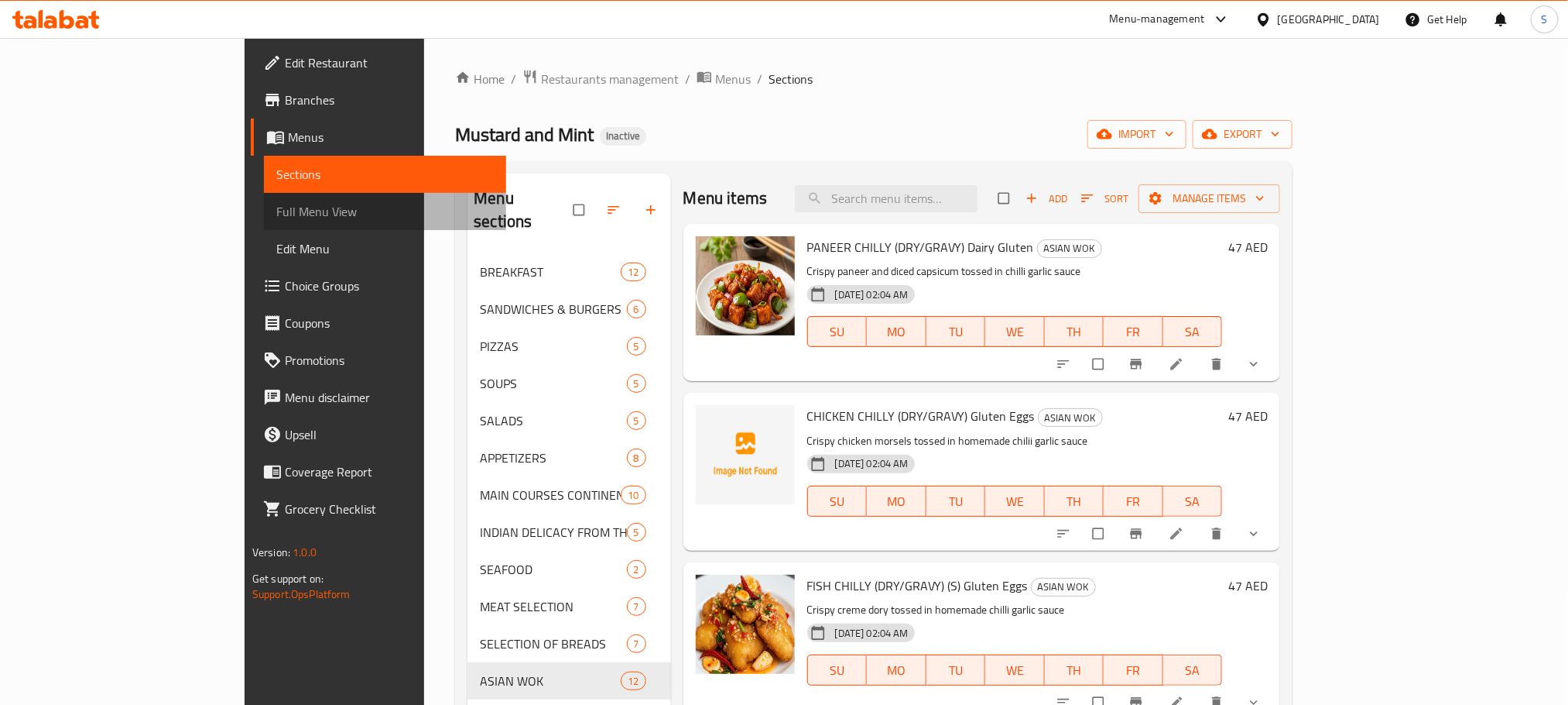
click at [276, 203] on span "Full Menu View" at bounding box center [385, 212] width 217 height 19
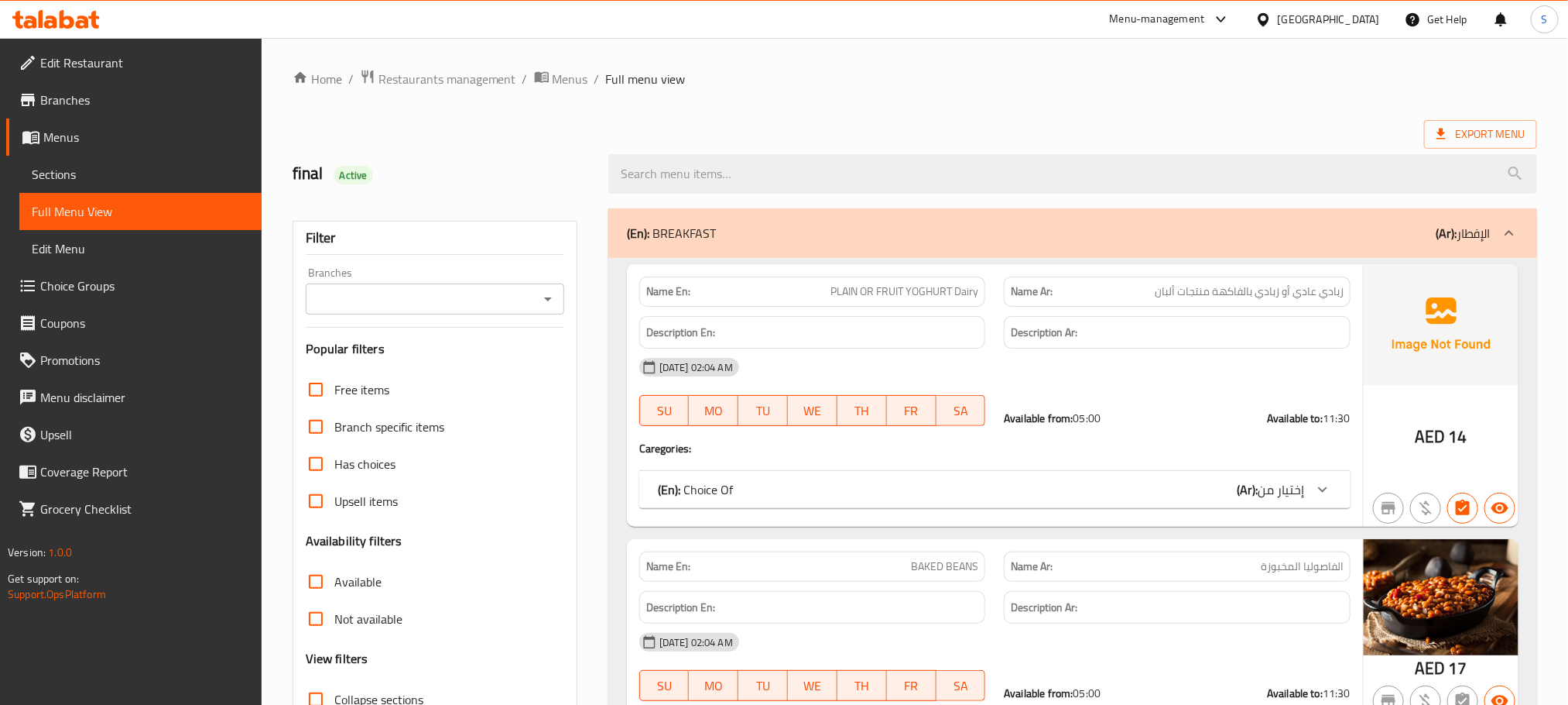
scroll to position [349, 0]
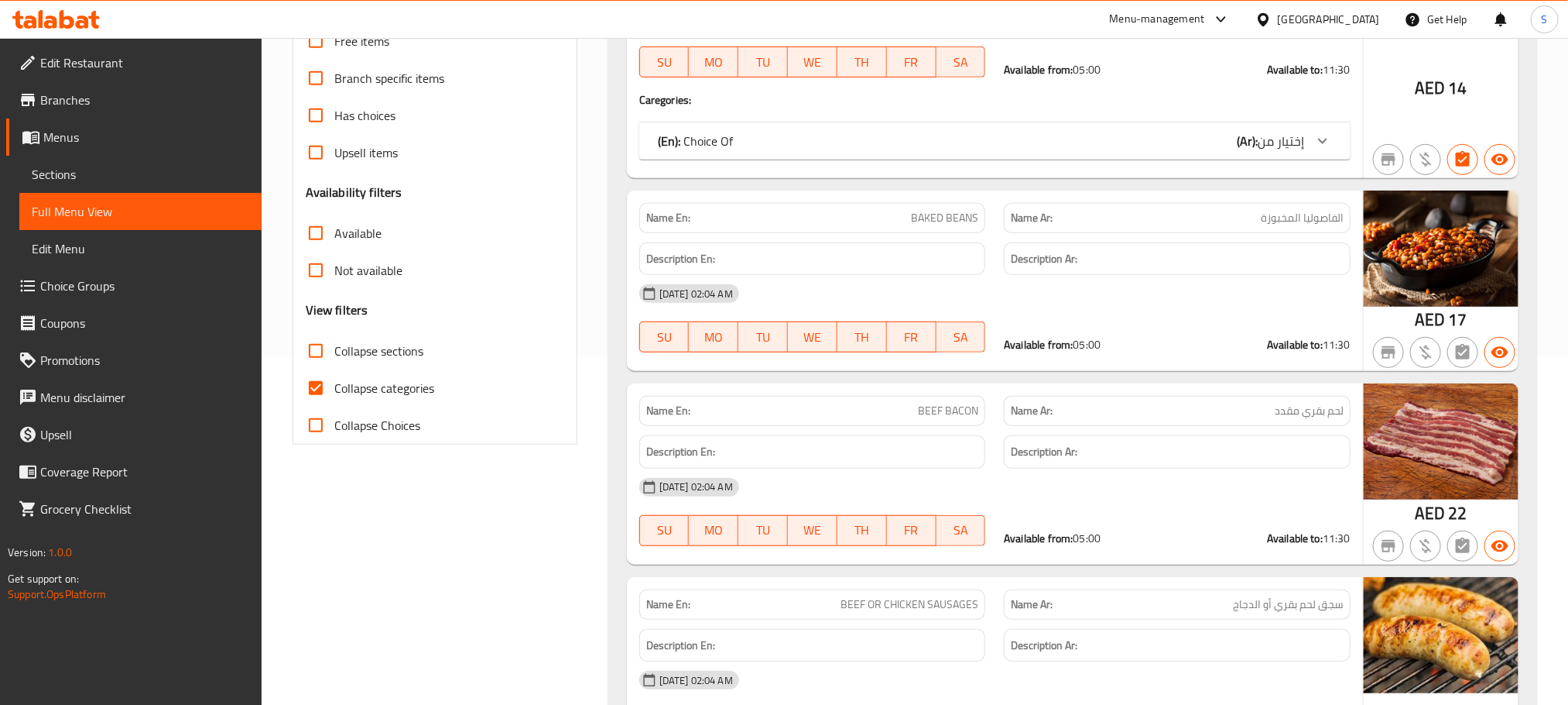
click at [318, 355] on input "Collapse sections" at bounding box center [315, 351] width 37 height 37
checkbox input "true"
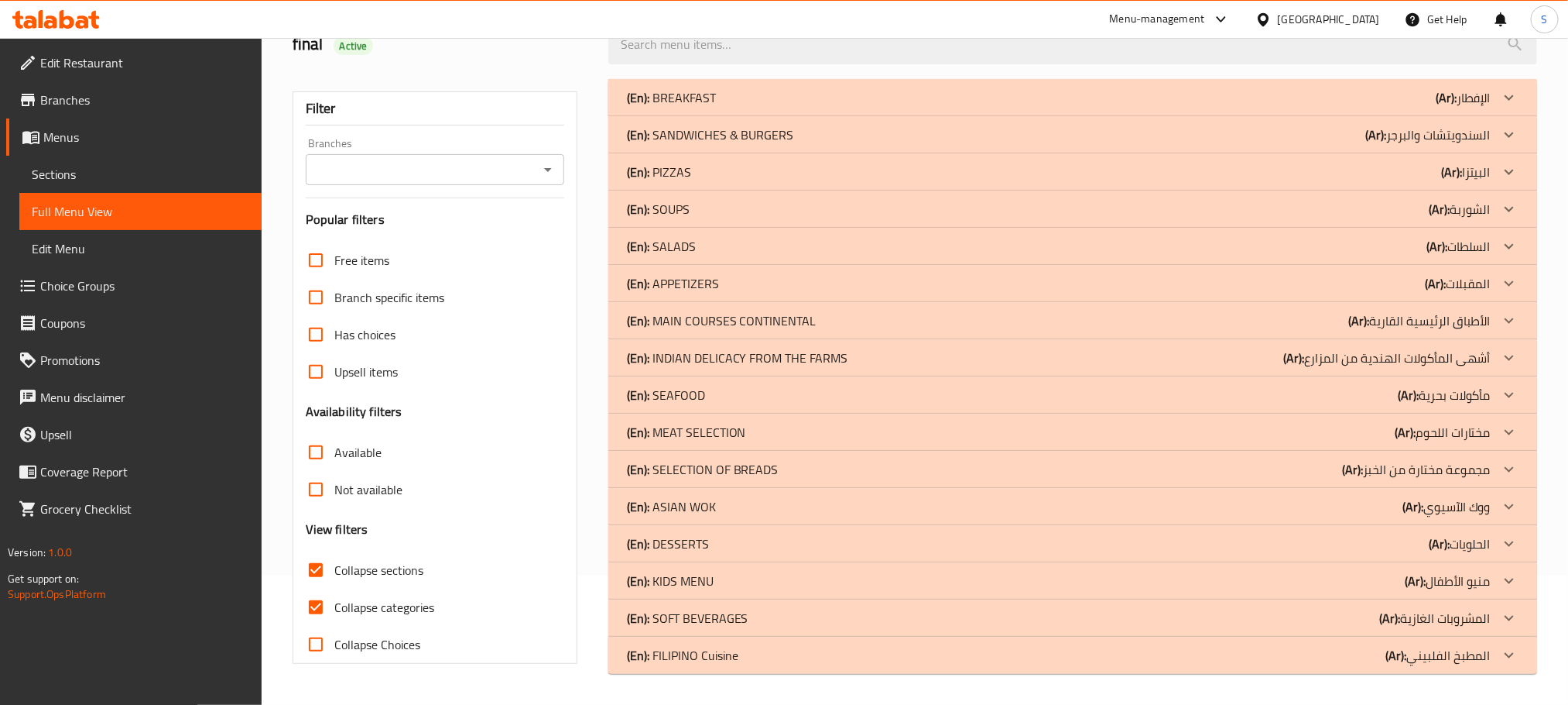
scroll to position [128, 0]
click at [307, 609] on input "Collapse categories" at bounding box center [315, 607] width 37 height 37
checkbox input "false"
click at [753, 505] on div "(En): ASIAN WOK (Ar): ووك الآسيوي" at bounding box center [1059, 507] width 864 height 19
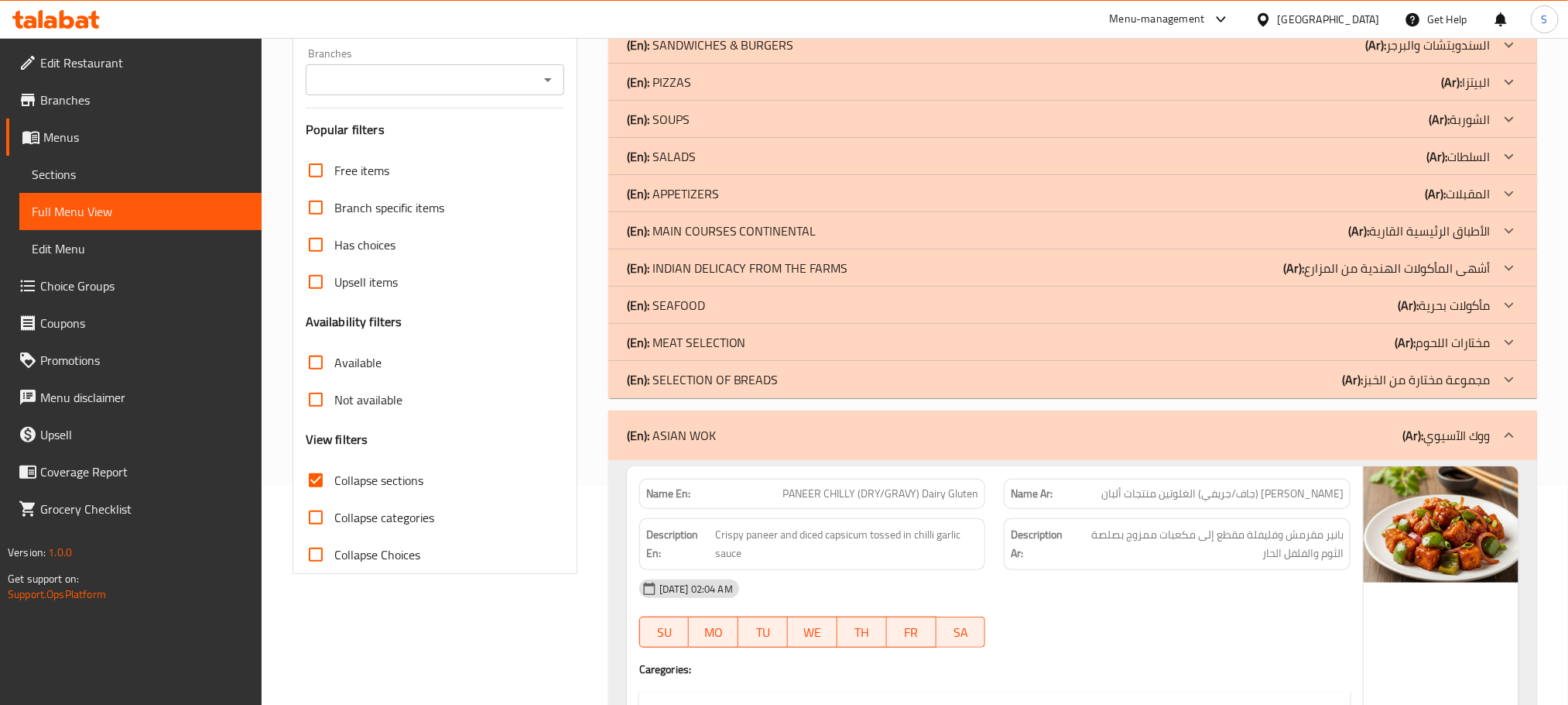
scroll to position [37, 0]
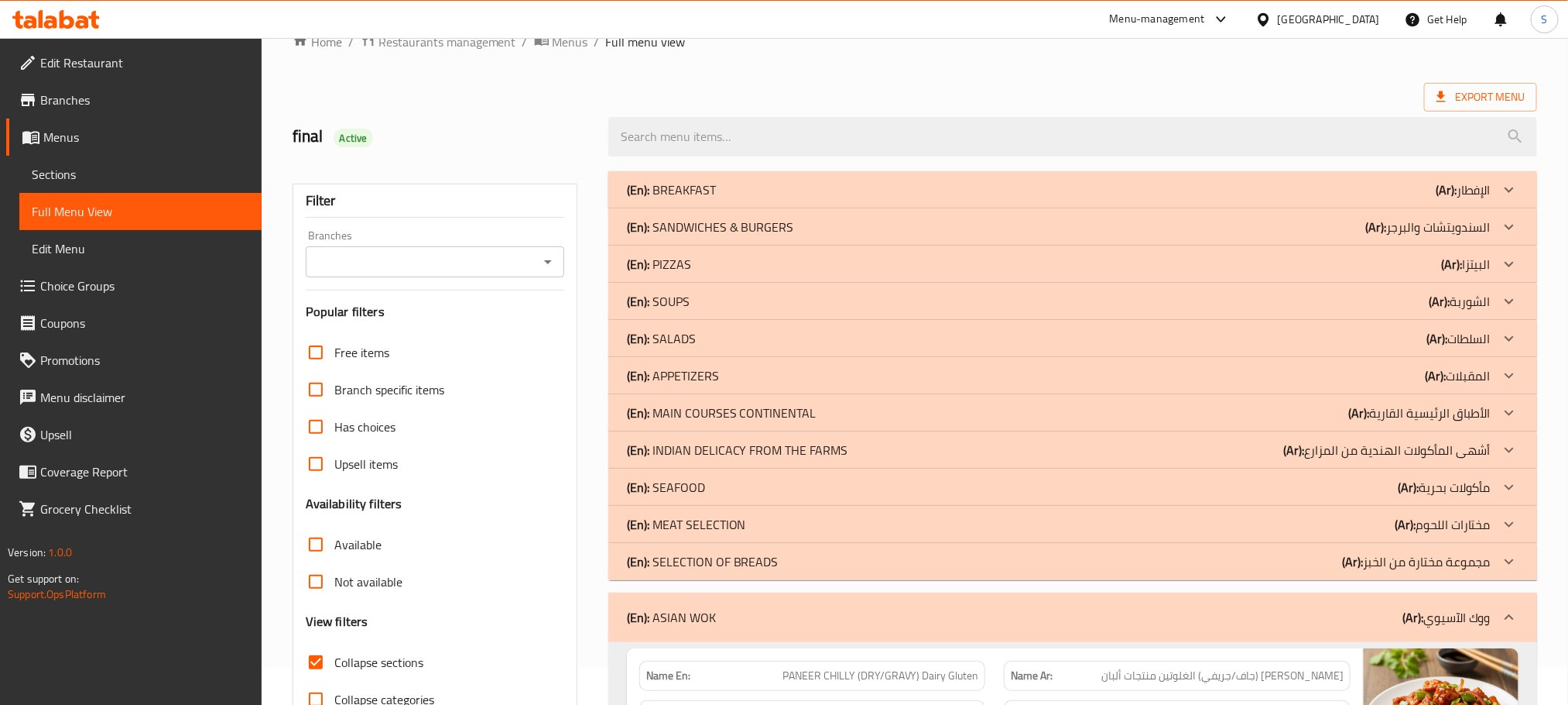
click at [1308, 606] on div "(En): ASIAN WOK (Ar): ووك الآسيوي" at bounding box center [1073, 617] width 929 height 49
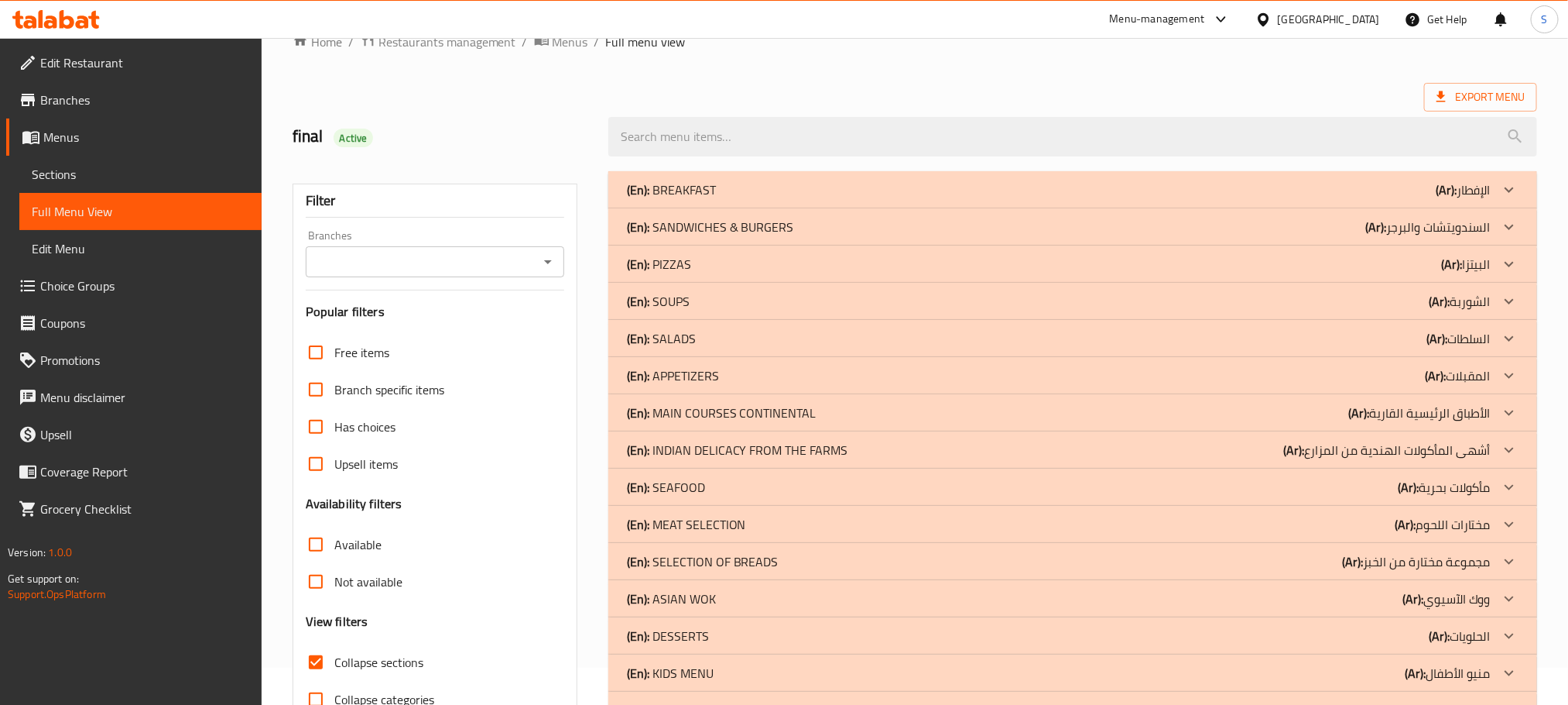
scroll to position [128, 0]
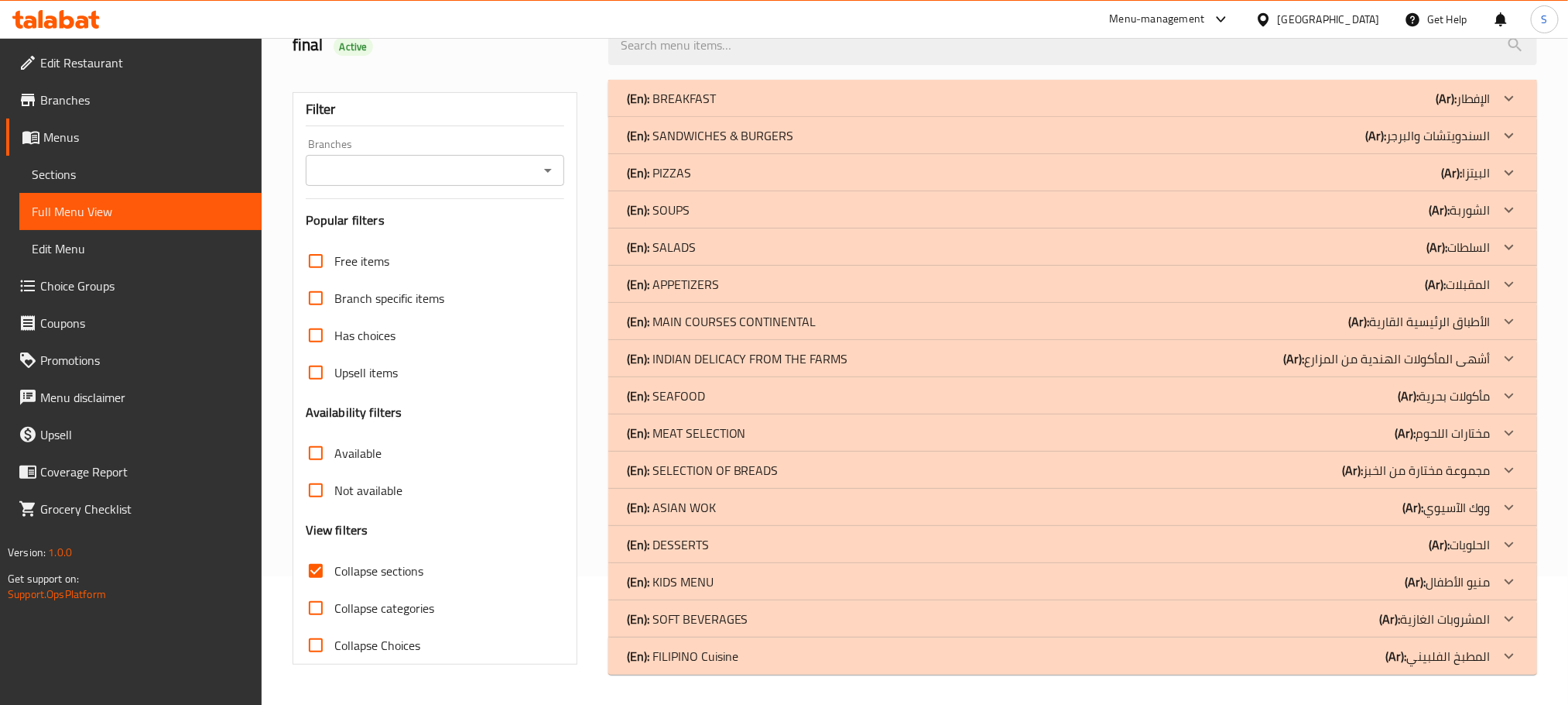
click at [818, 546] on div "(En): DESSERTS (Ar): الحلويات" at bounding box center [1059, 544] width 864 height 19
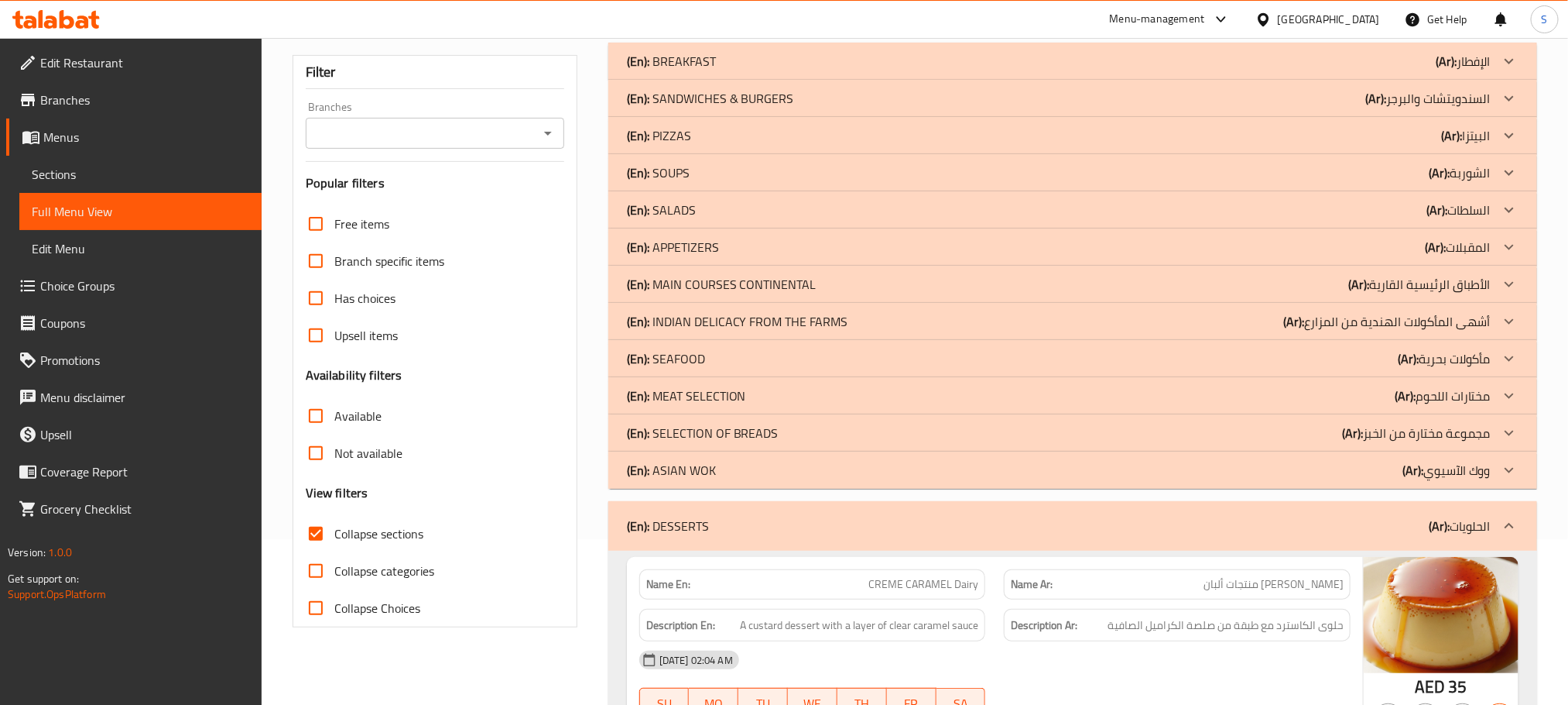
scroll to position [349, 0]
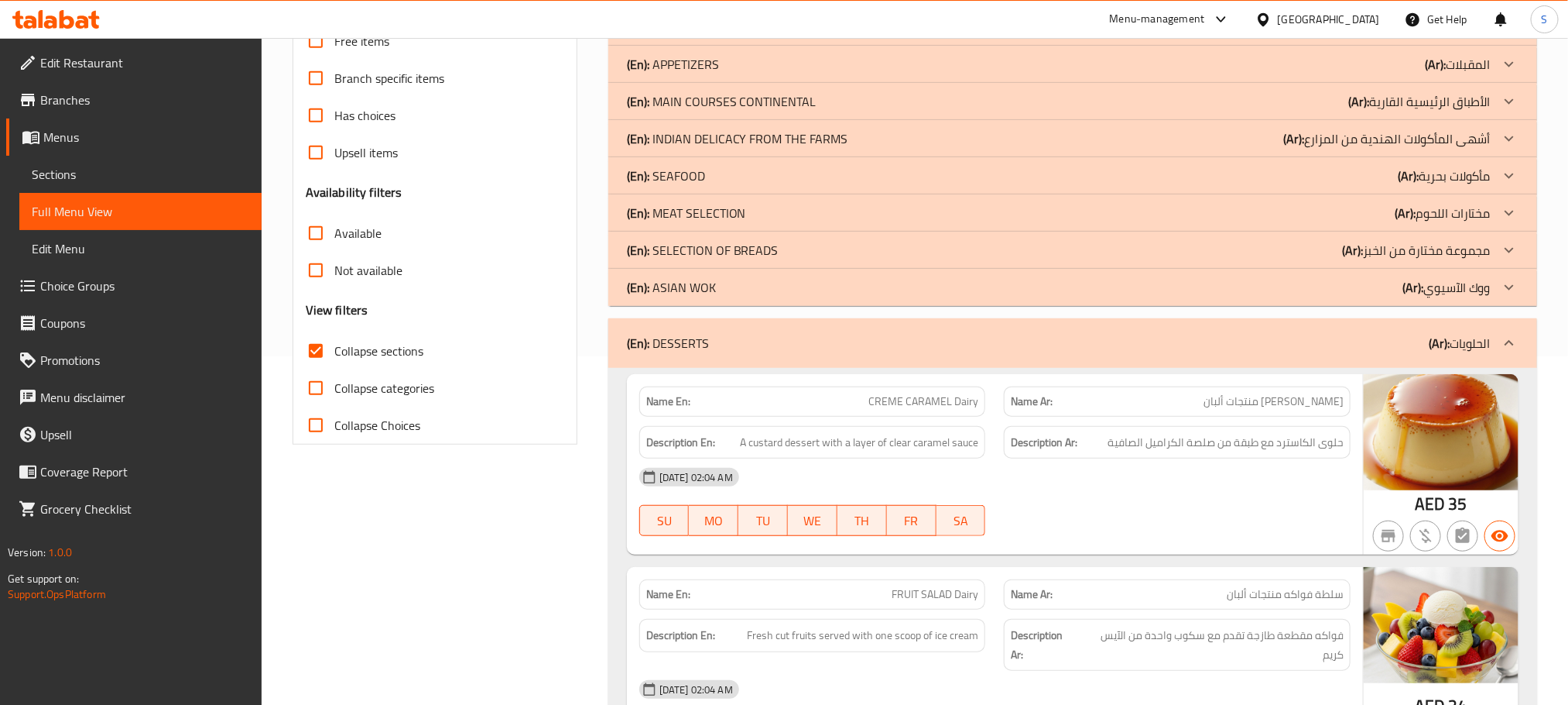
click at [1370, 329] on div "(En): DESSERTS (Ar): الحلويات" at bounding box center [1073, 343] width 929 height 49
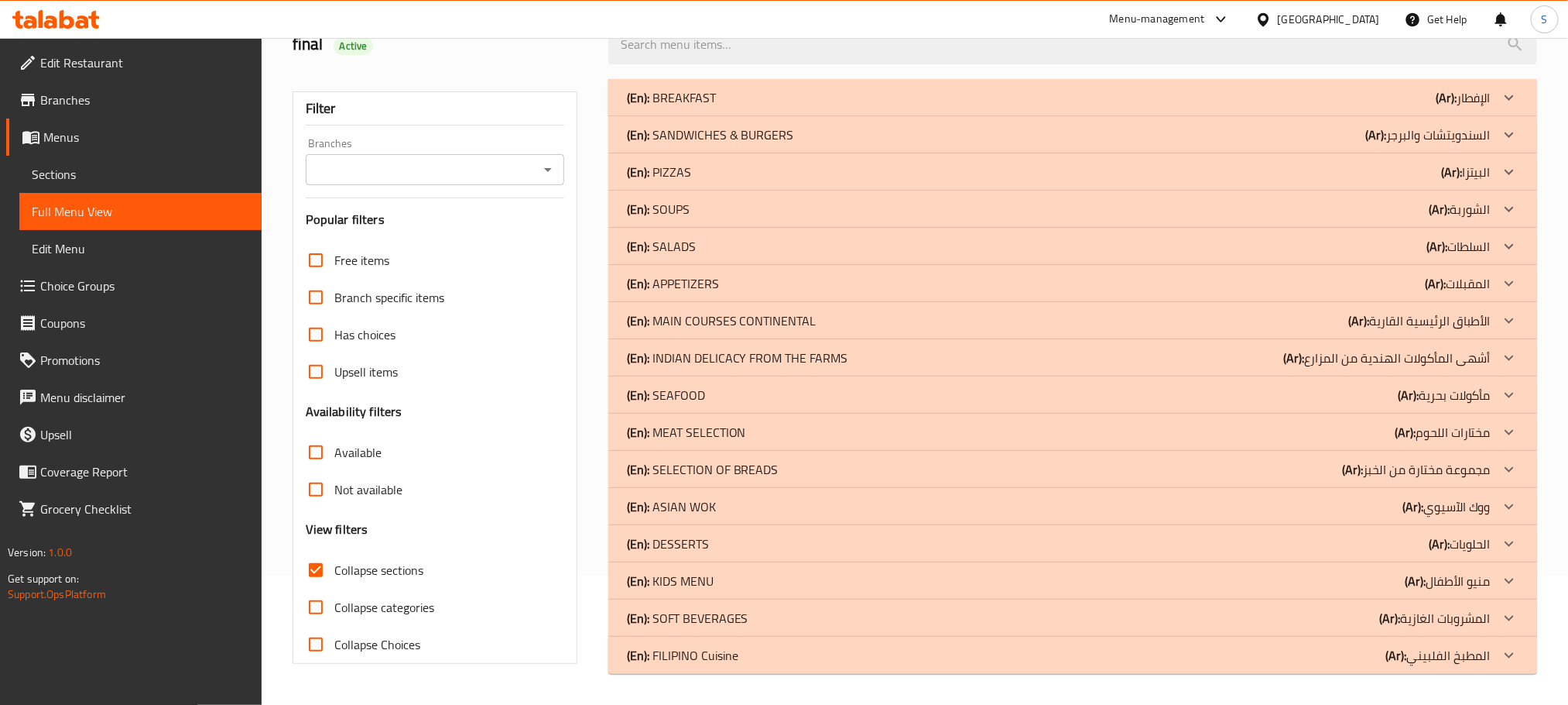
scroll to position [128, 0]
click at [1369, 583] on div "(En): KIDS MENU (Ar): منيو الأطفال" at bounding box center [1059, 581] width 864 height 19
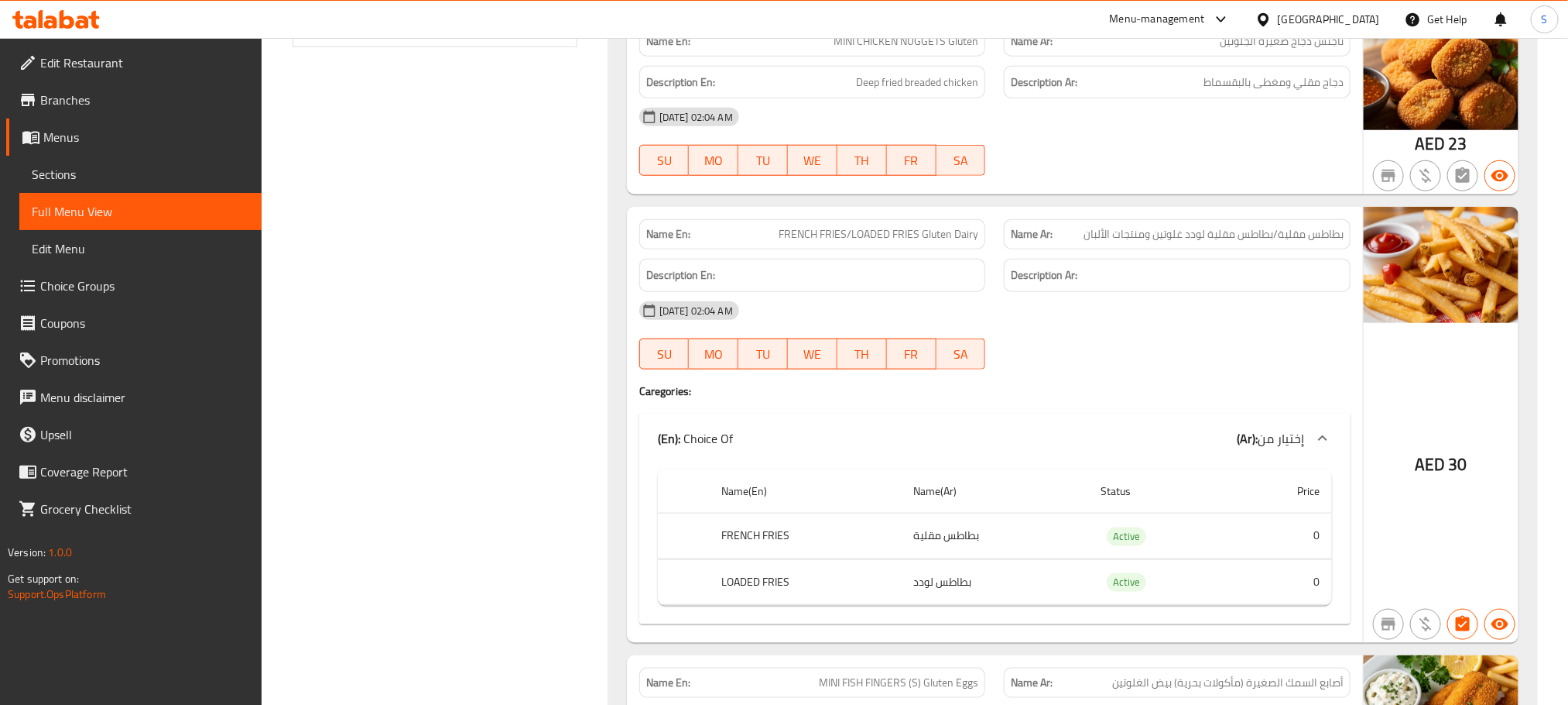
scroll to position [281, 0]
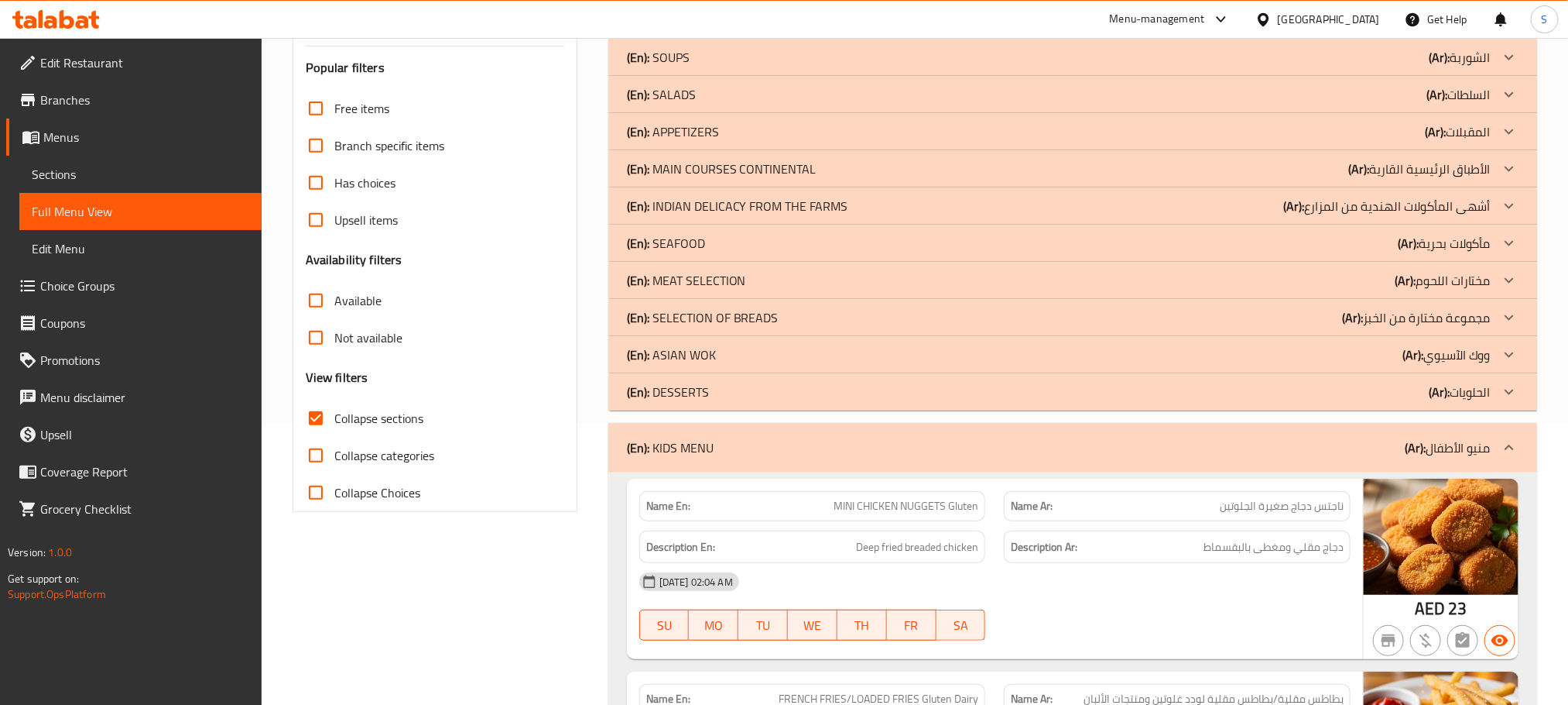
click at [1337, 434] on div "(En): KIDS MENU (Ar): منيو الأطفال" at bounding box center [1073, 448] width 929 height 49
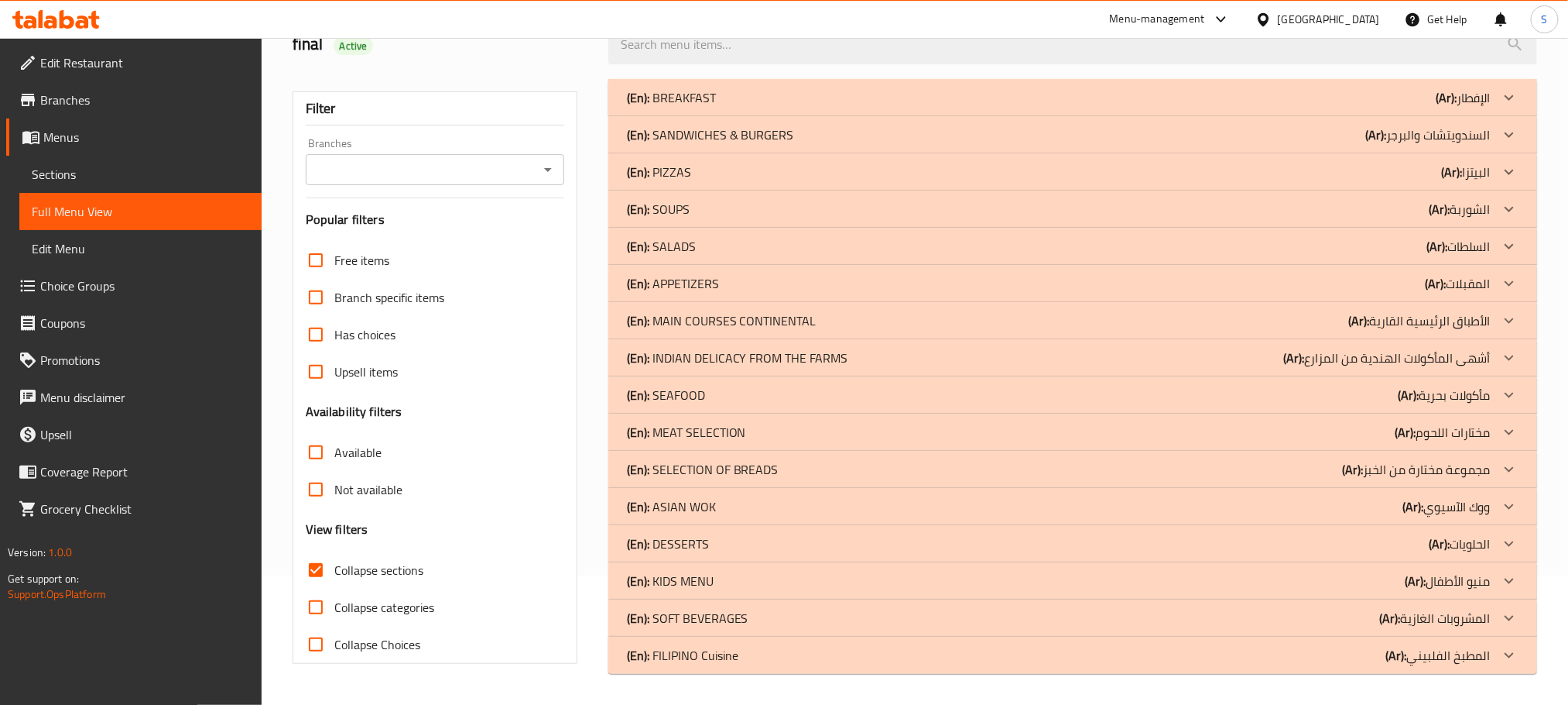
scroll to position [128, 0]
click at [1133, 619] on div "(En): SOFT BEVERAGES (Ar): المشروبات الغازية" at bounding box center [1059, 619] width 864 height 19
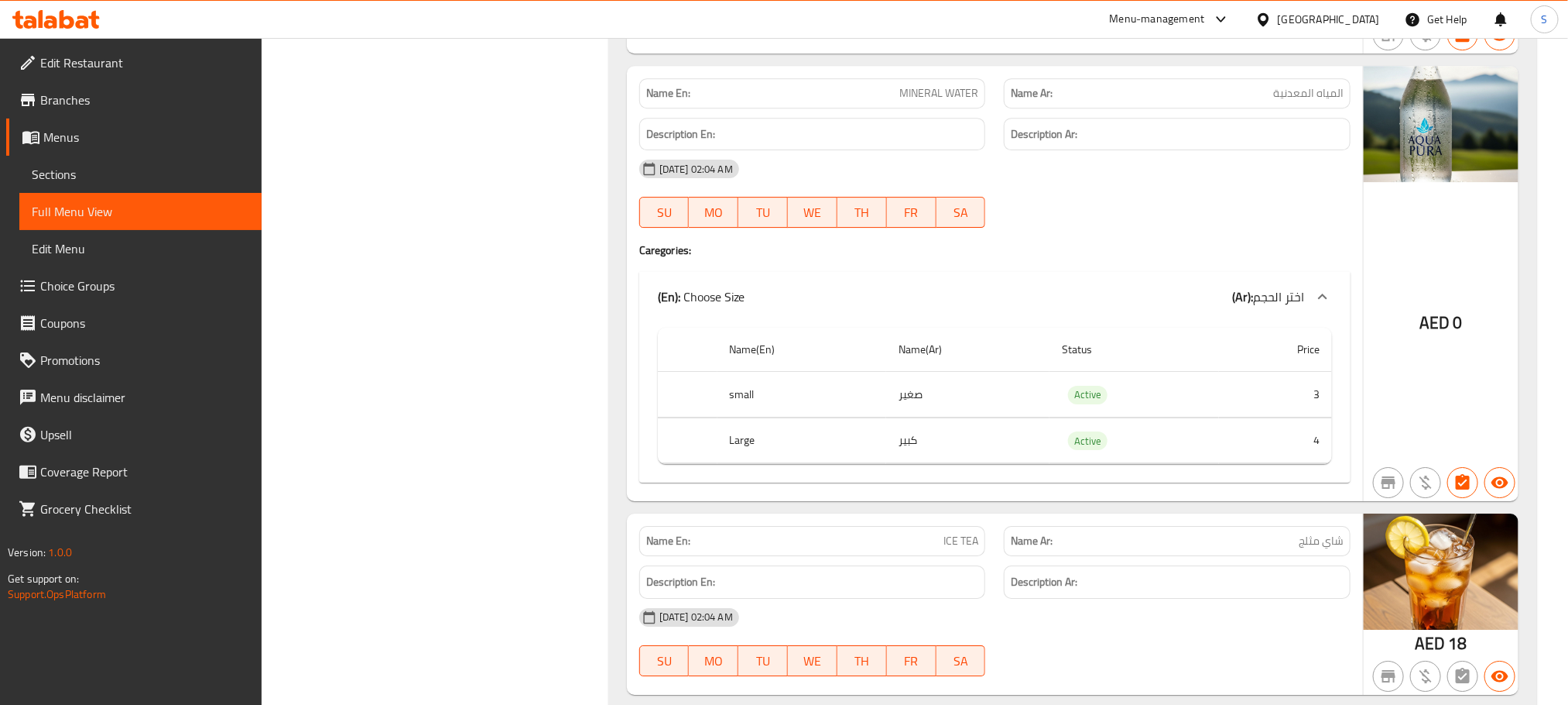
scroll to position [2716, 0]
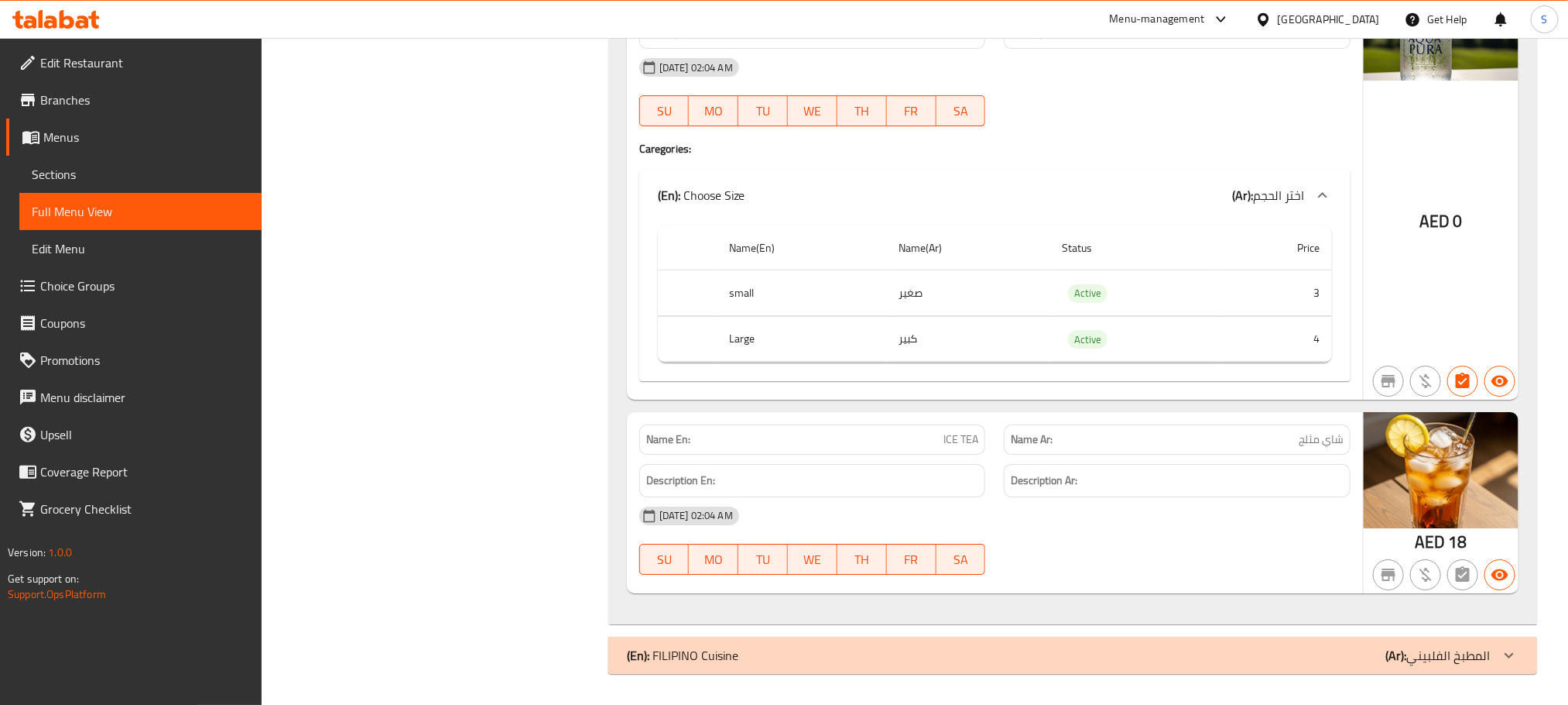
click at [1271, 651] on div "(En): FILIPINO Cuisine (Ar): المطبخ الفلبيني" at bounding box center [1059, 656] width 864 height 19
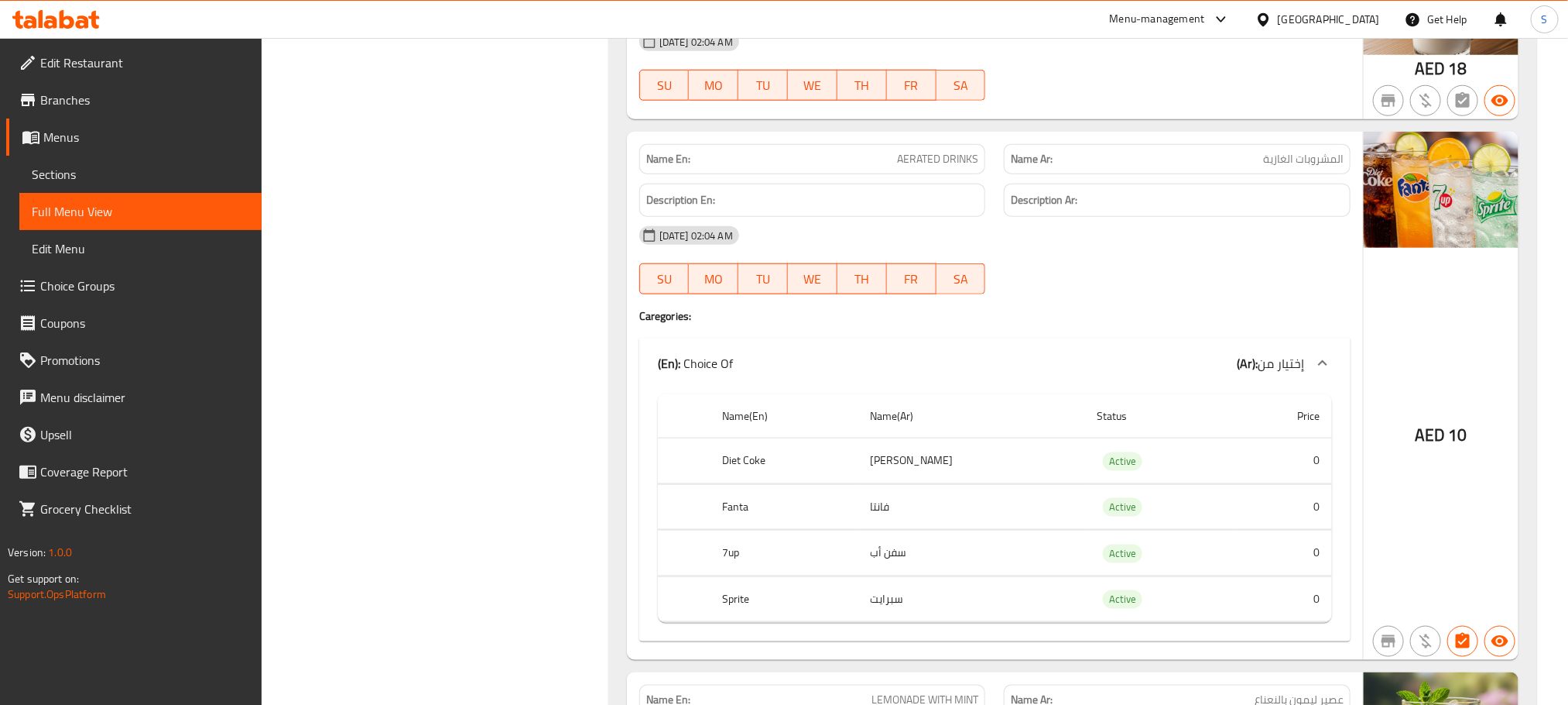
scroll to position [162, 0]
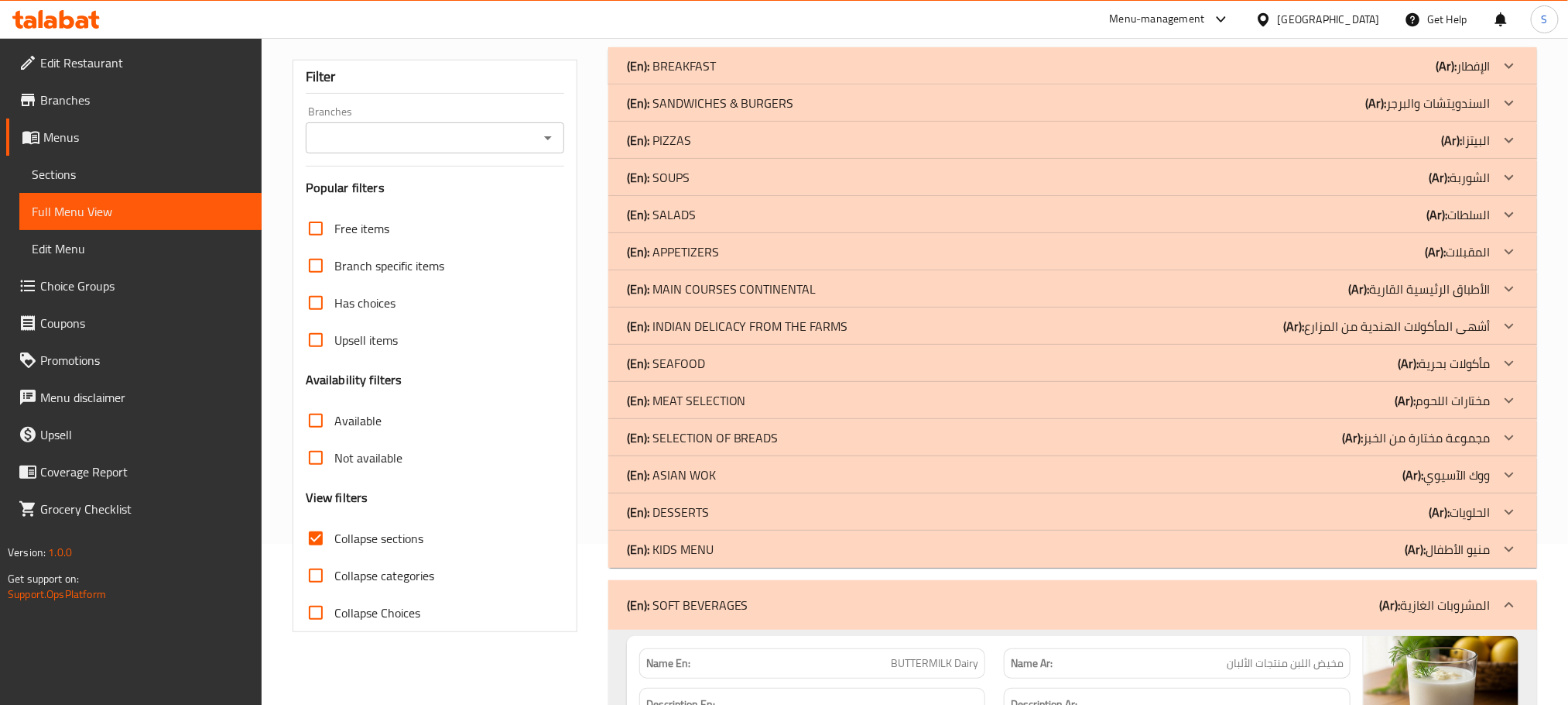
click at [1278, 600] on div "(En): SOFT BEVERAGES (Ar): المشروبات الغازية" at bounding box center [1059, 605] width 864 height 19
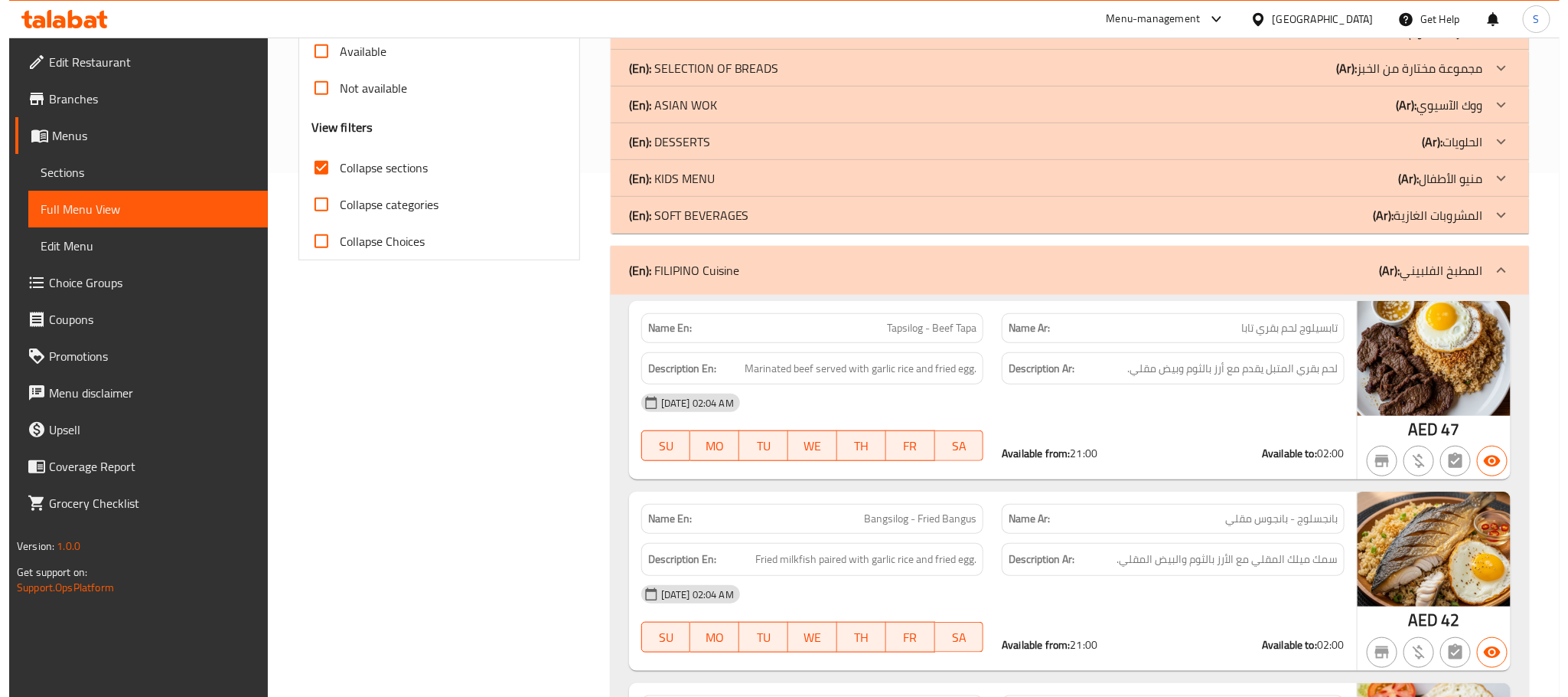
scroll to position [0, 0]
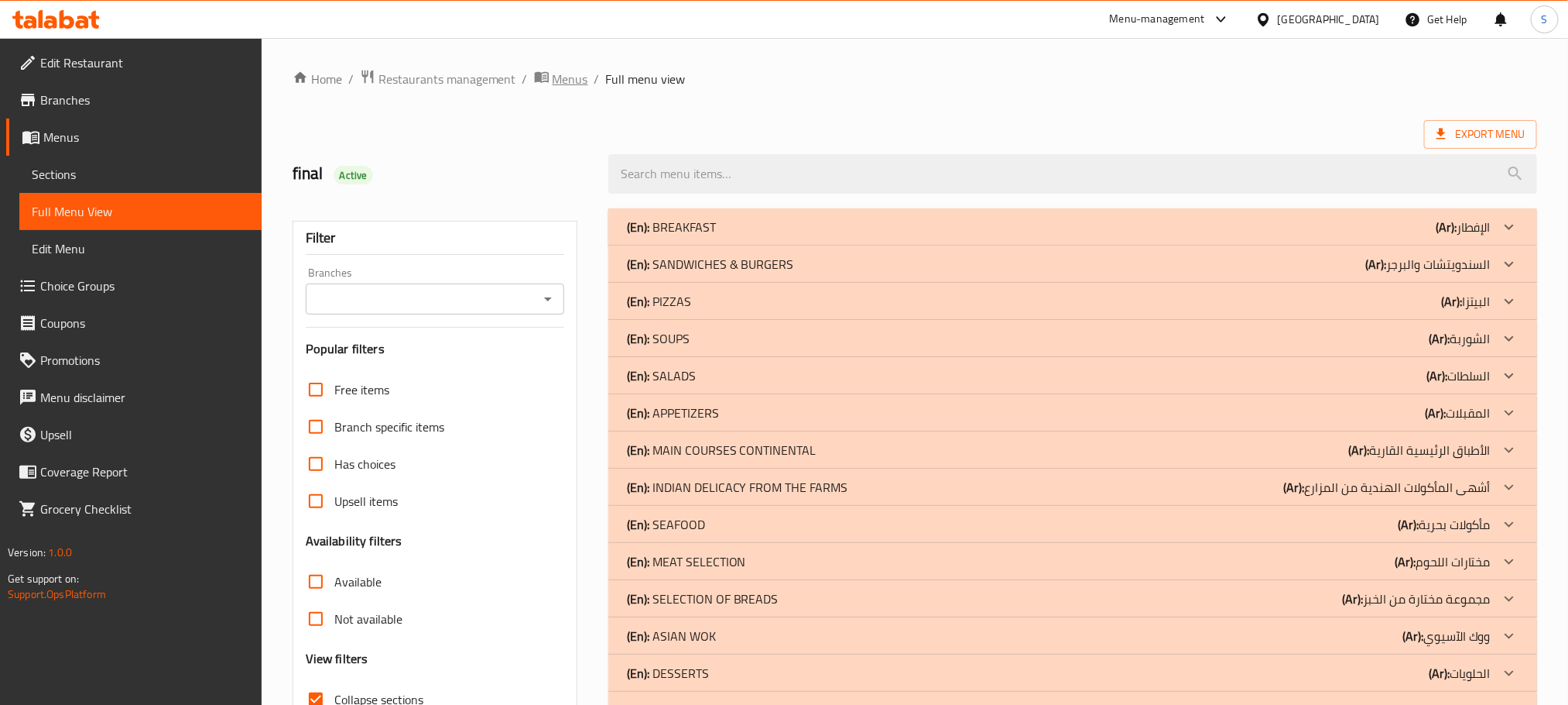
click at [567, 85] on span "Menus" at bounding box center [570, 79] width 35 height 19
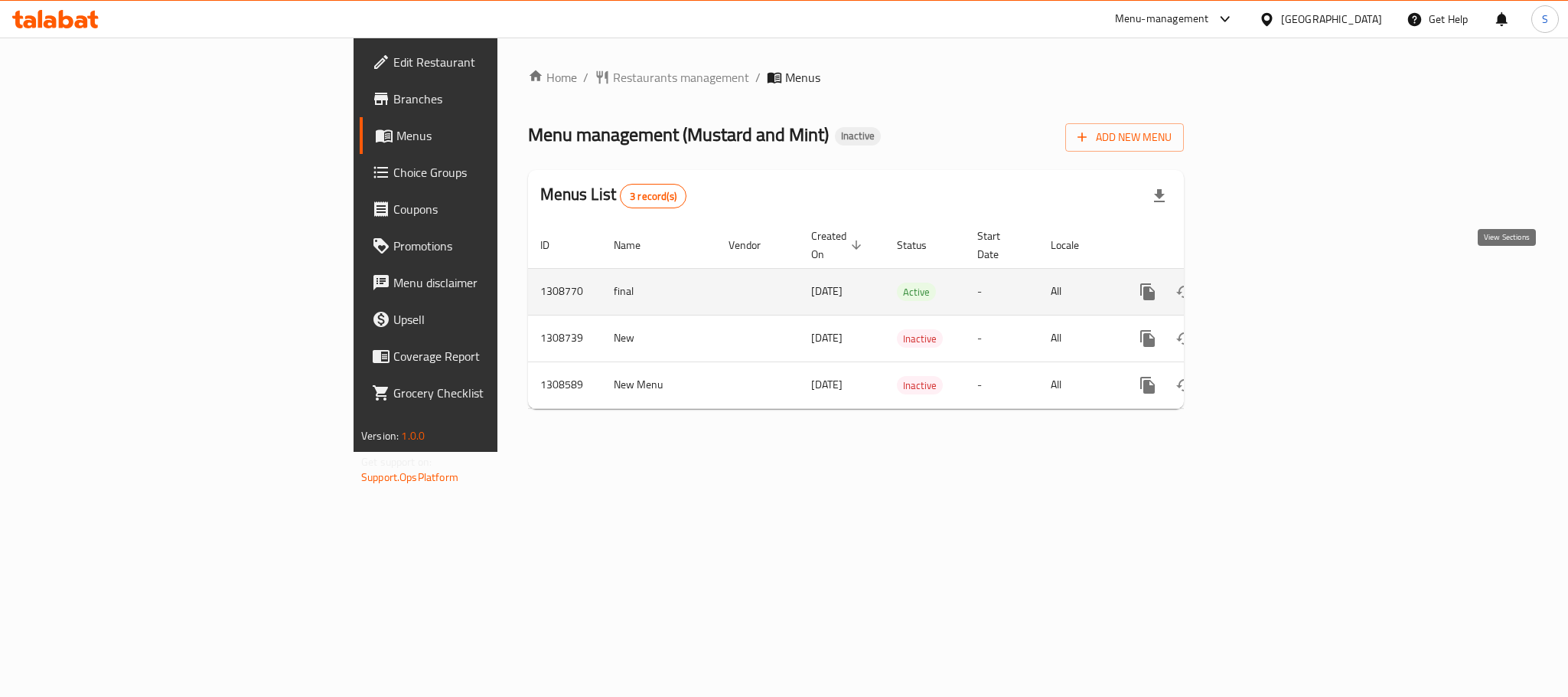
click at [1268, 283] on icon "enhanced table" at bounding box center [1258, 292] width 19 height 19
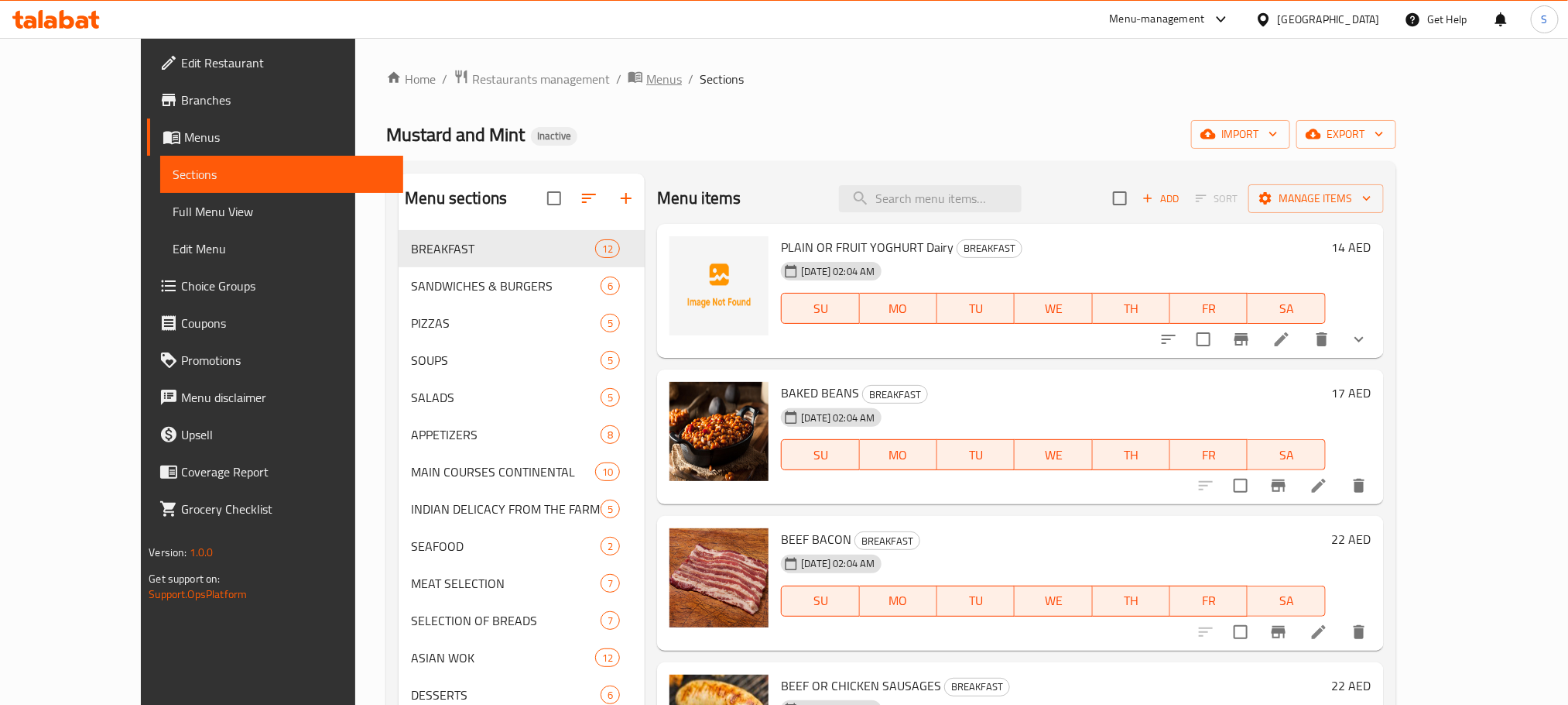
click at [647, 86] on span "Menus" at bounding box center [664, 79] width 35 height 19
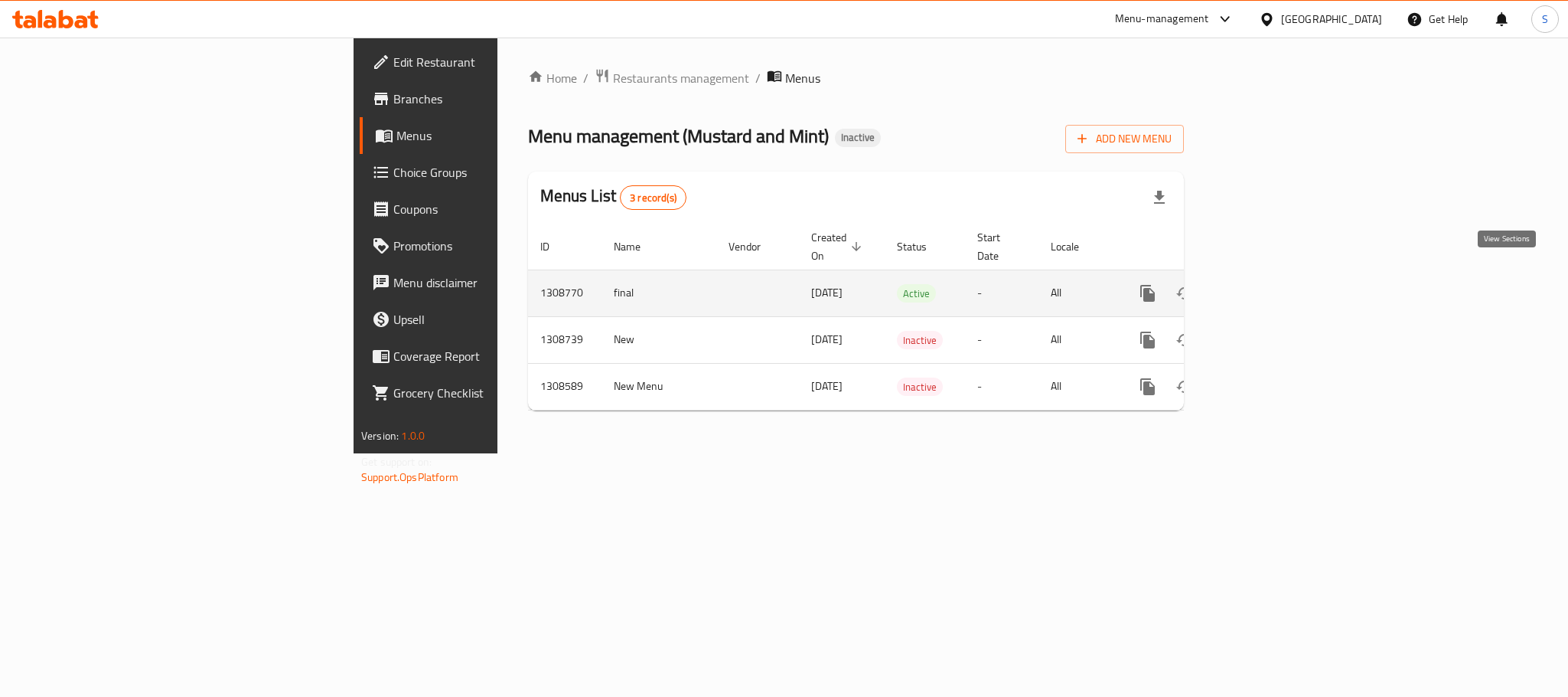
click at [1268, 284] on icon "enhanced table" at bounding box center [1258, 293] width 19 height 19
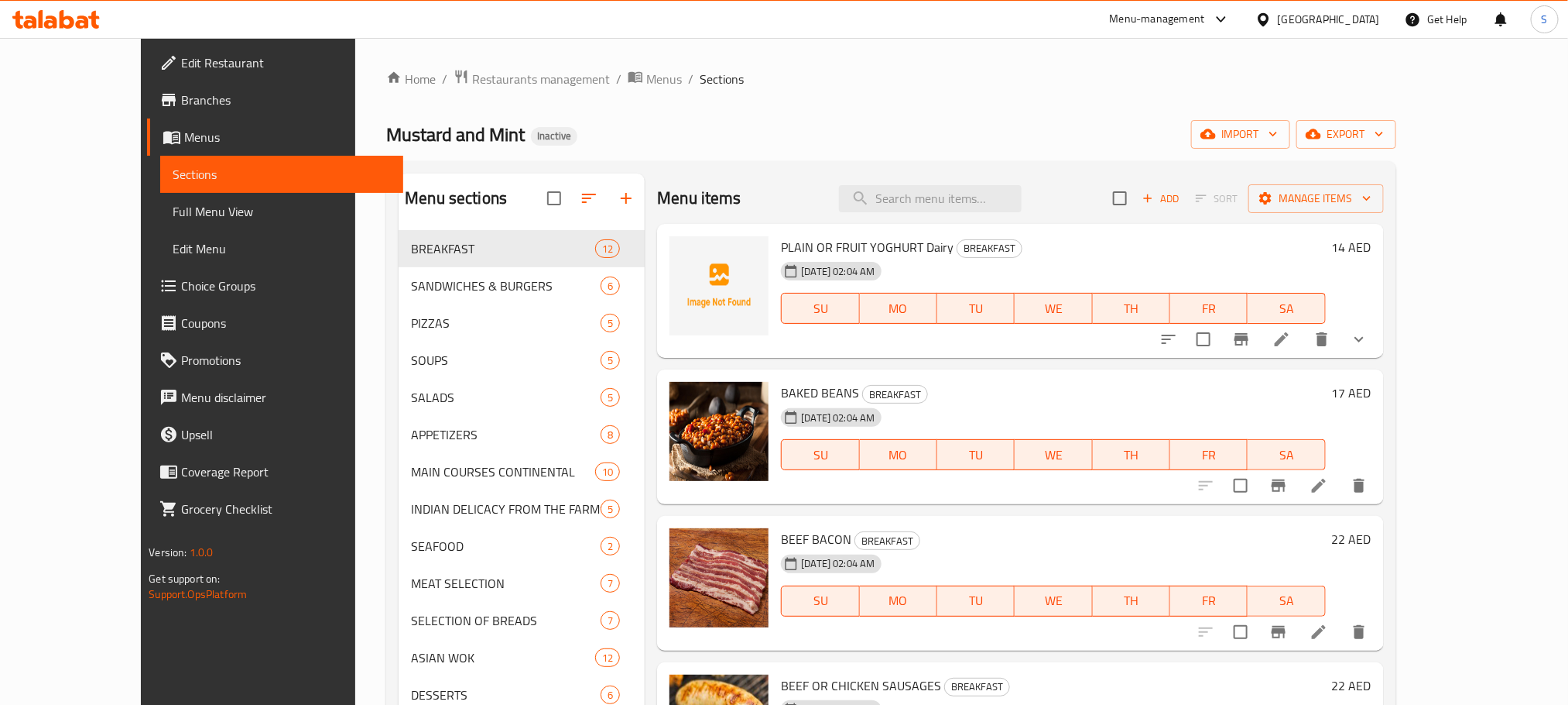
click at [173, 207] on span "Full Menu View" at bounding box center [281, 212] width 217 height 19
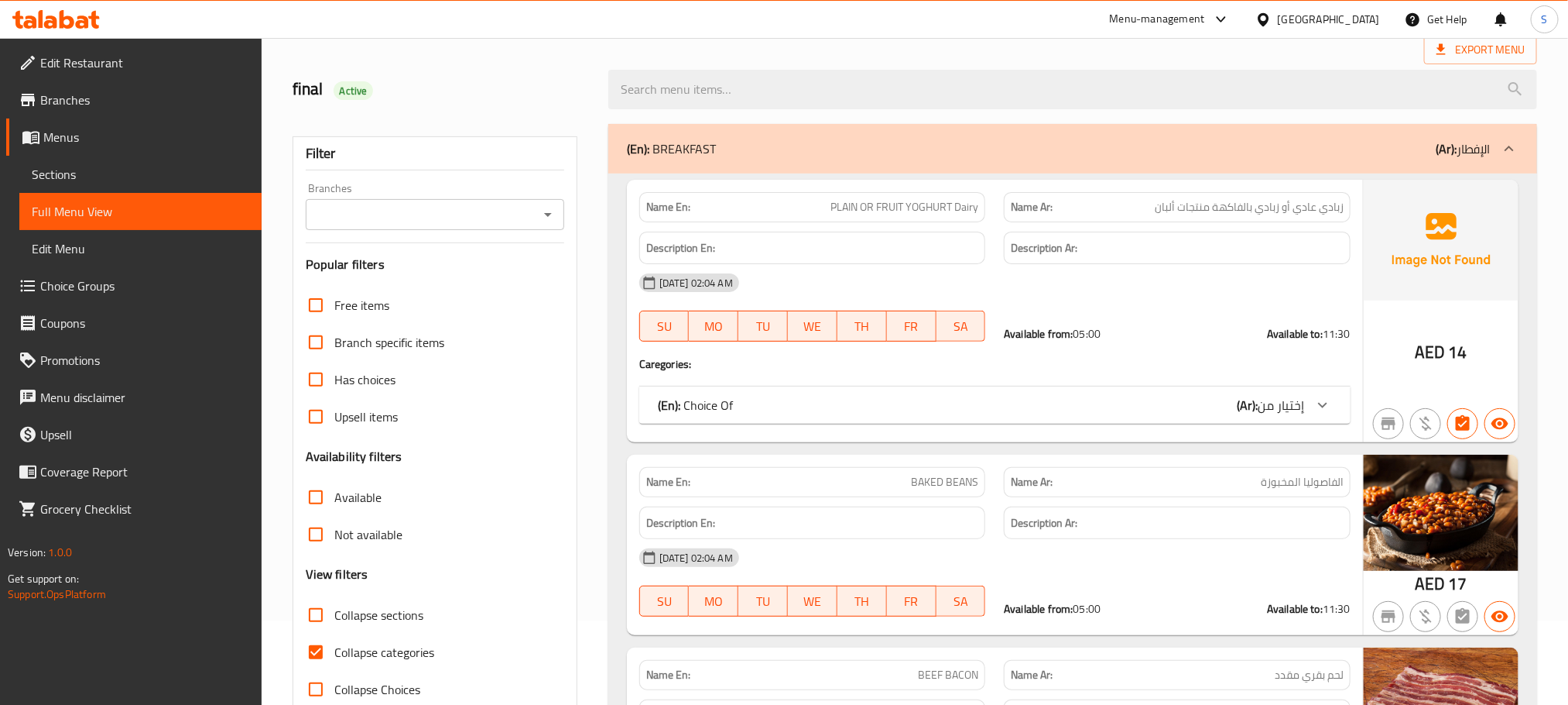
scroll to position [232, 0]
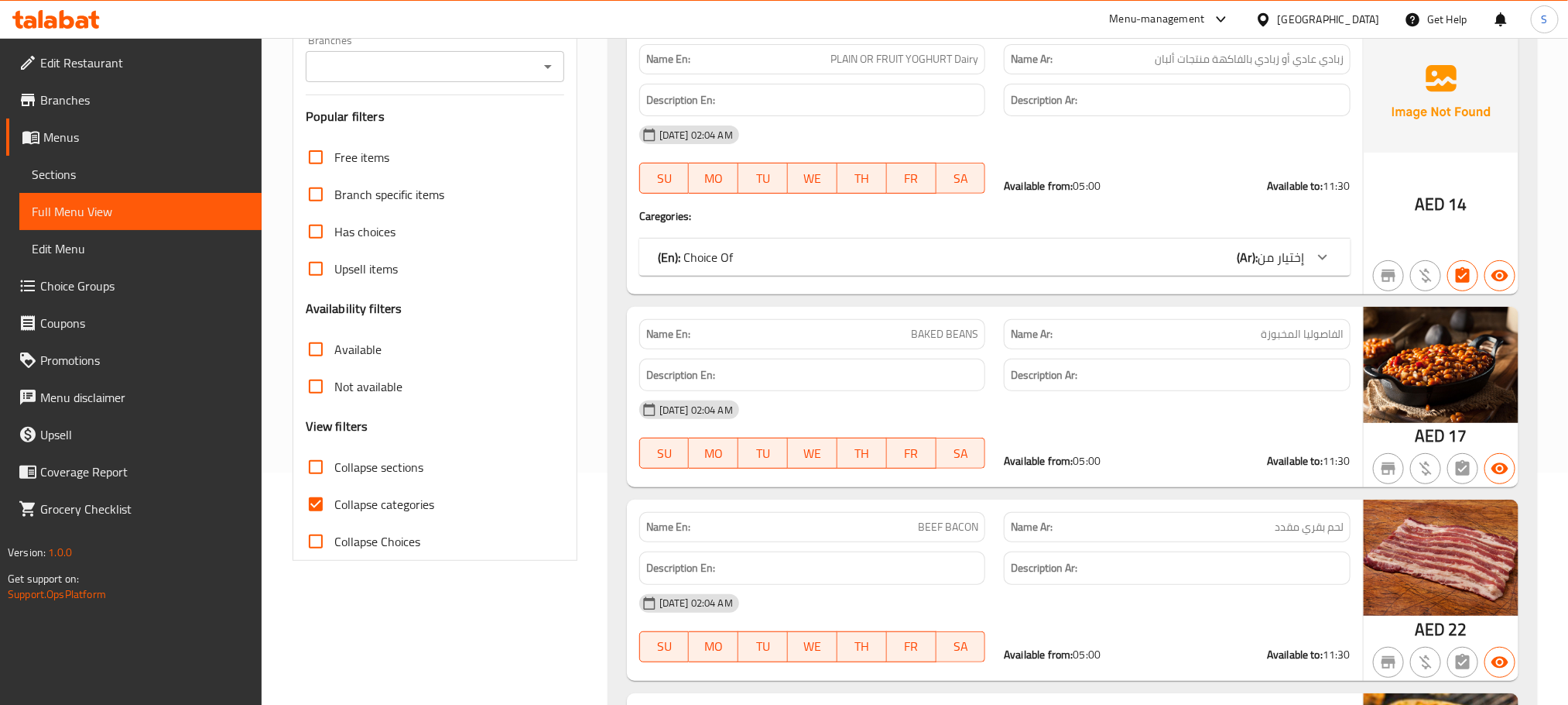
click at [326, 505] on input "Collapse categories" at bounding box center [315, 504] width 37 height 37
checkbox input "false"
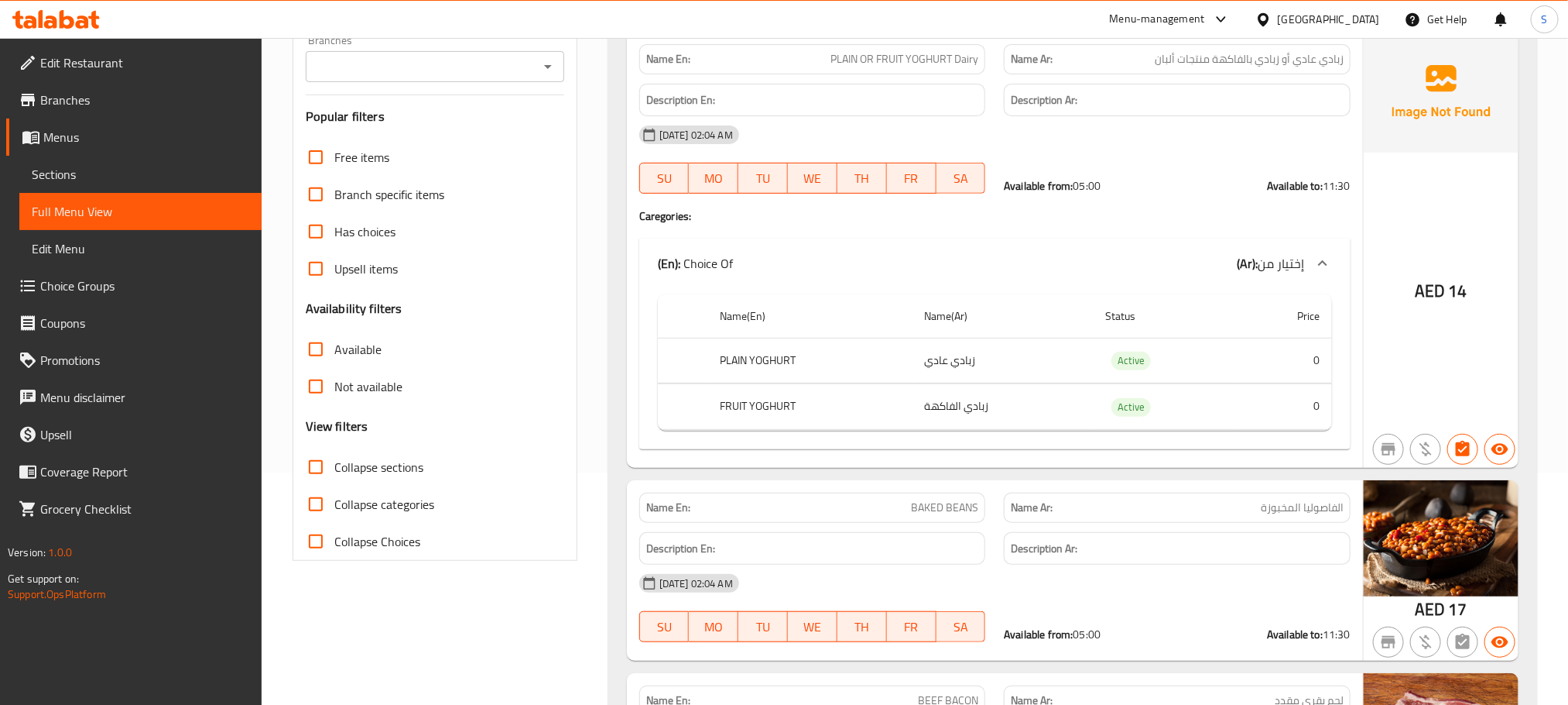
click at [313, 471] on input "Collapse sections" at bounding box center [315, 467] width 37 height 37
checkbox input "true"
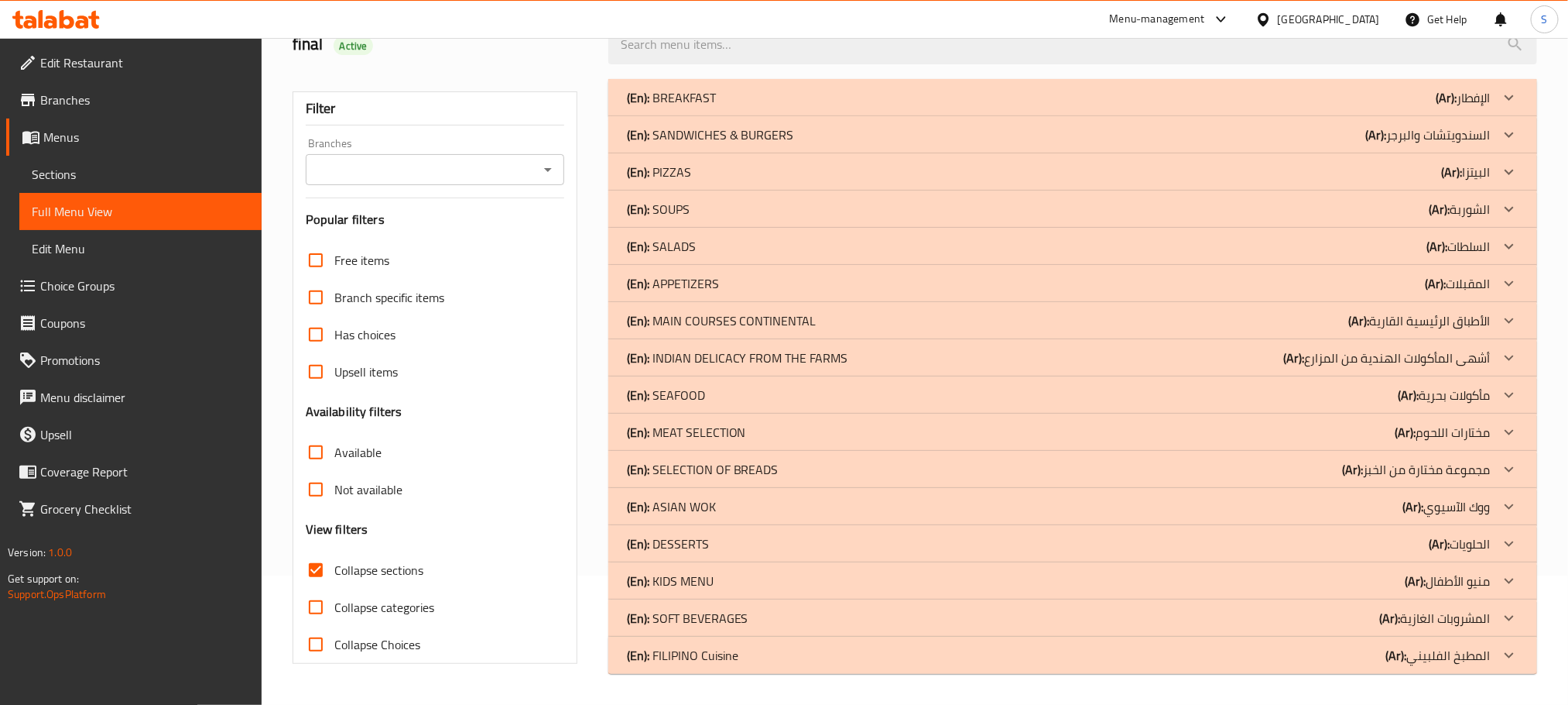
scroll to position [128, 0]
click at [822, 103] on div "(En): BREAKFAST (Ar): الإفطار" at bounding box center [1059, 99] width 864 height 19
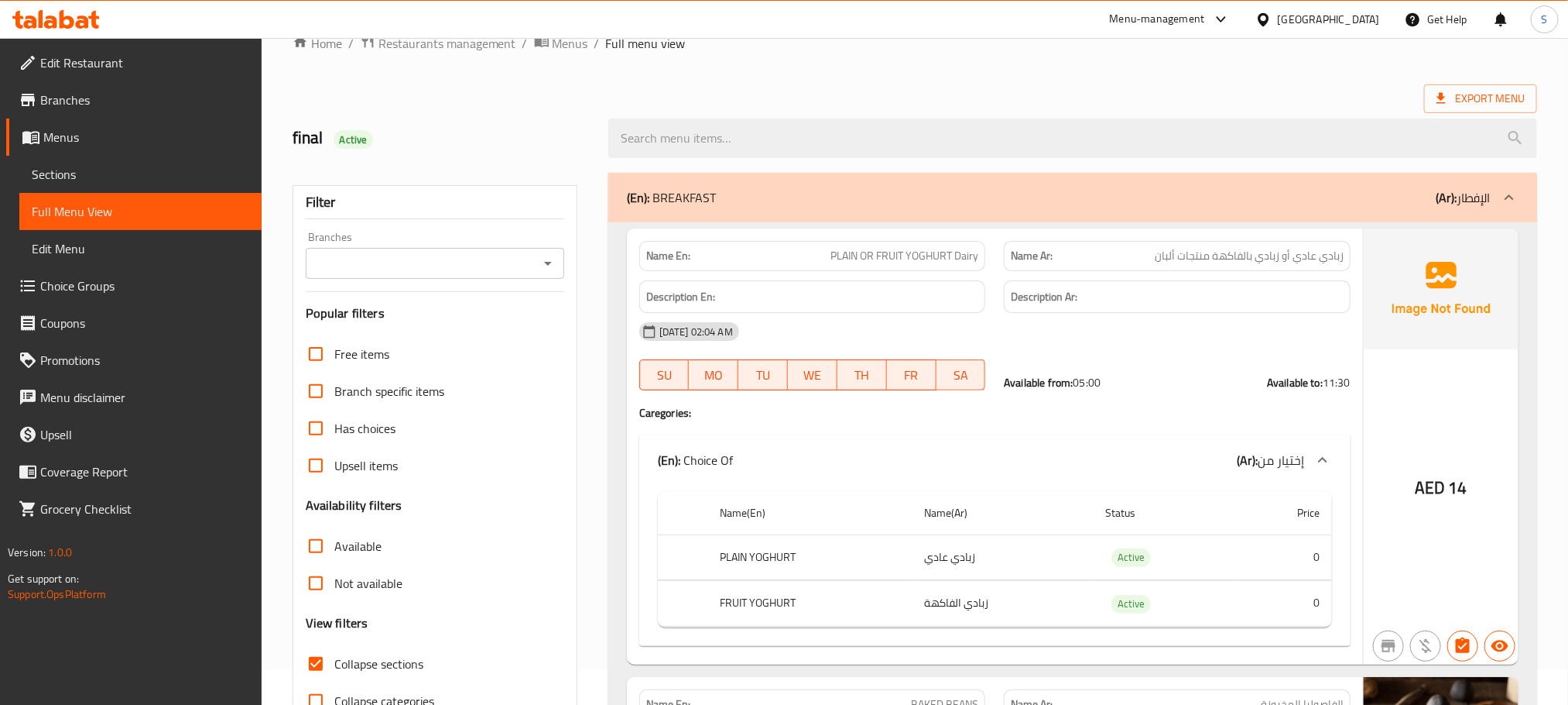
scroll to position [0, 0]
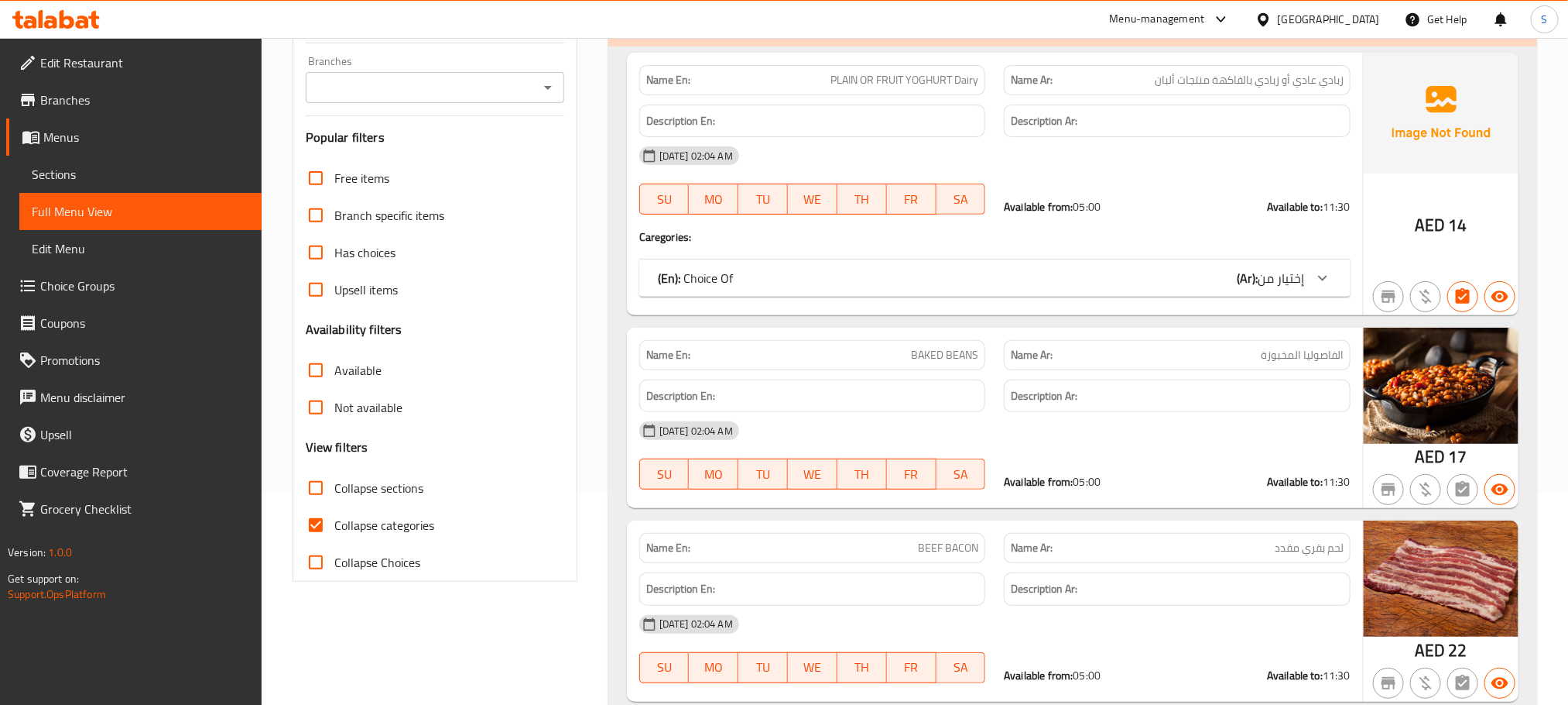
scroll to position [232, 0]
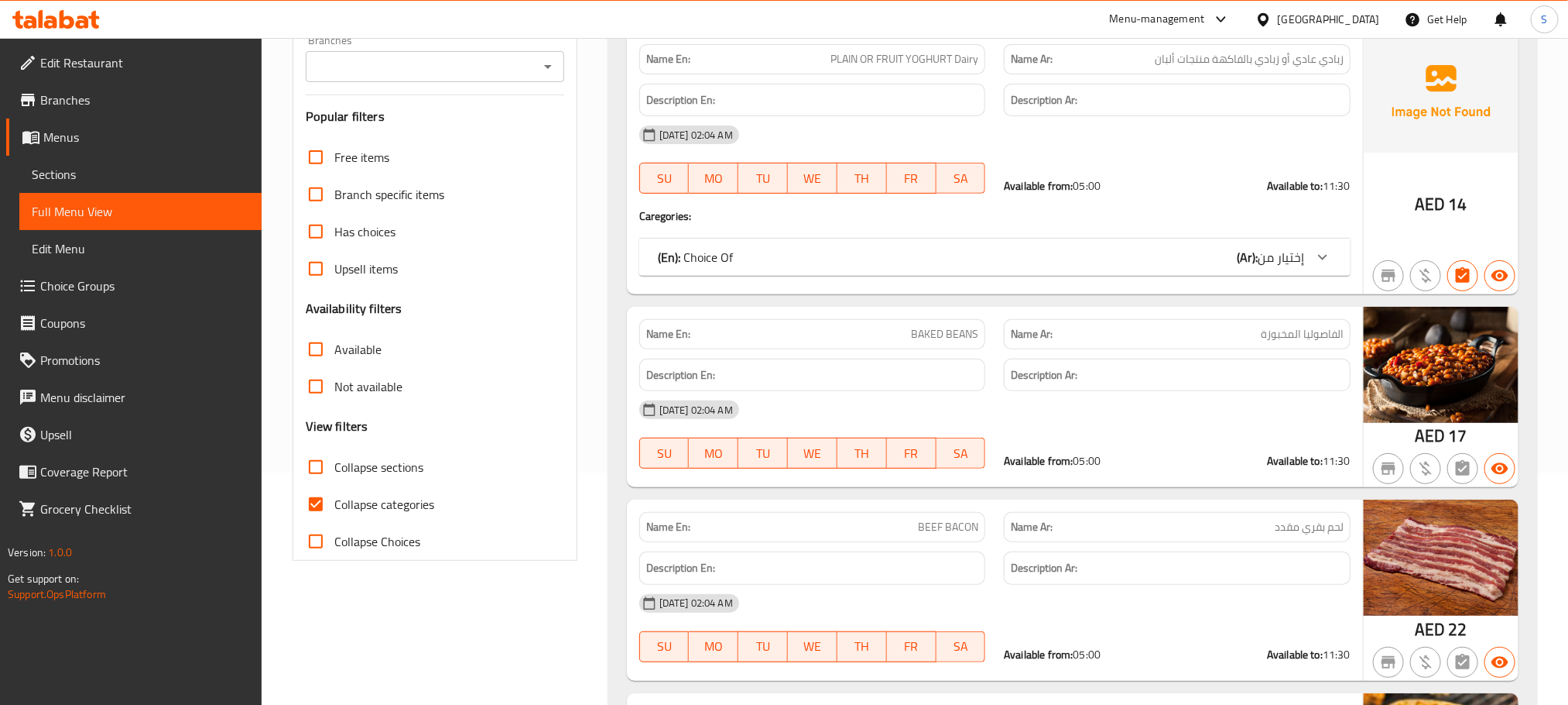
click at [319, 456] on input "Collapse sections" at bounding box center [315, 467] width 37 height 37
checkbox input "true"
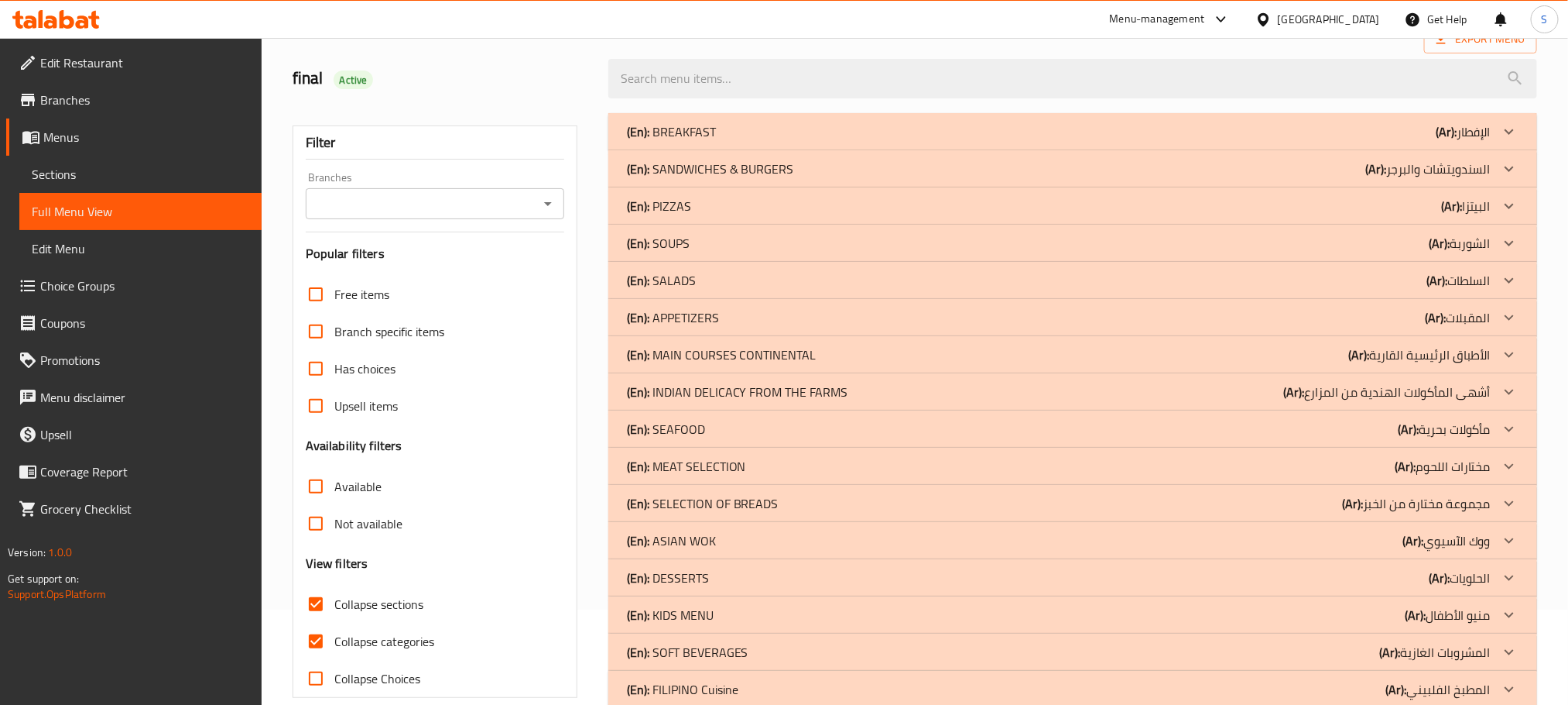
scroll to position [0, 0]
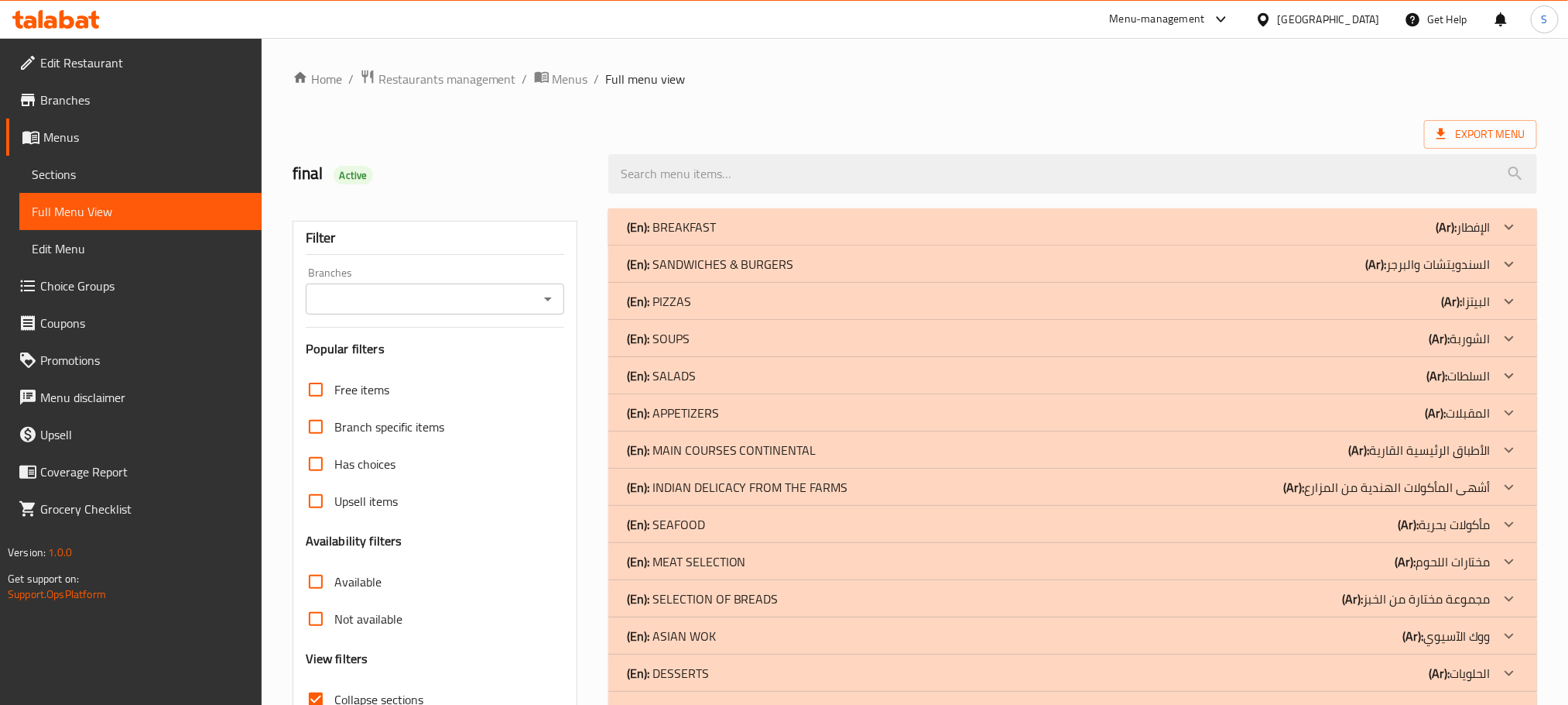
click at [930, 249] on div "(En): SANDWICHES & BURGERS (Ar): السندويتشات والبرجر" at bounding box center [1073, 263] width 929 height 37
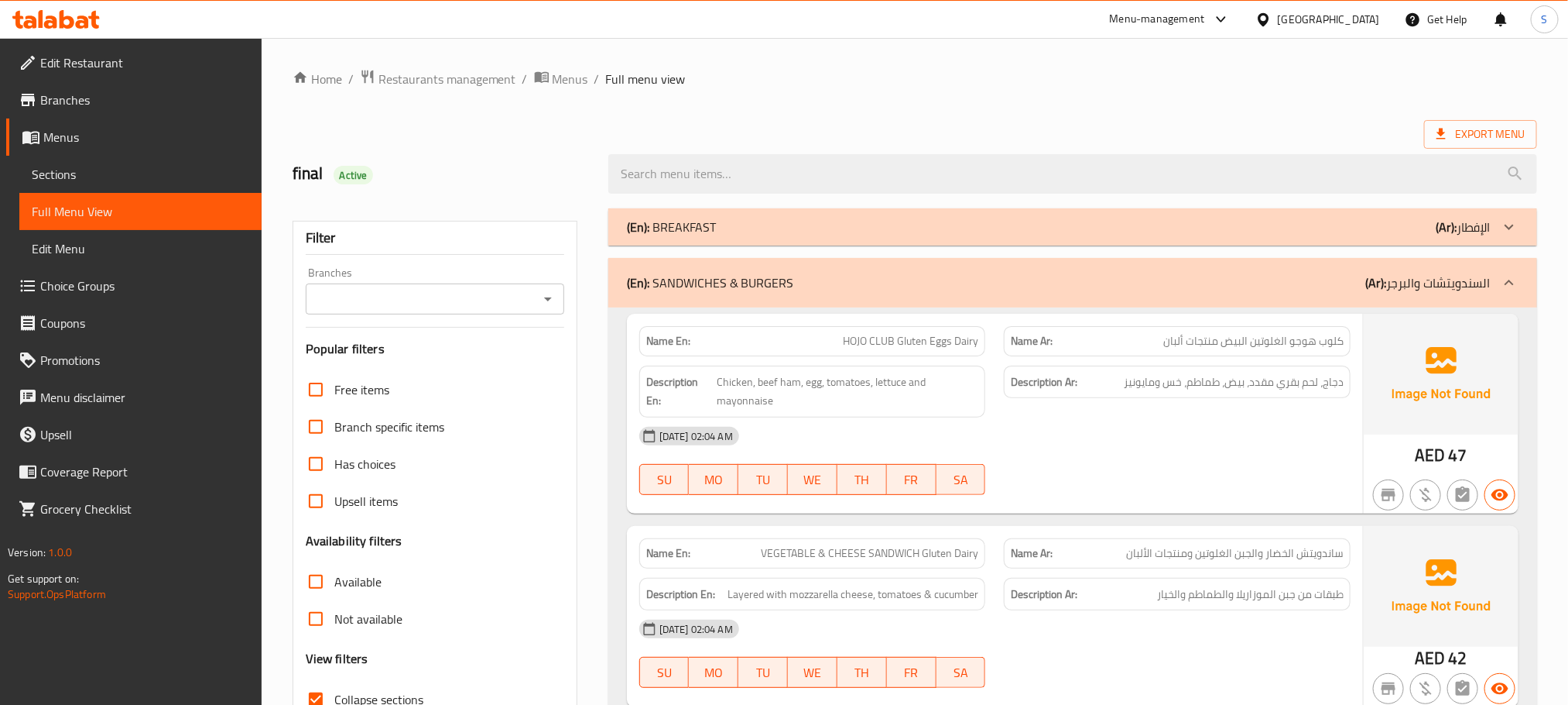
click at [1147, 282] on div "(En): SANDWICHES & BURGERS (Ar): السندويتشات والبرجر" at bounding box center [1059, 283] width 864 height 19
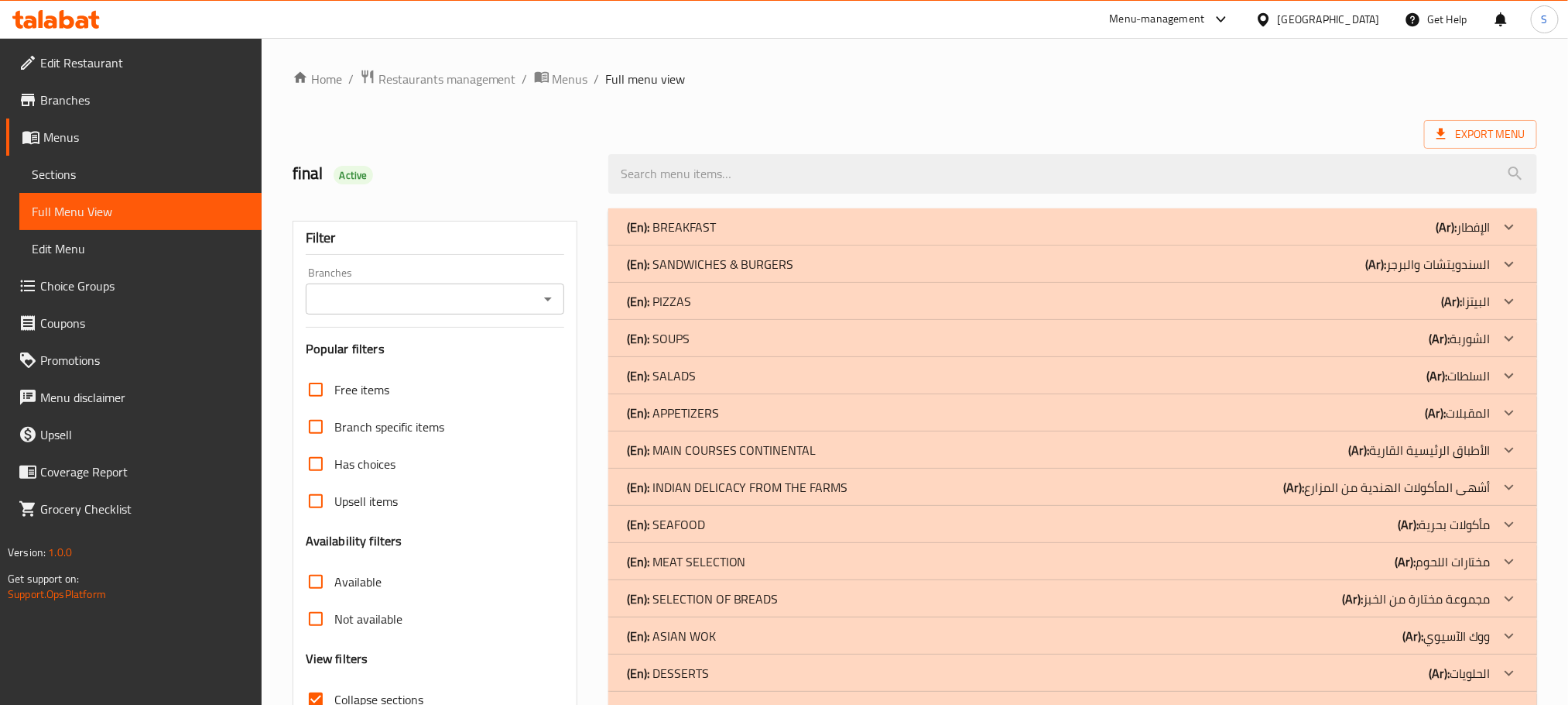
click at [1129, 295] on div "(En): PIZZAS (Ar): البيتزا" at bounding box center [1059, 301] width 864 height 19
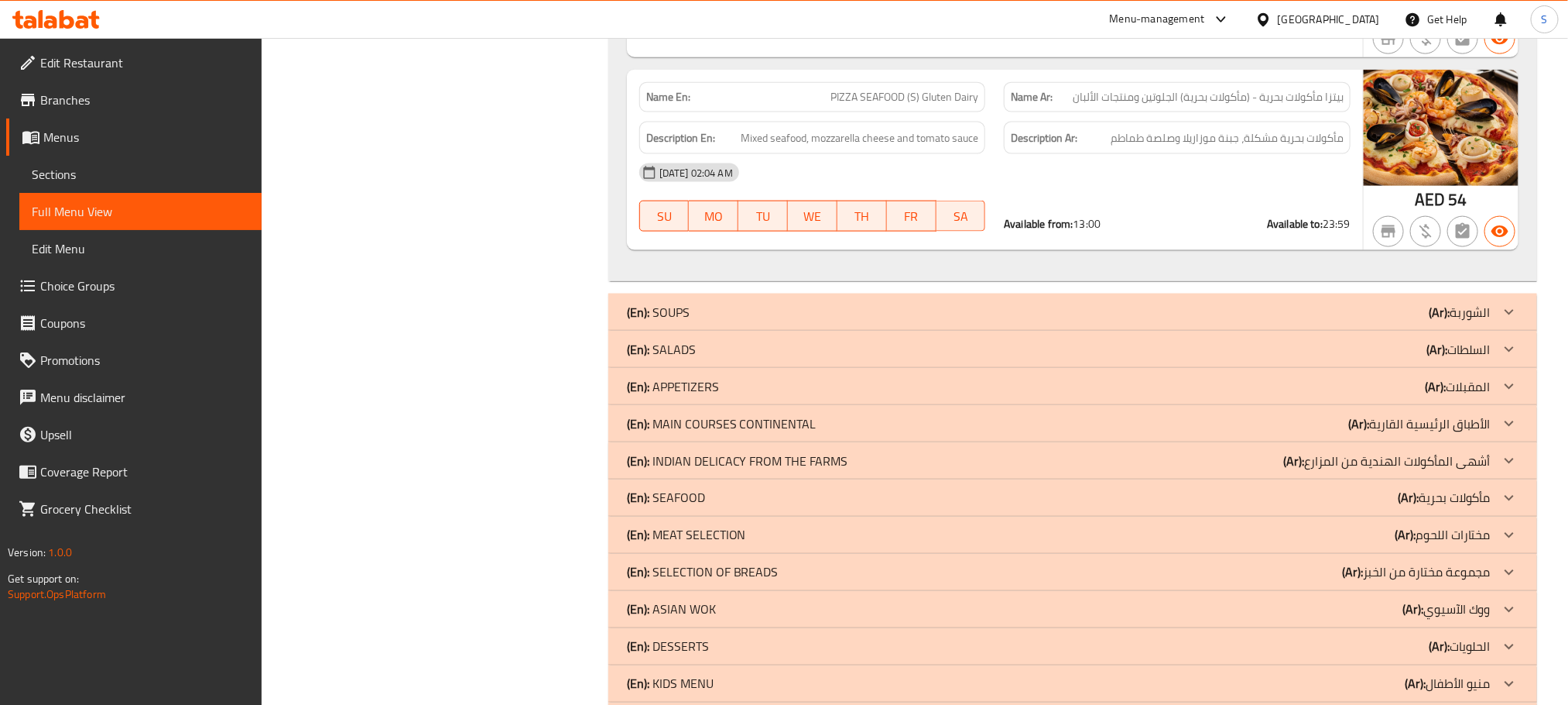
scroll to position [1086, 0]
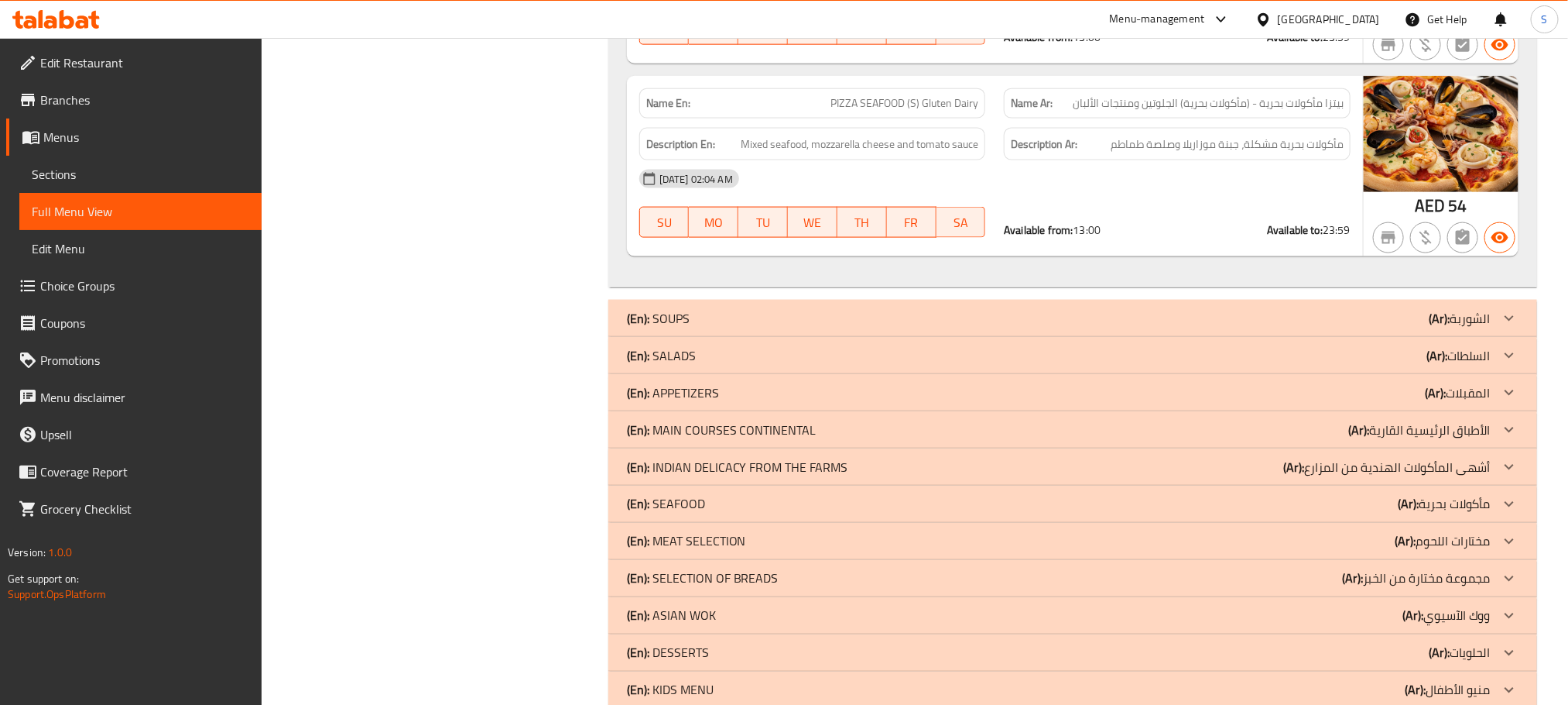
click at [1052, 321] on div "(En): SOUPS (Ar): الشوربة" at bounding box center [1059, 318] width 864 height 19
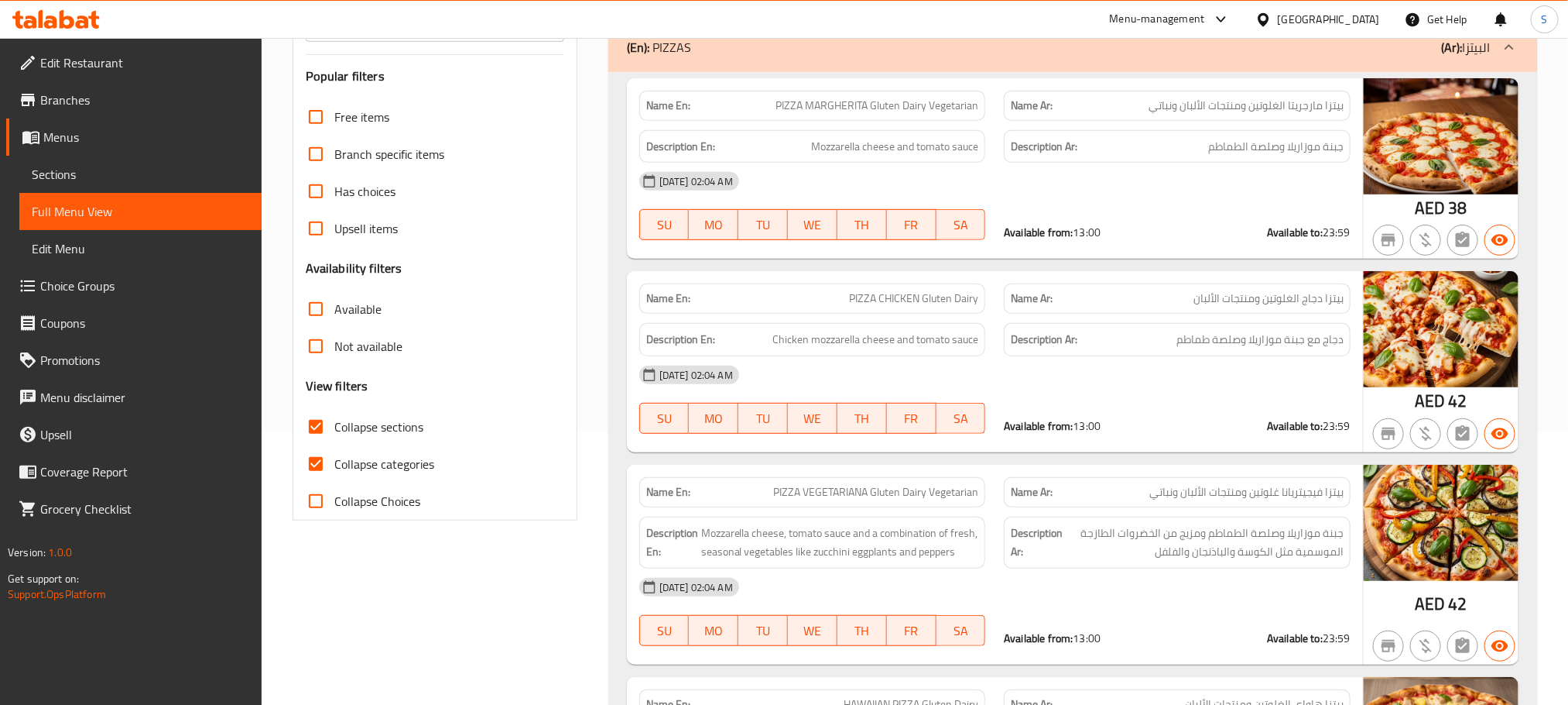
scroll to position [0, 0]
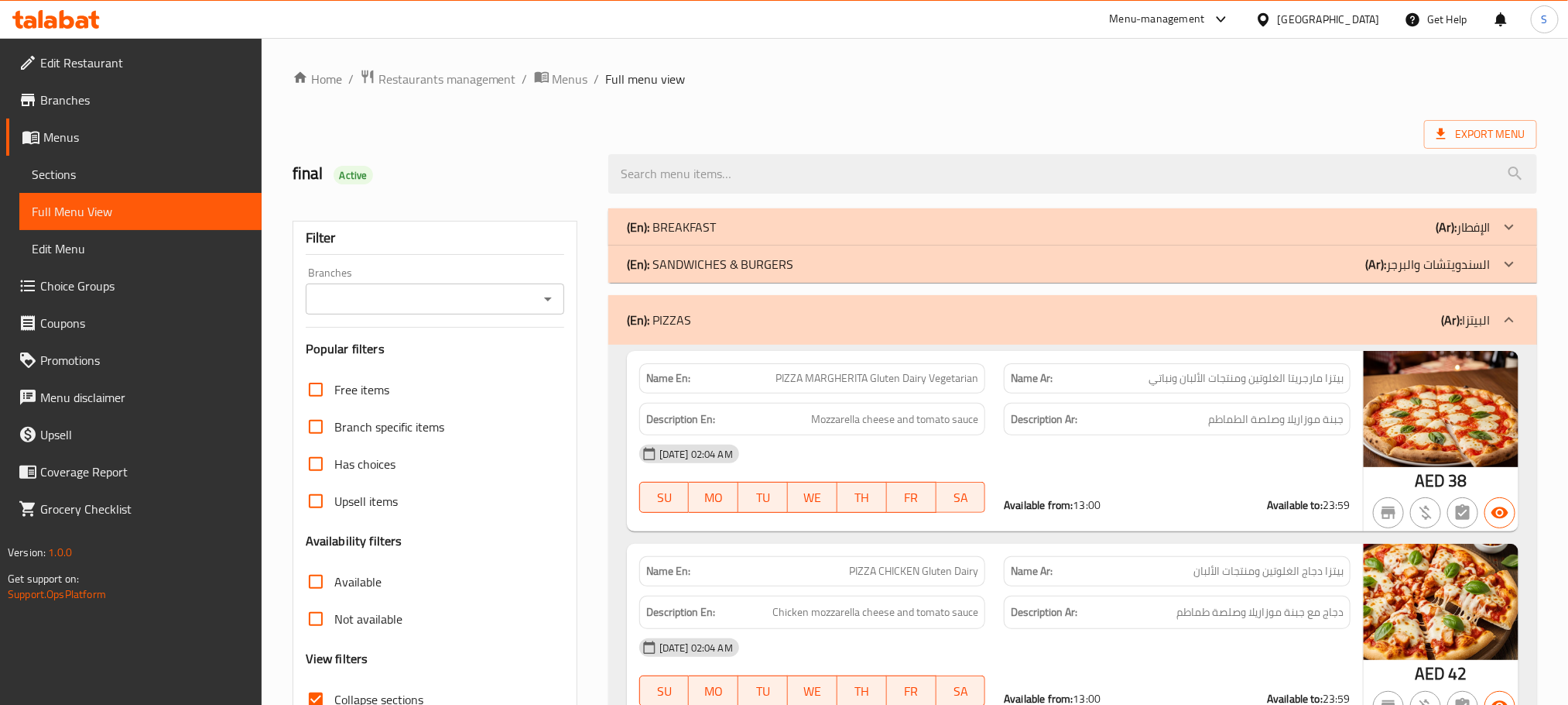
click at [1034, 325] on div "(En): PIZZAS (Ar): البيتزا" at bounding box center [1059, 320] width 864 height 19
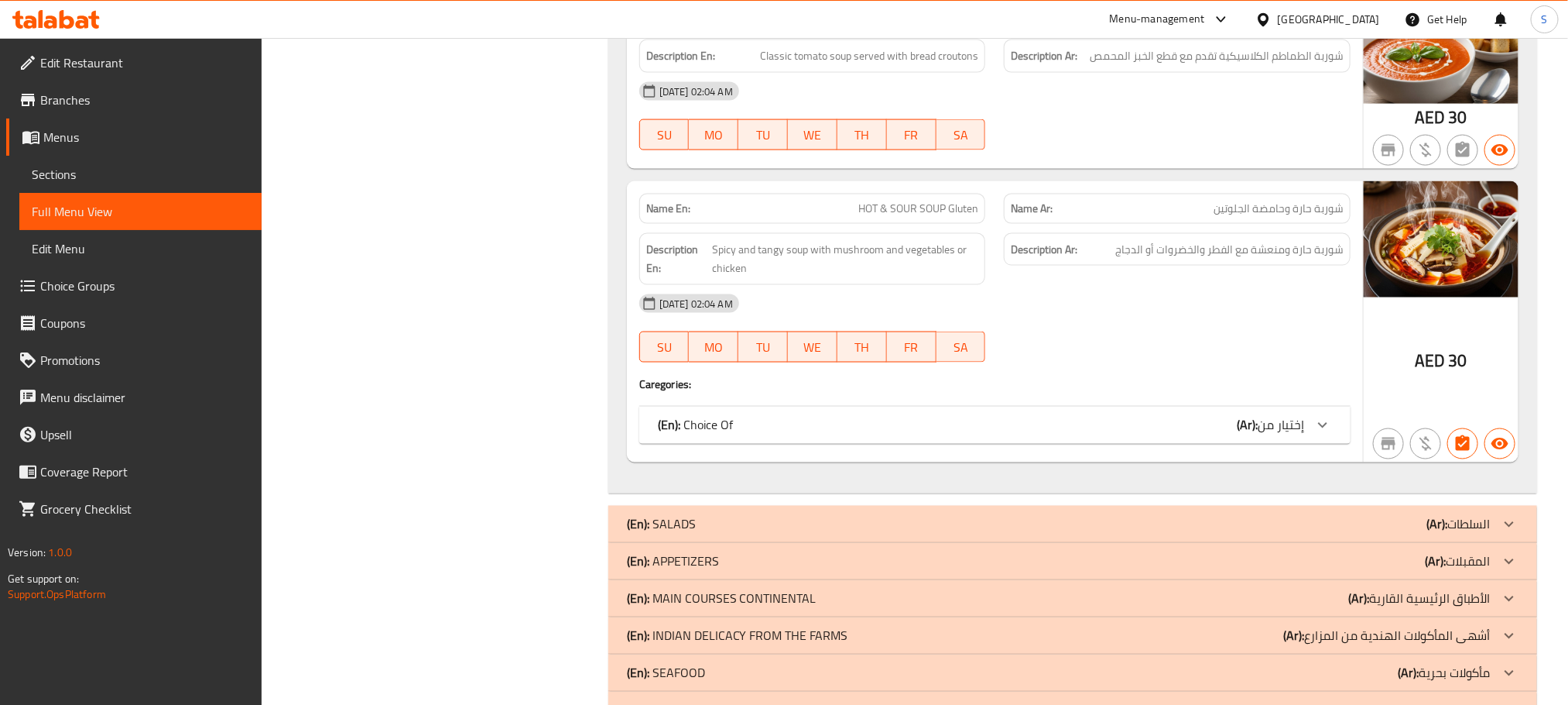
scroll to position [1447, 0]
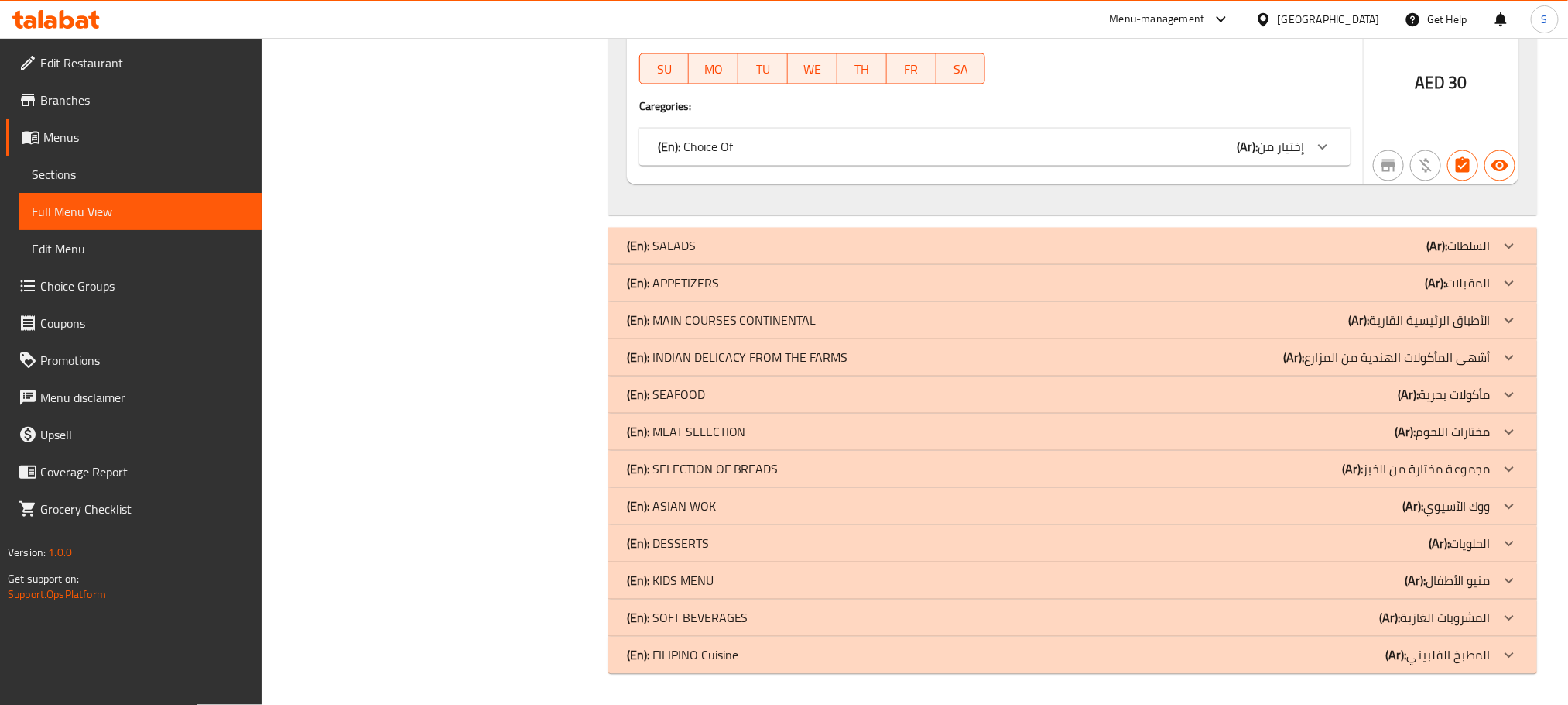
click at [1052, 242] on div "(En): SALADS (Ar): السلطات" at bounding box center [1059, 246] width 864 height 19
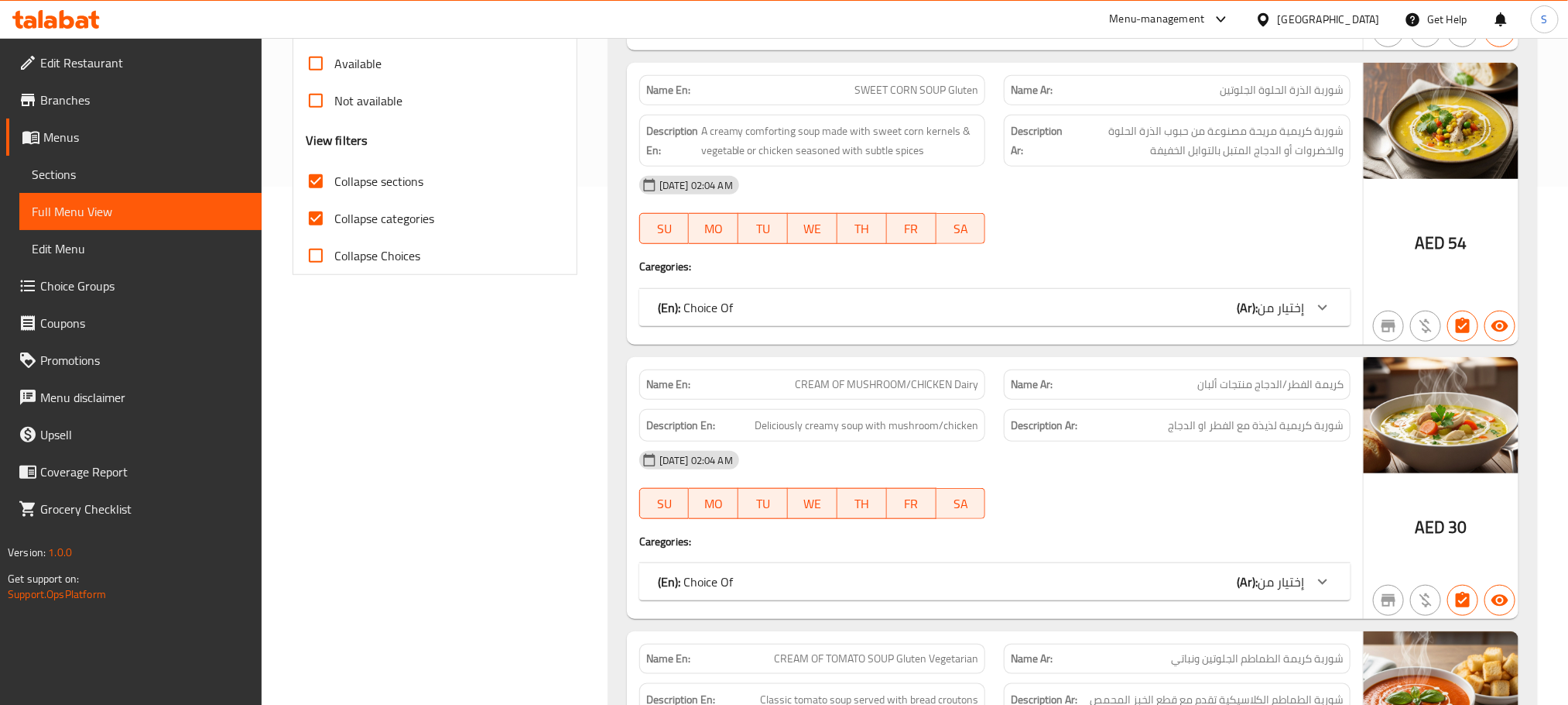
scroll to position [53, 0]
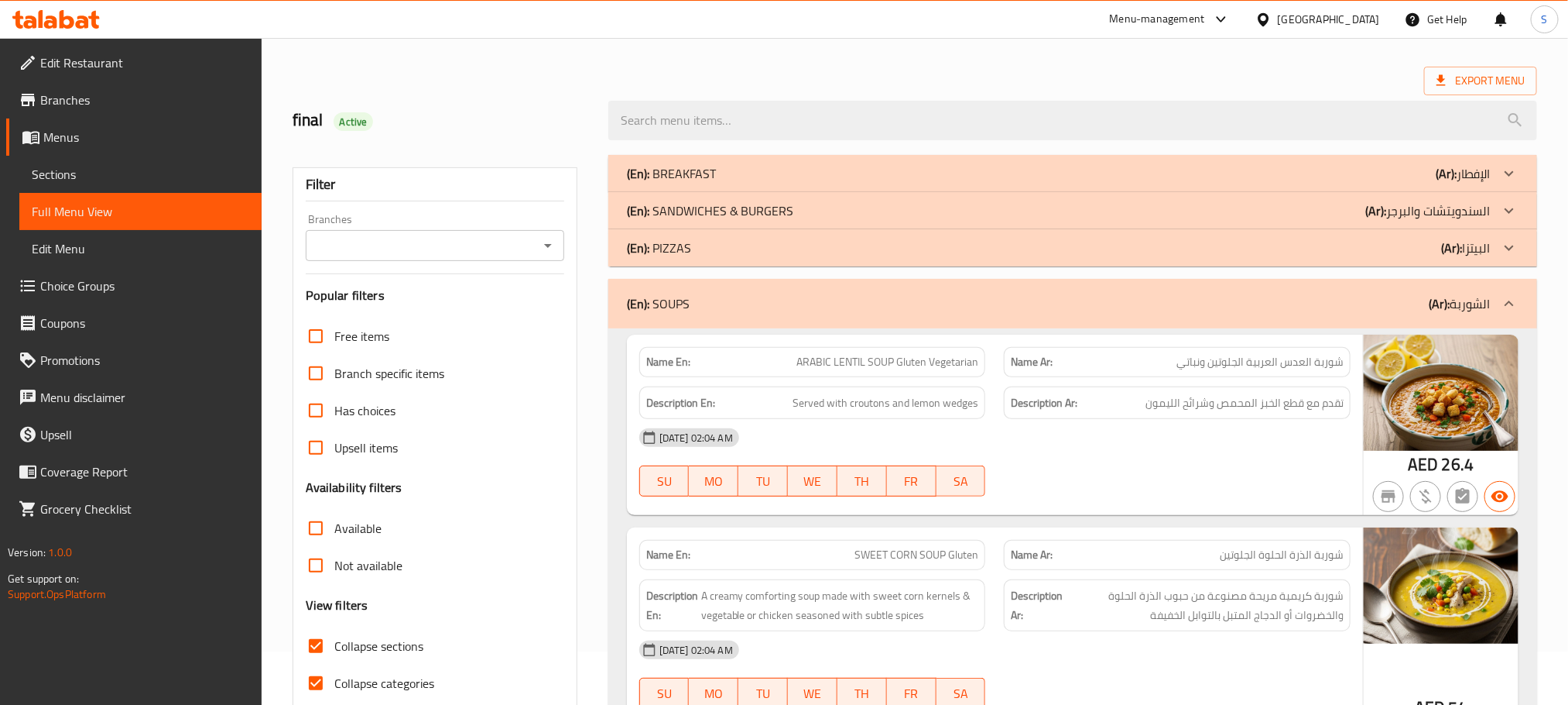
click at [1068, 312] on div "(En): SOUPS (Ar): الشوربة" at bounding box center [1059, 304] width 864 height 19
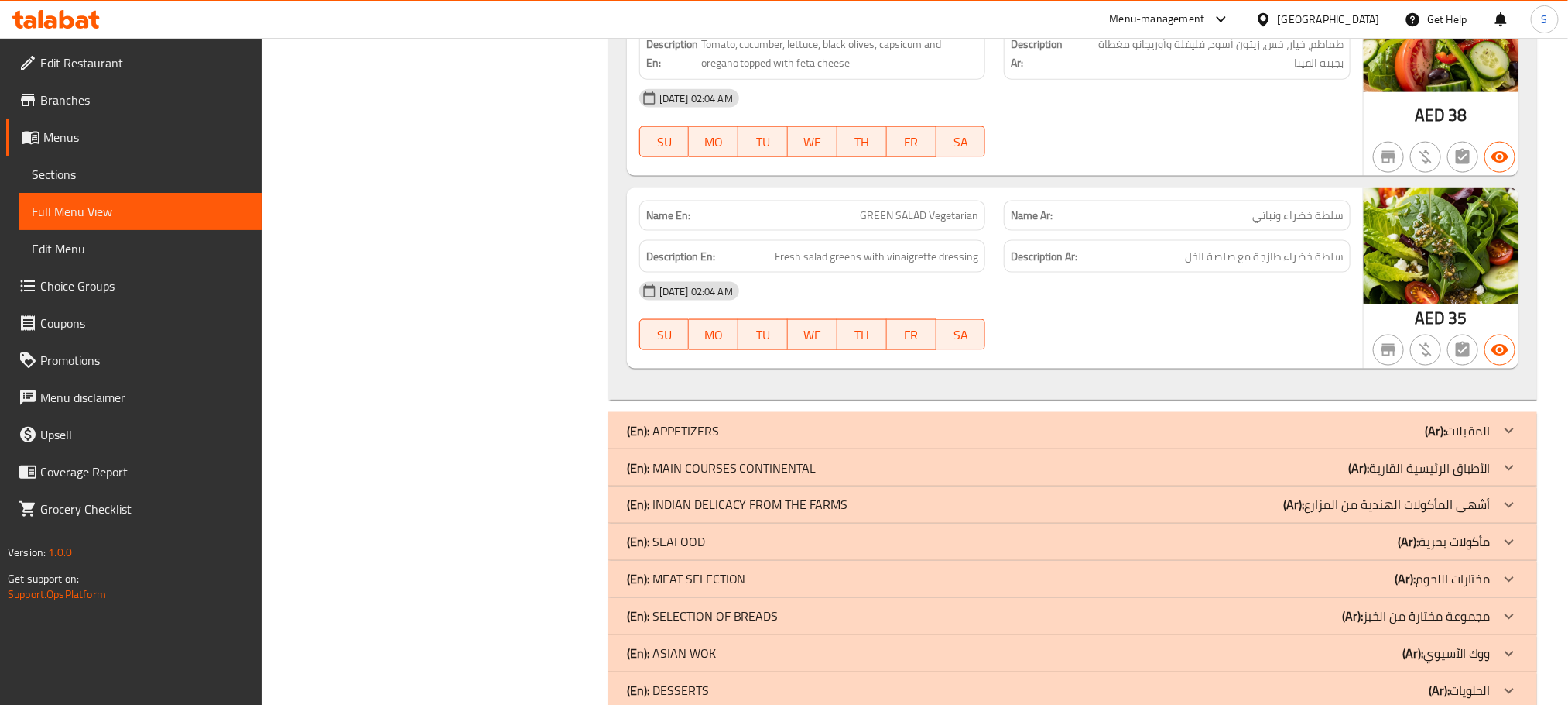
scroll to position [1098, 0]
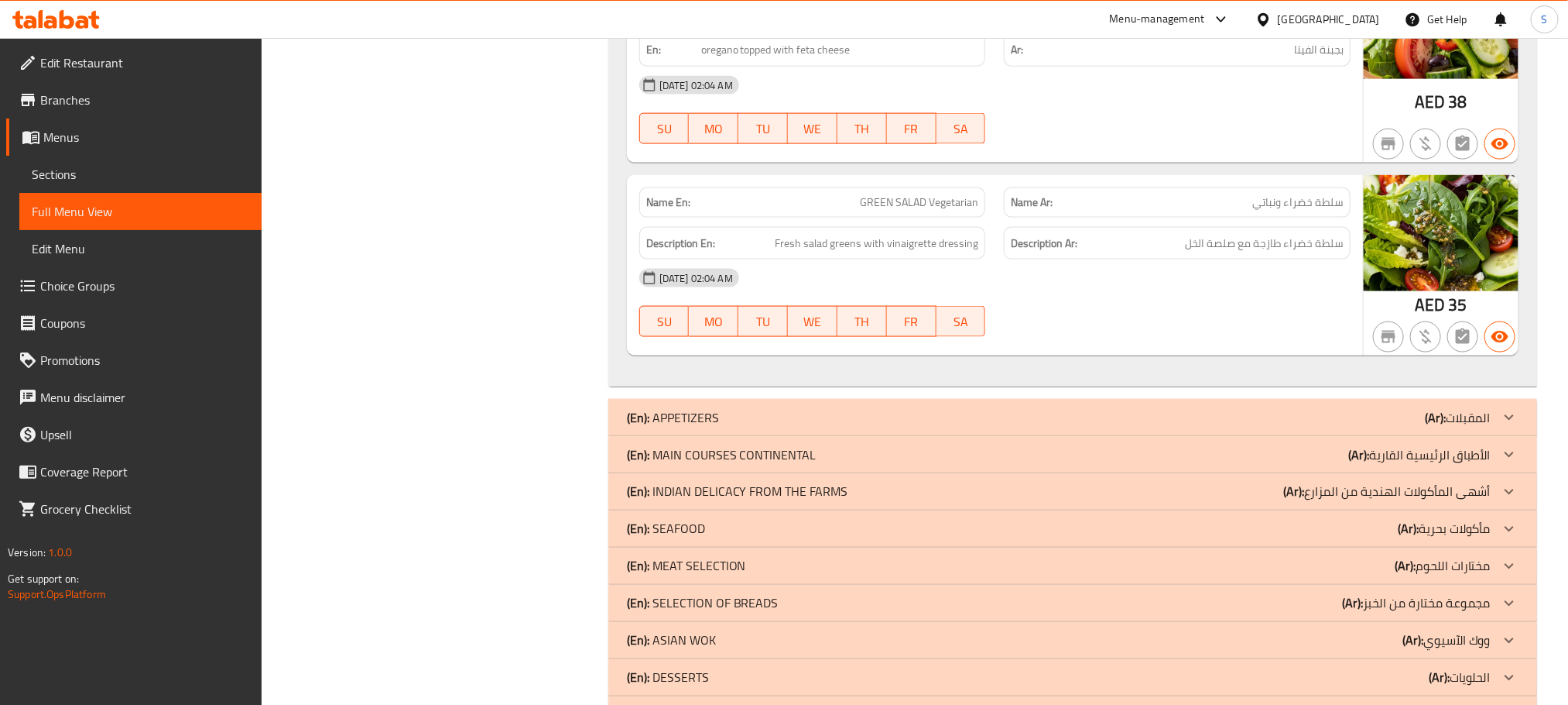
click at [1014, 421] on div "(En): APPETIZERS (Ar): المقبلات" at bounding box center [1059, 417] width 864 height 19
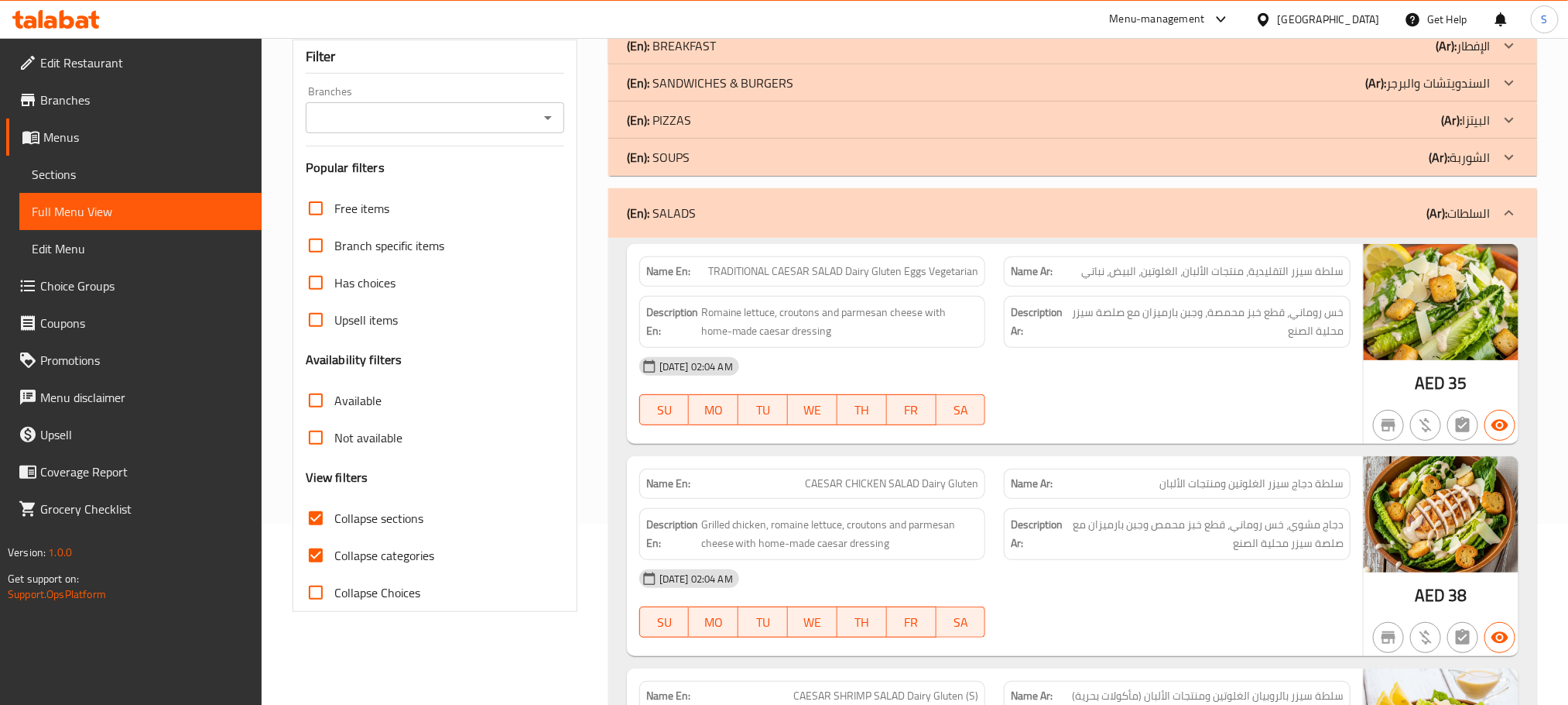
scroll to position [53, 0]
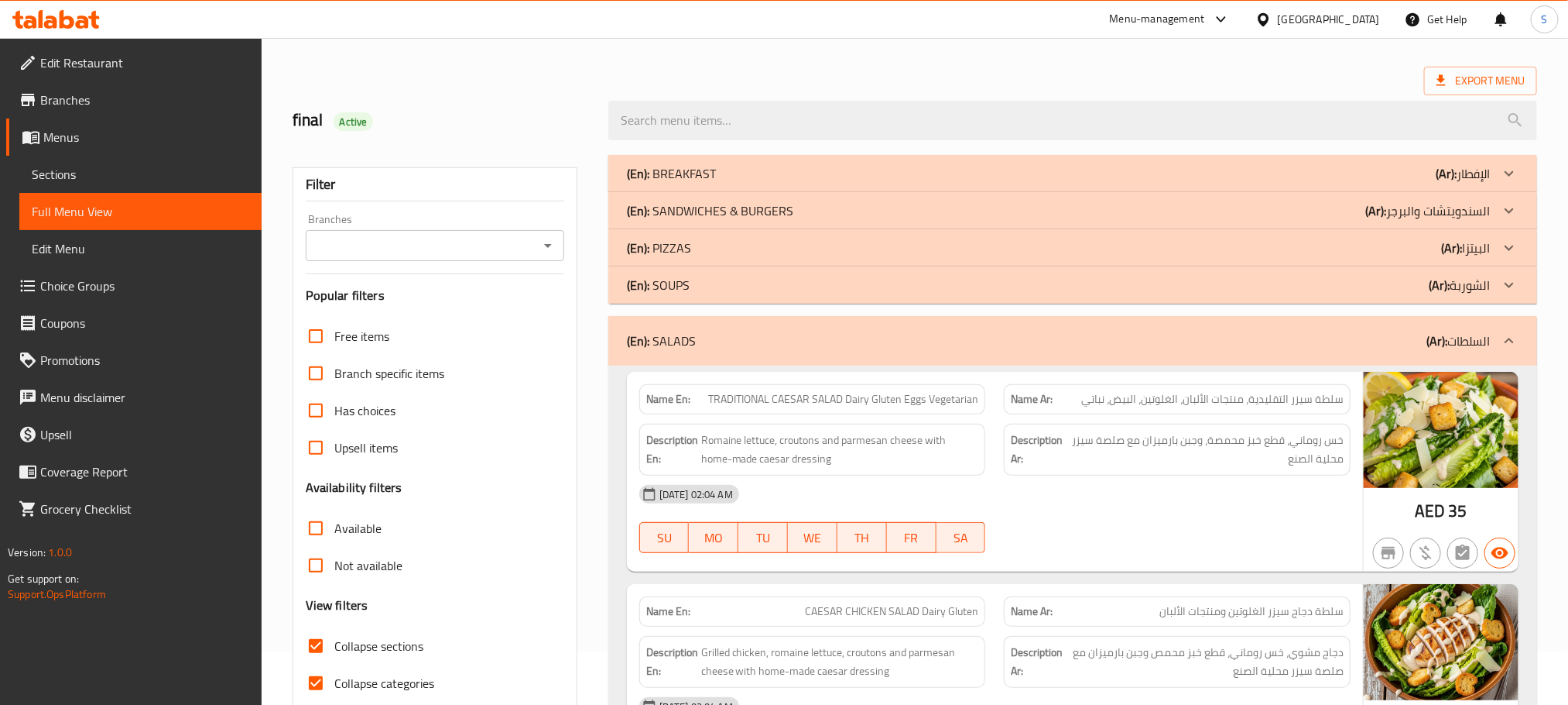
click at [893, 337] on div "(En): SALADS (Ar): السلطات" at bounding box center [1059, 341] width 864 height 19
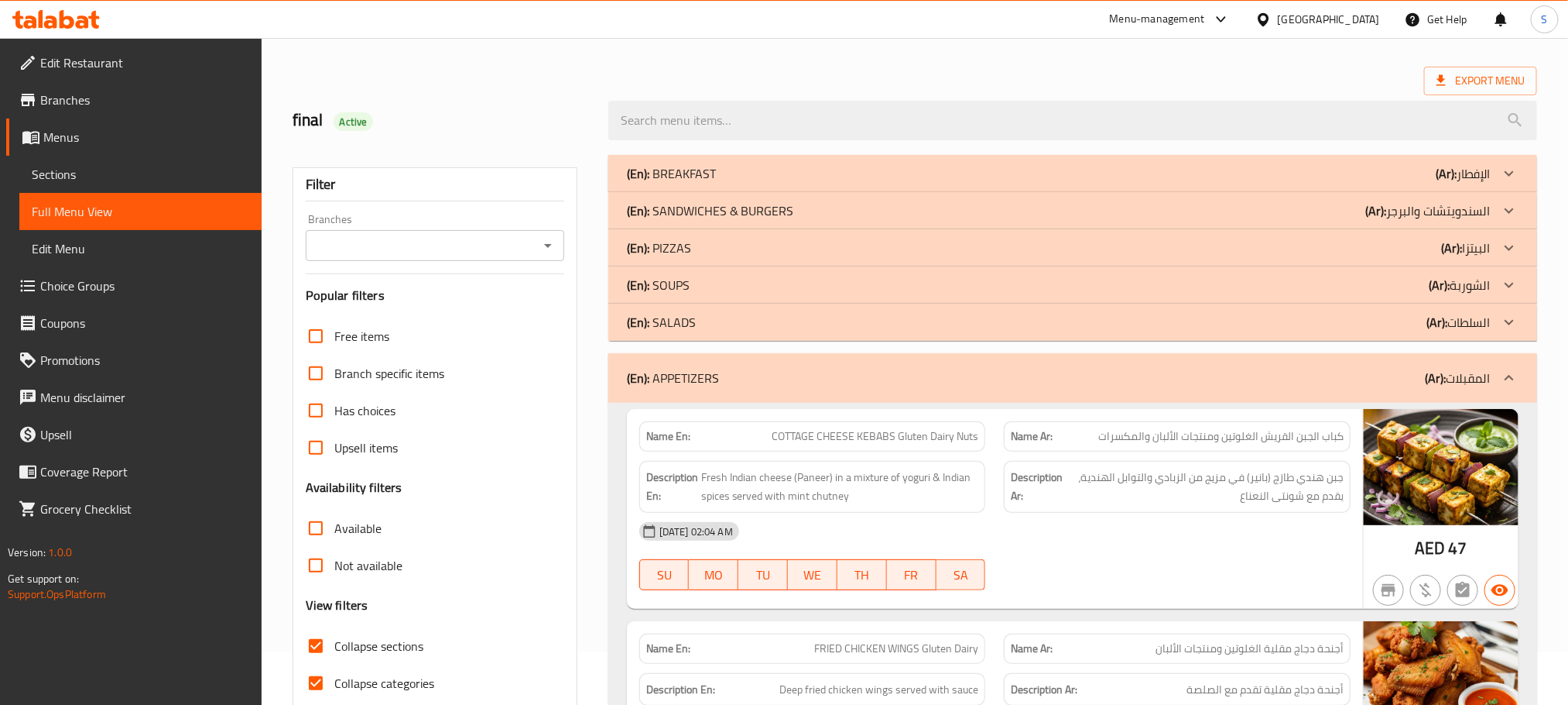
click at [887, 372] on div "(En): APPETIZERS (Ar): المقبلات" at bounding box center [1059, 378] width 864 height 19
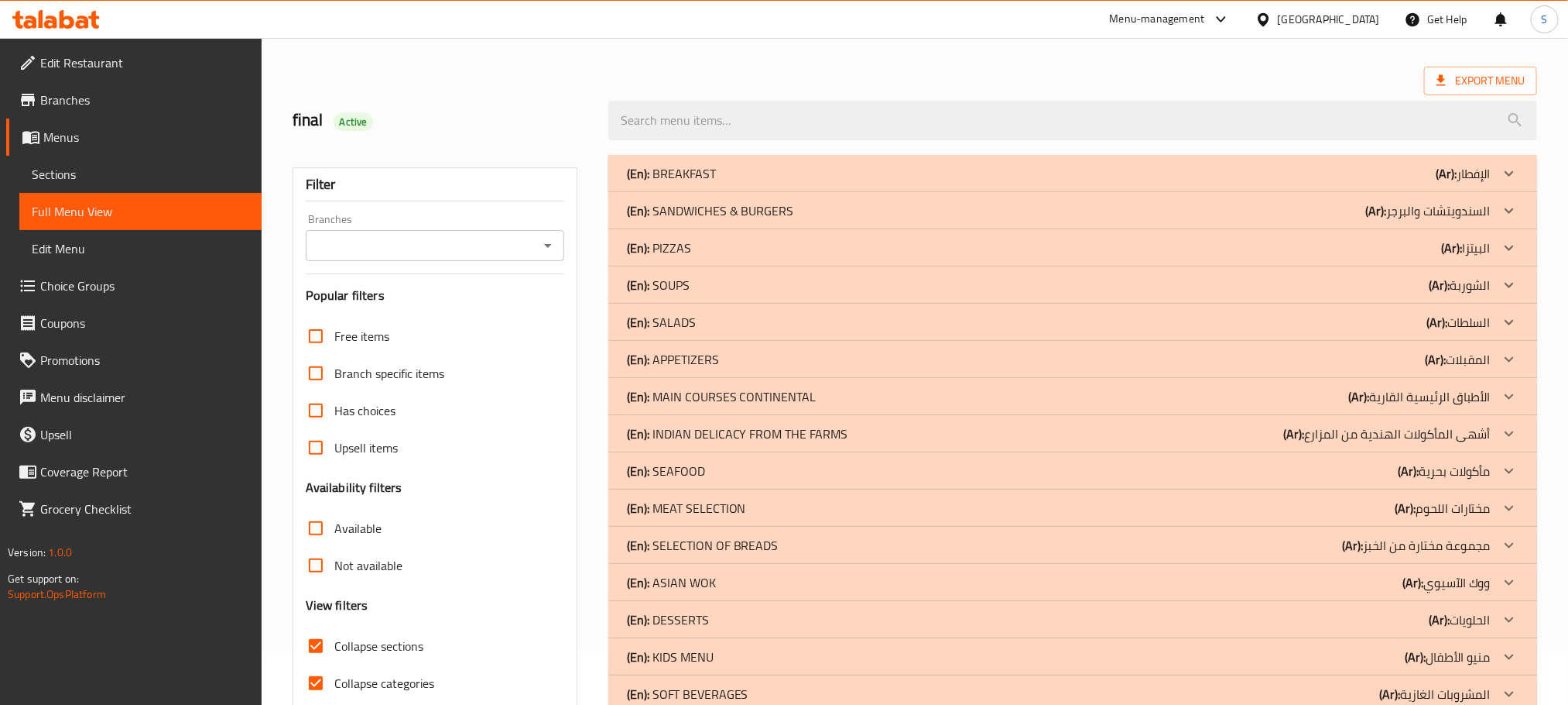
scroll to position [128, 0]
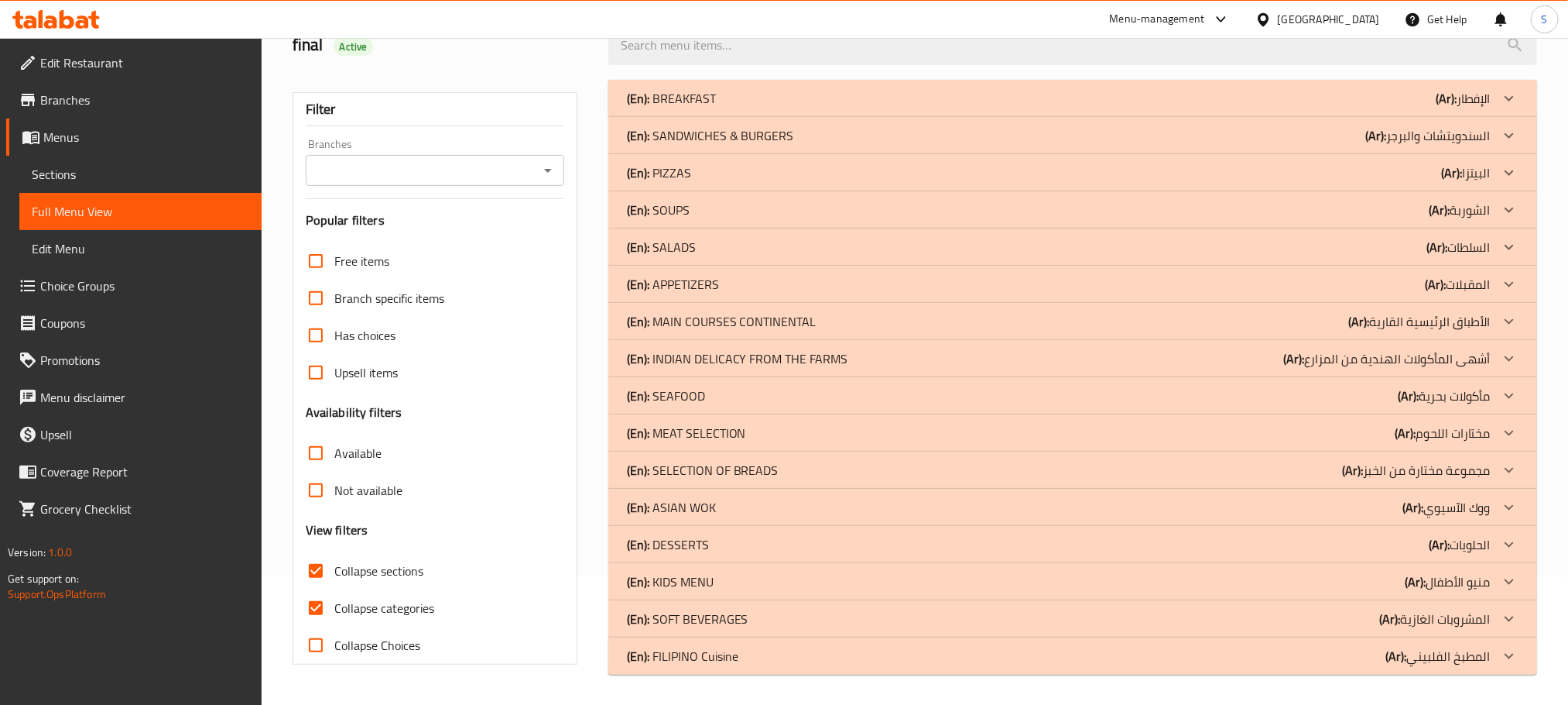
click at [929, 647] on div "(En): FILIPINO Cuisine (Ar): المطبخ الفلبيني" at bounding box center [1059, 657] width 864 height 19
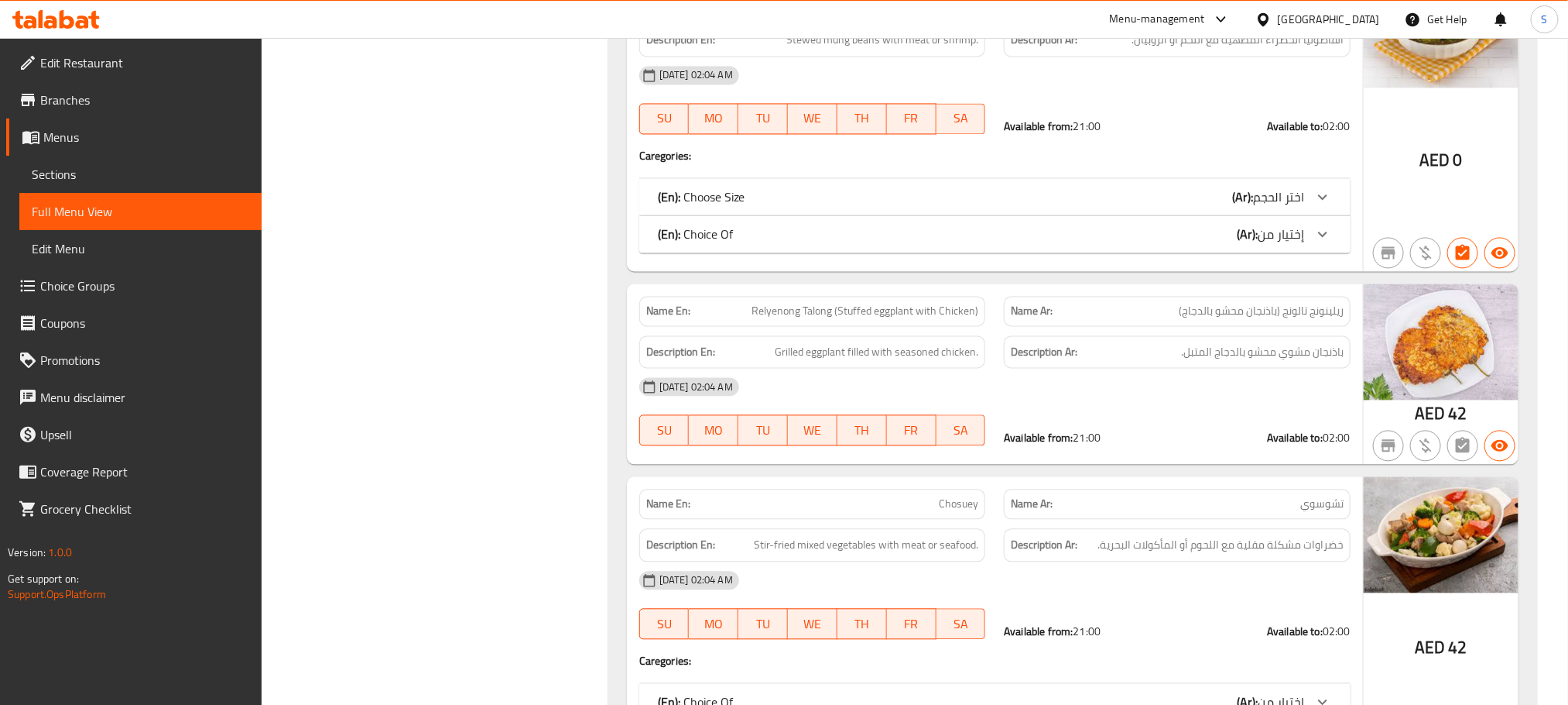
scroll to position [4651, 0]
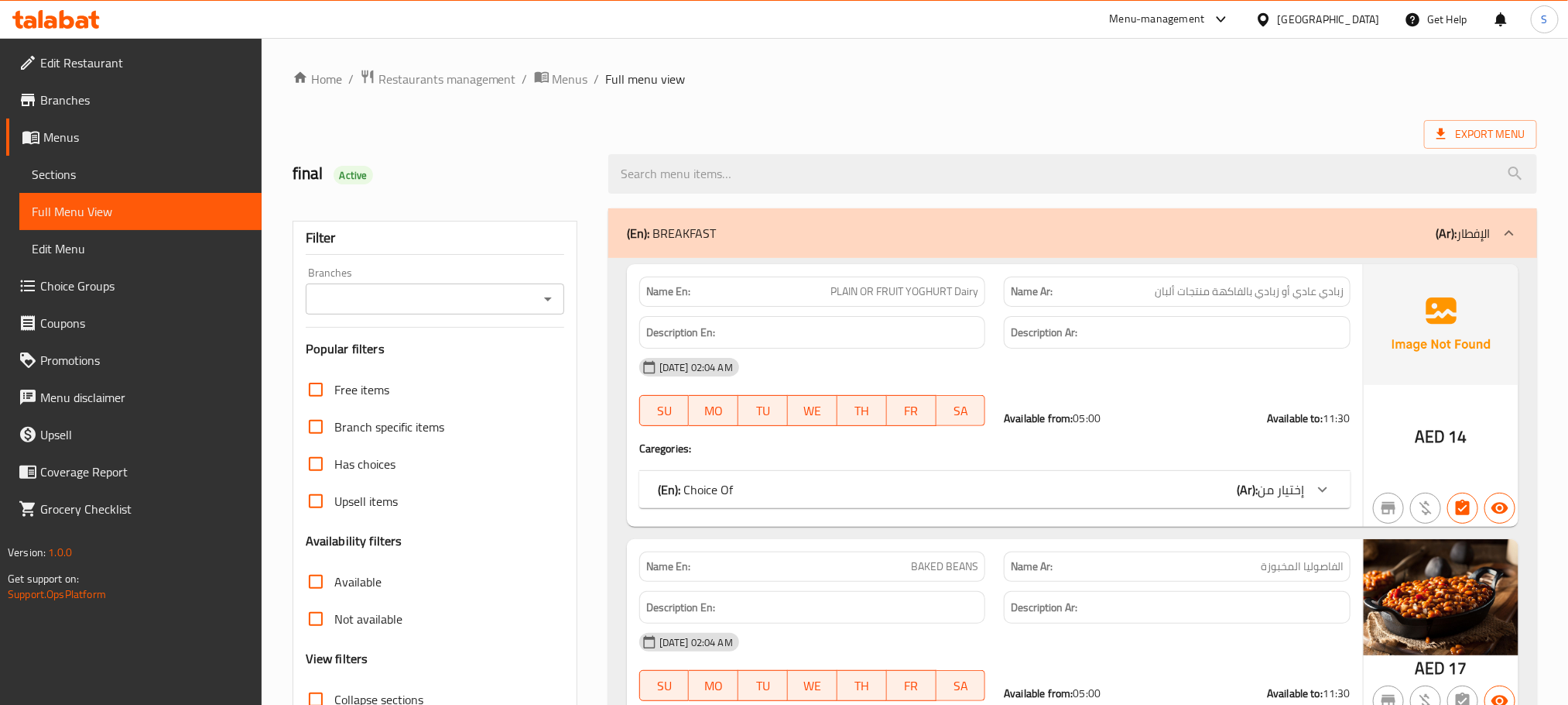
scroll to position [349, 0]
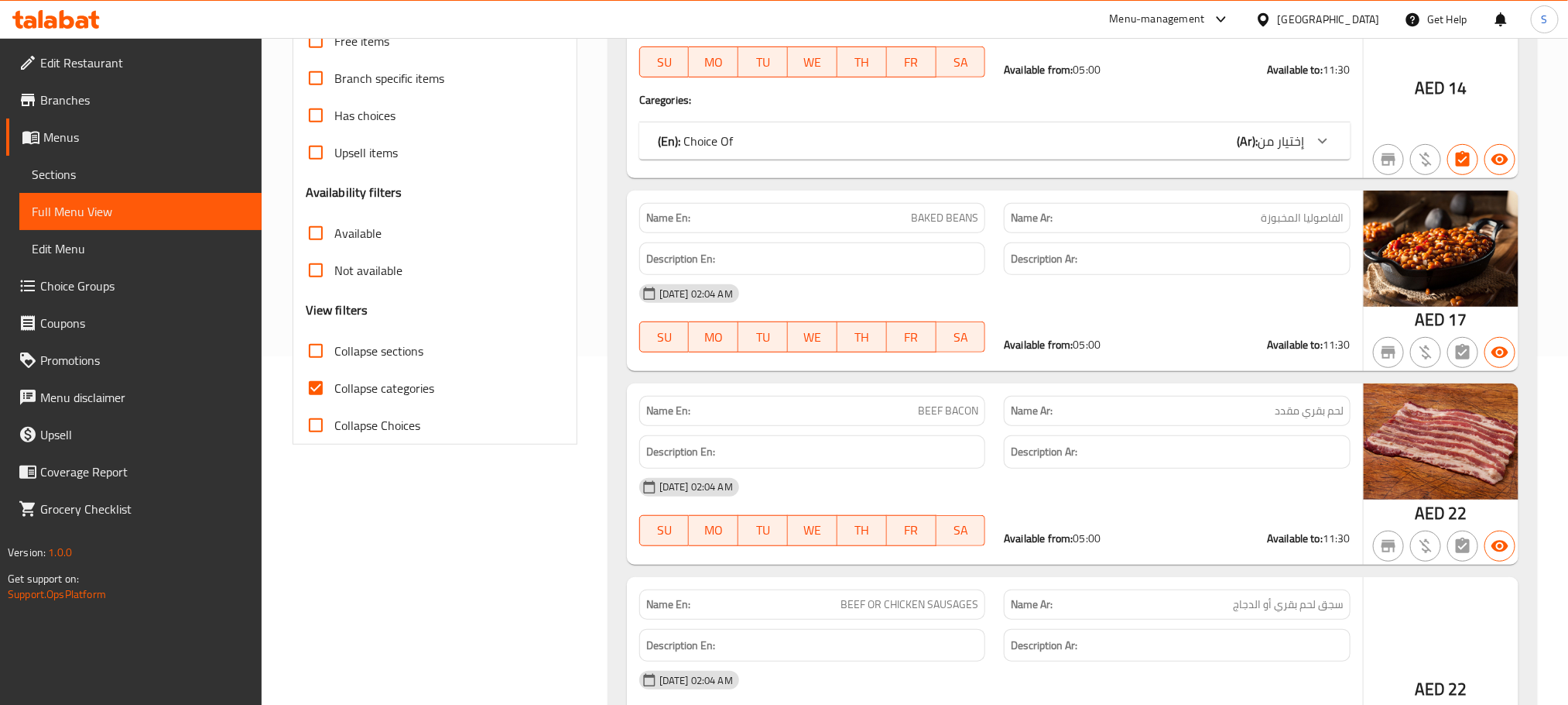
click at [314, 391] on input "Collapse categories" at bounding box center [315, 388] width 37 height 37
checkbox input "false"
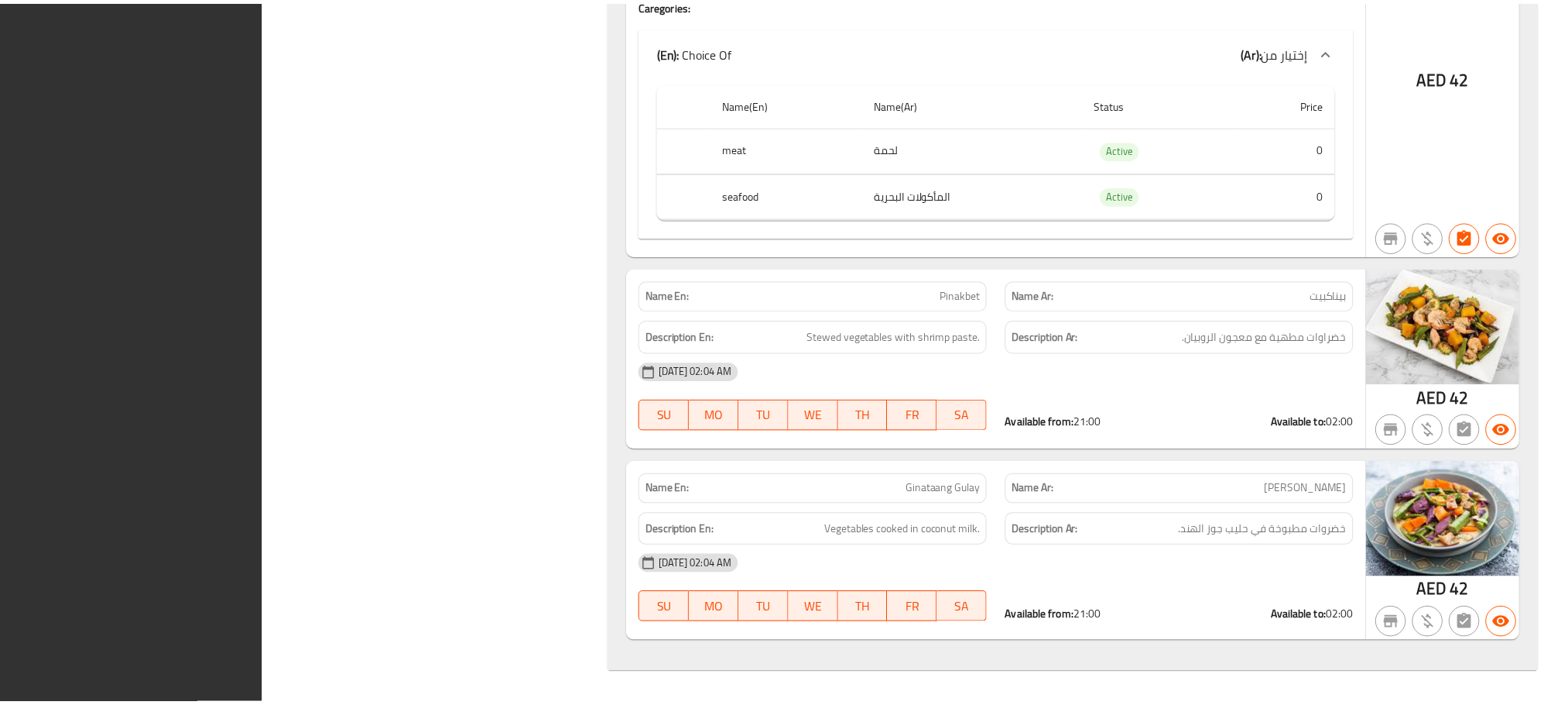
scroll to position [42963, 0]
